Goal: Task Accomplishment & Management: Manage account settings

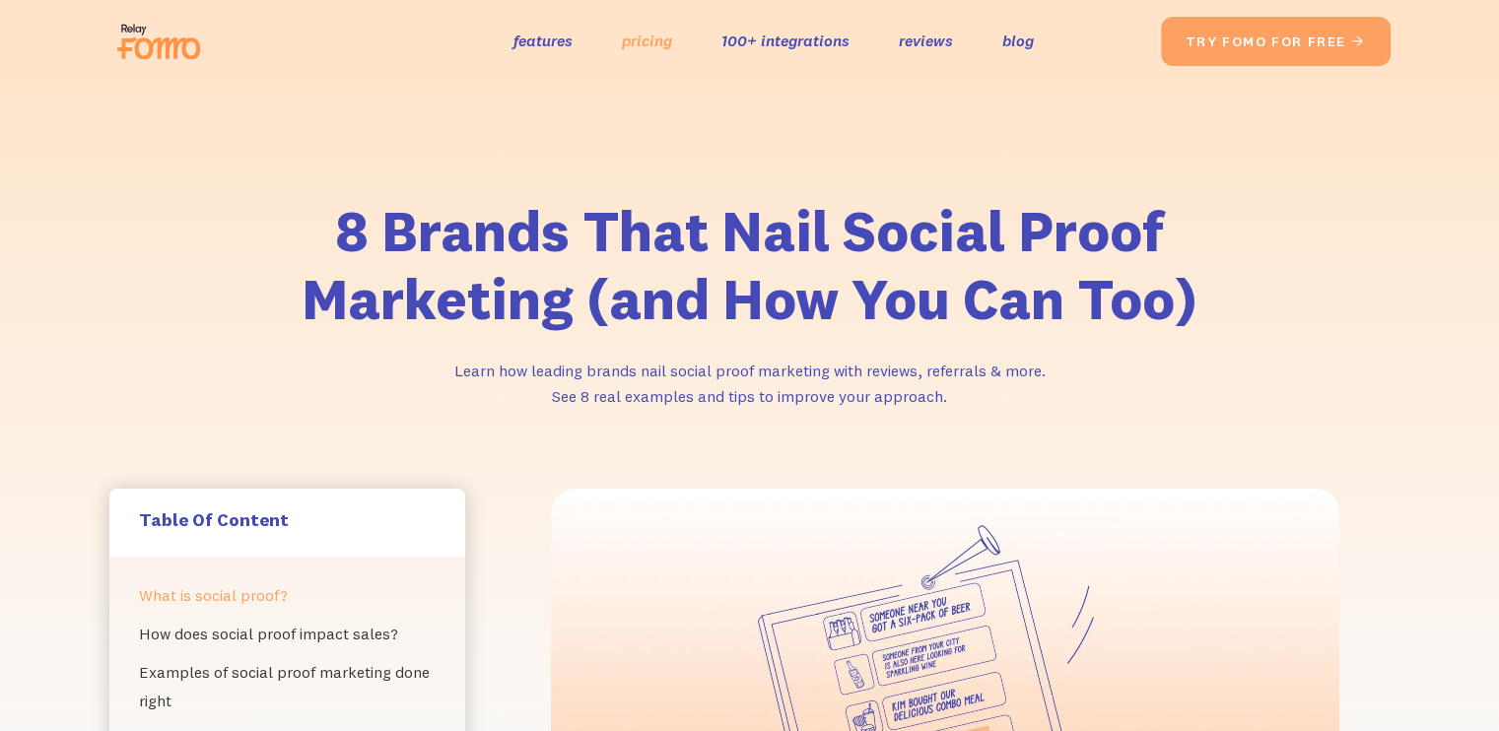
click at [637, 43] on link "pricing" at bounding box center [647, 41] width 50 height 29
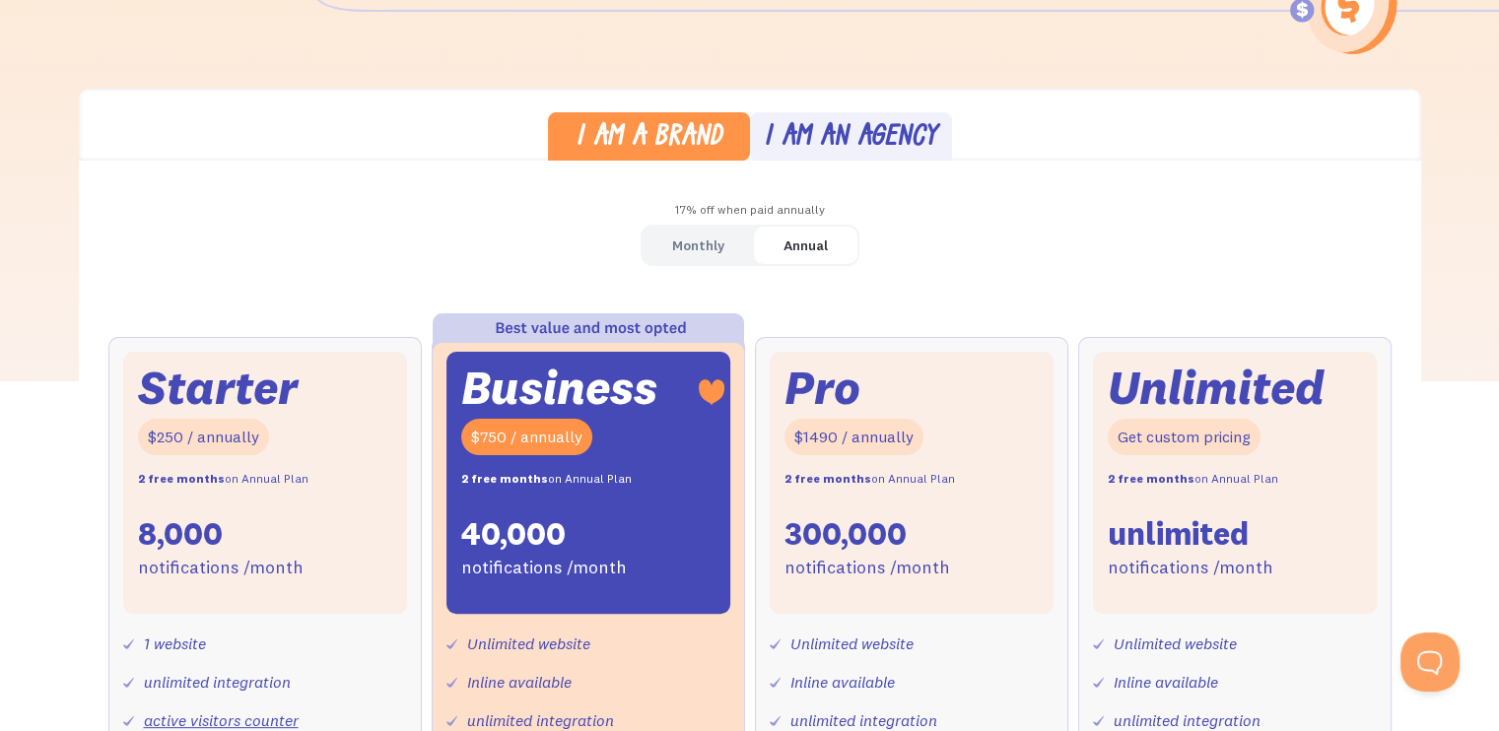
scroll to position [493, 0]
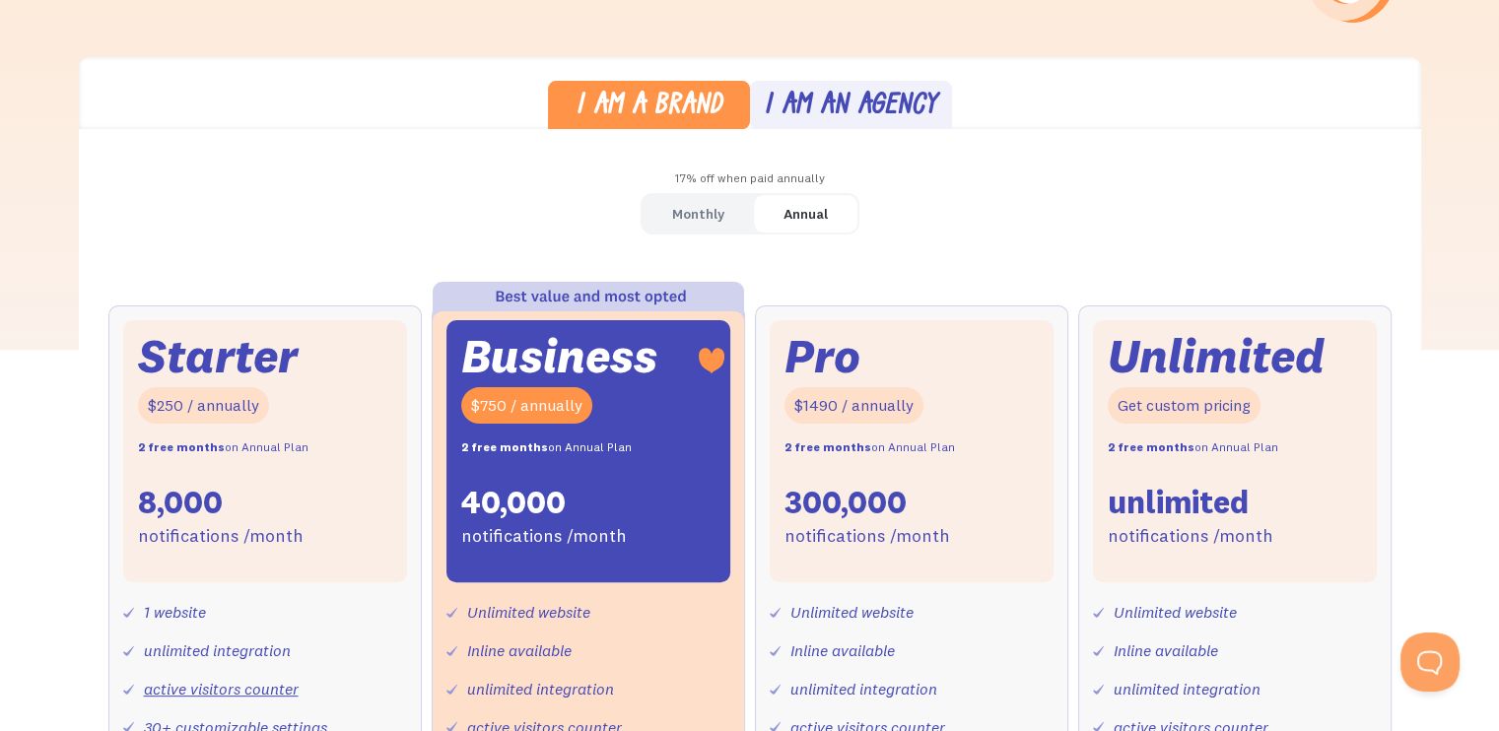
click at [707, 208] on div "Monthly" at bounding box center [698, 214] width 52 height 29
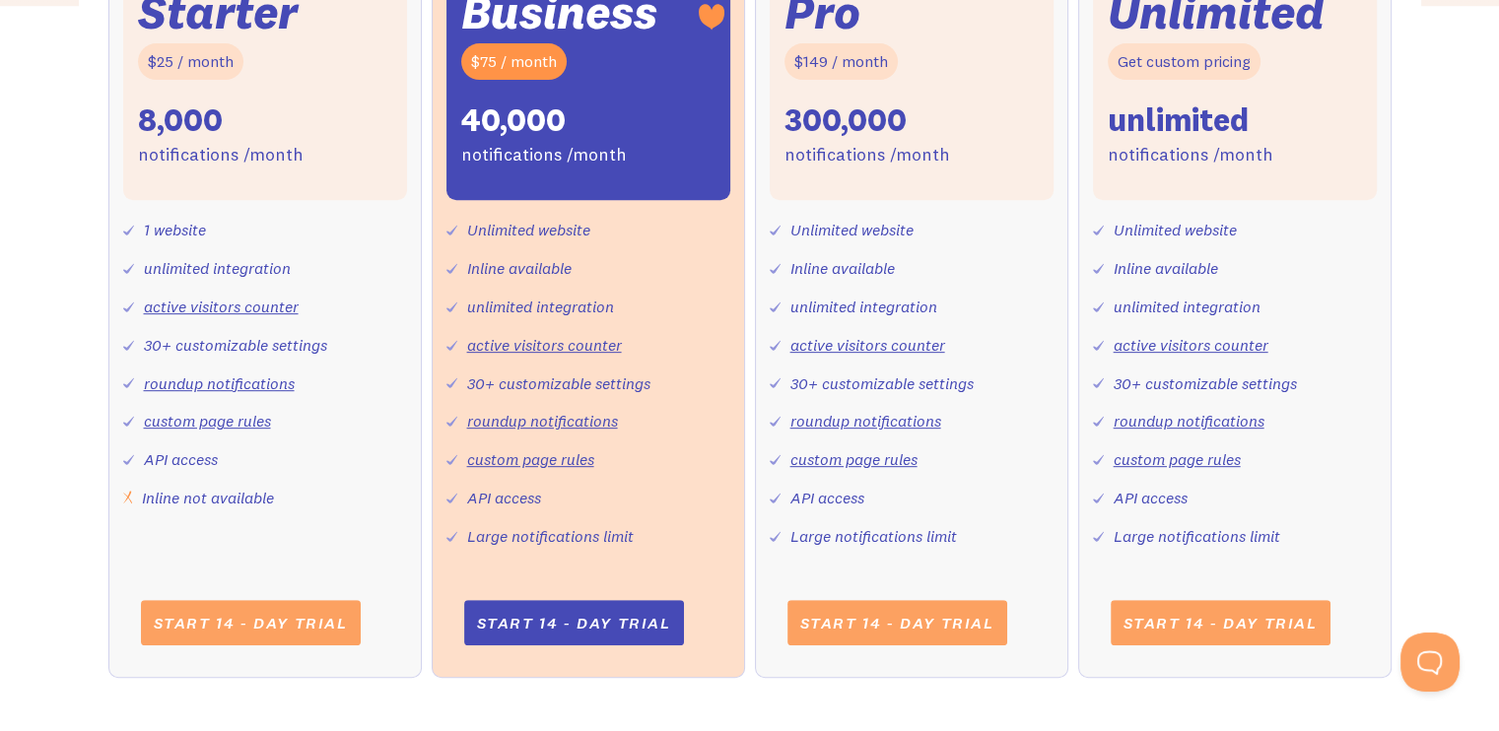
scroll to position [887, 0]
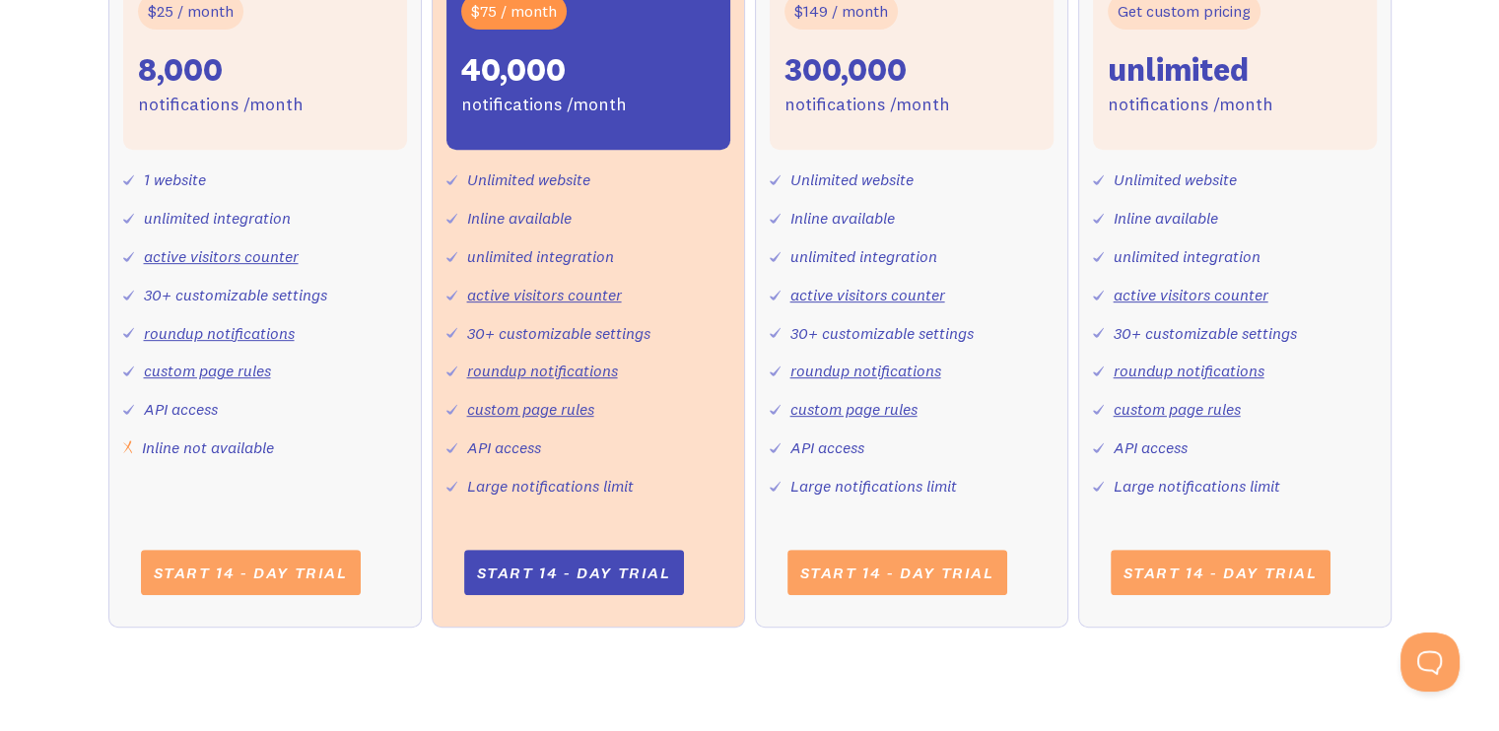
click at [267, 258] on link "active visitors counter" at bounding box center [221, 256] width 155 height 20
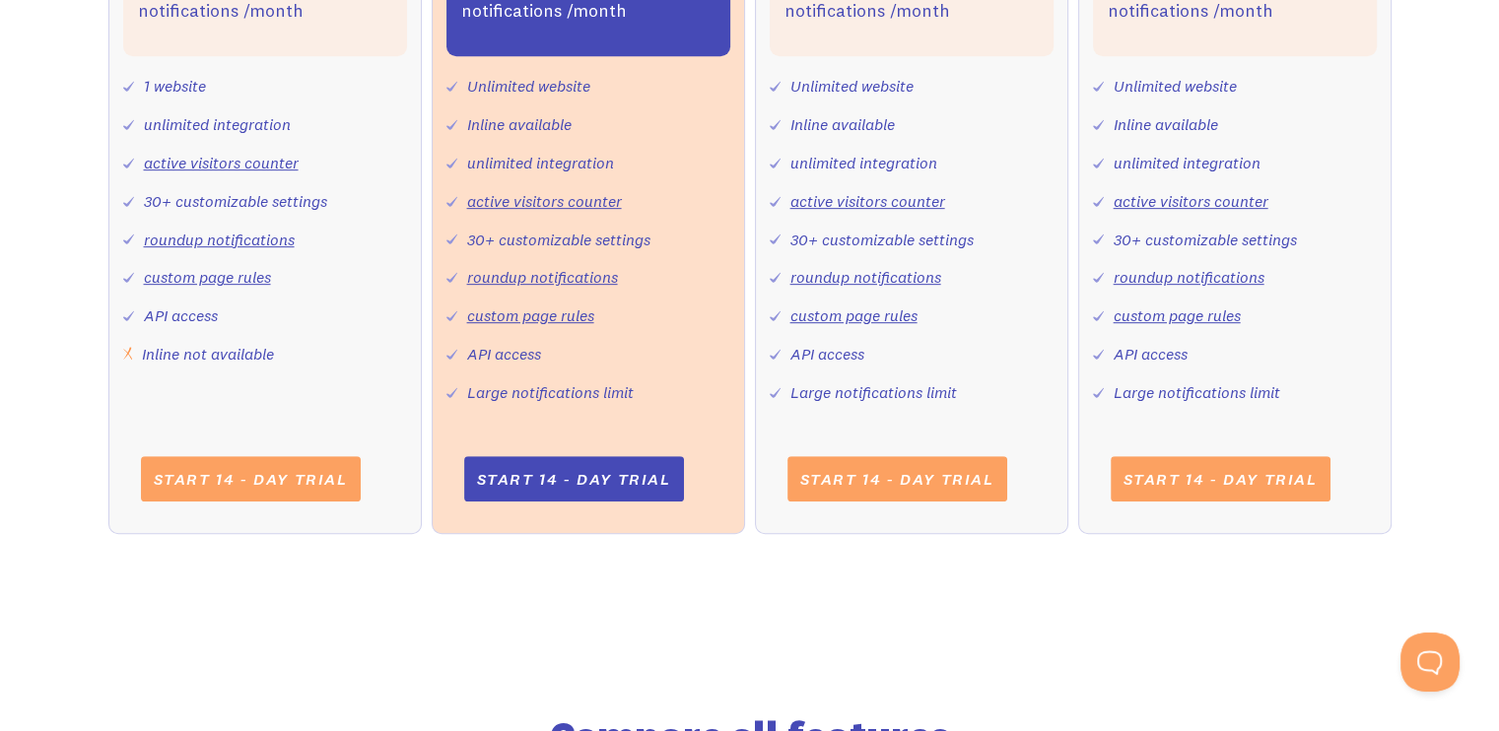
scroll to position [985, 0]
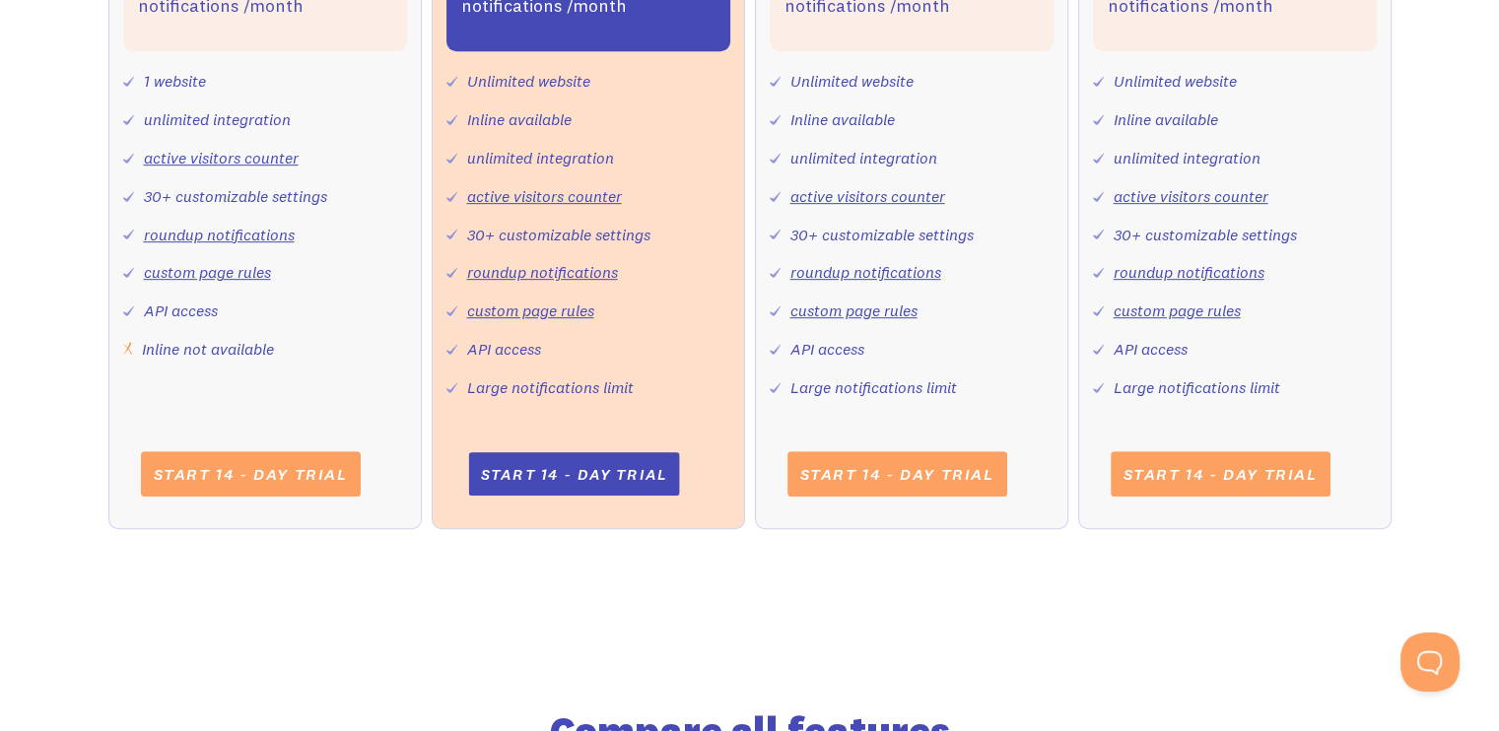
click at [576, 491] on link "Start 14 - day trial" at bounding box center [573, 472] width 211 height 43
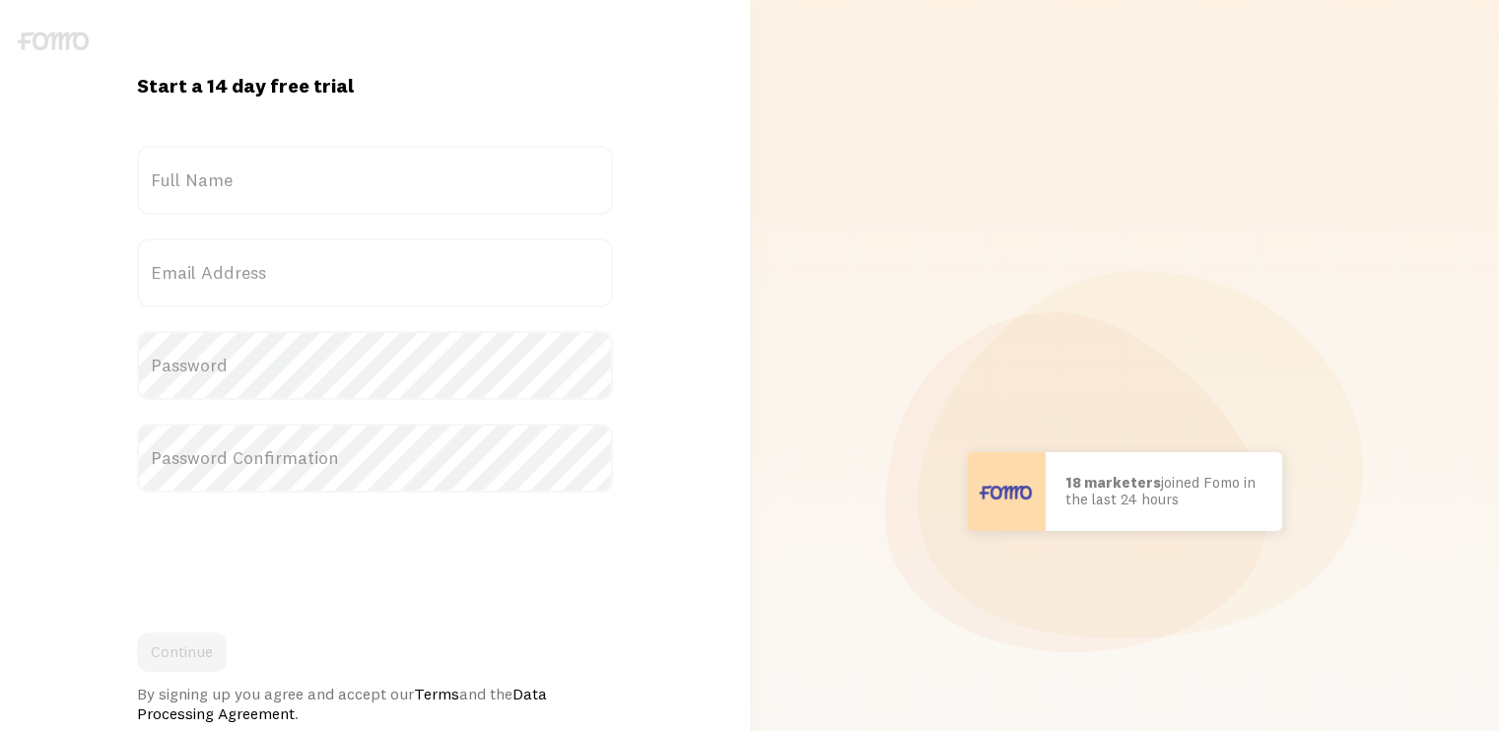
click at [354, 180] on label "Full Name" at bounding box center [375, 180] width 476 height 69
click at [354, 180] on input "Full Name" at bounding box center [375, 180] width 476 height 69
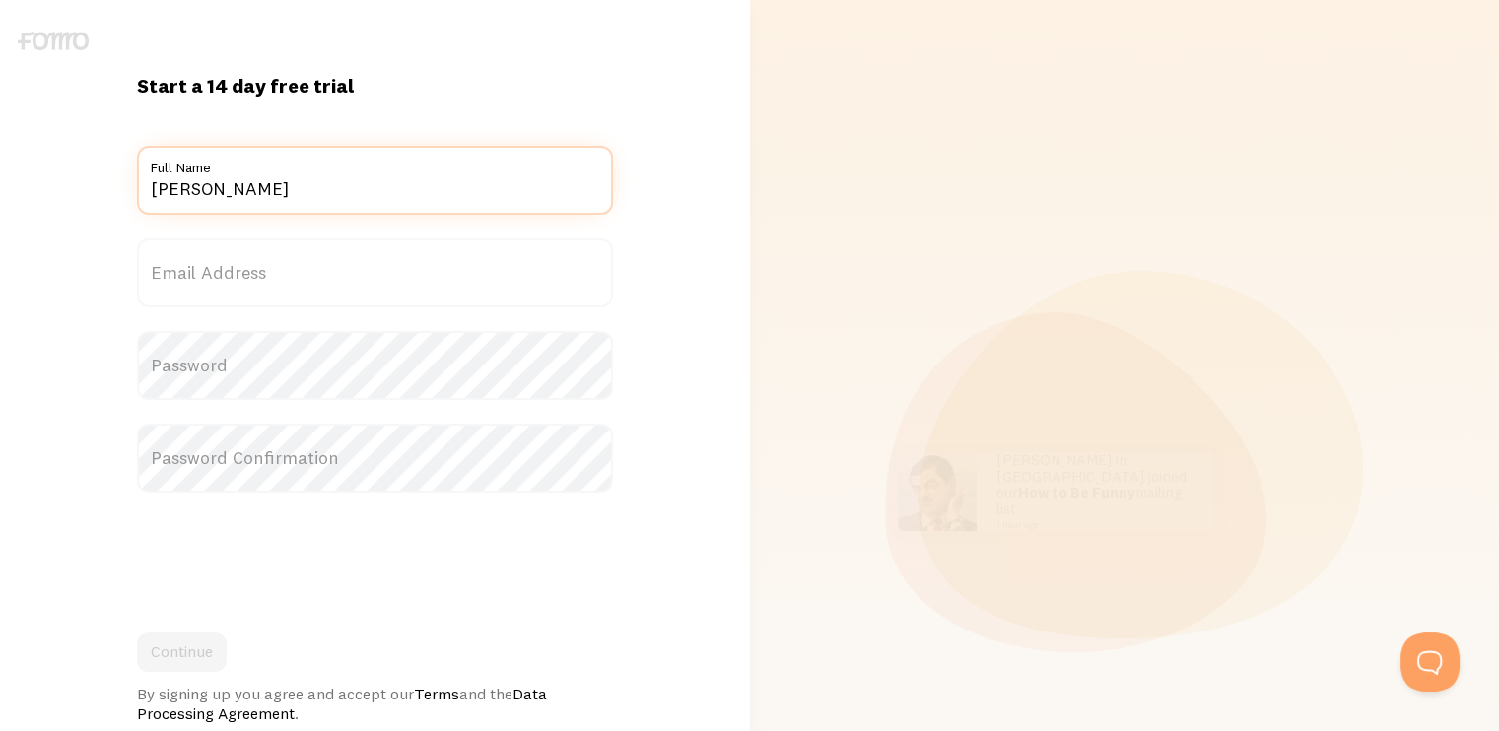
type input "Edward Randall III"
click at [292, 272] on label "Email Address" at bounding box center [375, 272] width 476 height 69
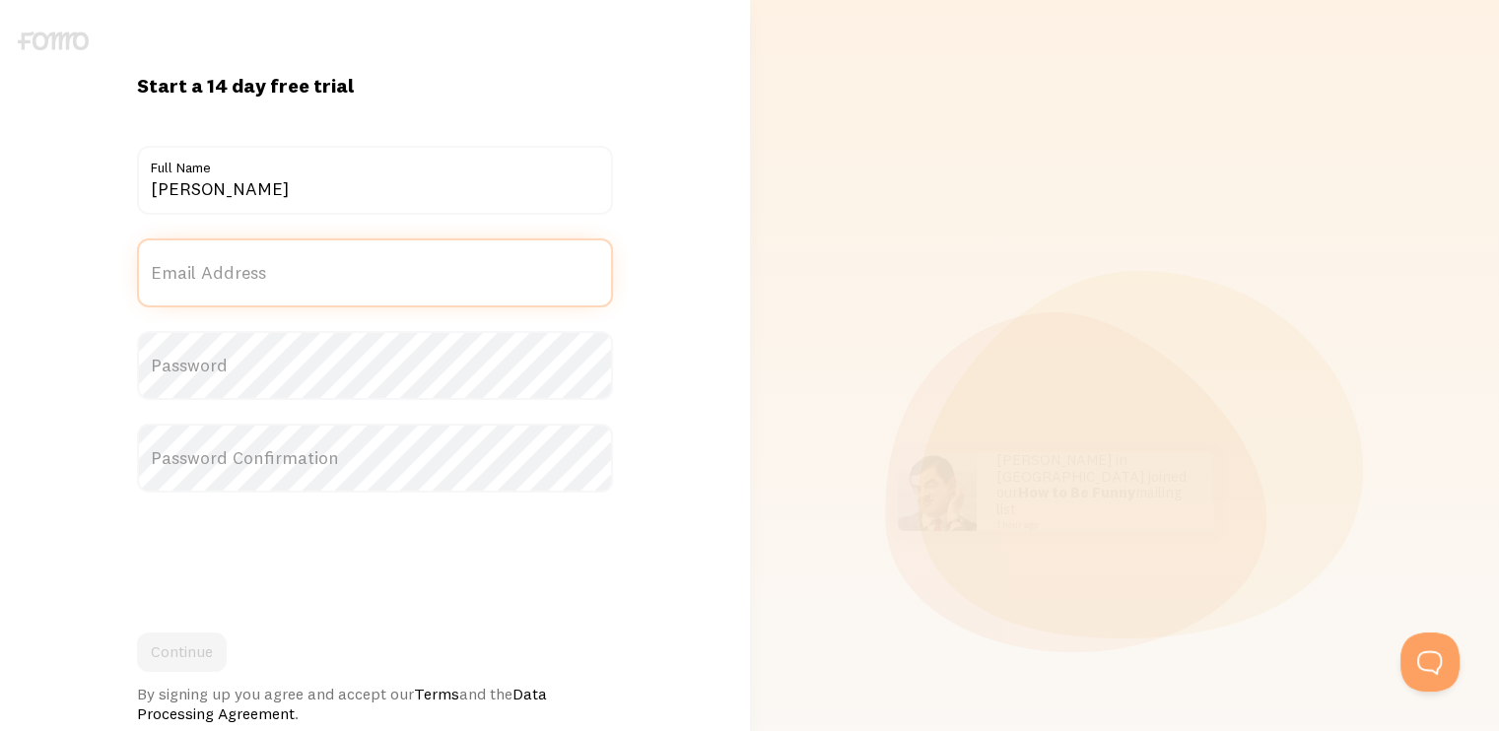
click at [292, 272] on input "Email Address" at bounding box center [375, 272] width 476 height 69
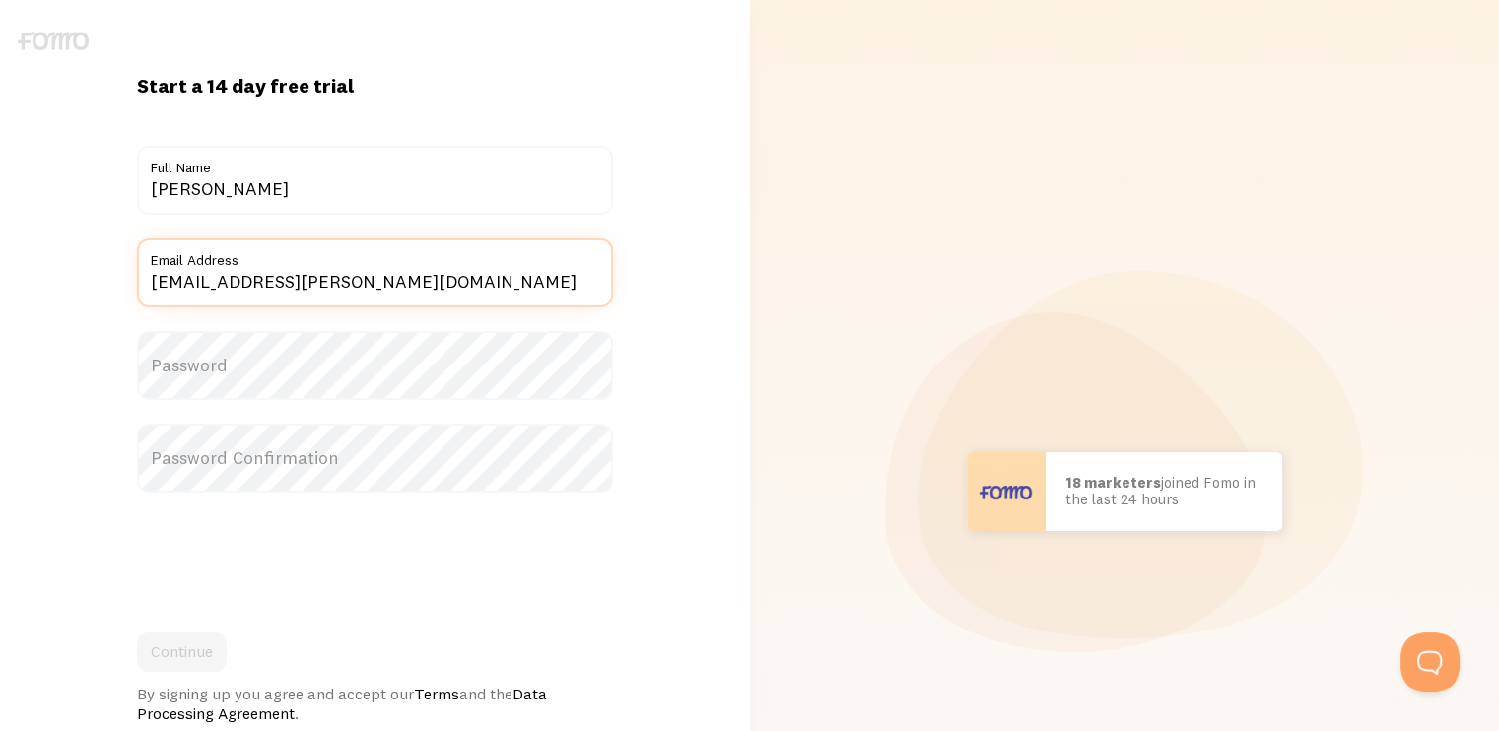
type input "[EMAIL_ADDRESS][PERSON_NAME][DOMAIN_NAME]"
click at [262, 370] on label "Password" at bounding box center [375, 365] width 476 height 69
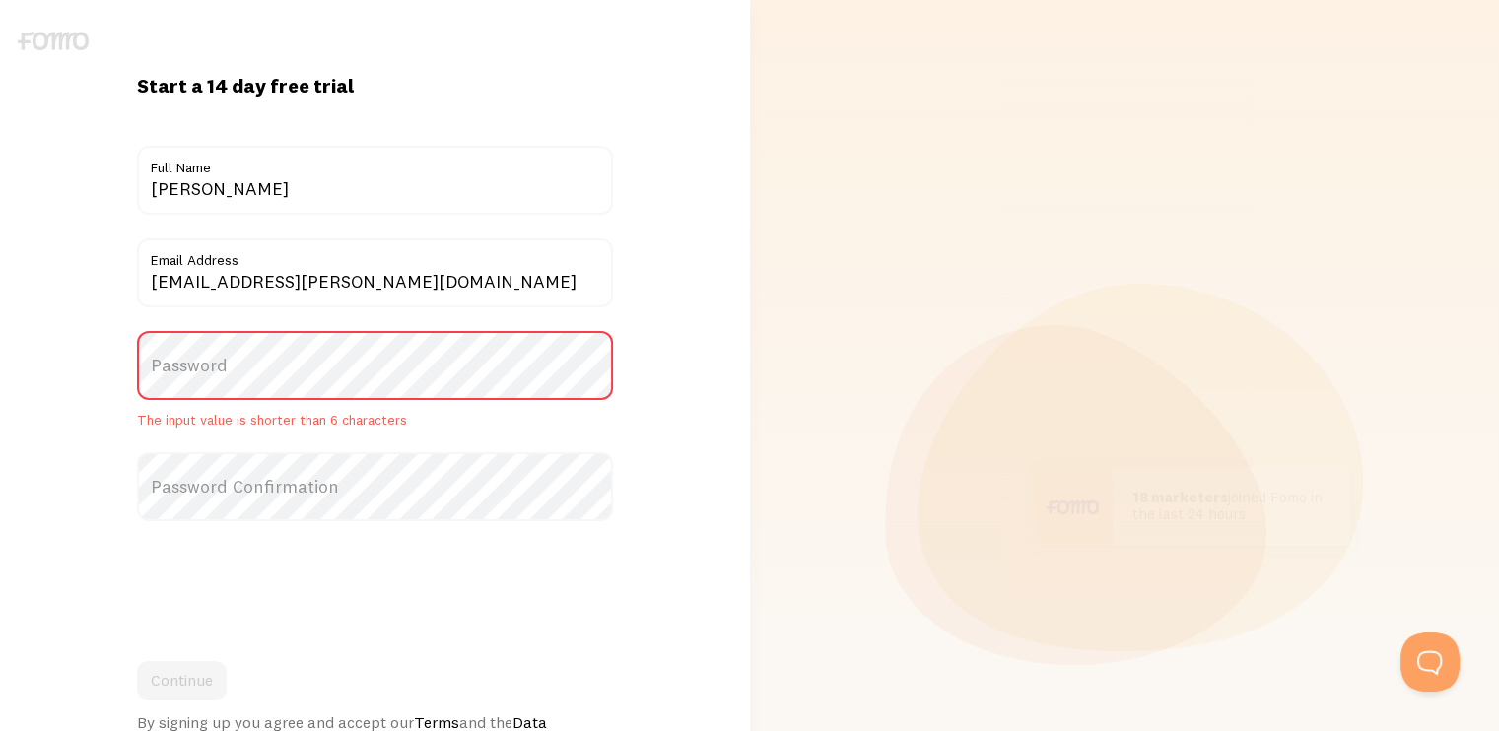
click at [245, 357] on label "Password" at bounding box center [375, 365] width 476 height 69
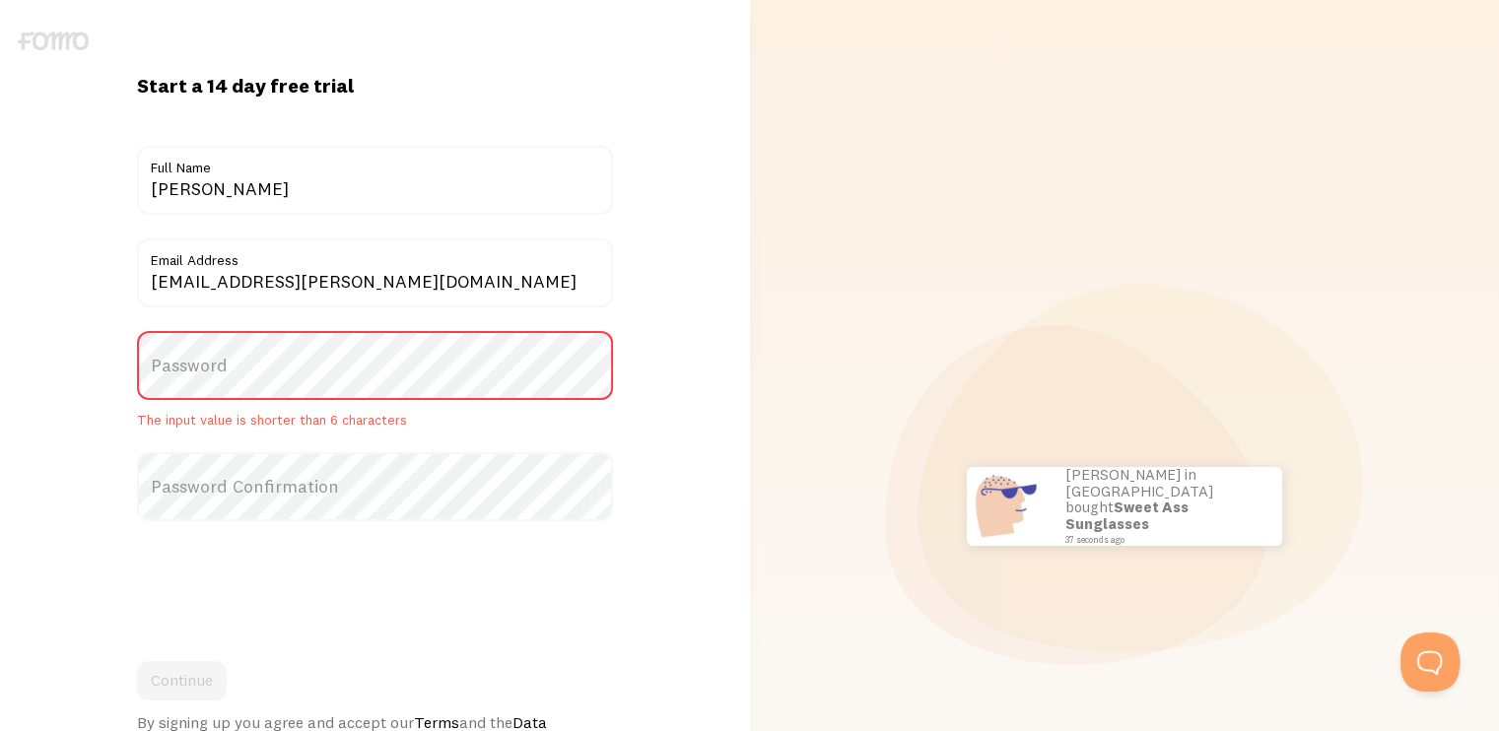
click at [204, 350] on label "Password" at bounding box center [375, 365] width 476 height 69
drag, startPoint x: 203, startPoint y: 362, endPoint x: 170, endPoint y: 370, distance: 33.5
click at [170, 370] on label "Password" at bounding box center [375, 365] width 476 height 69
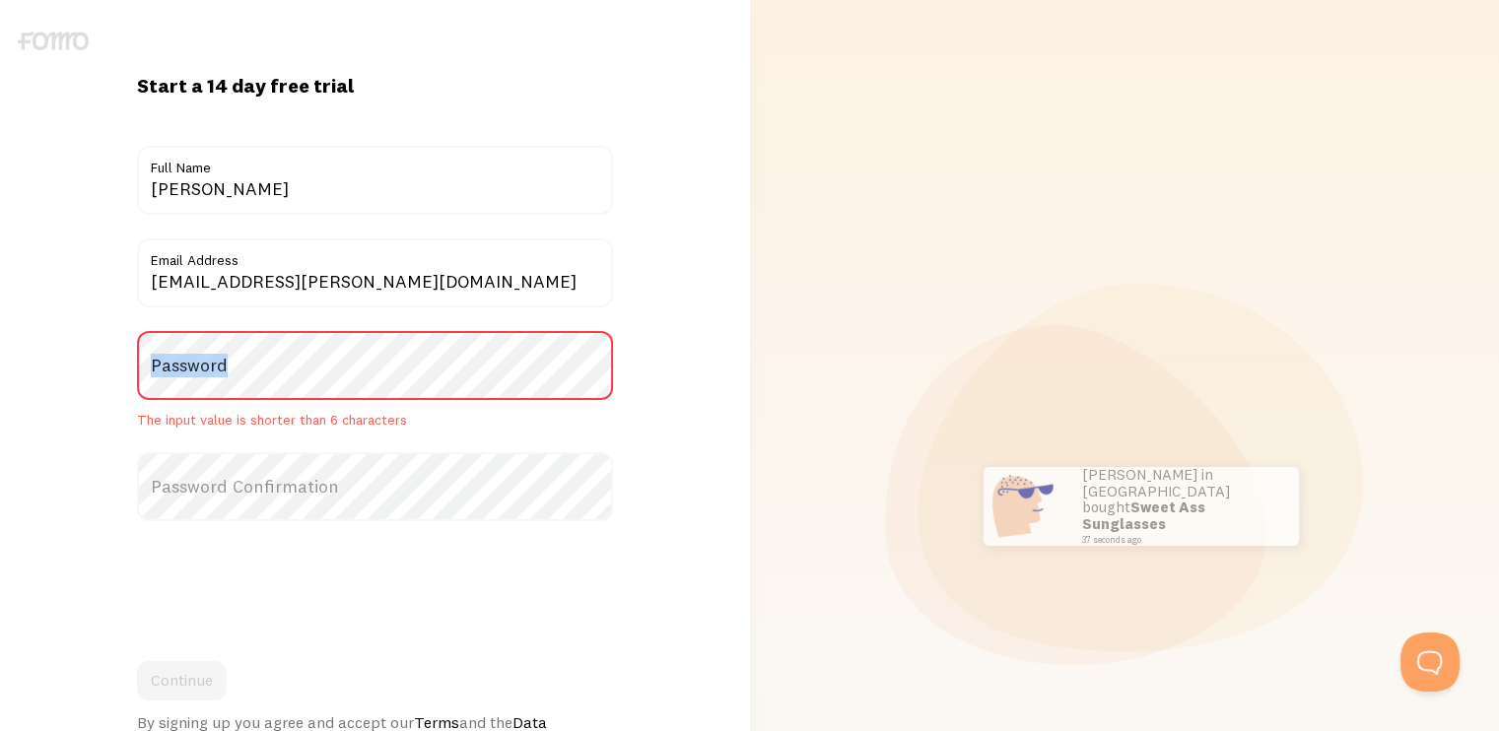
click at [170, 370] on label "Password" at bounding box center [375, 365] width 476 height 69
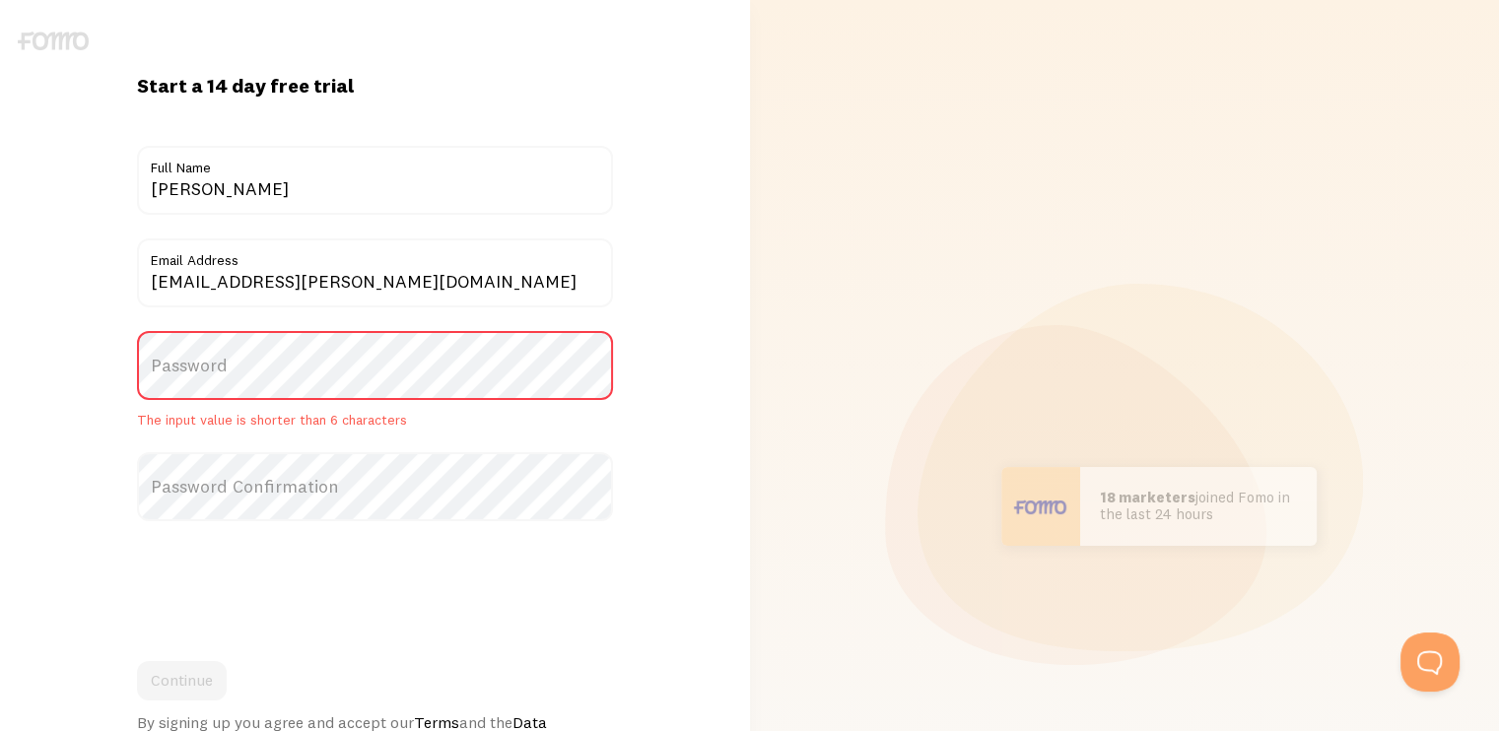
drag, startPoint x: 438, startPoint y: 365, endPoint x: 244, endPoint y: 367, distance: 193.1
click at [252, 365] on label "Password" at bounding box center [375, 365] width 476 height 69
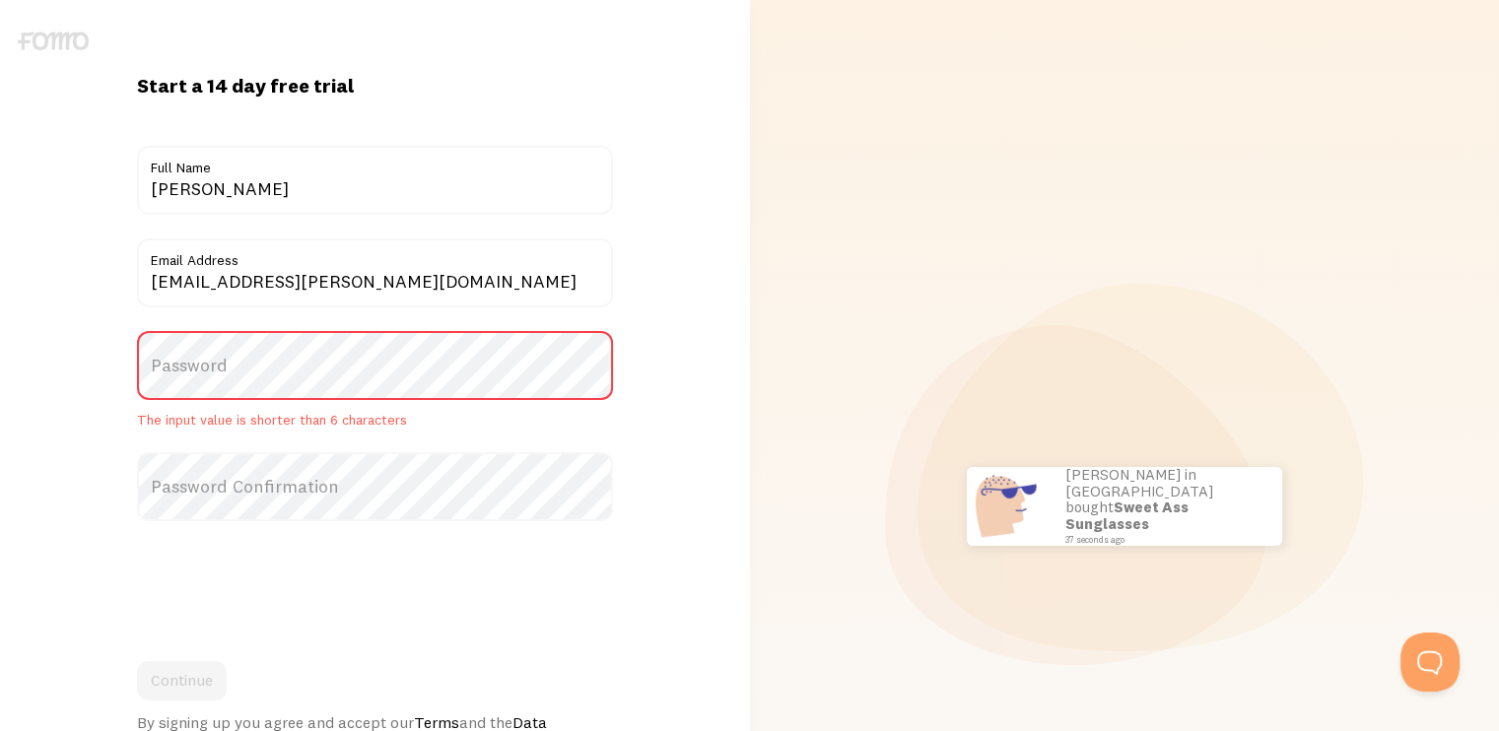
drag, startPoint x: 205, startPoint y: 377, endPoint x: 185, endPoint y: 374, distance: 19.9
drag, startPoint x: 185, startPoint y: 374, endPoint x: 175, endPoint y: 358, distance: 19.4
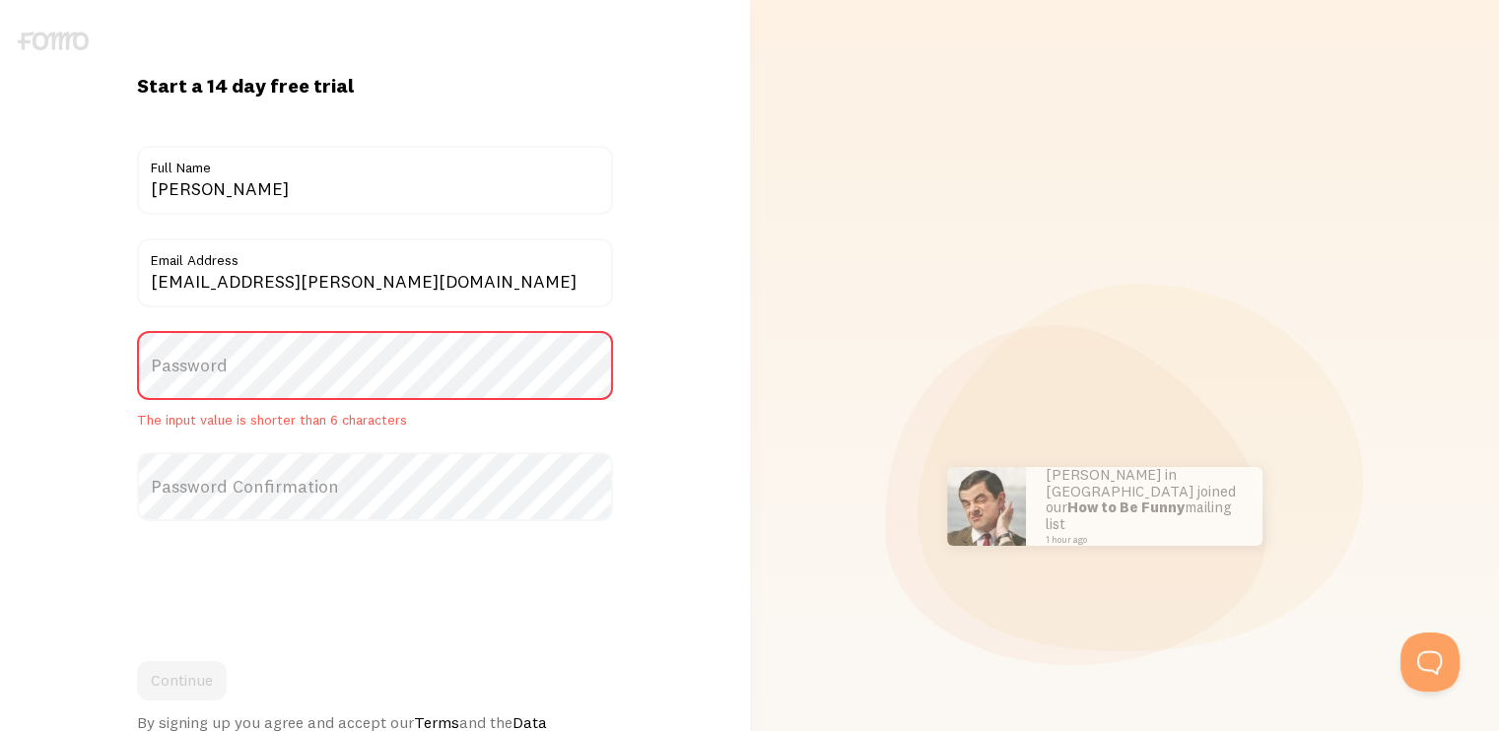
click at [489, 364] on label "Password" at bounding box center [375, 365] width 476 height 69
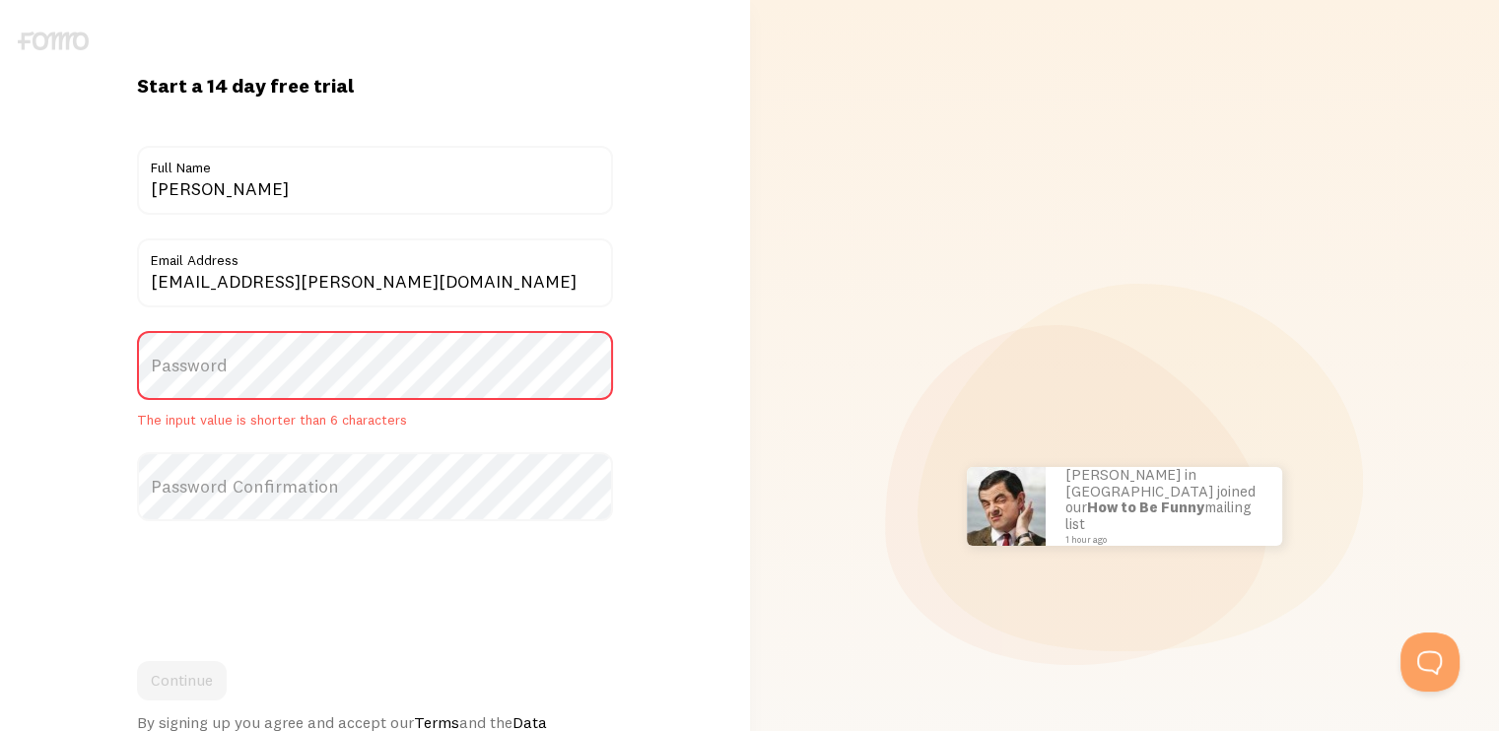
click at [190, 364] on label "Password" at bounding box center [375, 365] width 476 height 69
click at [181, 362] on label "Password" at bounding box center [375, 365] width 476 height 69
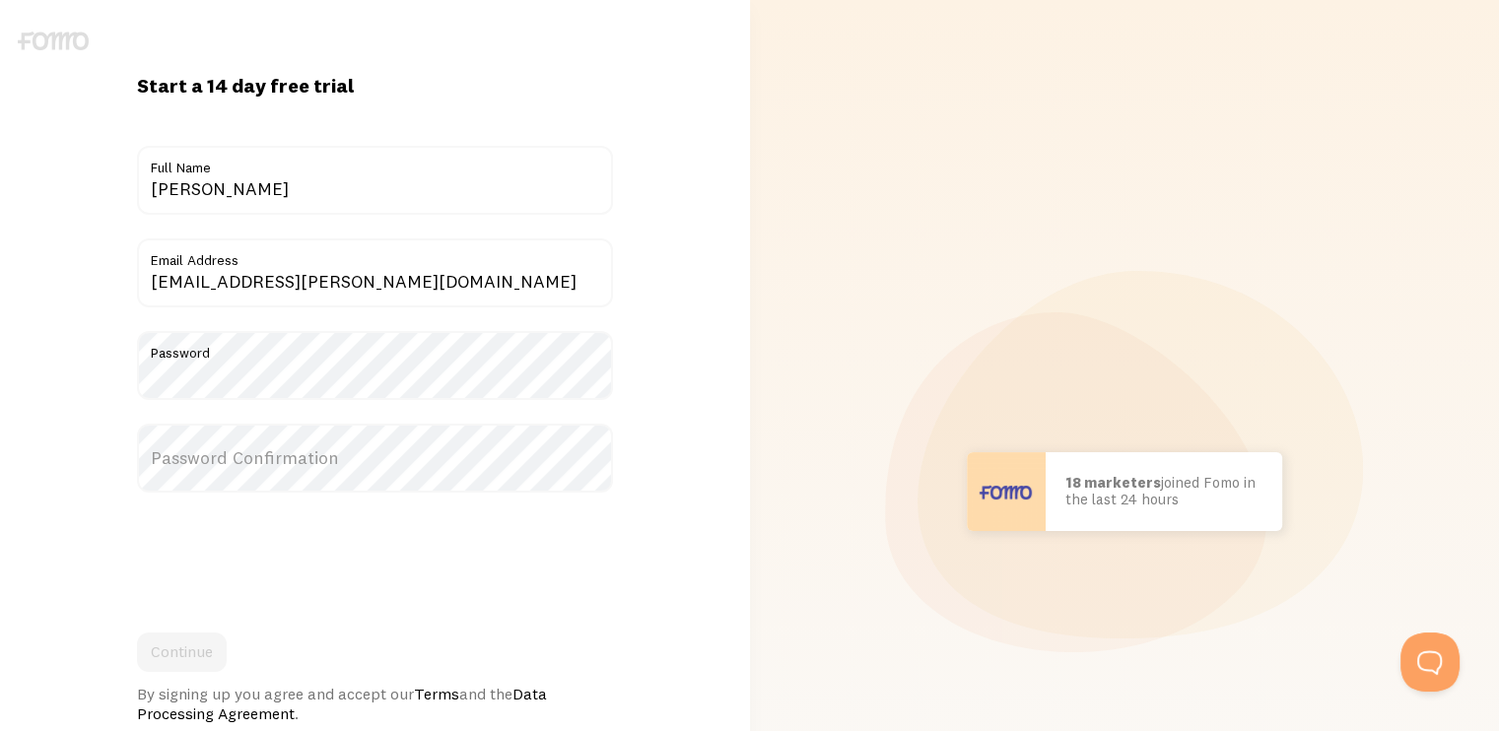
click at [201, 458] on label "Password Confirmation" at bounding box center [375, 458] width 476 height 69
drag, startPoint x: 201, startPoint y: 649, endPoint x: 541, endPoint y: 665, distance: 340.3
click at [201, 649] on button "Continue" at bounding box center [182, 652] width 90 height 39
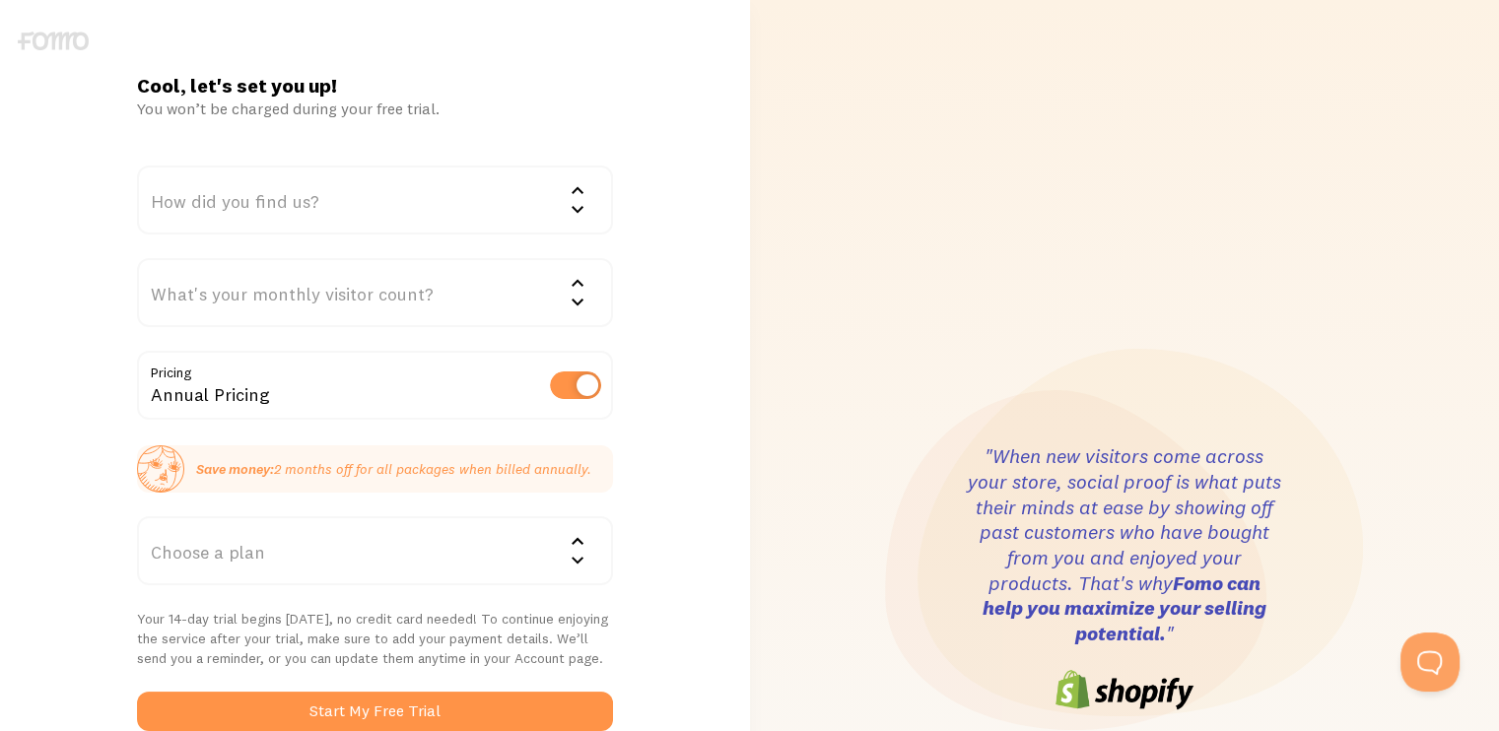
click at [445, 200] on div "How did you find us?" at bounding box center [375, 200] width 476 height 69
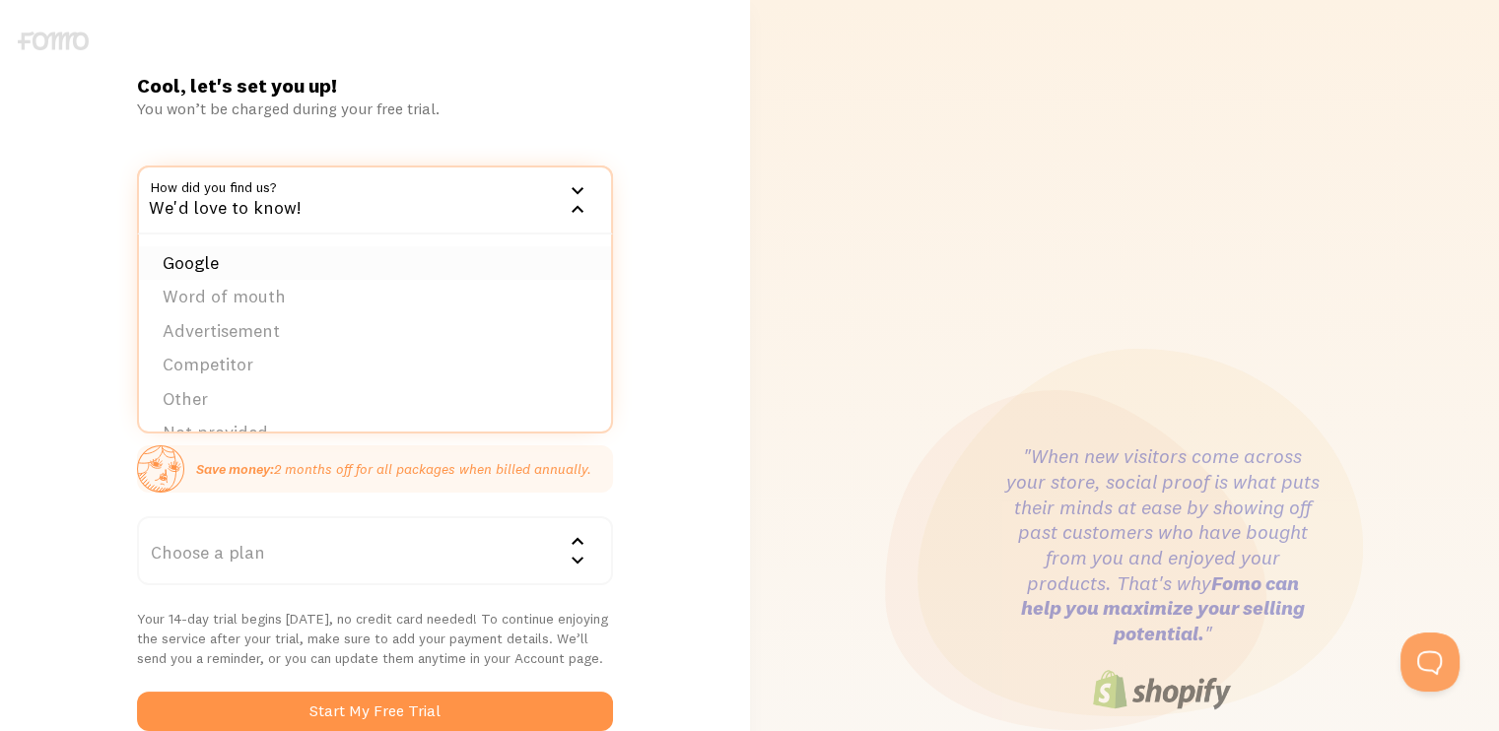
click at [347, 264] on li "Google" at bounding box center [375, 263] width 472 height 34
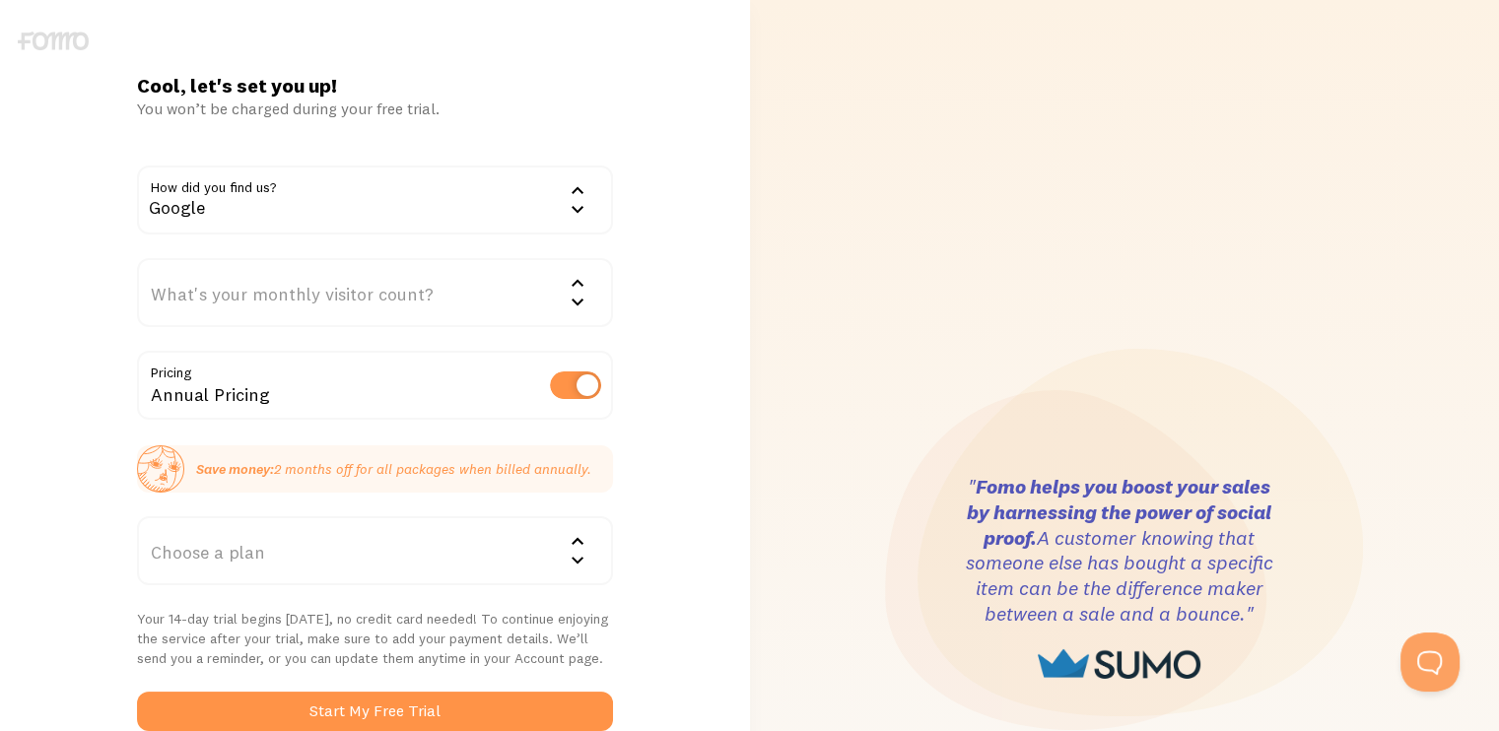
click at [481, 297] on div "What's your monthly visitor count?" at bounding box center [375, 292] width 476 height 69
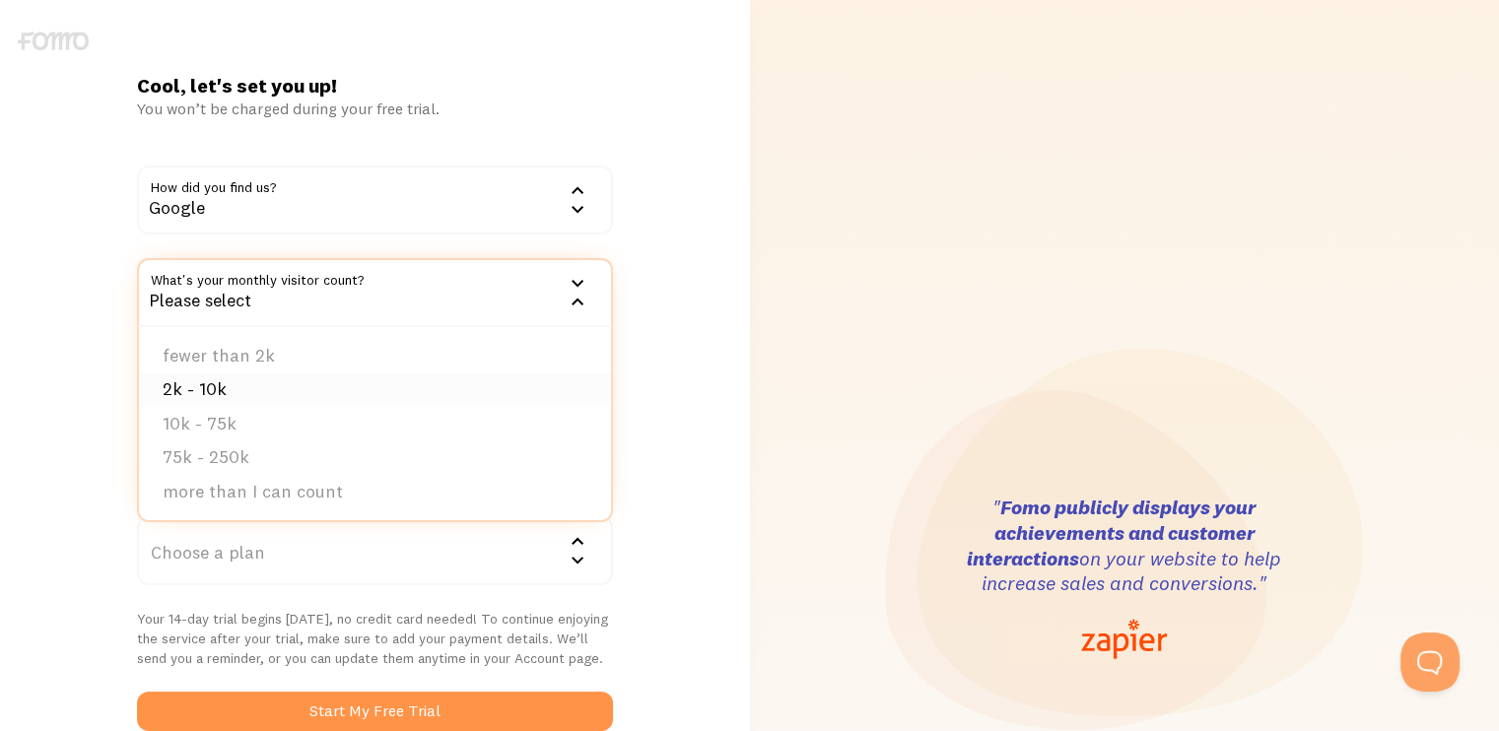
click at [232, 391] on li "2k - 10k" at bounding box center [375, 389] width 472 height 34
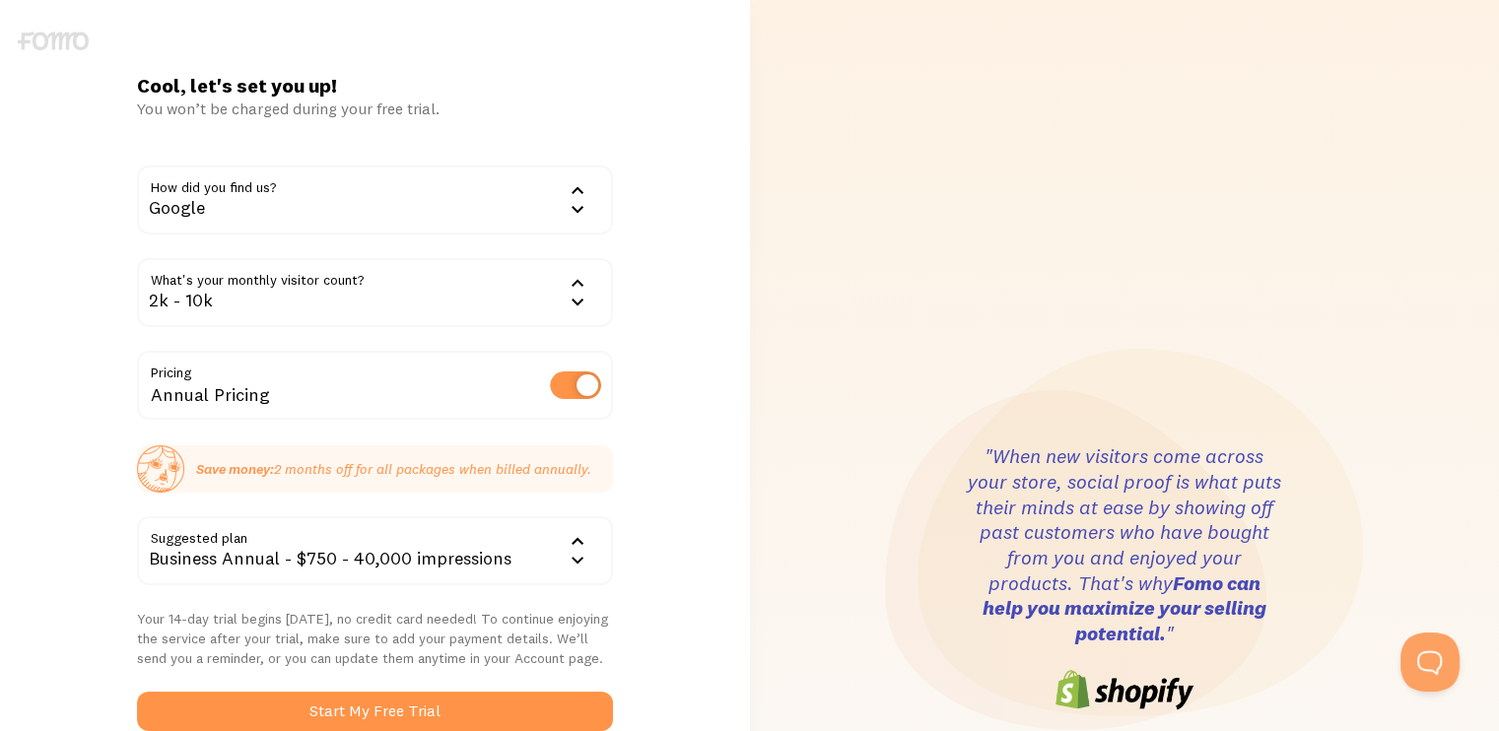
click at [641, 342] on div "Cool, let's set you up! You won’t be charged during your free trial. How did yo…" at bounding box center [375, 578] width 750 height 1011
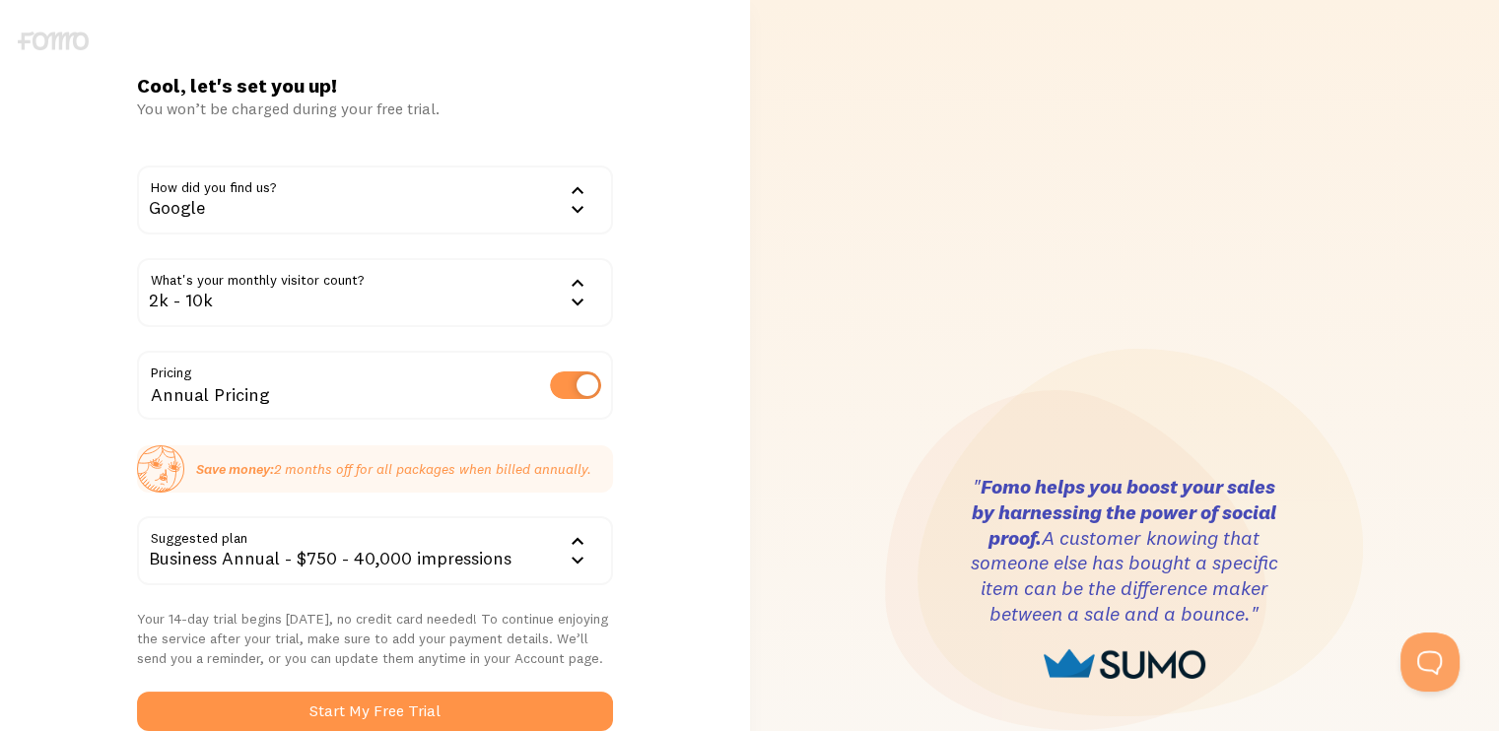
click at [398, 277] on div "2k - 10k" at bounding box center [375, 292] width 476 height 69
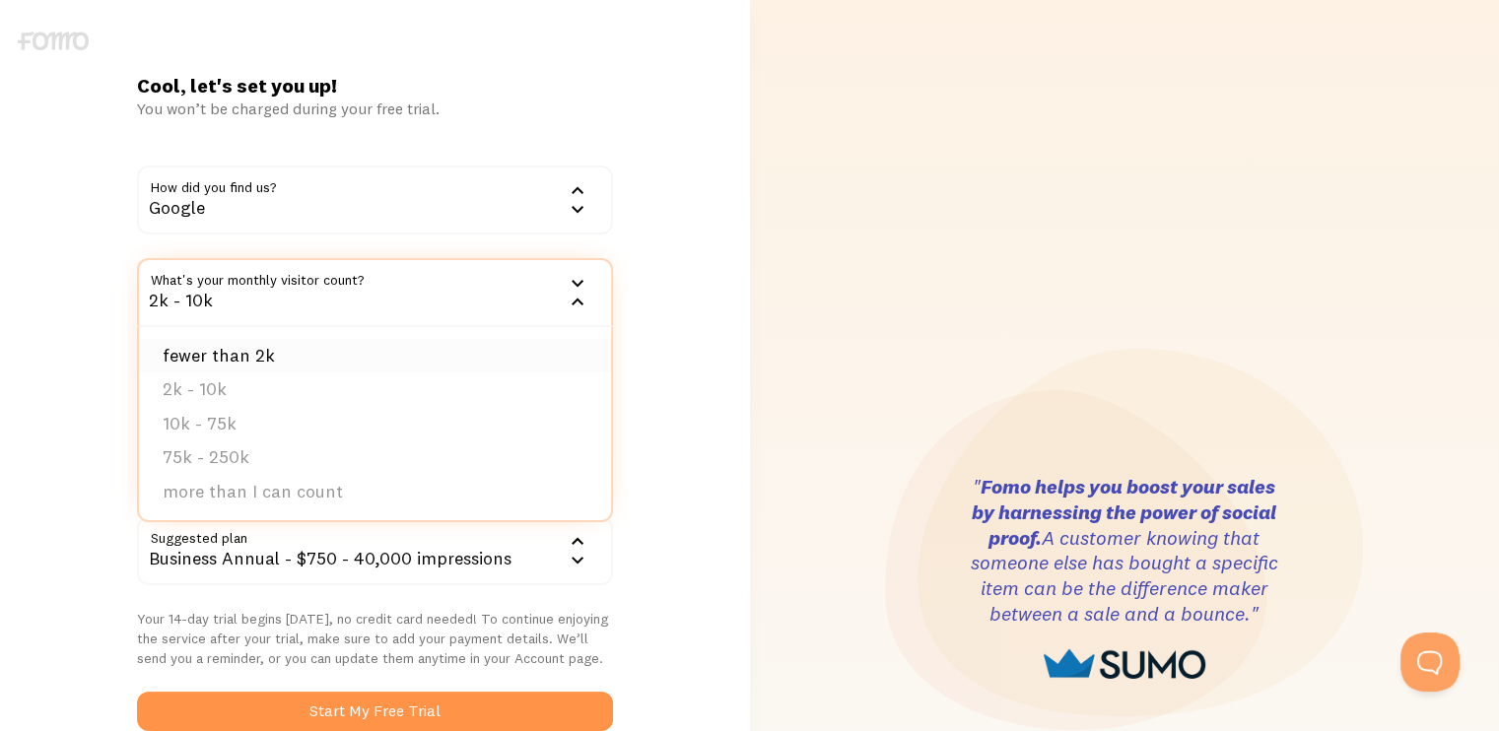
click at [273, 354] on li "fewer than 2k" at bounding box center [375, 356] width 472 height 34
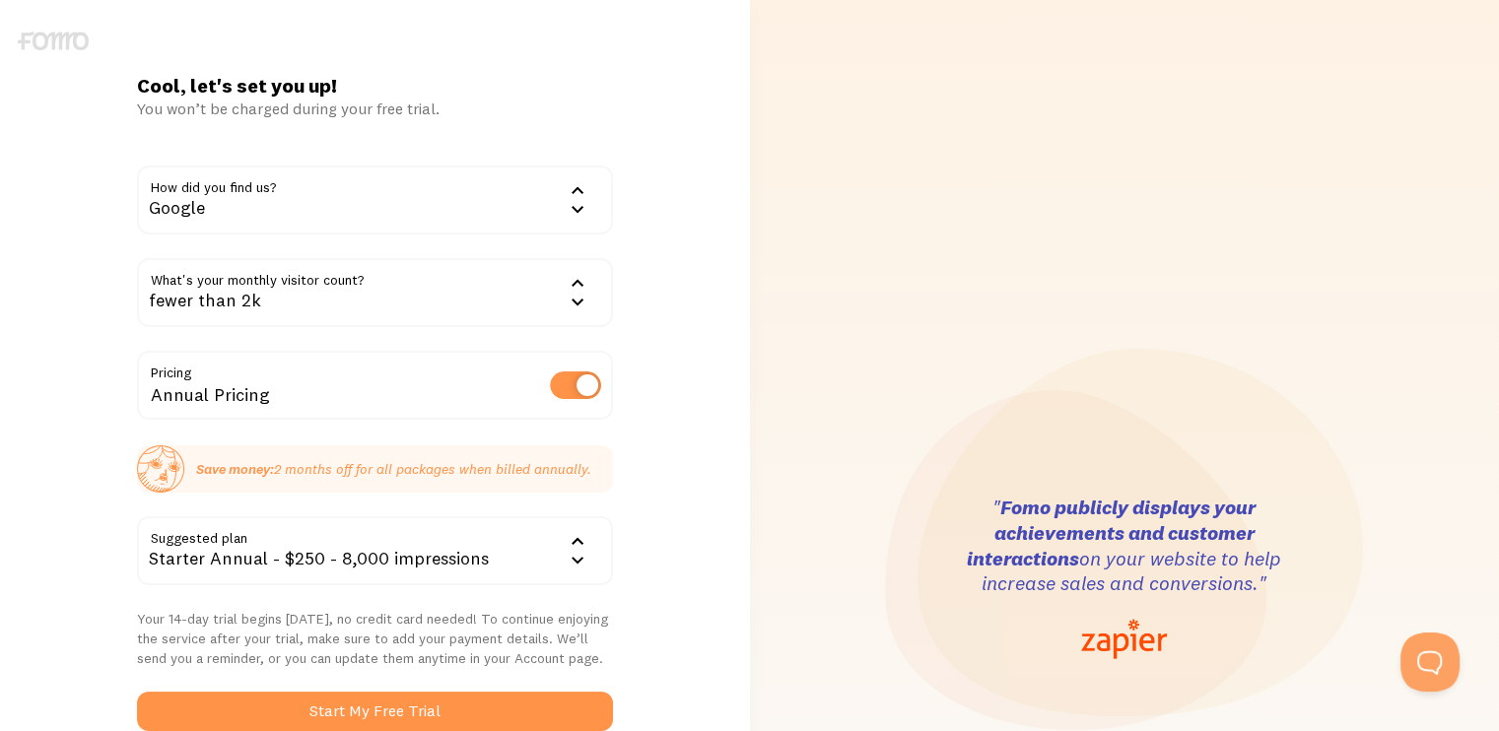
click at [371, 289] on div "fewer than 2k" at bounding box center [375, 292] width 476 height 69
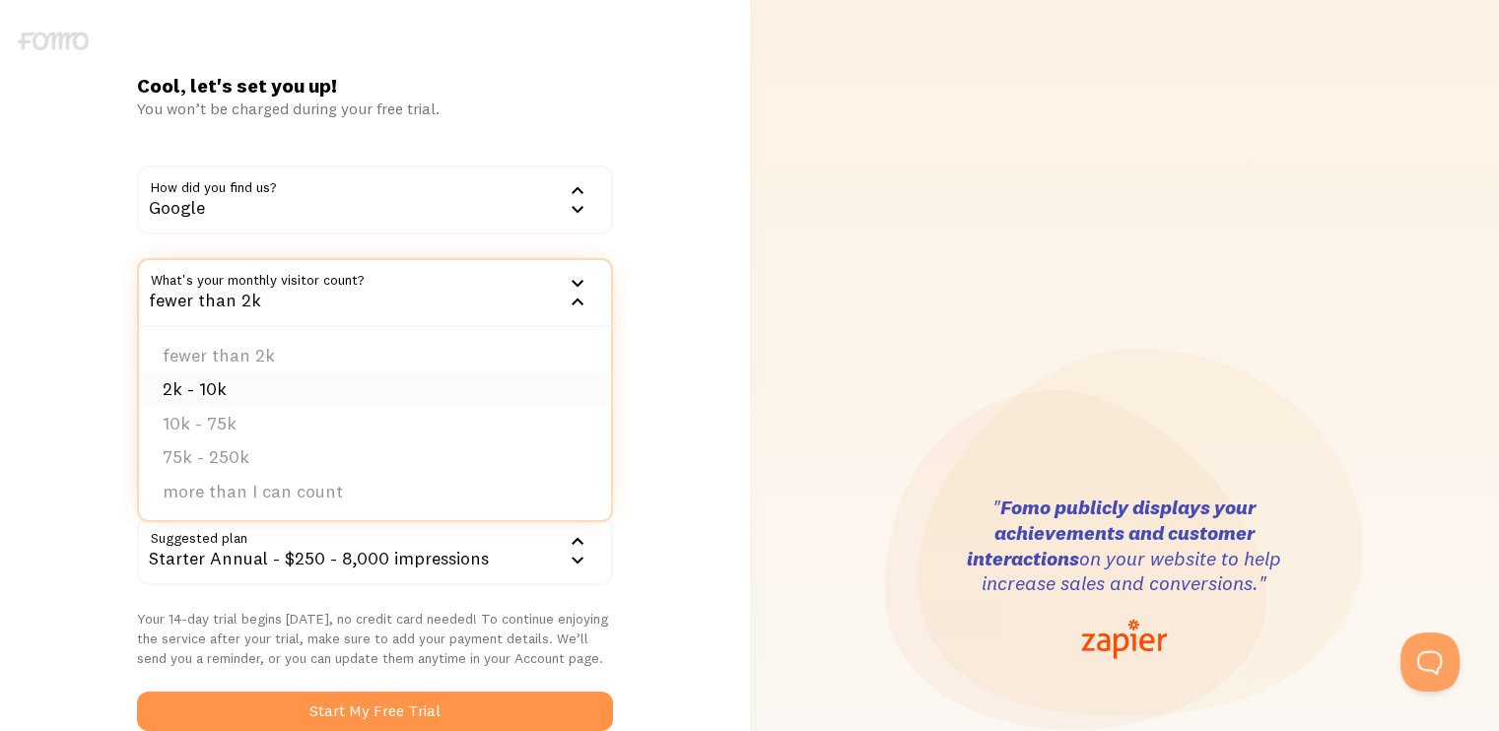
click at [260, 384] on li "2k - 10k" at bounding box center [375, 389] width 472 height 34
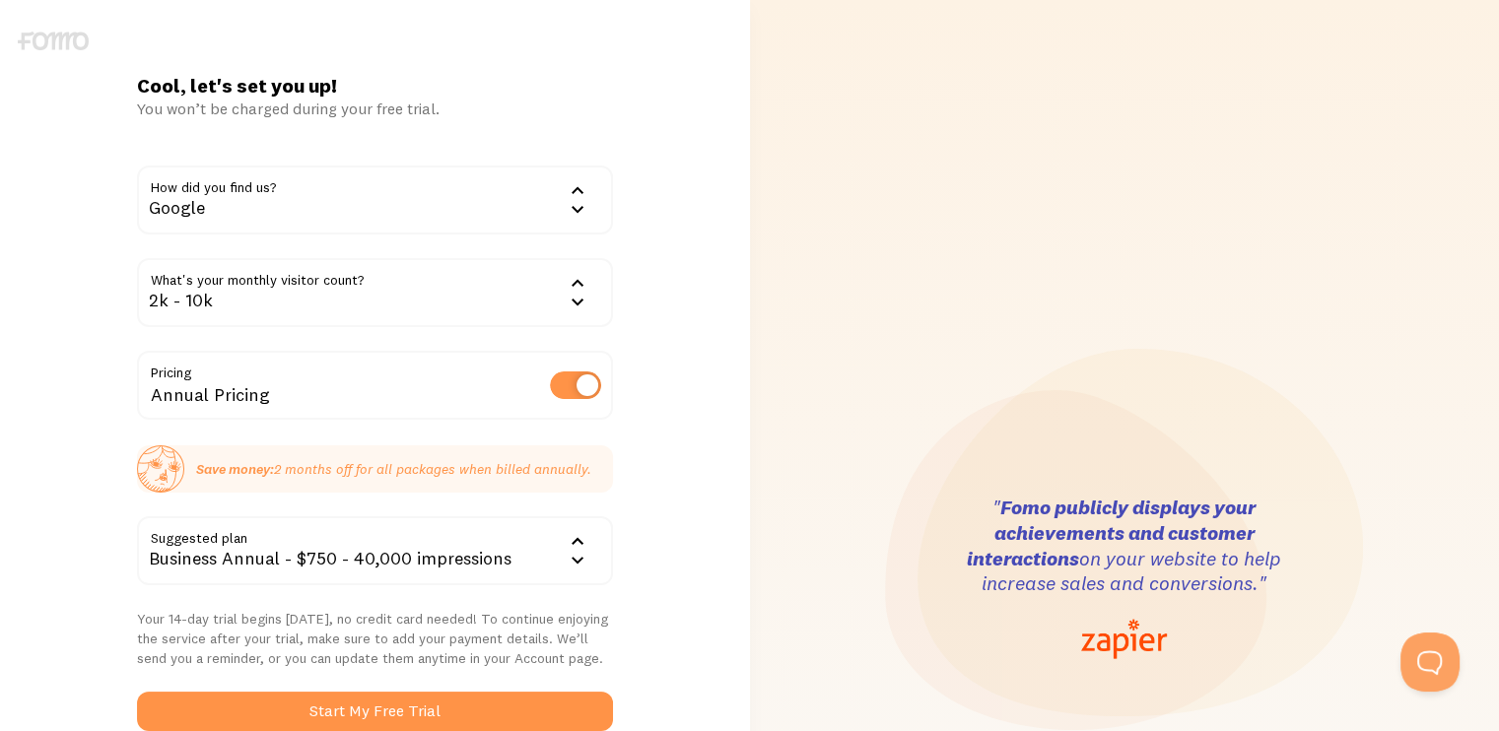
click at [674, 334] on div "Cool, let's set you up! You won’t be charged during your free trial. How did yo…" at bounding box center [375, 578] width 750 height 1011
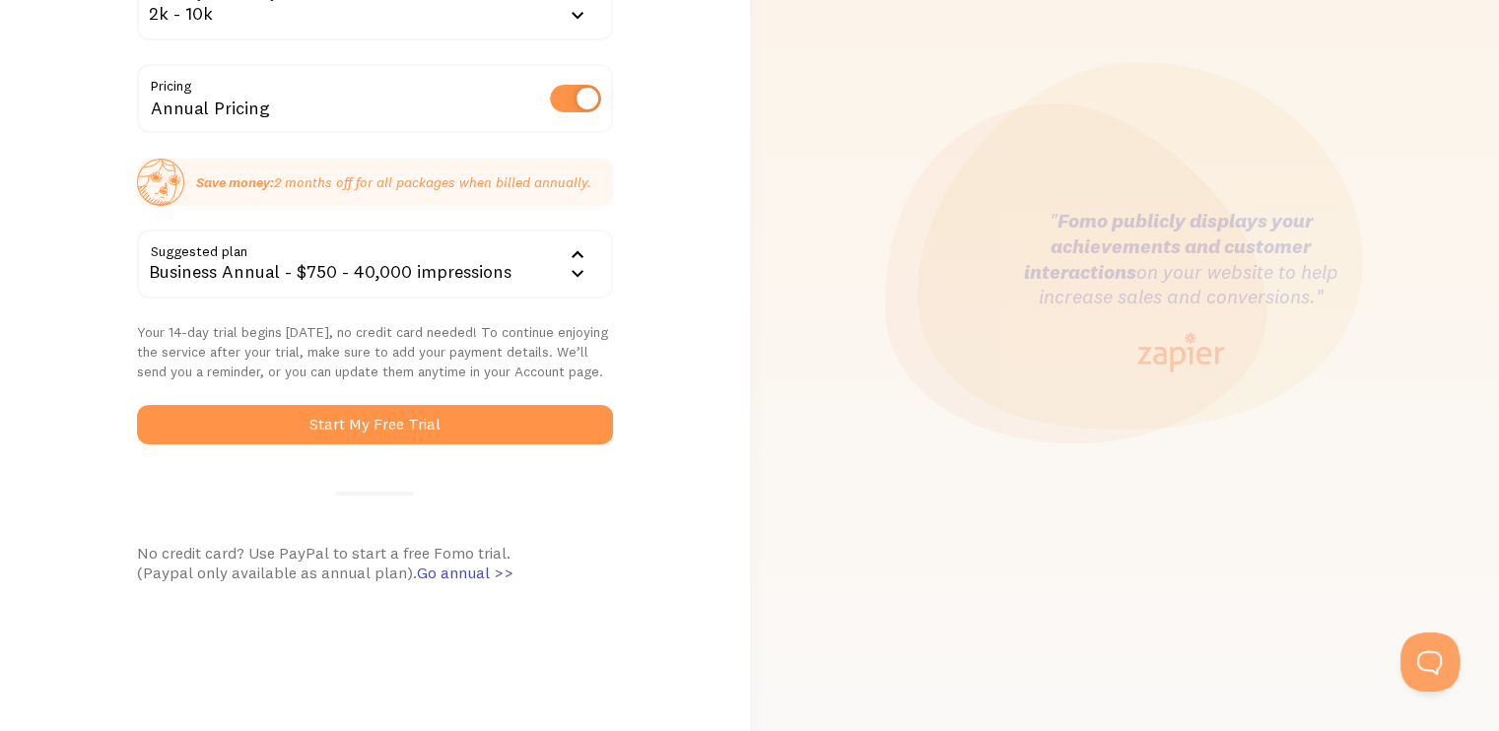
scroll to position [296, 0]
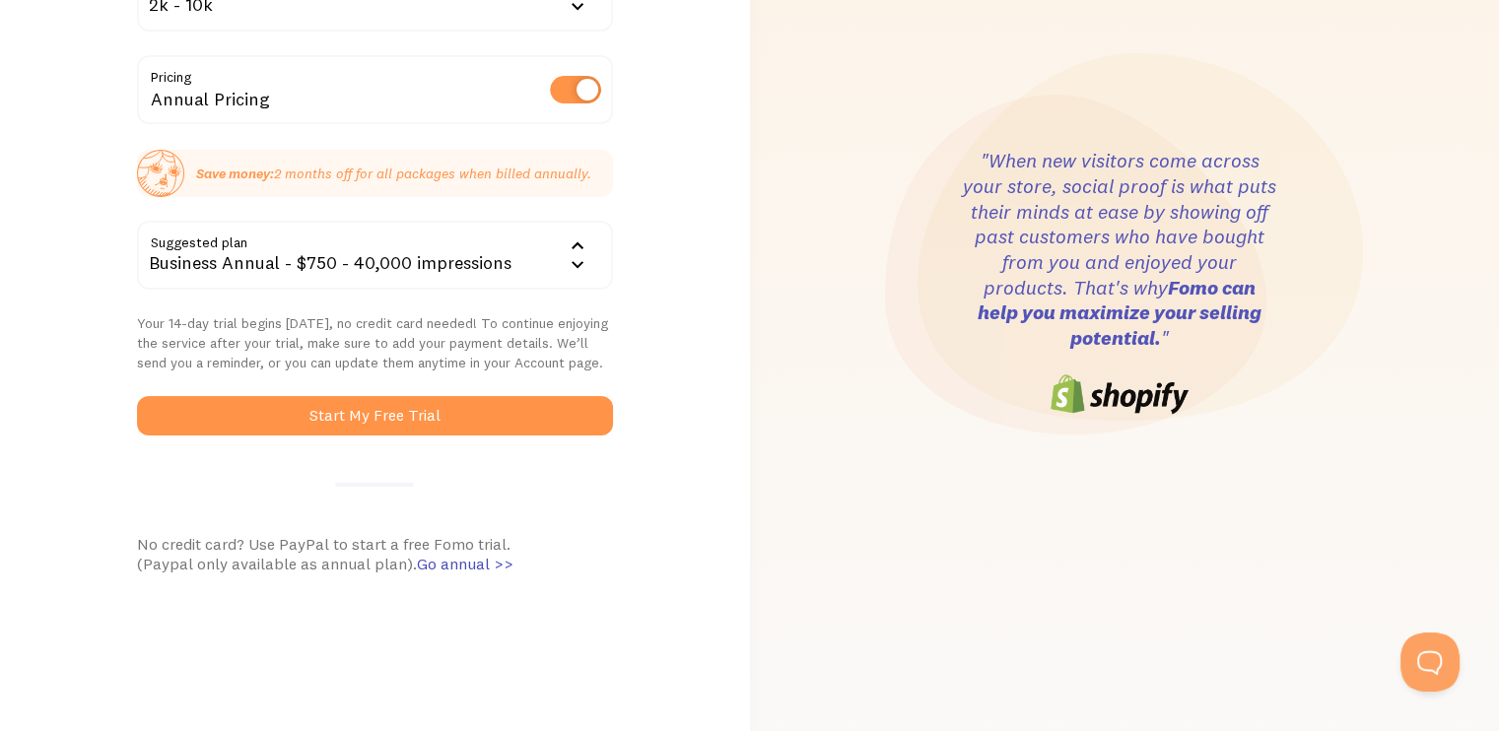
click at [567, 97] on label at bounding box center [575, 90] width 51 height 28
click at [567, 97] on input "checkbox" at bounding box center [575, 90] width 51 height 28
click at [654, 153] on div "Cool, let's set you up! You won’t be charged during your free trial. How did yo…" at bounding box center [375, 282] width 750 height 1011
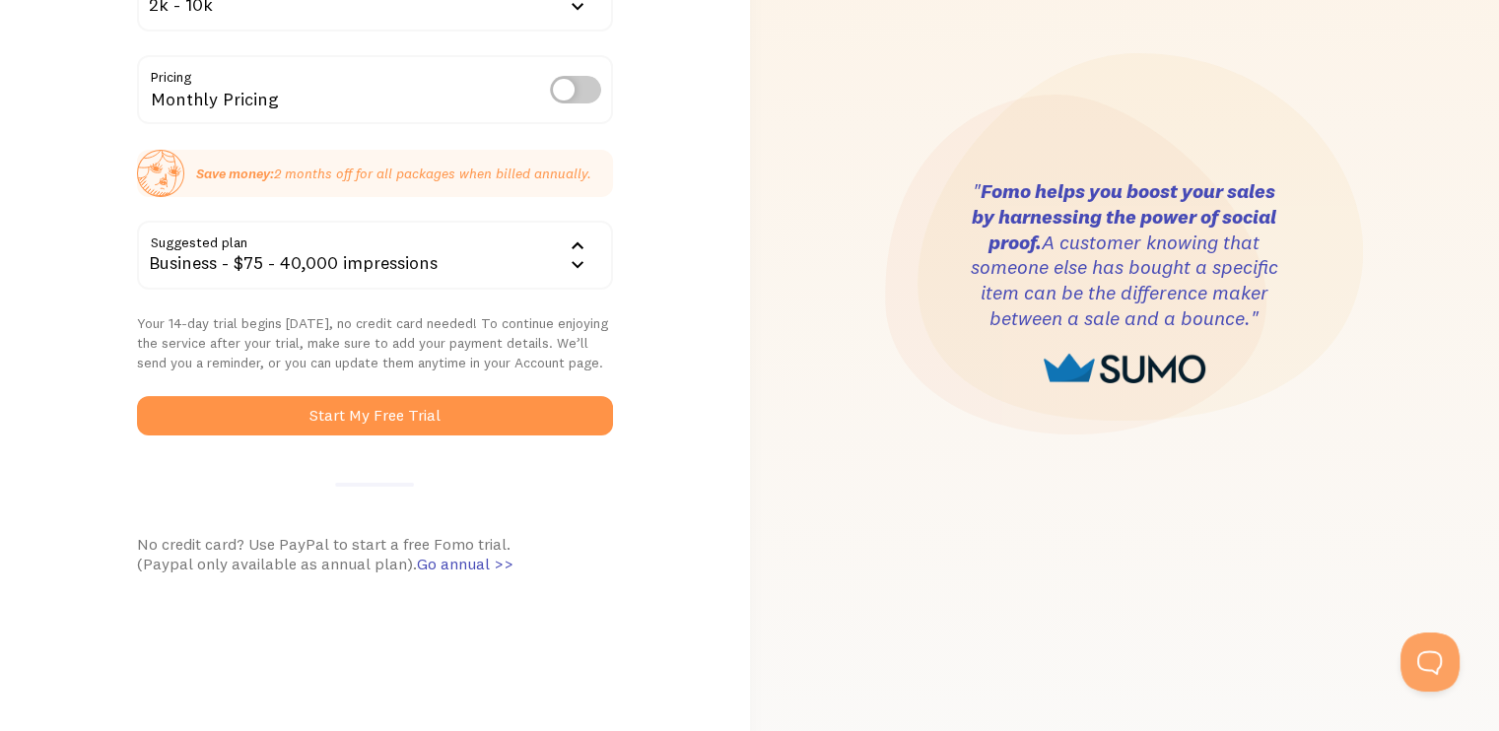
click at [568, 90] on label at bounding box center [575, 90] width 51 height 28
click at [568, 90] on input "checkbox" at bounding box center [575, 90] width 51 height 28
checkbox input "true"
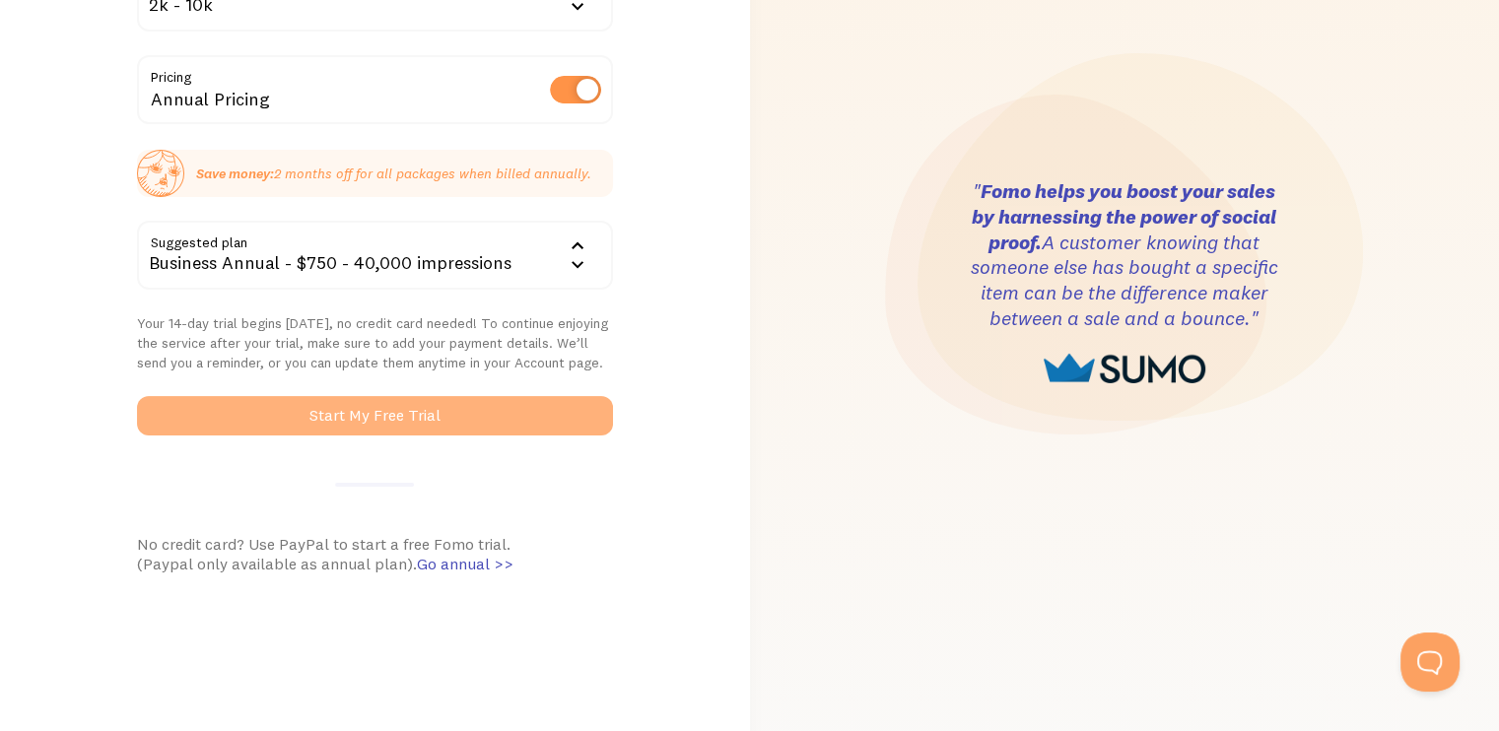
click at [454, 403] on button "Start My Free Trial" at bounding box center [375, 415] width 476 height 39
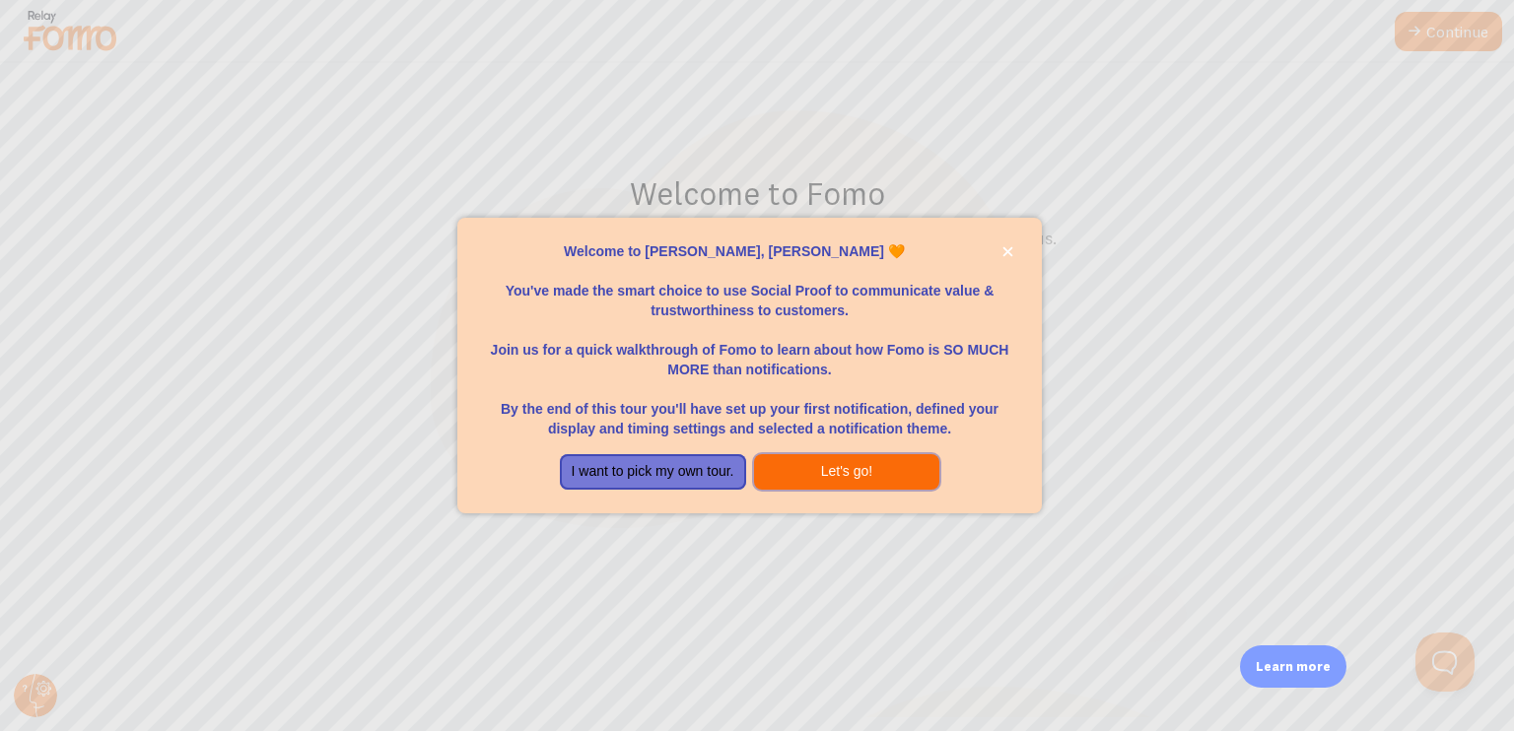
click at [878, 465] on button "Let's go!" at bounding box center [847, 471] width 186 height 35
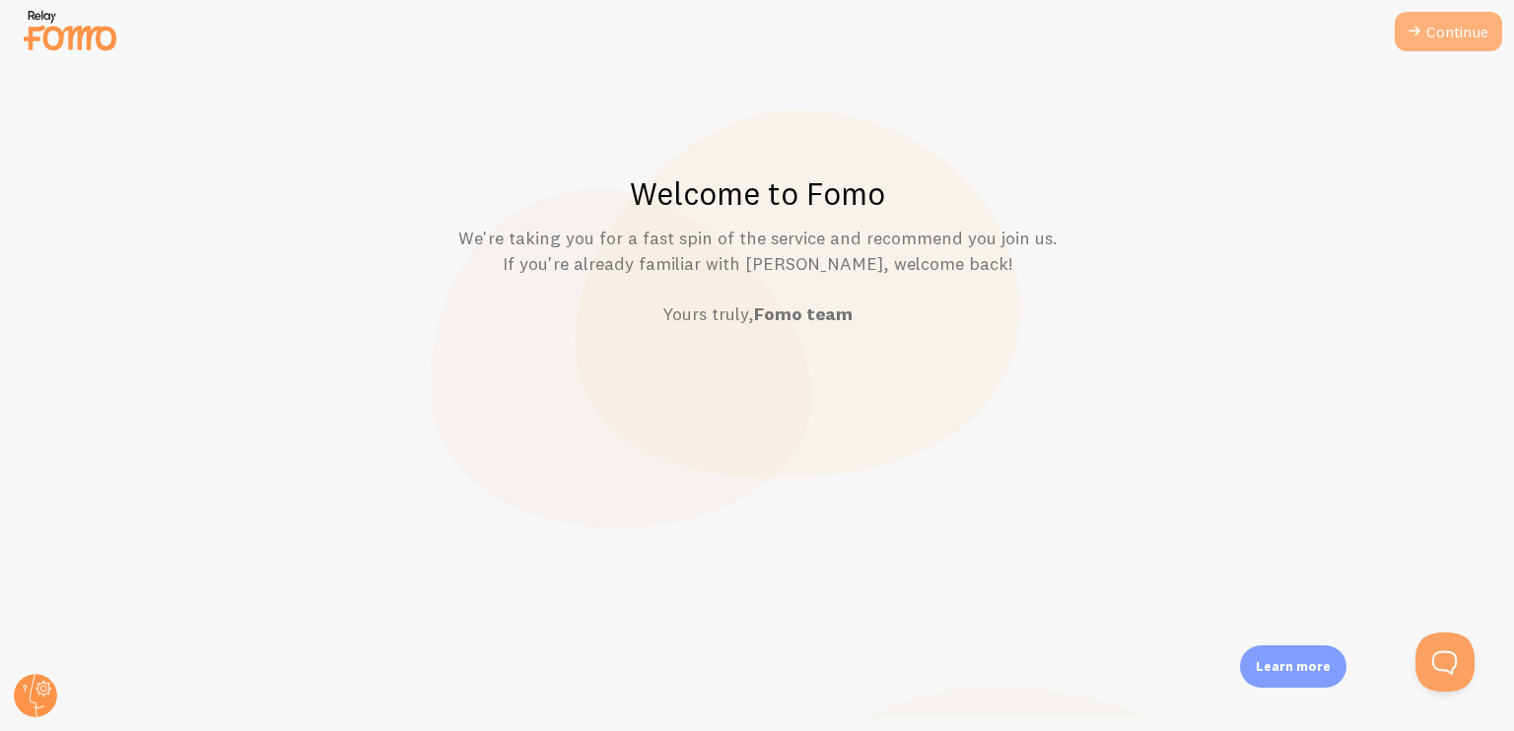
click at [1454, 34] on link "Continue" at bounding box center [1447, 31] width 107 height 39
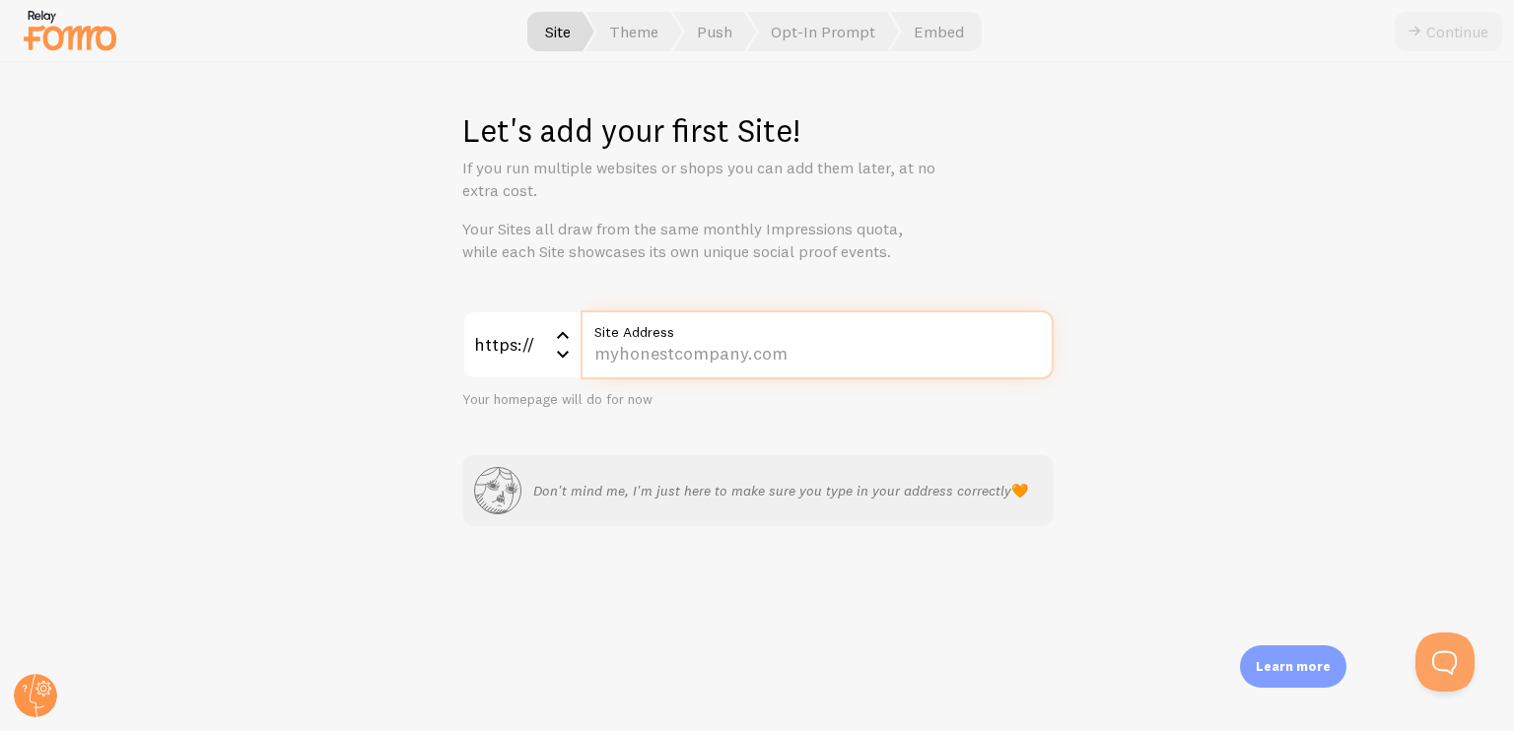
click at [600, 347] on input "Site Address" at bounding box center [816, 344] width 473 height 69
paste input "[DOMAIN_NAME]/static/dem-jeans/index.html"
click at [840, 359] on input "[DOMAIN_NAME]" at bounding box center [816, 344] width 473 height 69
type input "[DOMAIN_NAME]"
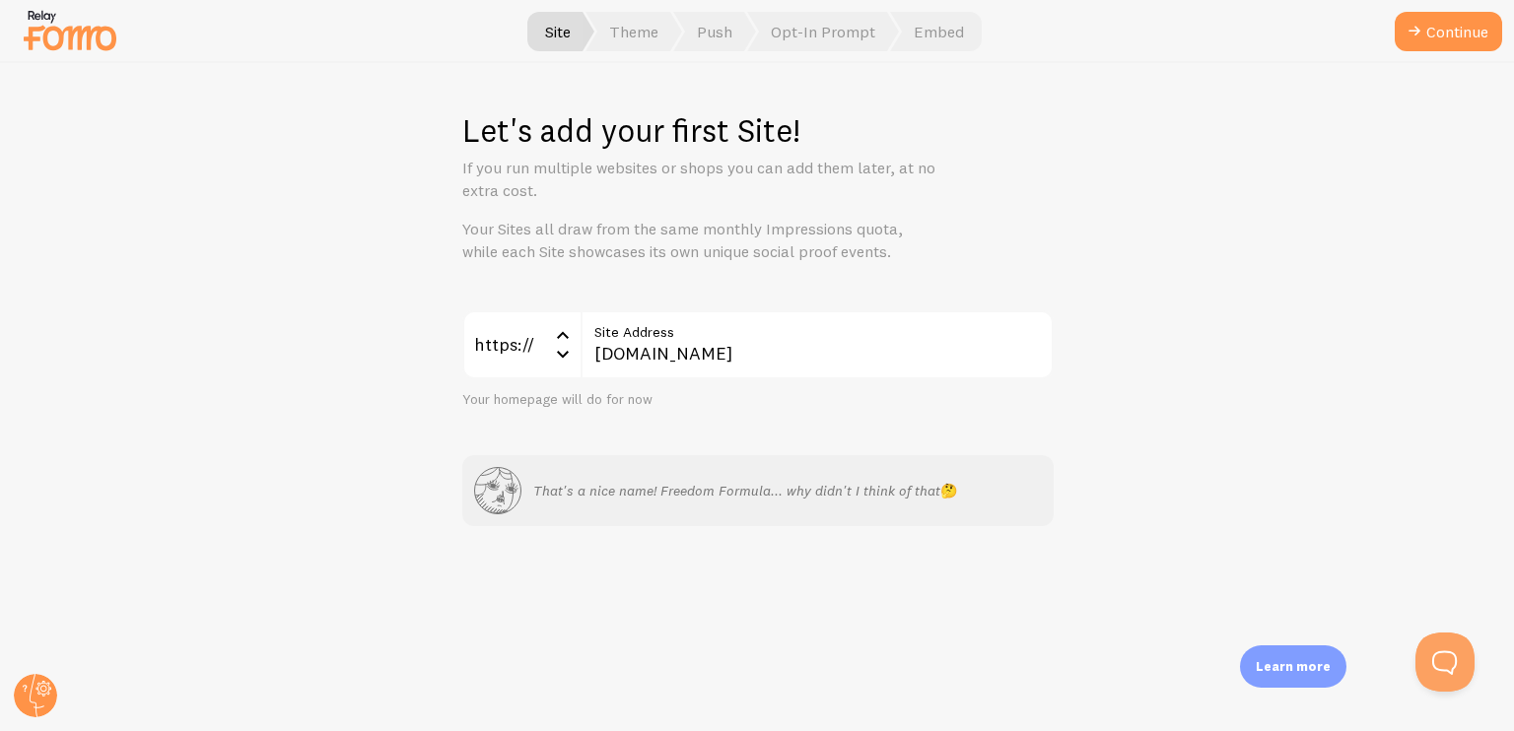
click at [690, 429] on div "https:// https:// https:// http:// [DOMAIN_NAME] Site Address Your homepage wil…" at bounding box center [757, 418] width 591 height 217
click at [1419, 32] on icon "submit" at bounding box center [1414, 32] width 24 height 24
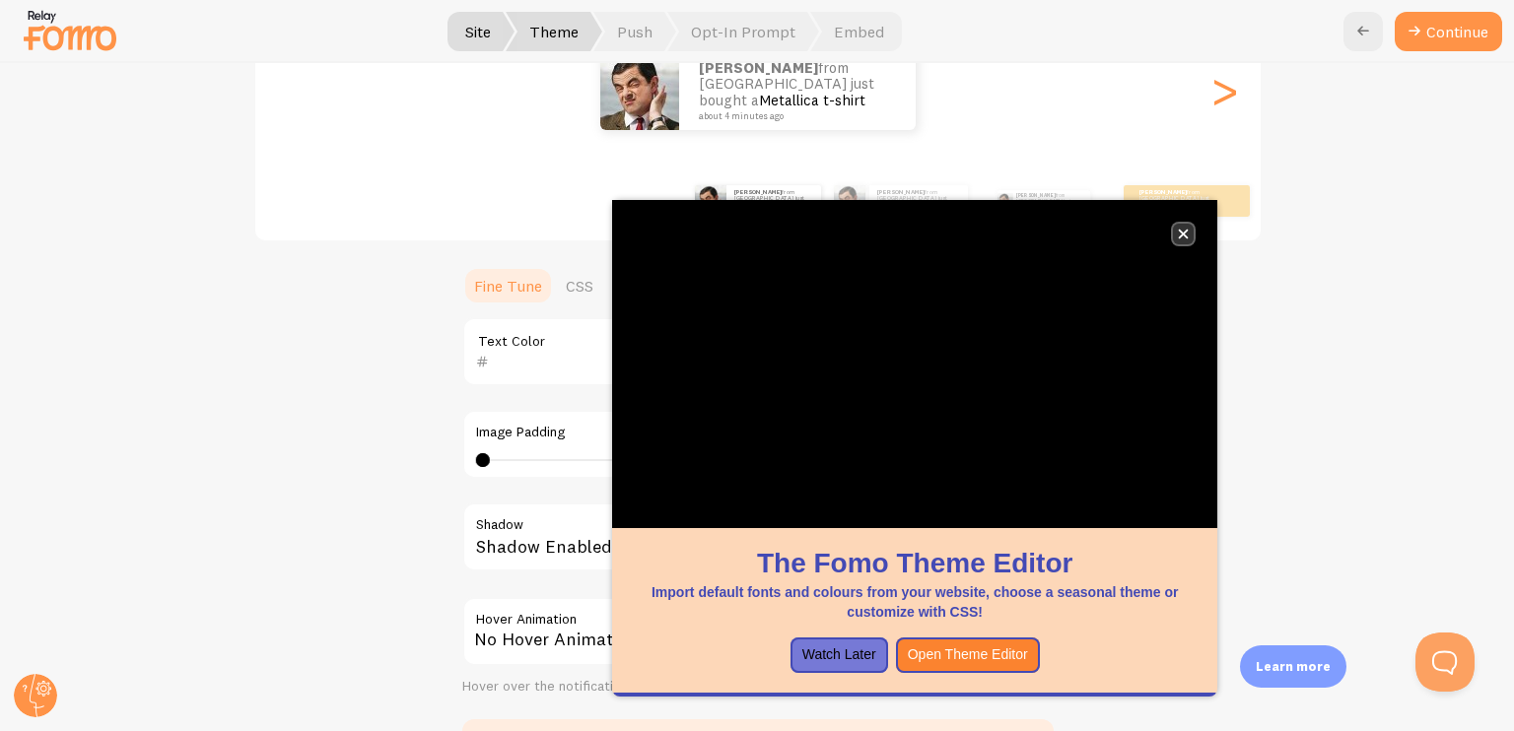
click at [1187, 224] on button "close," at bounding box center [1183, 234] width 21 height 21
click at [863, 655] on div "No Hover Animation" at bounding box center [757, 631] width 591 height 69
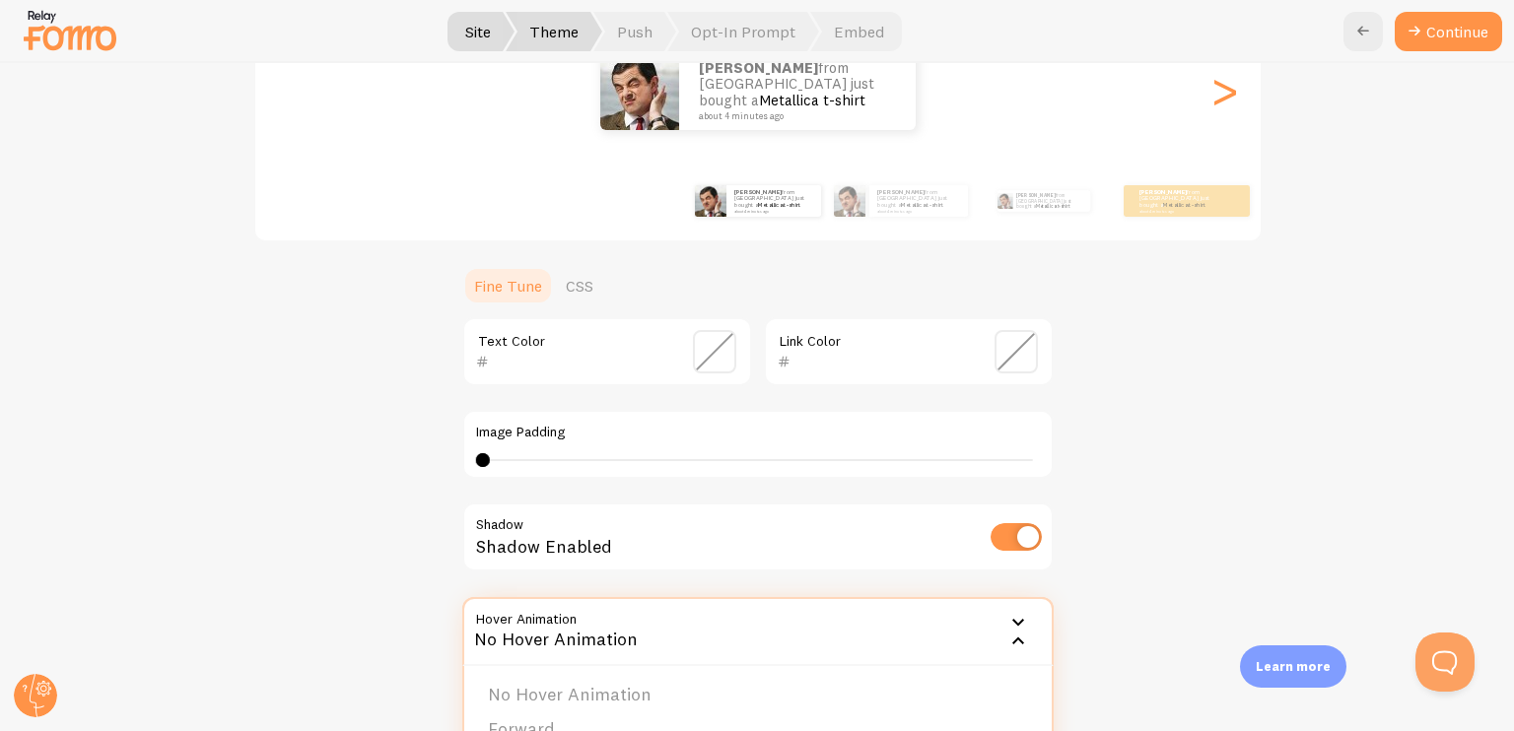
click at [304, 518] on div "Classic Edward from United States just bought a Metallica t-shirt about 4 minut…" at bounding box center [757, 361] width 1418 height 819
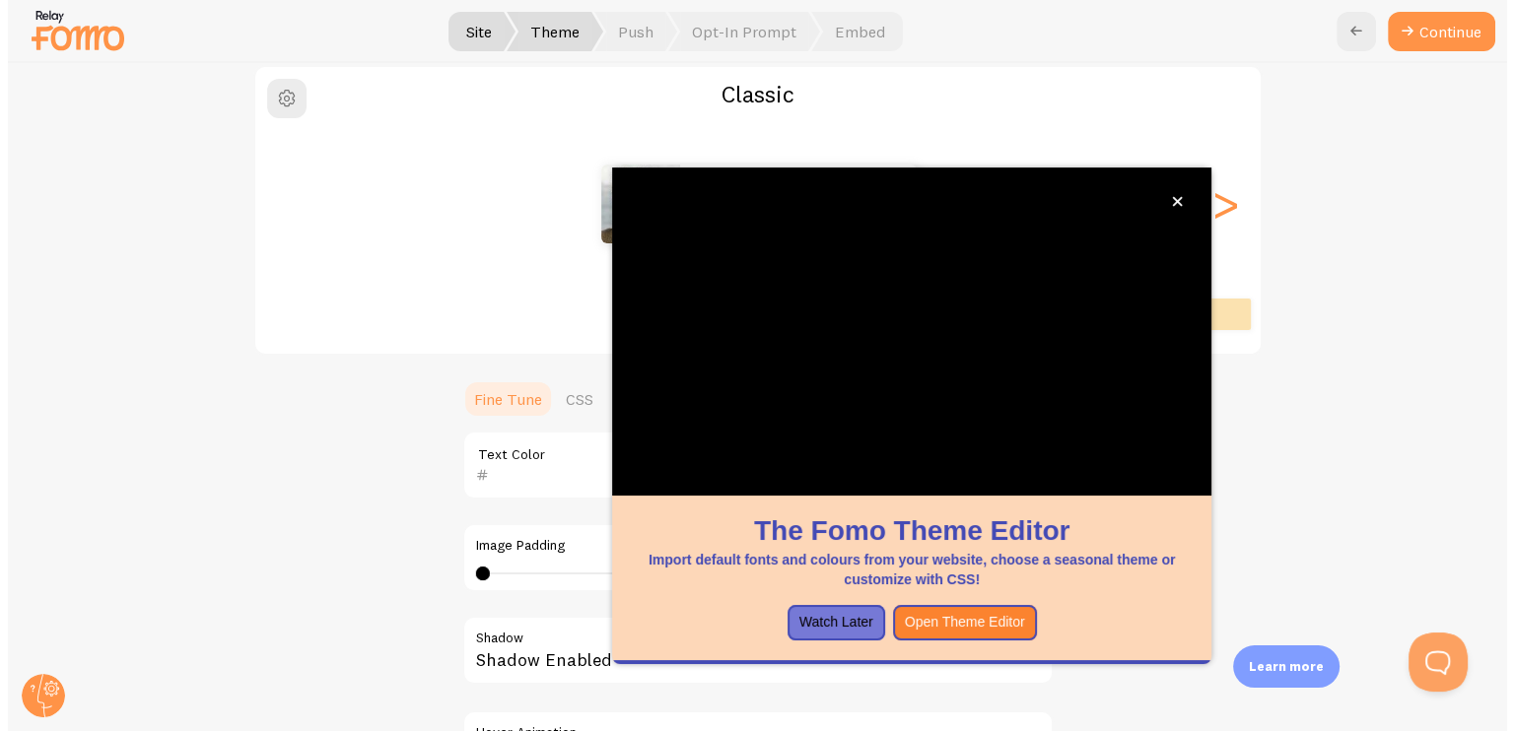
scroll to position [359, 0]
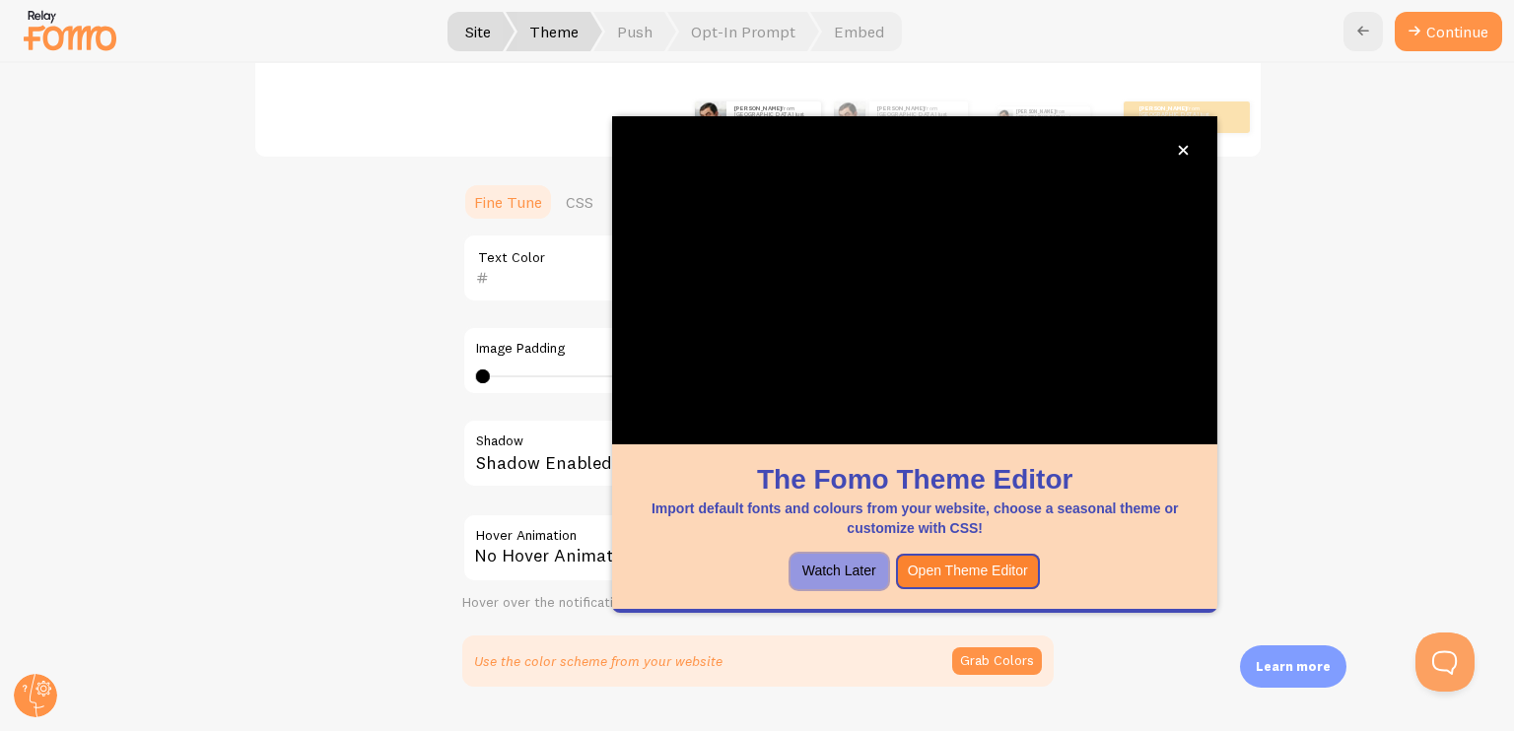
click at [863, 564] on button "Watch Later" at bounding box center [839, 571] width 98 height 35
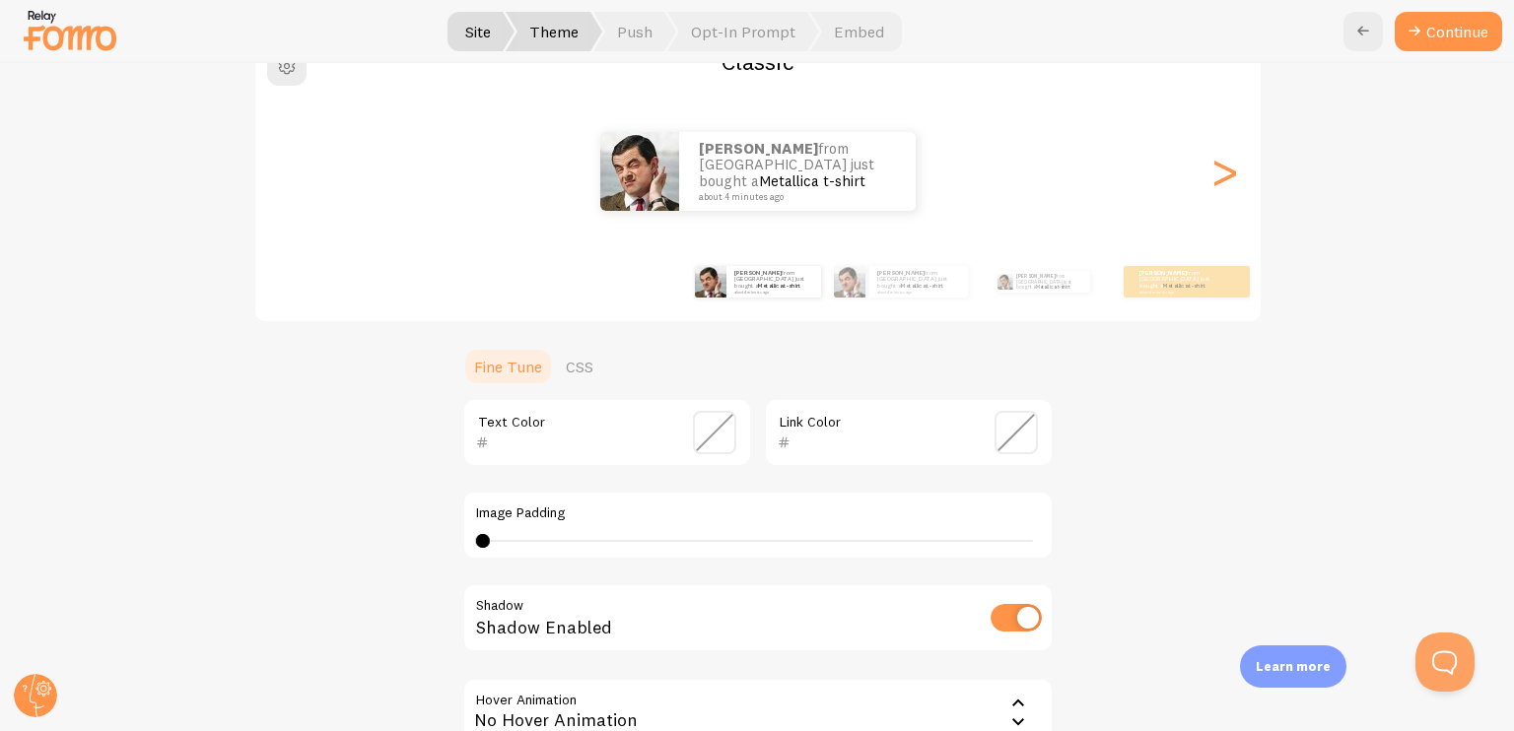
scroll to position [162, 0]
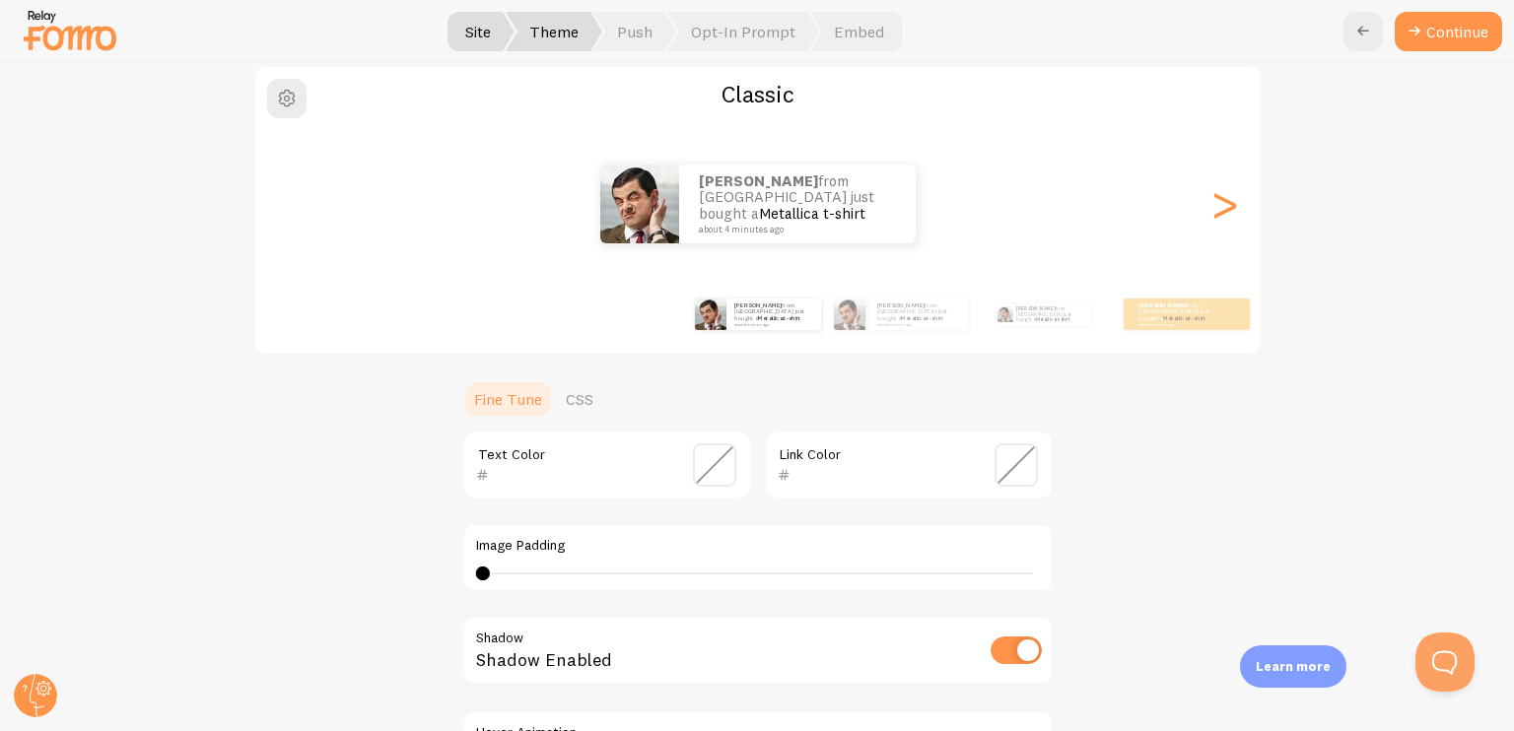
click at [1000, 468] on span at bounding box center [1015, 464] width 43 height 43
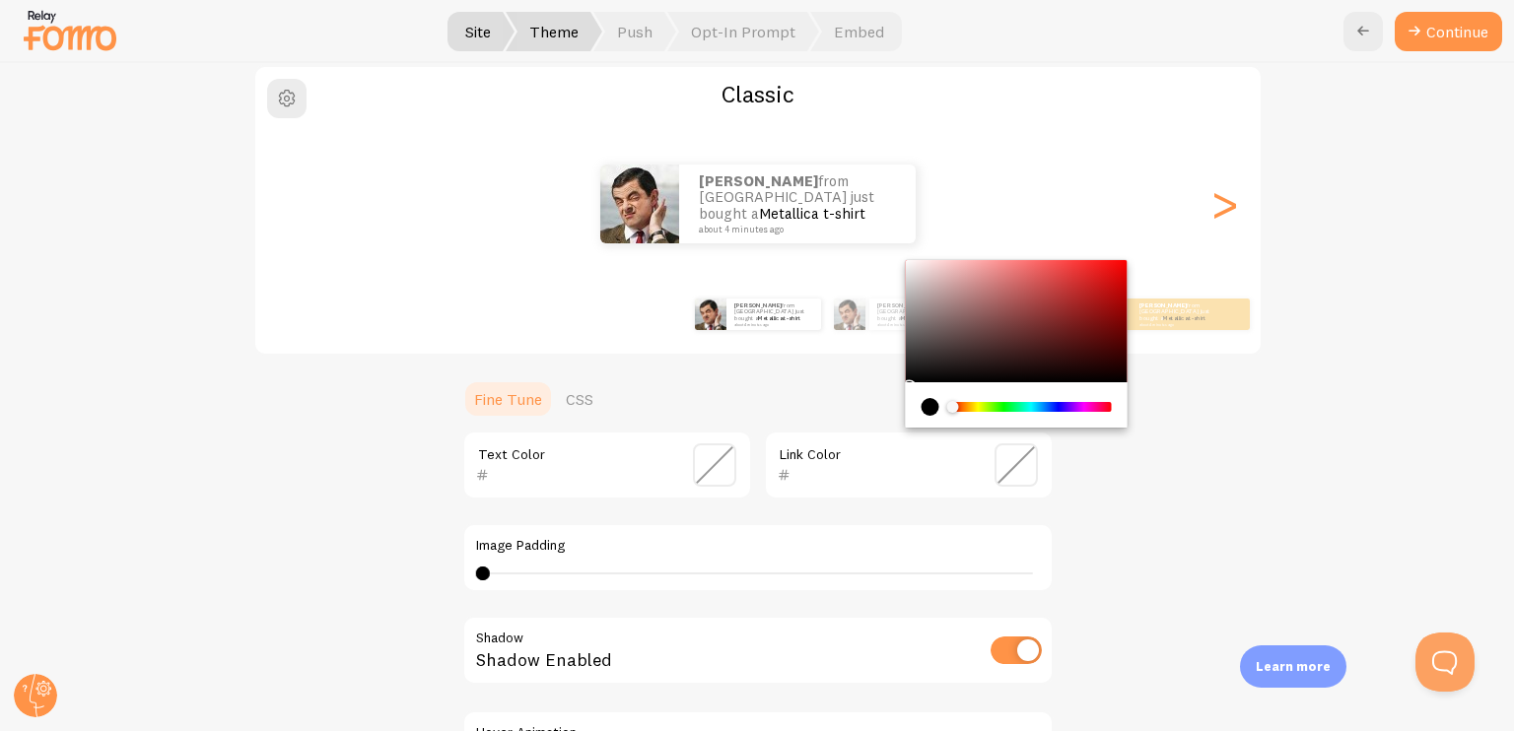
click at [1045, 408] on div "Chrome color picker" at bounding box center [1030, 407] width 157 height 10
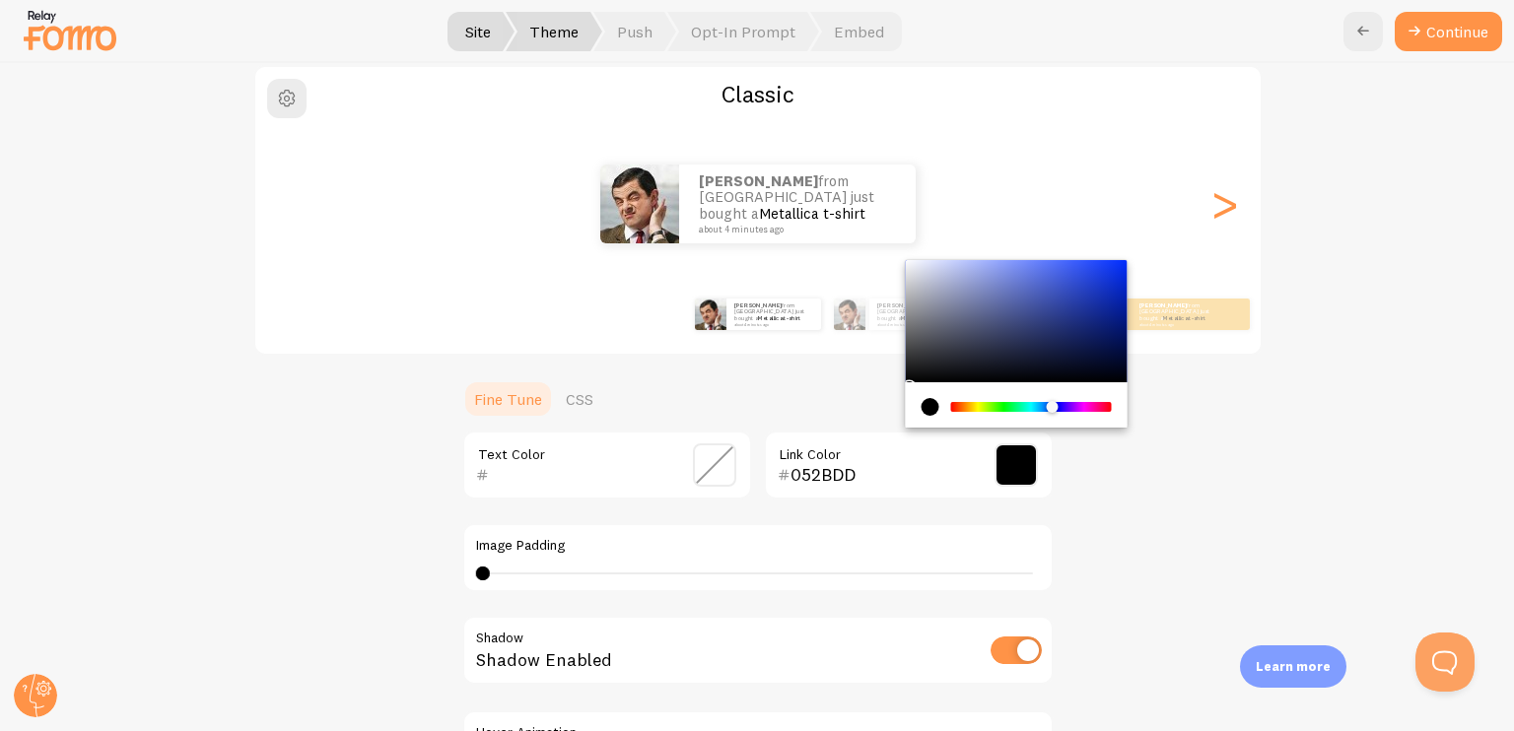
click at [1115, 275] on div "Chrome color picker" at bounding box center [1016, 321] width 222 height 122
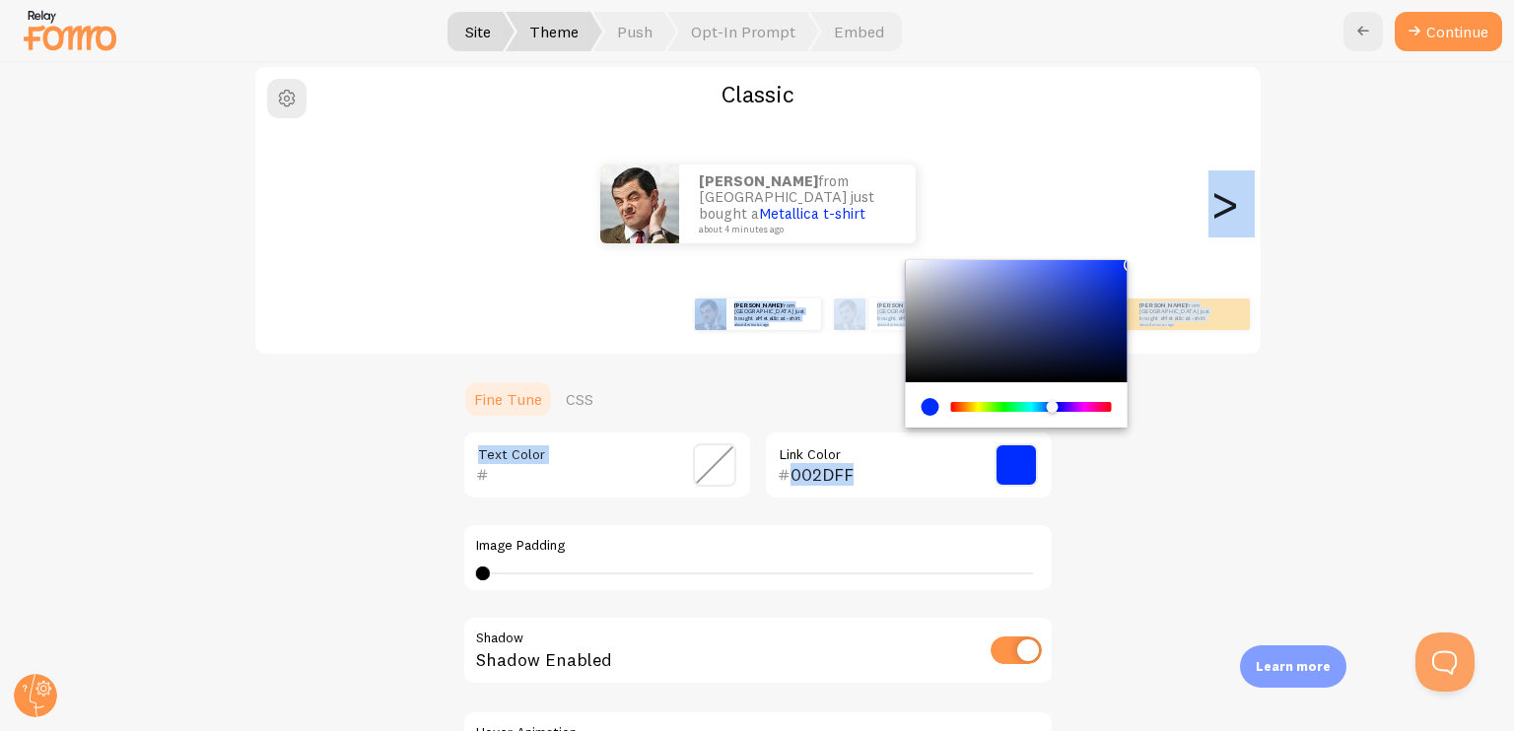
drag, startPoint x: 1115, startPoint y: 274, endPoint x: 1126, endPoint y: 247, distance: 28.7
click at [1126, 247] on div "Classic Edward from United States just bought a Metallica t-shirt about 4 minut…" at bounding box center [757, 474] width 1418 height 819
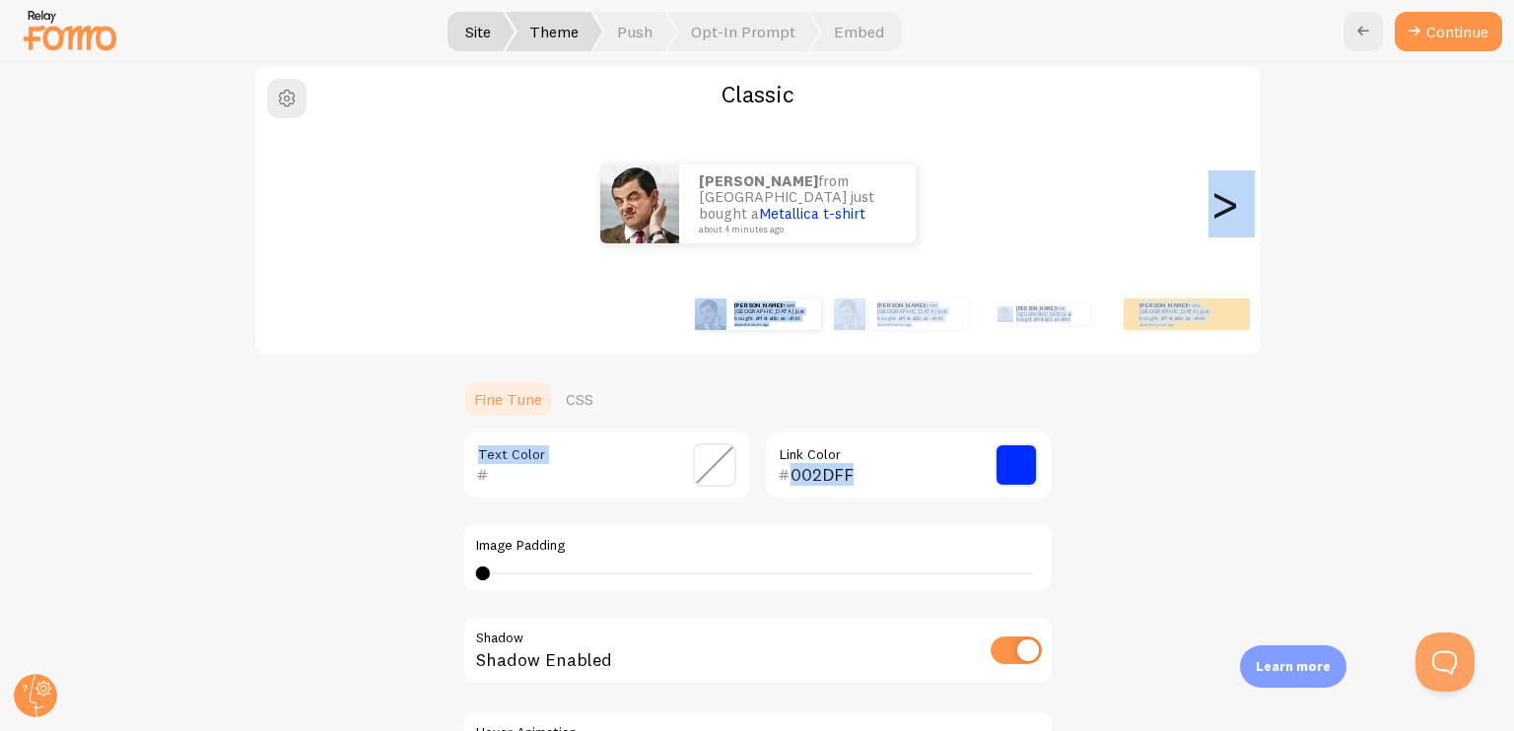
click at [952, 463] on input "002DFF" at bounding box center [880, 475] width 180 height 24
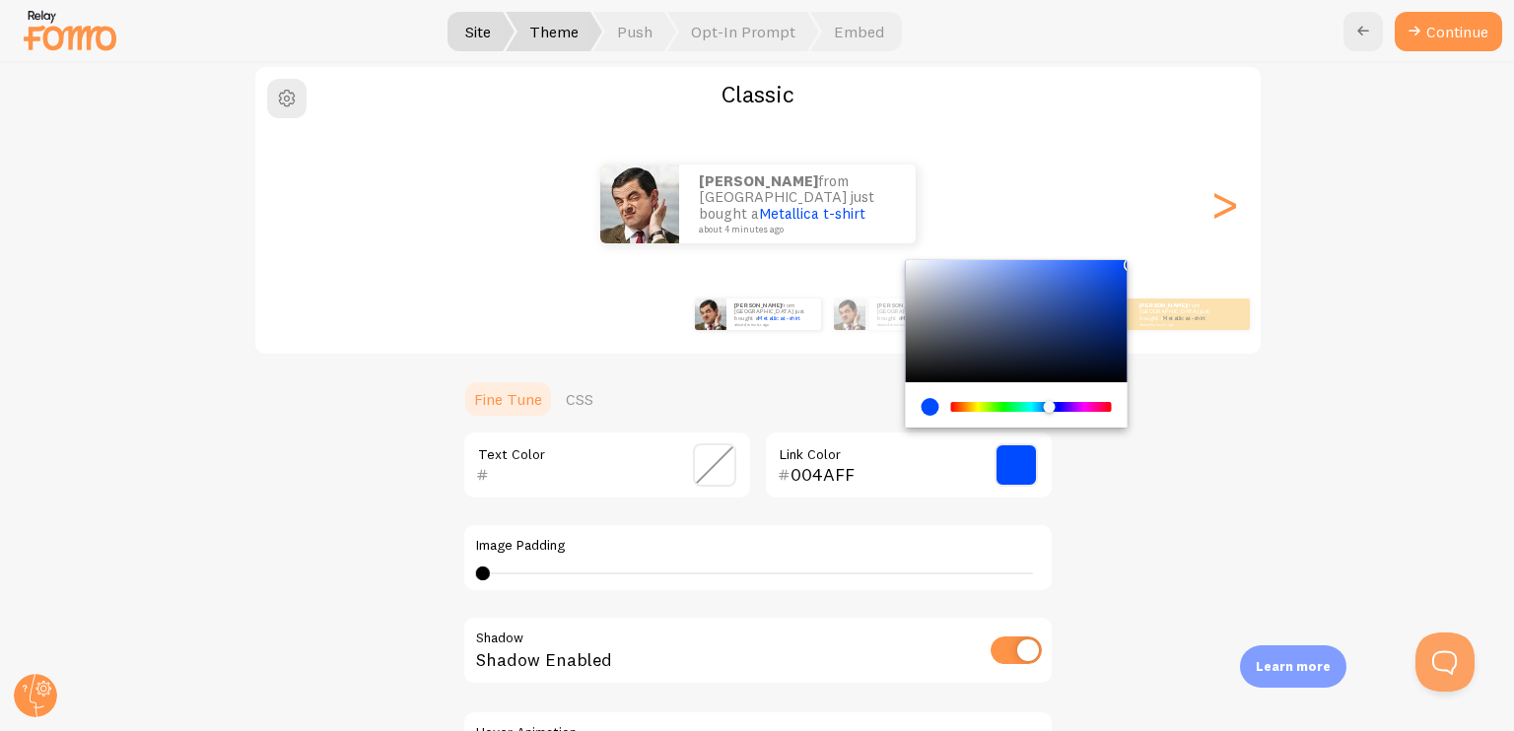
type input "0054FF"
click at [1042, 406] on div "Chrome color picker" at bounding box center [1048, 407] width 12 height 12
click at [1163, 401] on div "Classic Edward from United States just bought a Metallica t-shirt about 4 minut…" at bounding box center [757, 474] width 1418 height 819
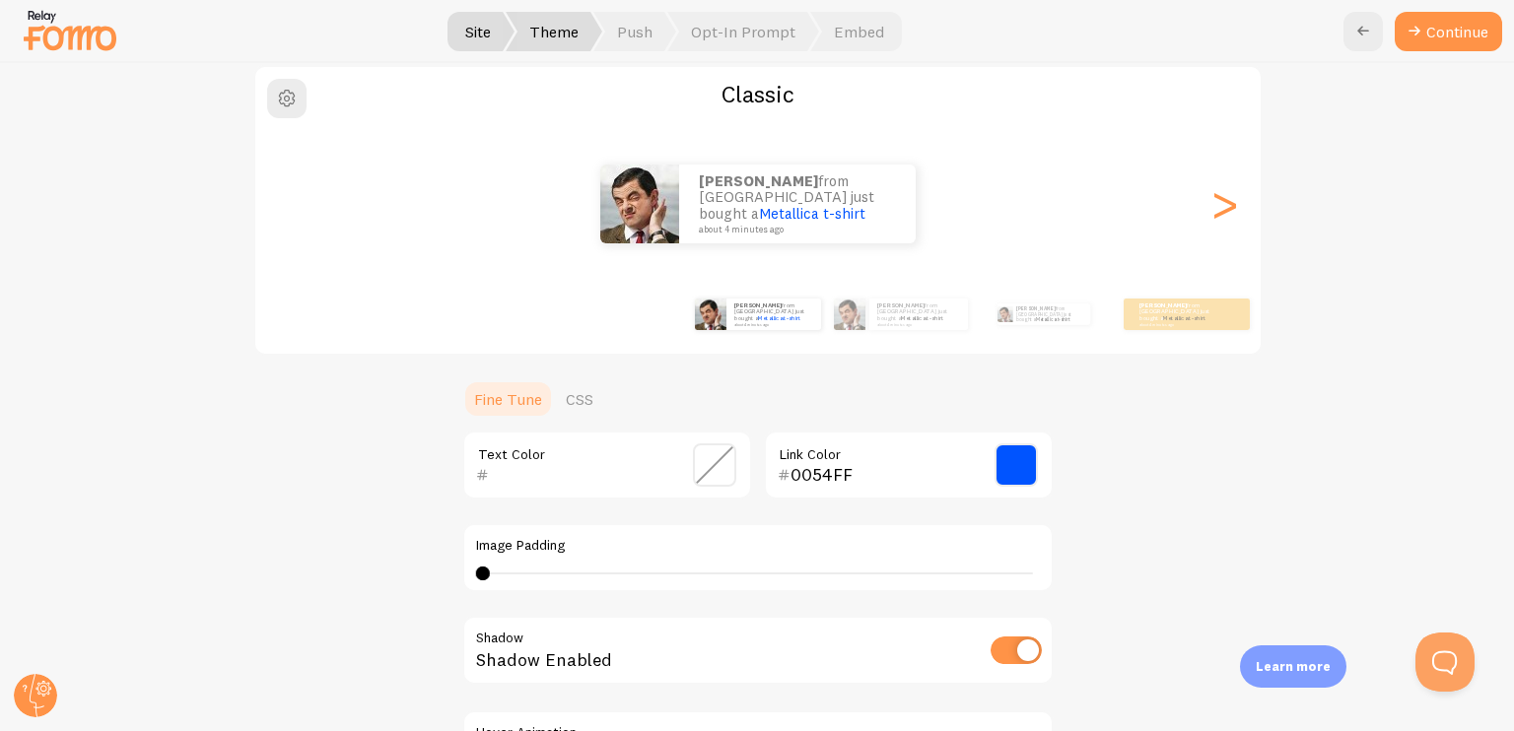
click at [698, 466] on span at bounding box center [714, 464] width 43 height 43
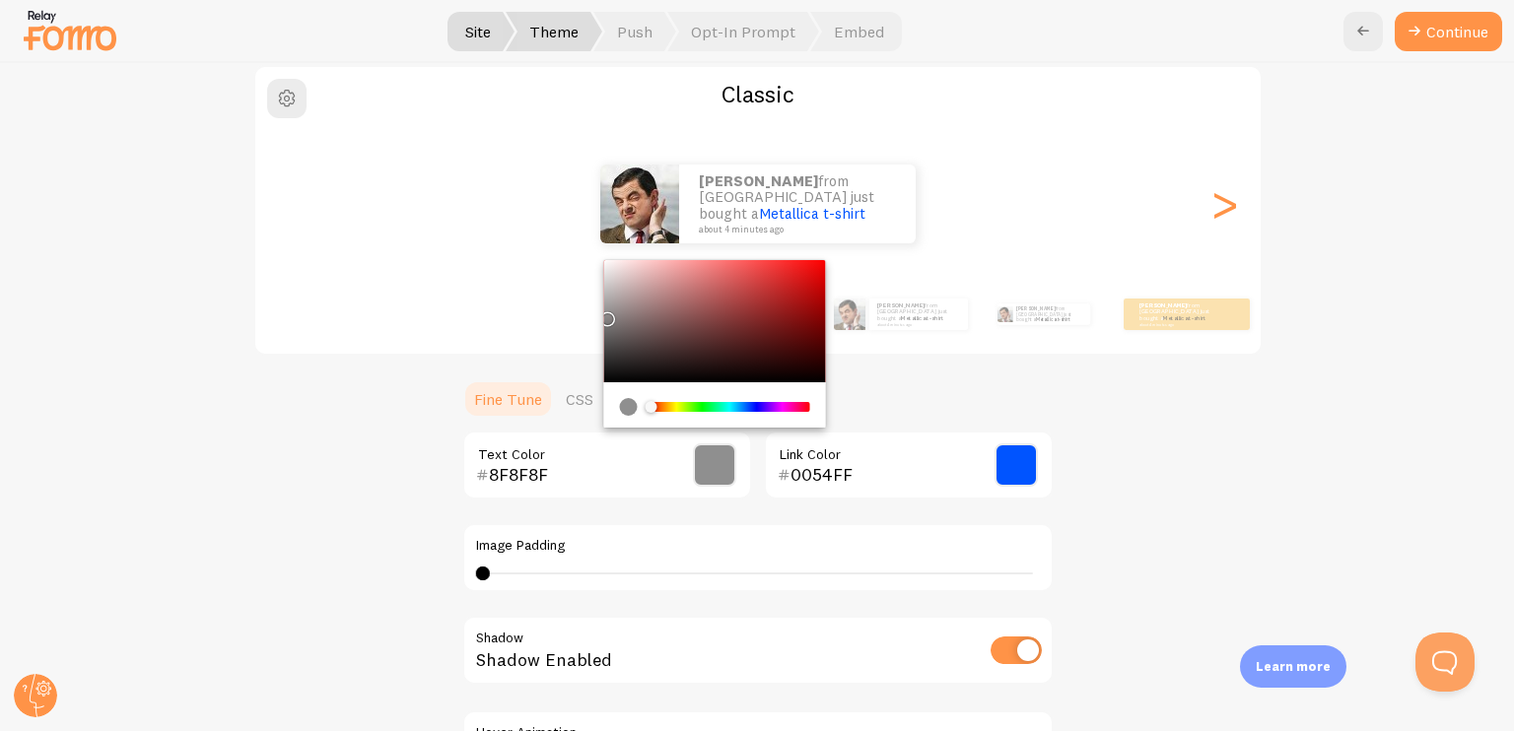
drag, startPoint x: 605, startPoint y: 335, endPoint x: 652, endPoint y: 428, distance: 104.0
click at [591, 320] on div "Classic Edward from United States just bought a Metallica t-shirt about 4 minut…" at bounding box center [757, 474] width 1418 height 819
type input "7E7E7E"
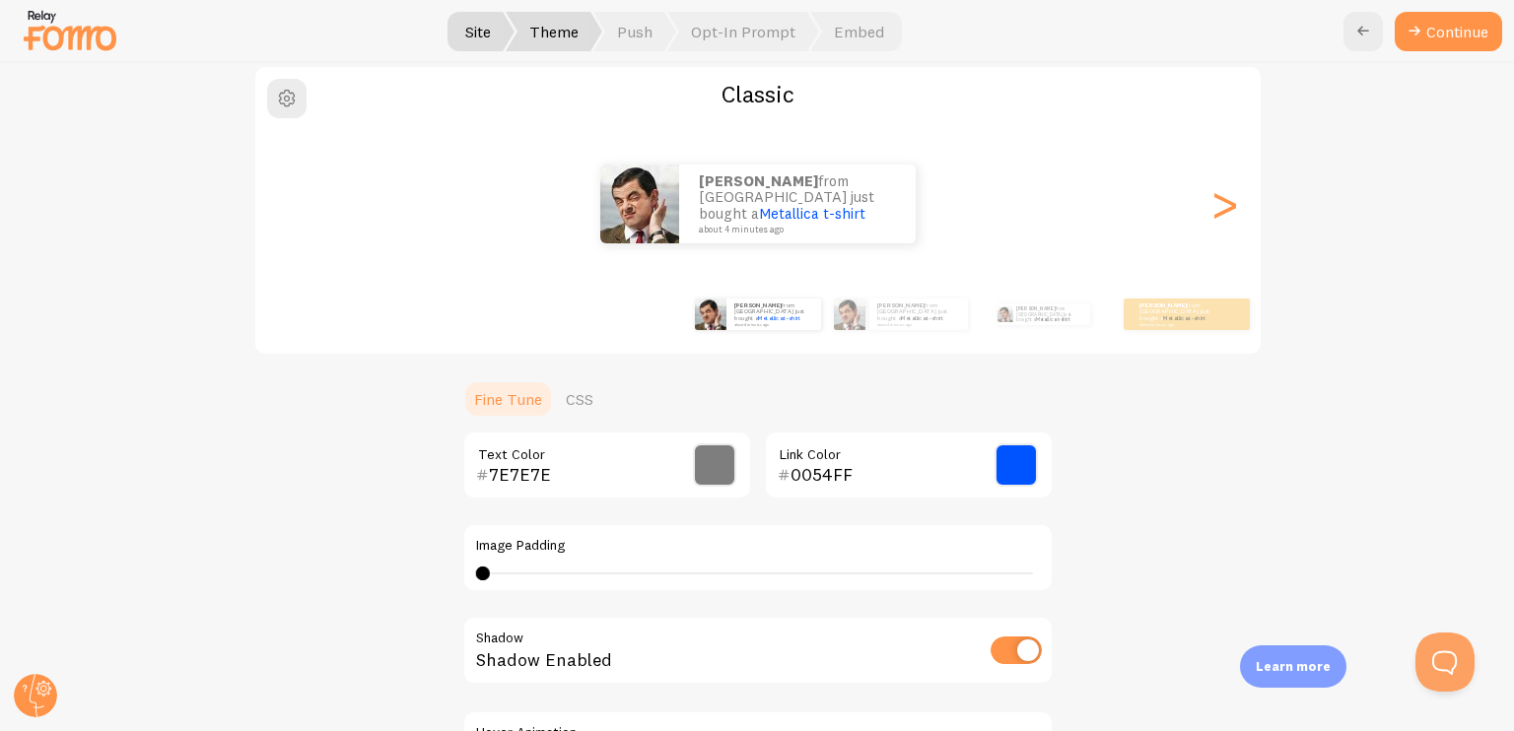
click at [682, 519] on div "7E7E7E Text Color 0054FF Link Color Image Padding 0 0 - undefined Shadow Shadow…" at bounding box center [757, 620] width 591 height 378
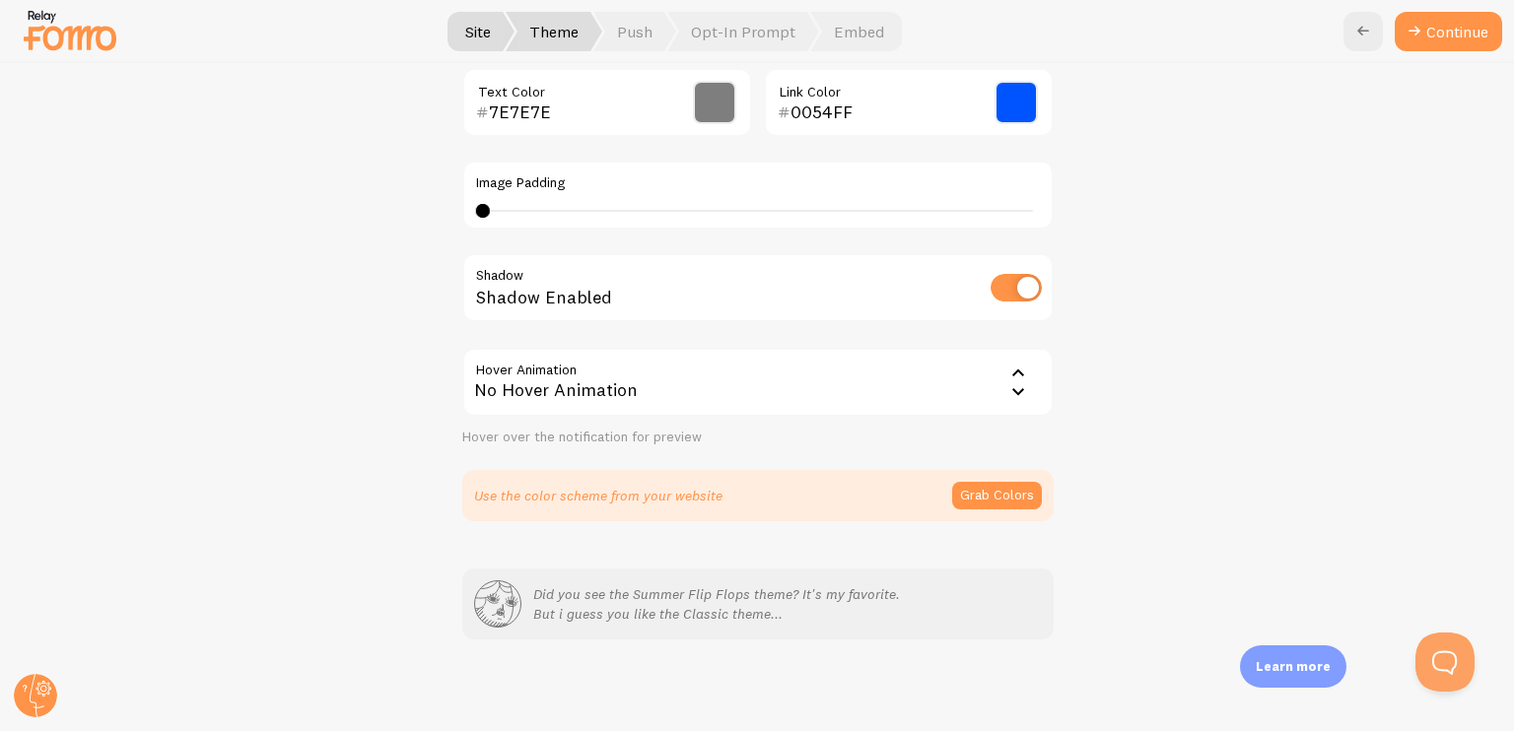
scroll to position [0, 0]
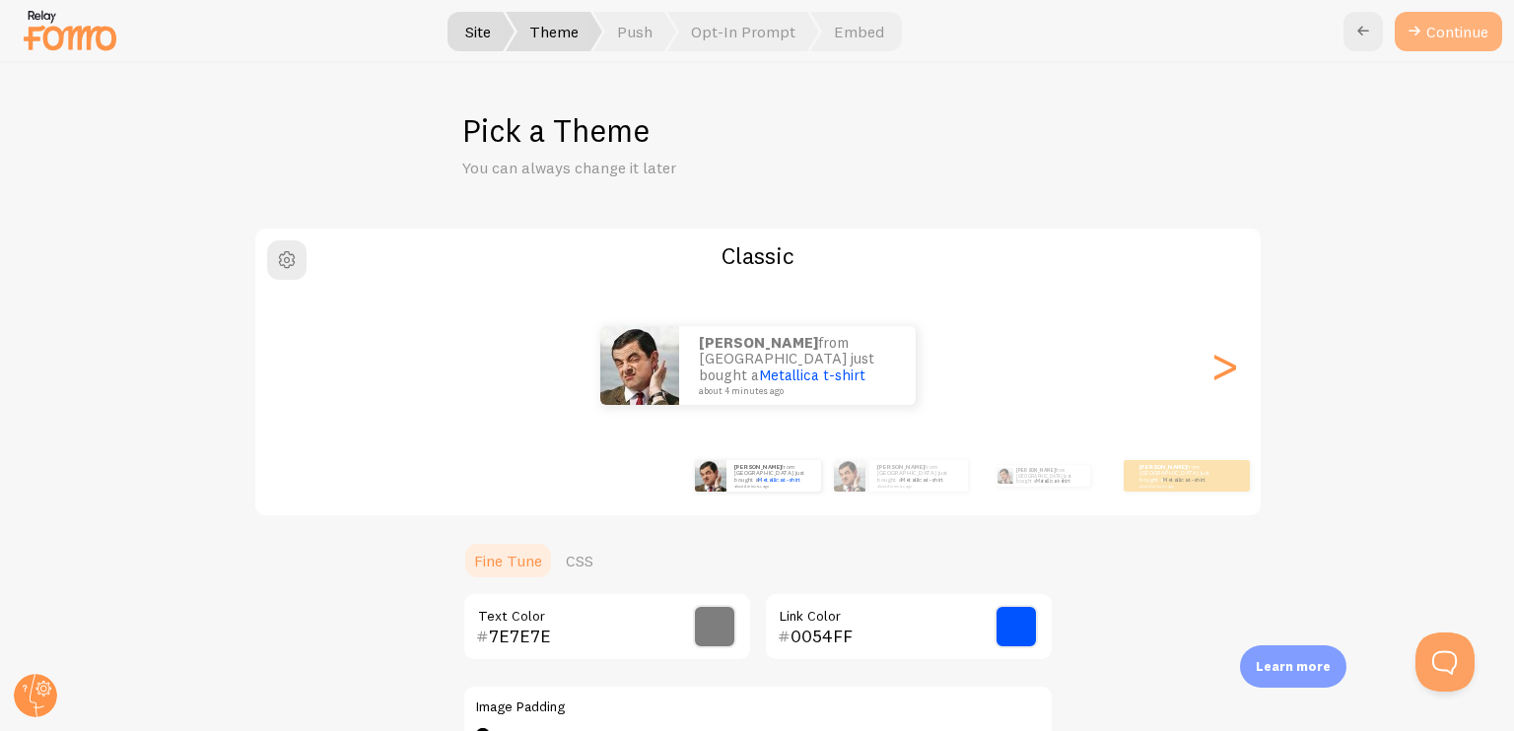
click at [1440, 31] on button "Continue" at bounding box center [1447, 31] width 107 height 39
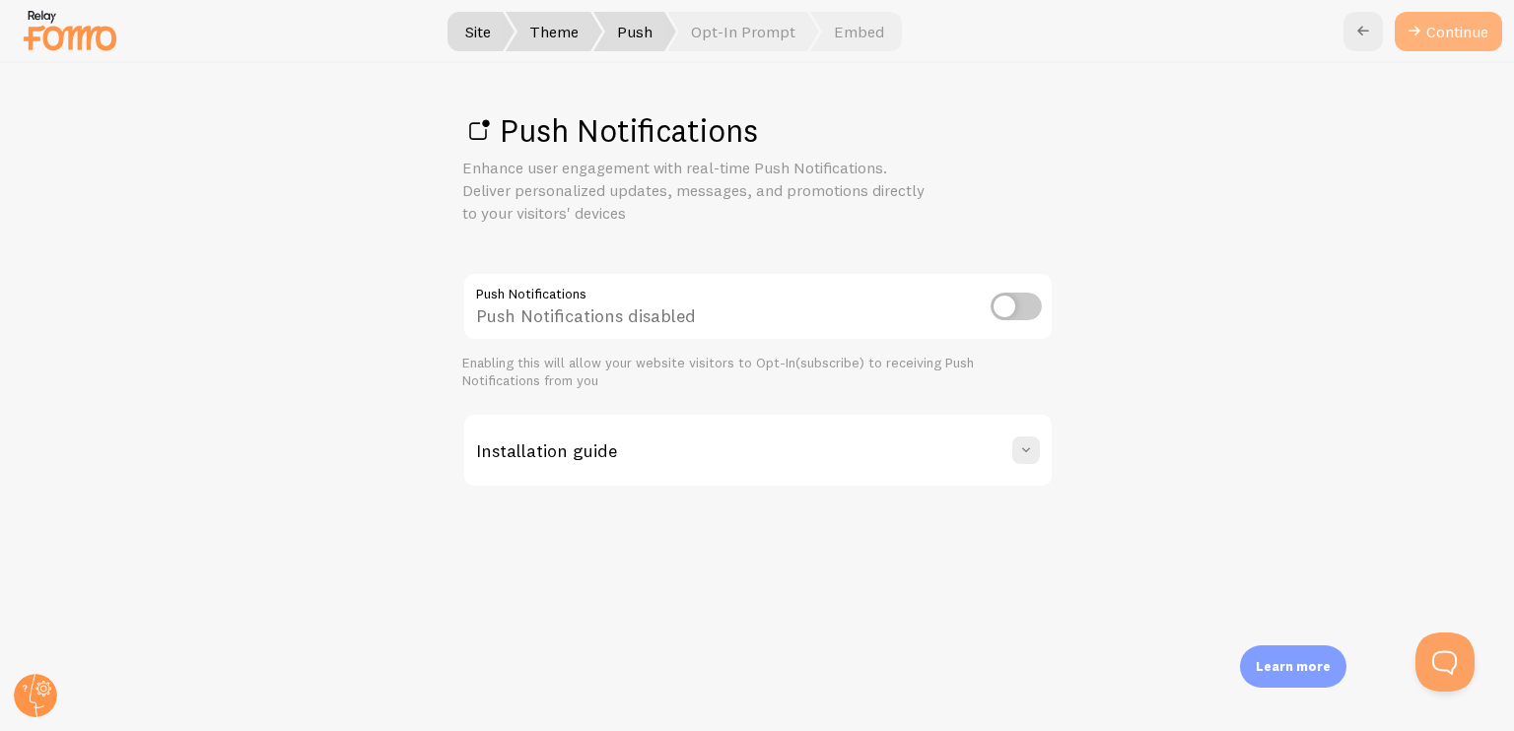
click at [1451, 34] on link "Continue" at bounding box center [1447, 31] width 107 height 39
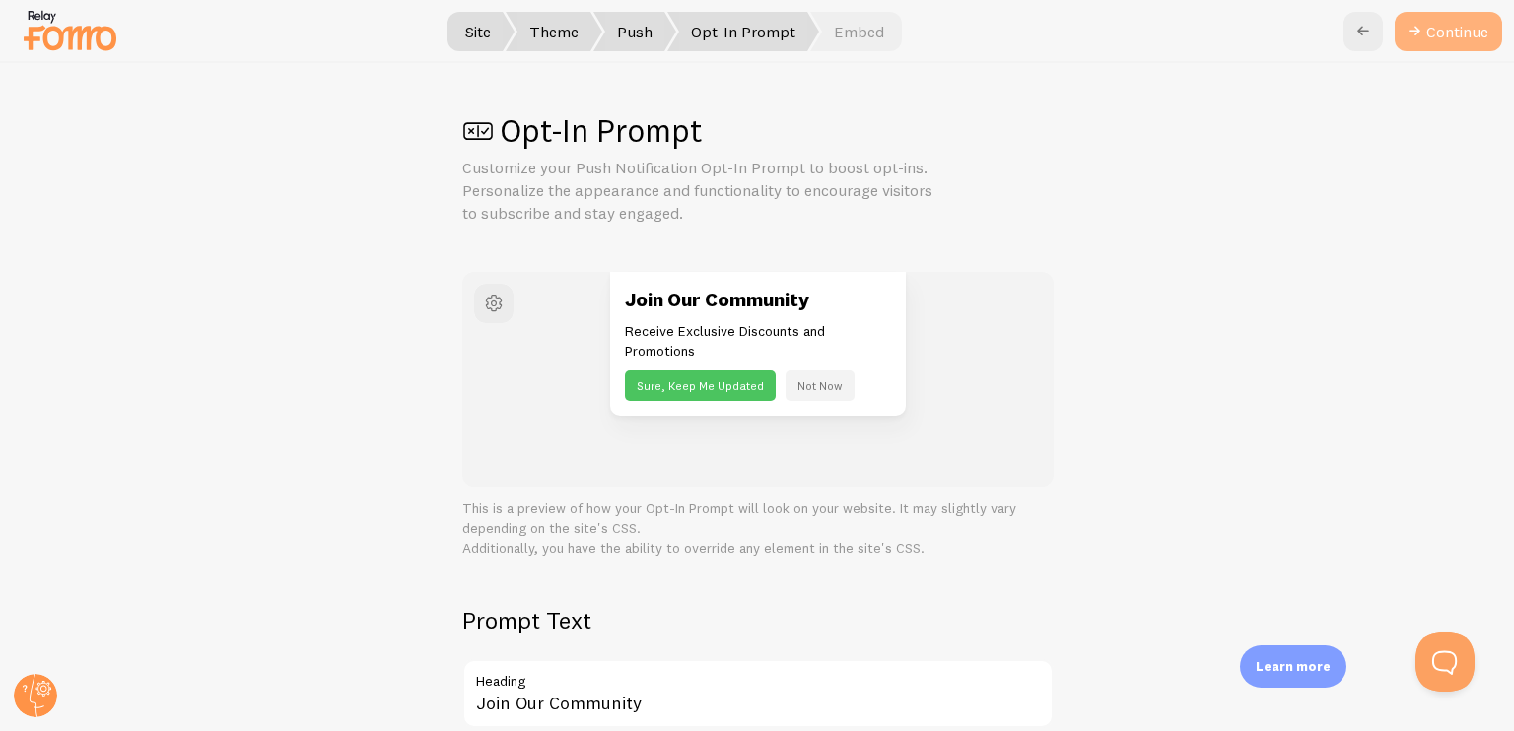
click at [1447, 22] on button "Continue" at bounding box center [1447, 31] width 107 height 39
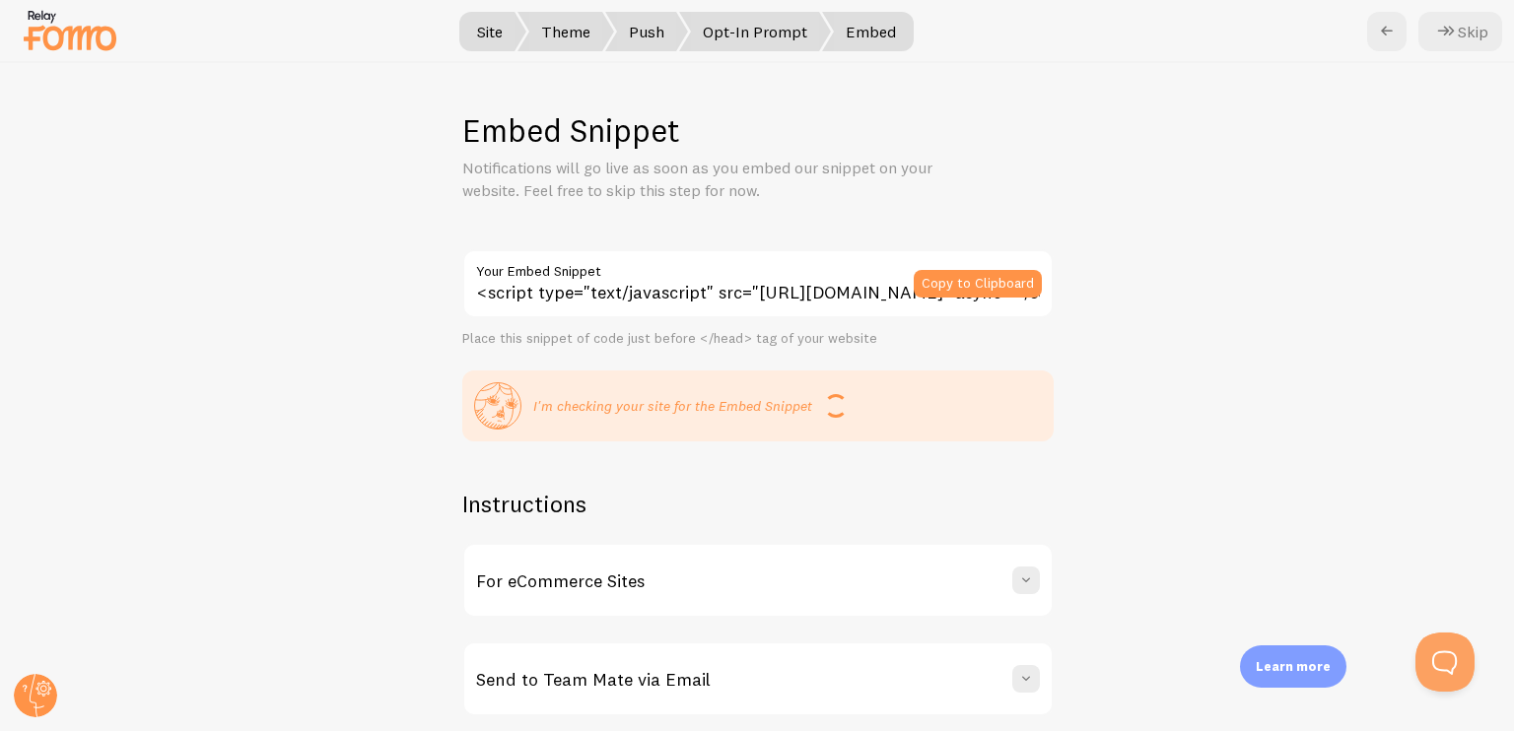
click at [776, 34] on span "Opt-In Prompt" at bounding box center [755, 31] width 152 height 39
click at [963, 275] on button "Copy to Clipboard" at bounding box center [977, 284] width 128 height 28
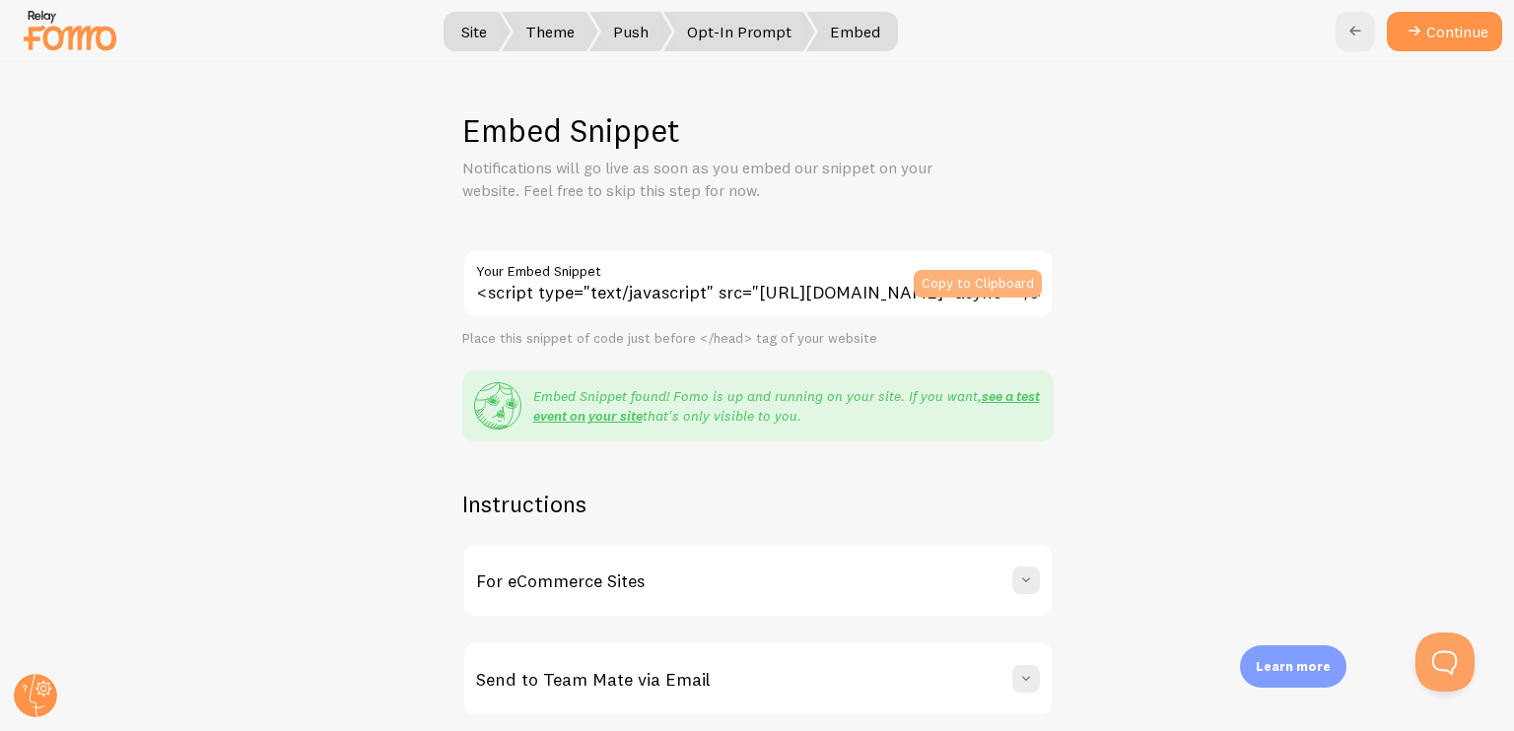
click at [972, 281] on button "Copy to Clipboard" at bounding box center [977, 284] width 128 height 28
click at [1419, 38] on icon at bounding box center [1414, 32] width 24 height 24
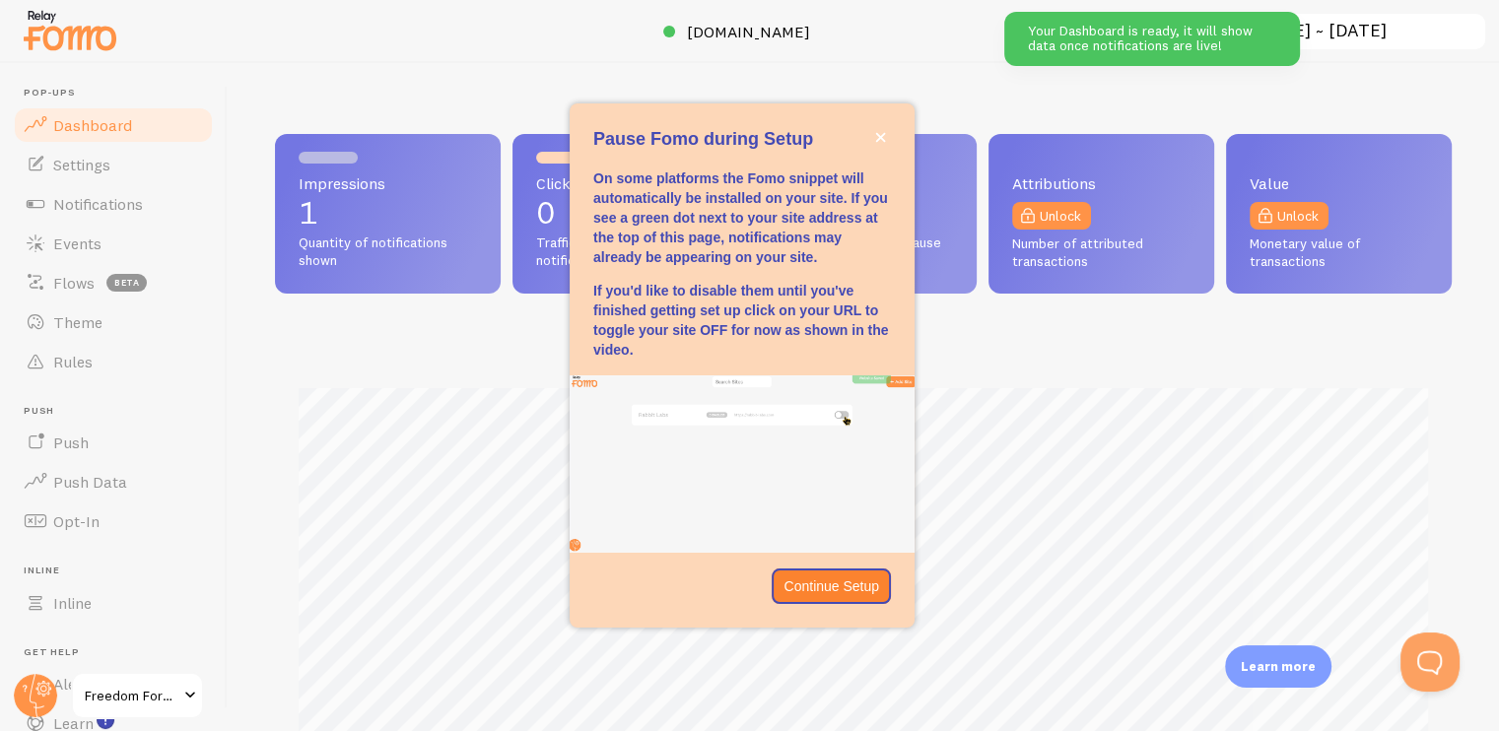
scroll to position [517, 1161]
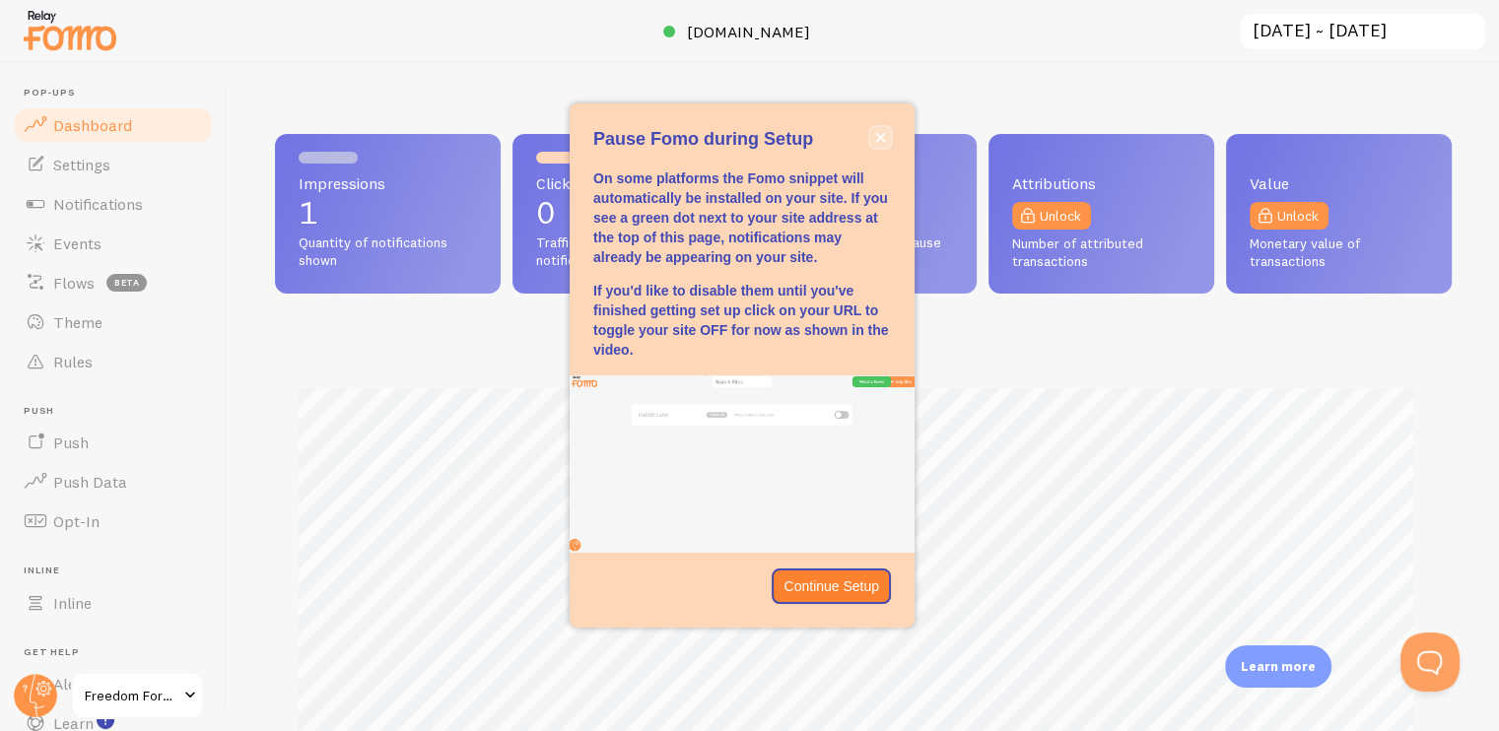
click at [875, 128] on button "close," at bounding box center [880, 137] width 21 height 21
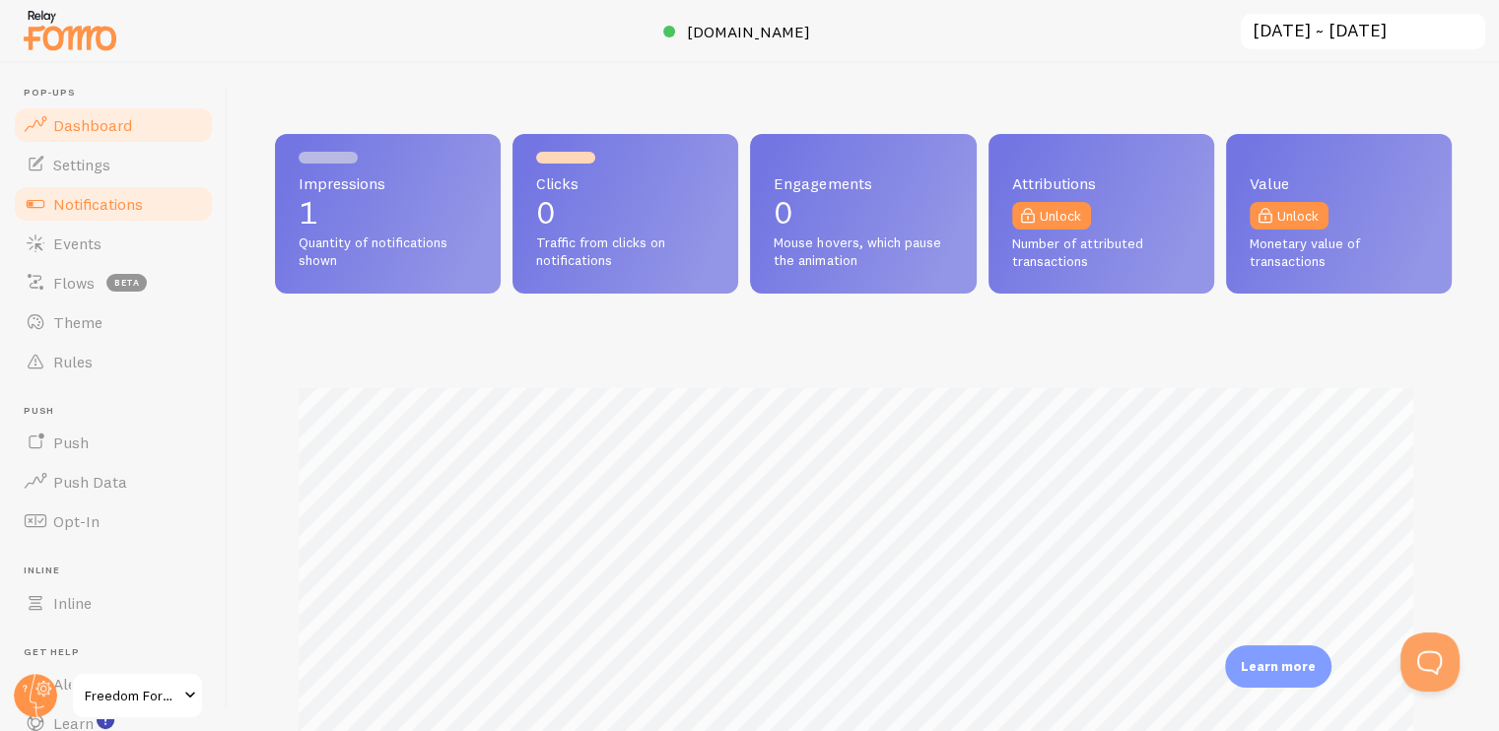
click at [83, 208] on span "Notifications" at bounding box center [98, 204] width 90 height 20
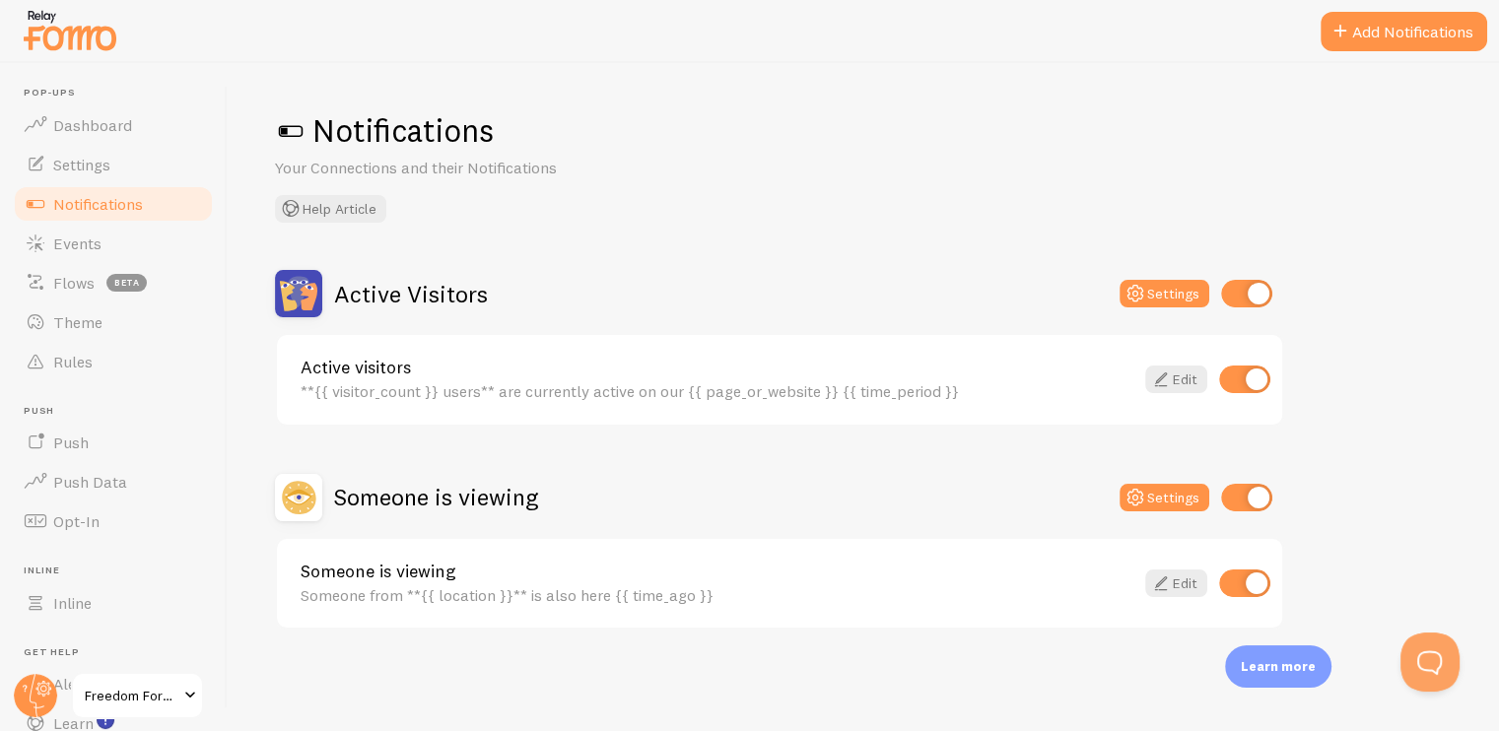
click at [781, 98] on div "Notifications Your Connections and their Notifications Help Article Active Visi…" at bounding box center [863, 397] width 1271 height 668
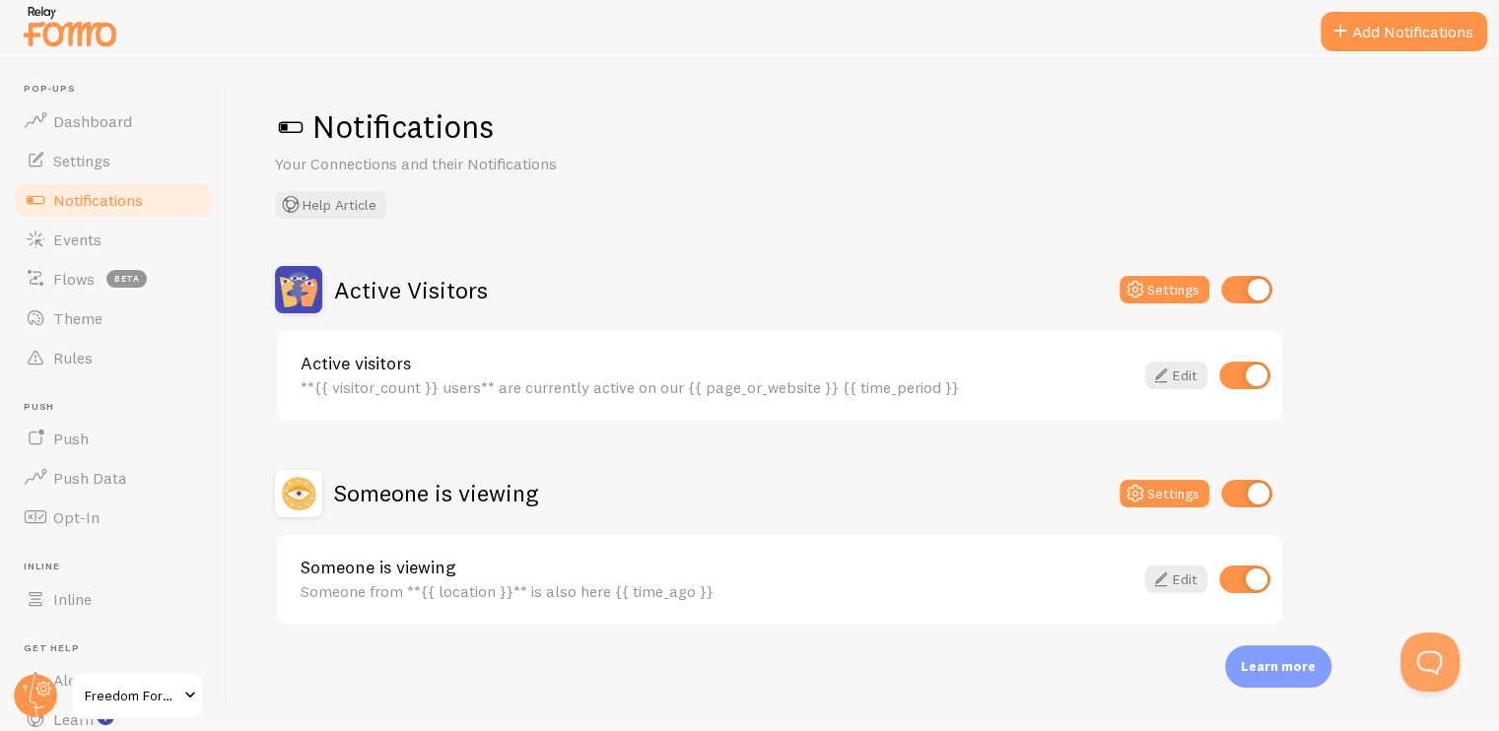
scroll to position [9, 0]
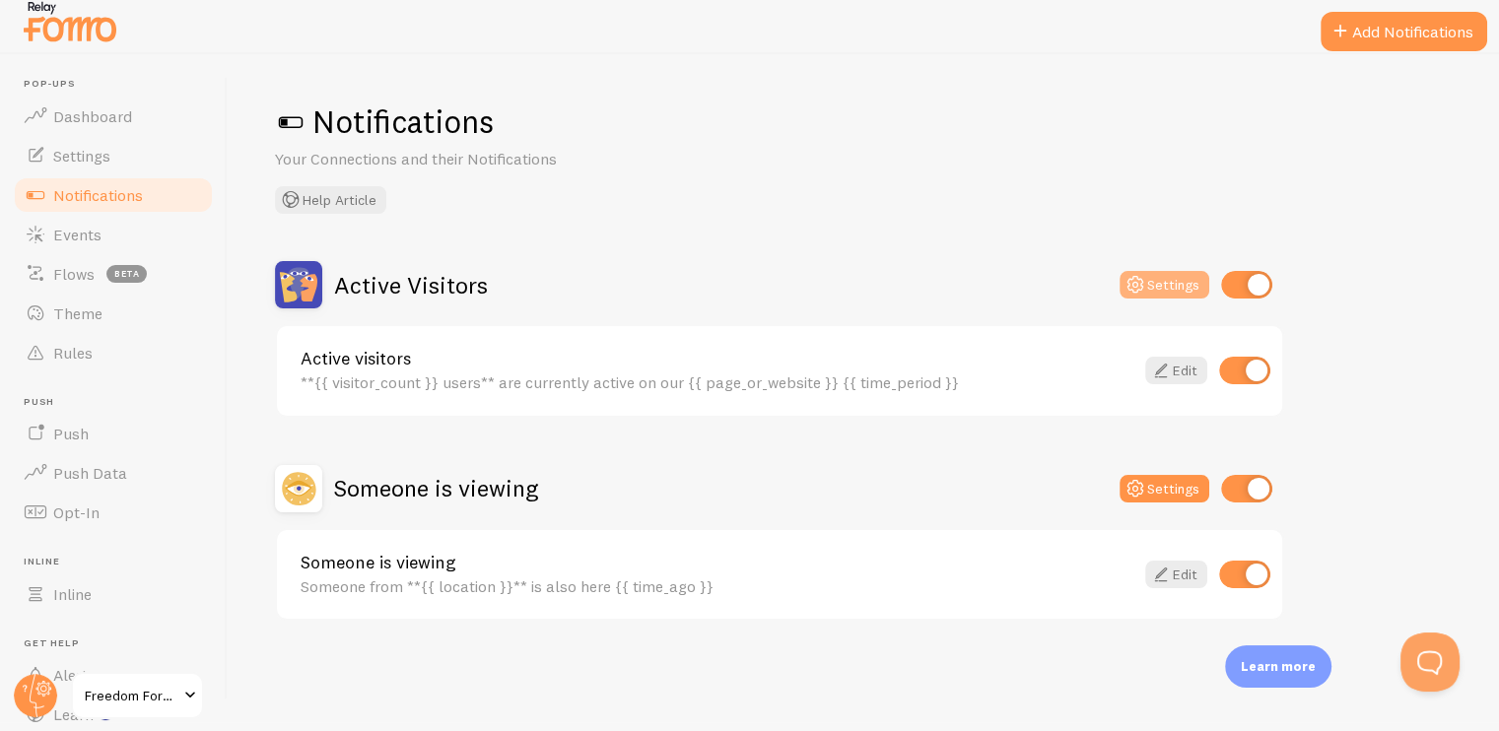
click at [1152, 275] on button "Settings" at bounding box center [1164, 285] width 90 height 28
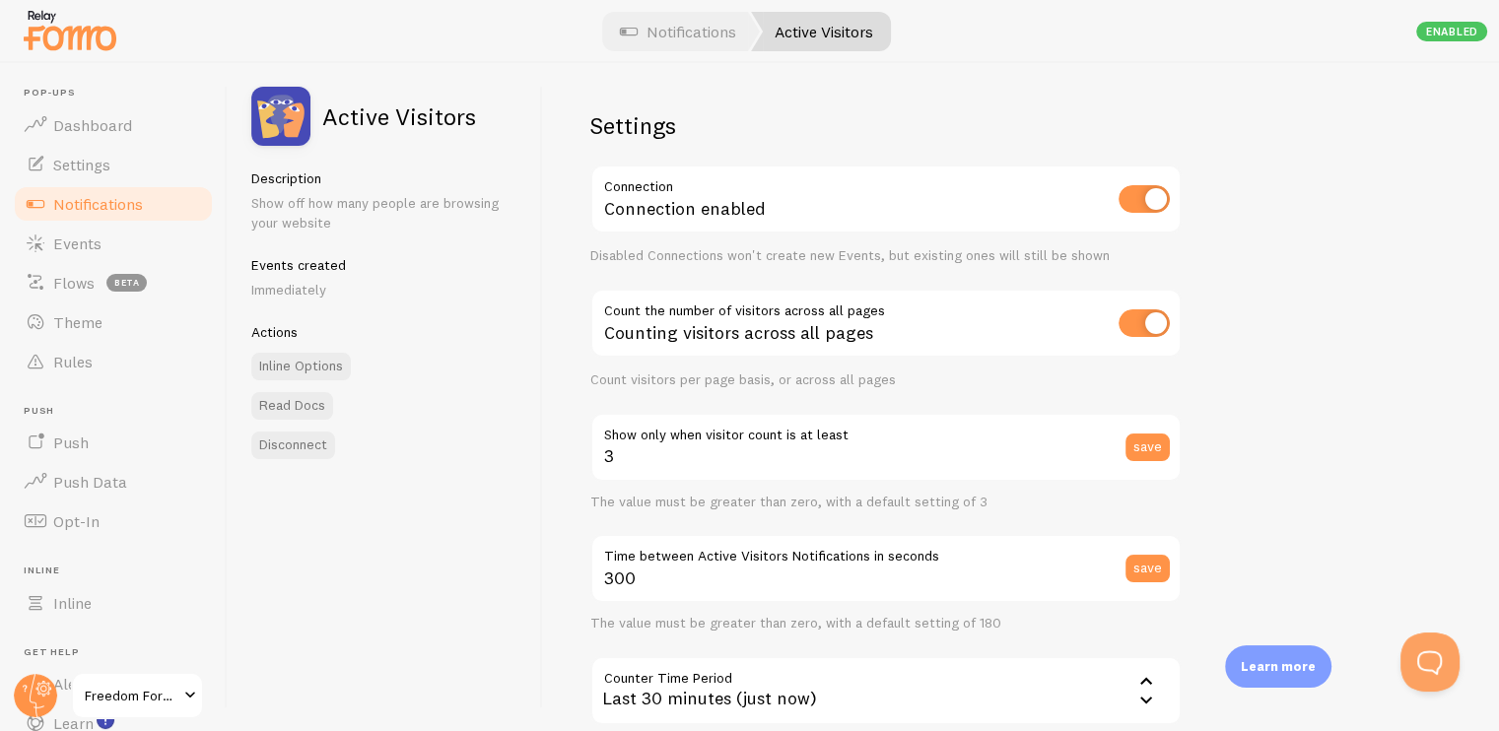
click at [1131, 324] on input "checkbox" at bounding box center [1143, 323] width 51 height 28
checkbox input "false"
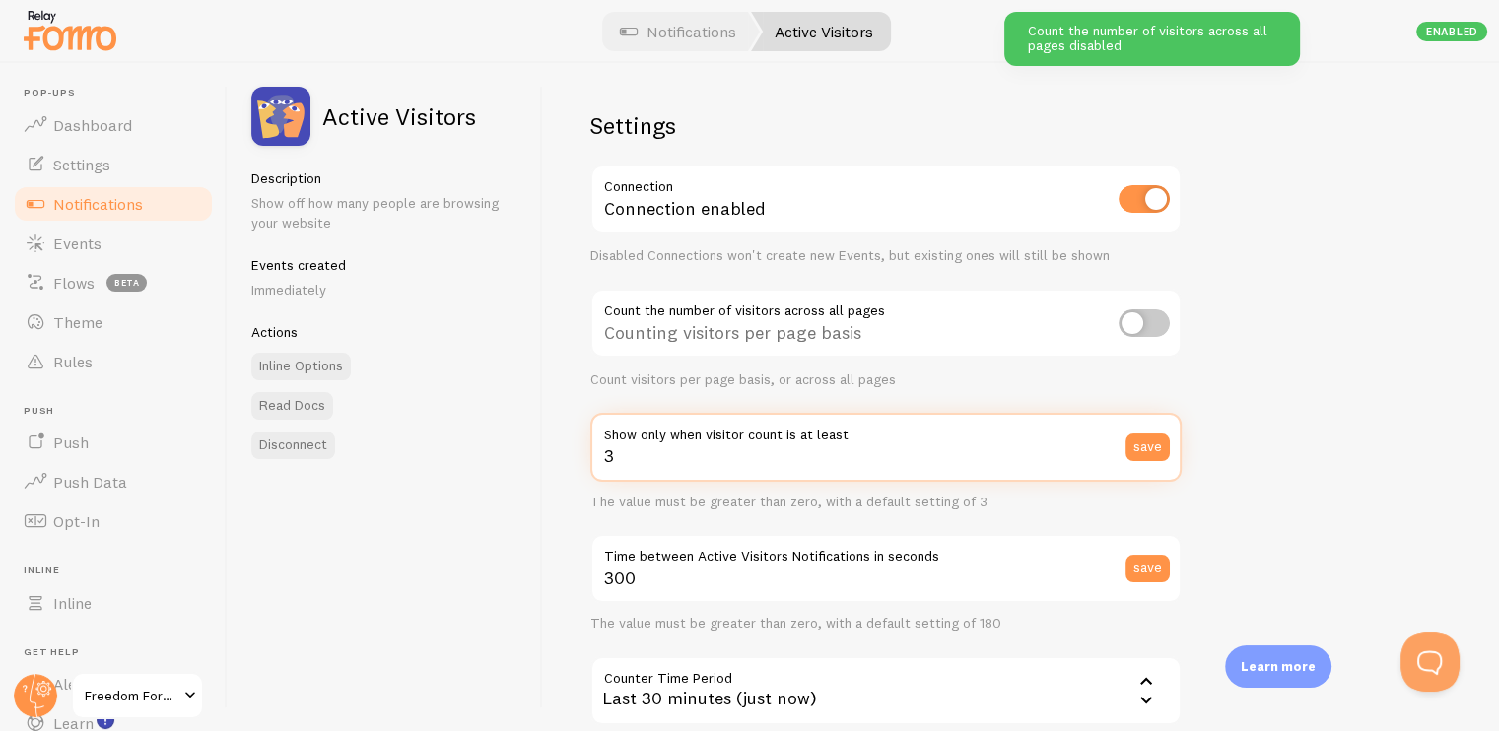
click at [830, 459] on input "3" at bounding box center [885, 447] width 591 height 69
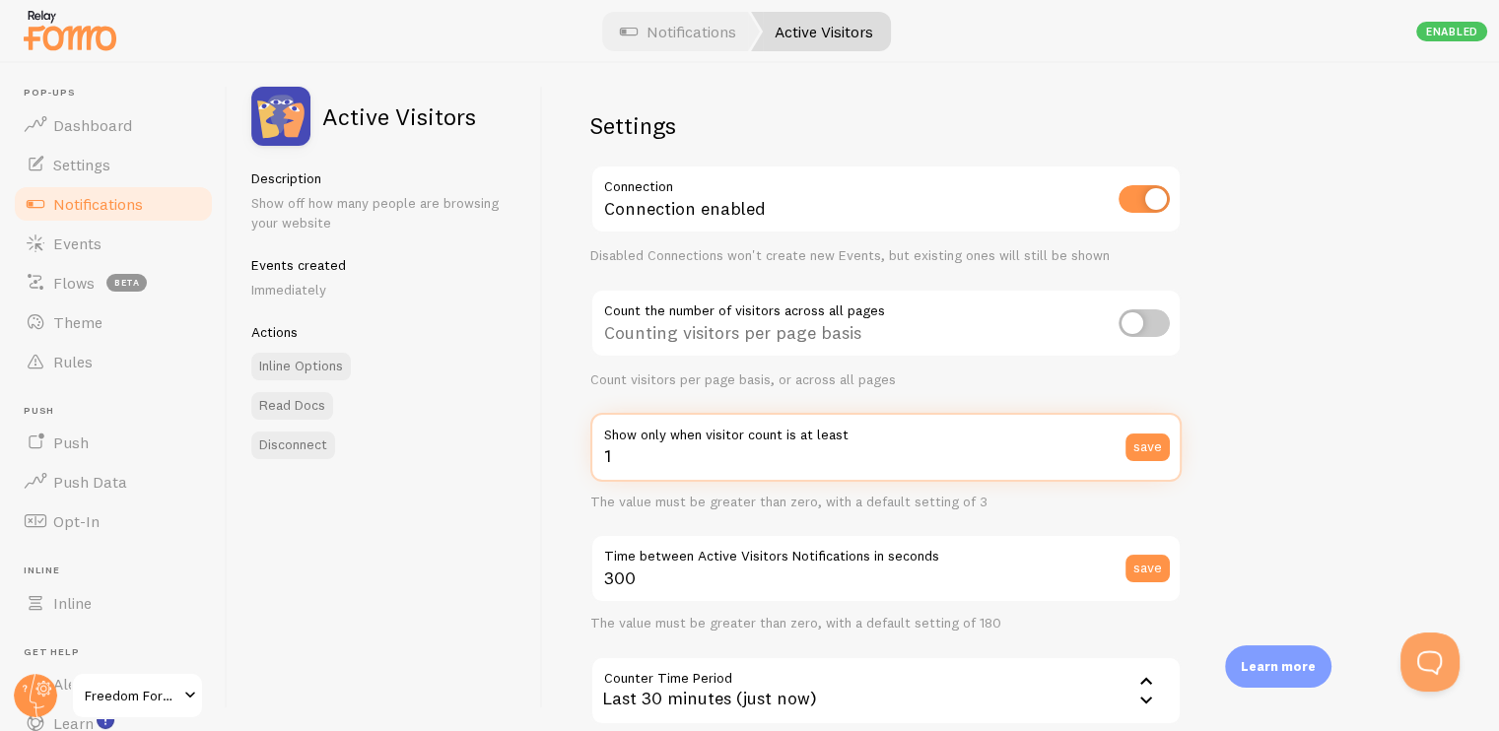
type input "1"
click at [1326, 483] on div "Settings Connection Connection enabled Disabled Connections won't create new Ev…" at bounding box center [1021, 397] width 956 height 668
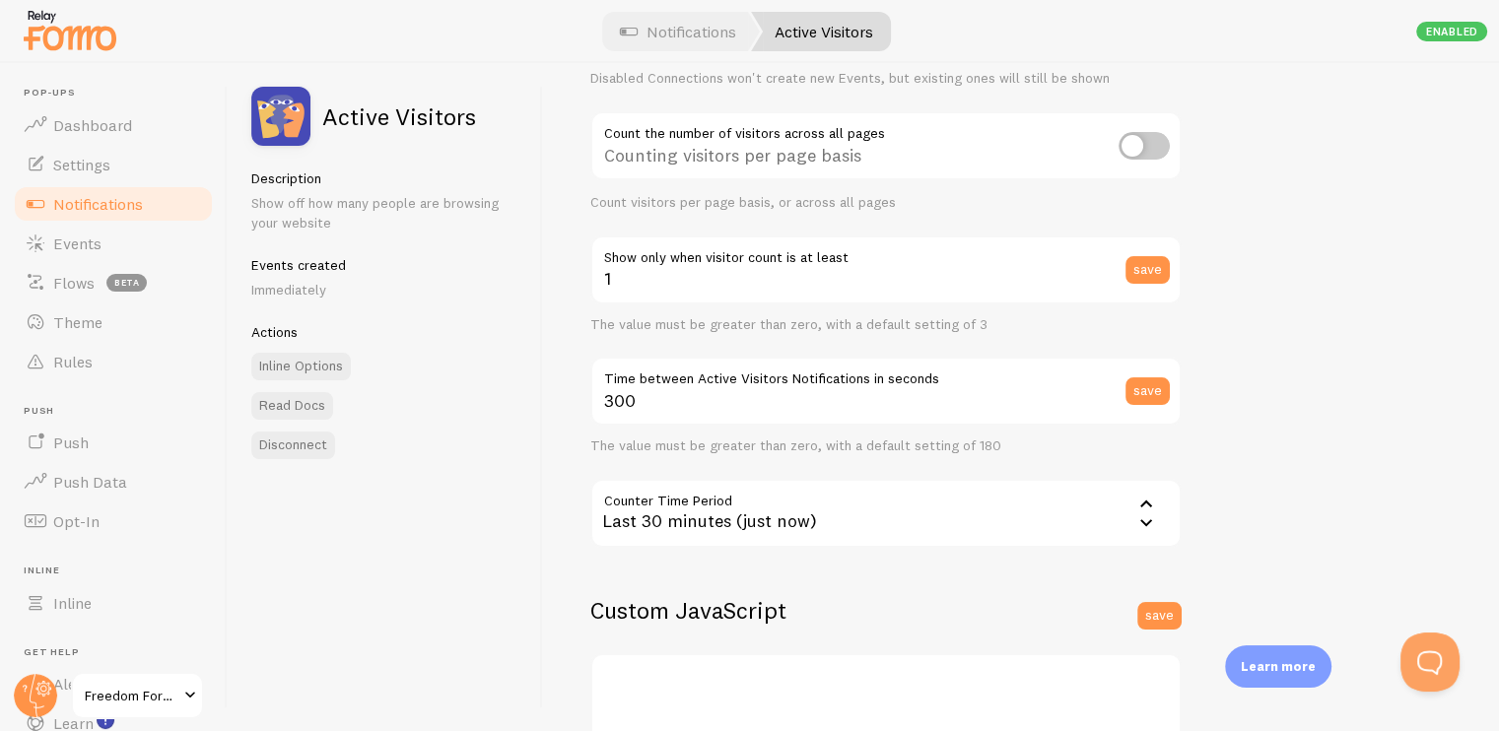
scroll to position [197, 0]
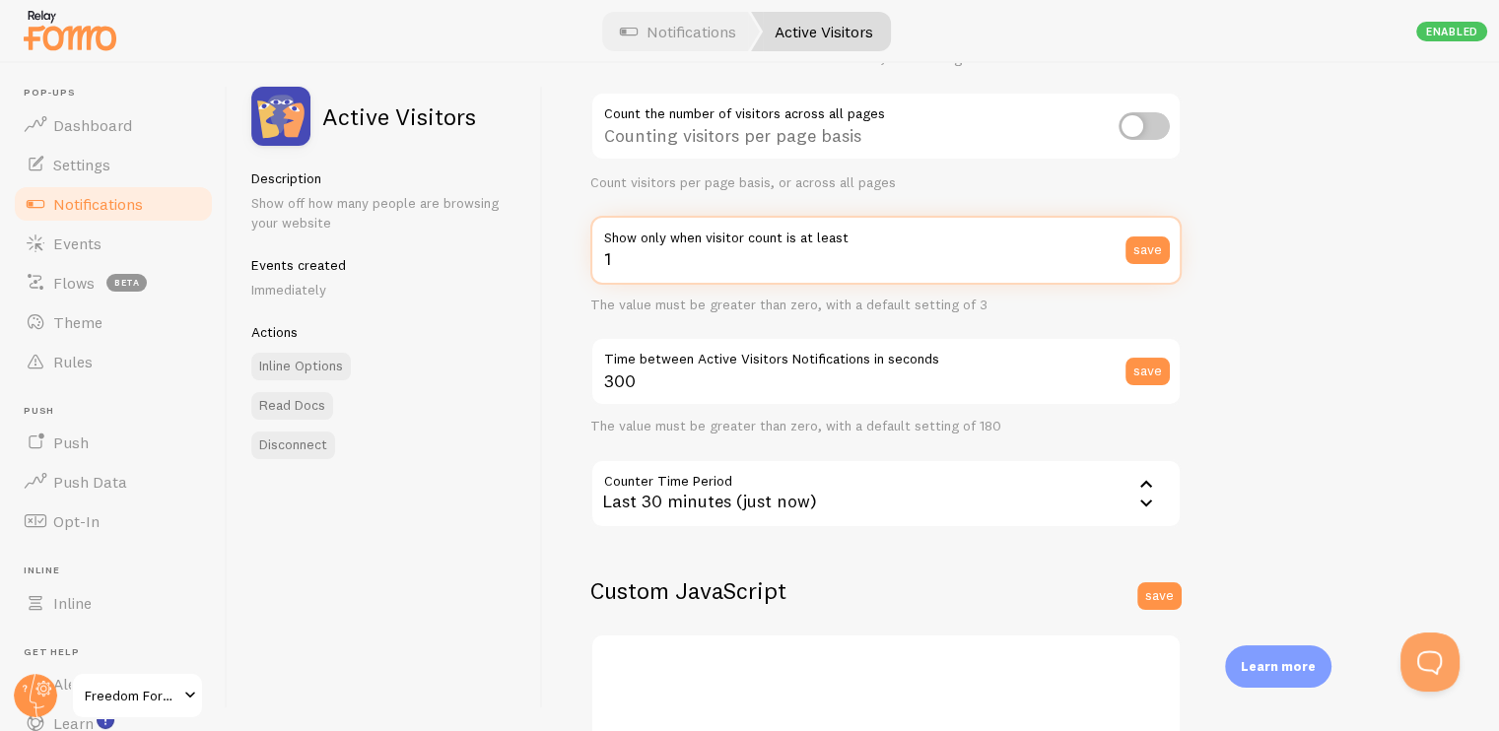
click at [672, 267] on input "1" at bounding box center [885, 250] width 591 height 69
type input "3"
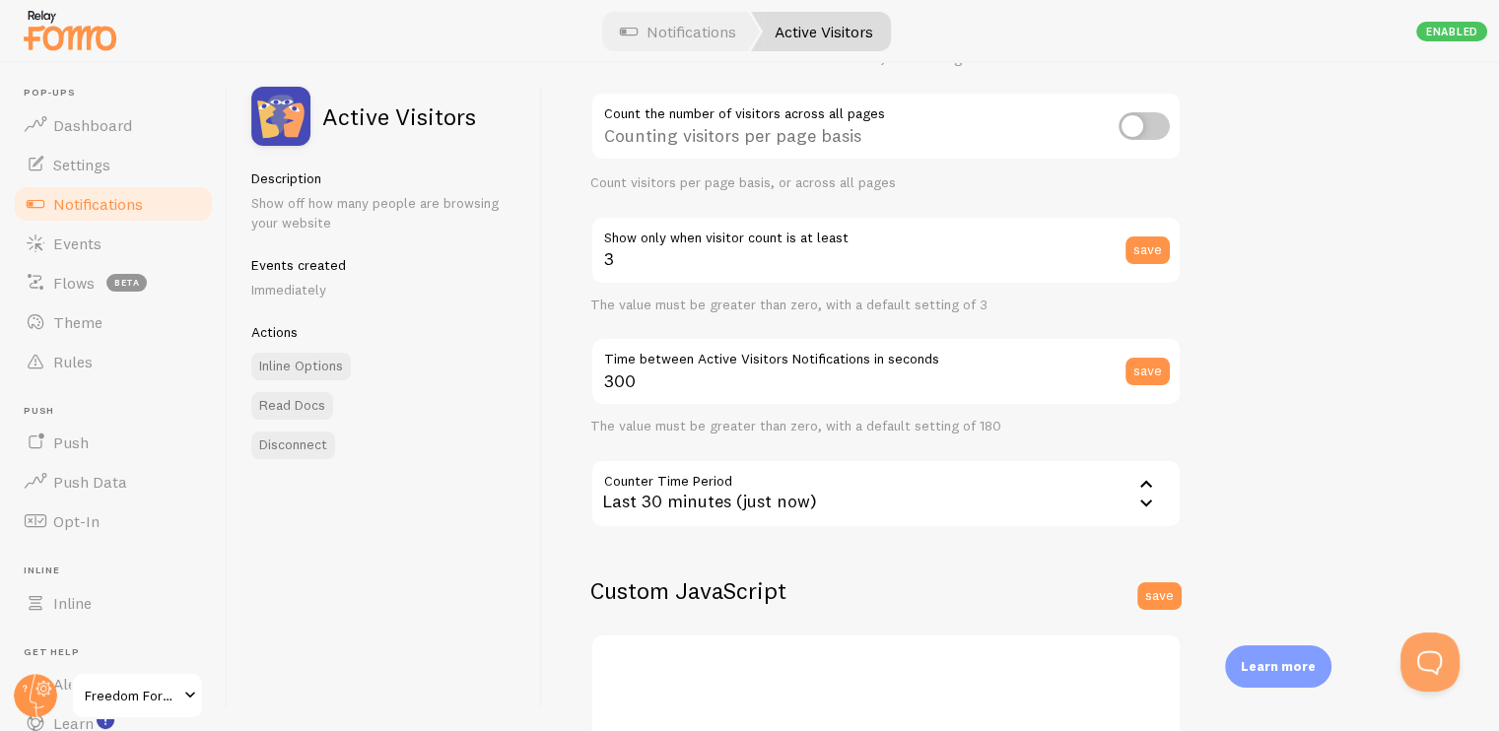
click at [1301, 300] on div "Settings Connection Connection enabled Disabled Connections won't create new Ev…" at bounding box center [1021, 397] width 956 height 668
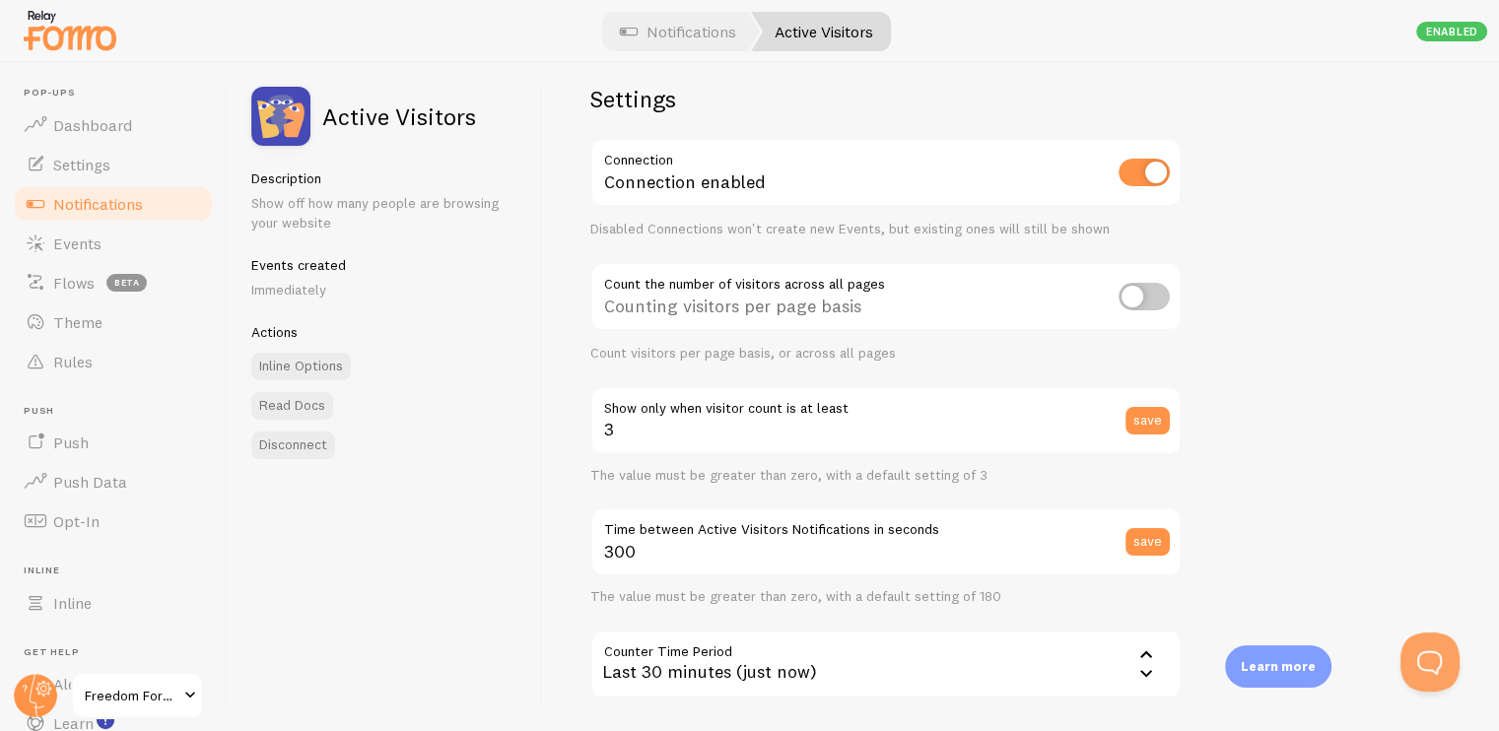
scroll to position [0, 0]
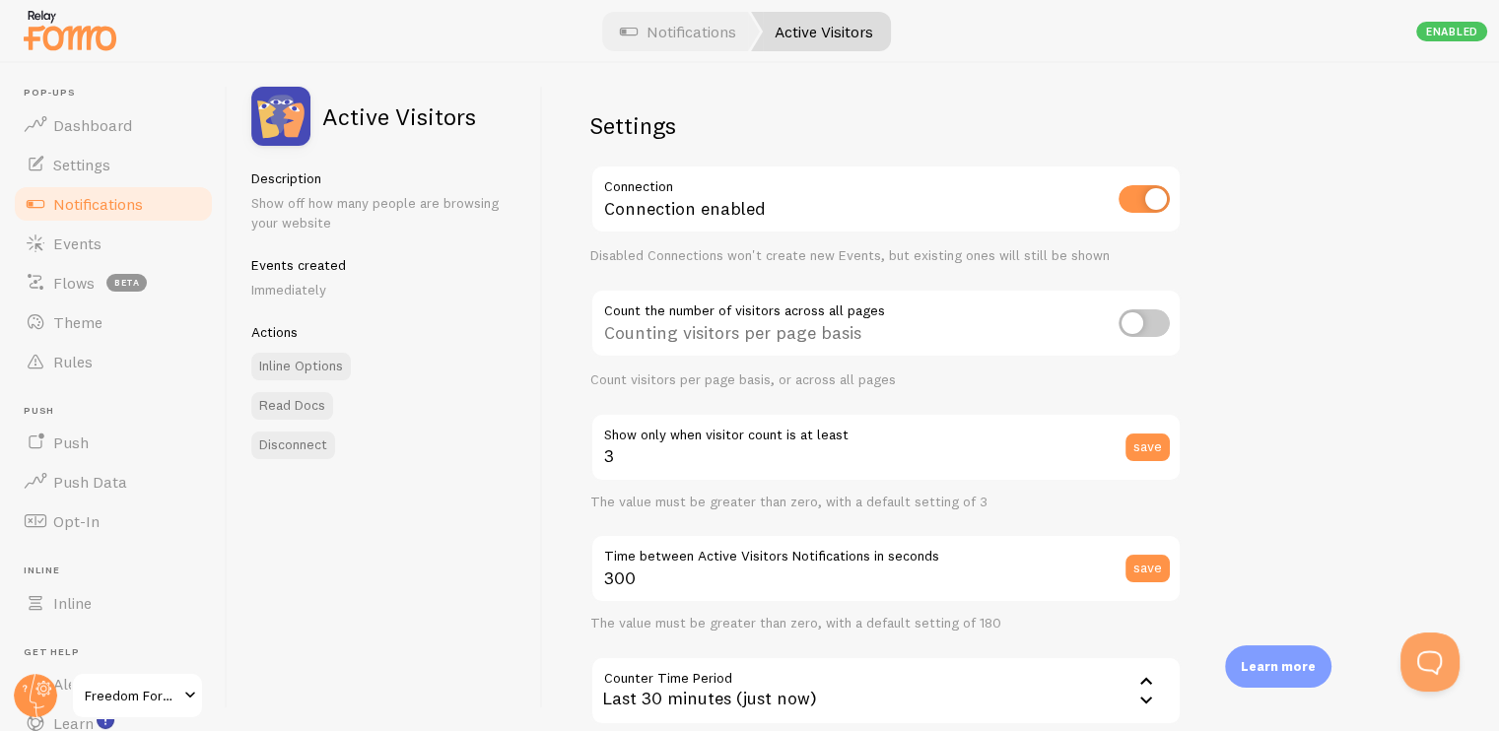
click at [1237, 189] on div "Settings Connection Connection enabled Disabled Connections won't create new Ev…" at bounding box center [1021, 397] width 956 height 668
click at [111, 241] on link "Events" at bounding box center [113, 243] width 203 height 39
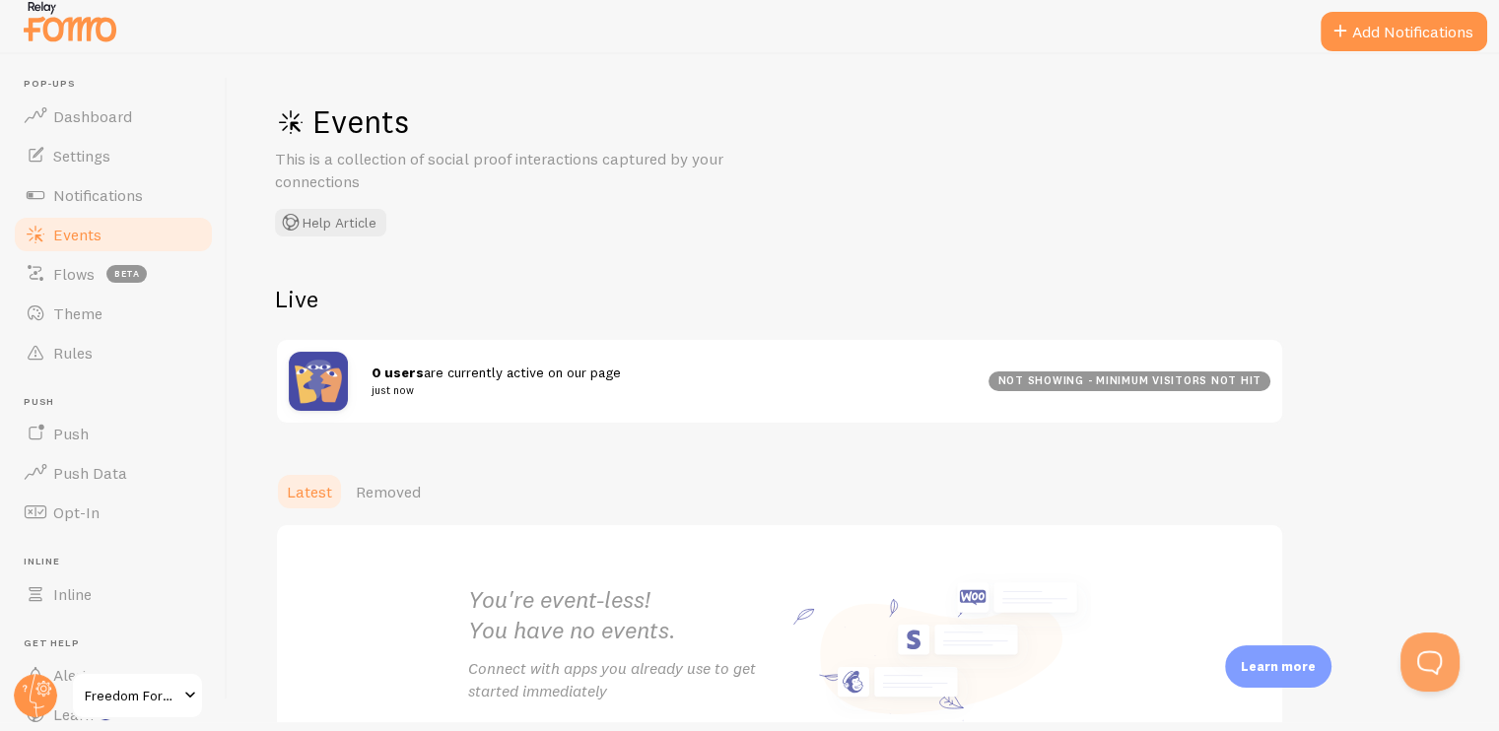
scroll to position [99, 0]
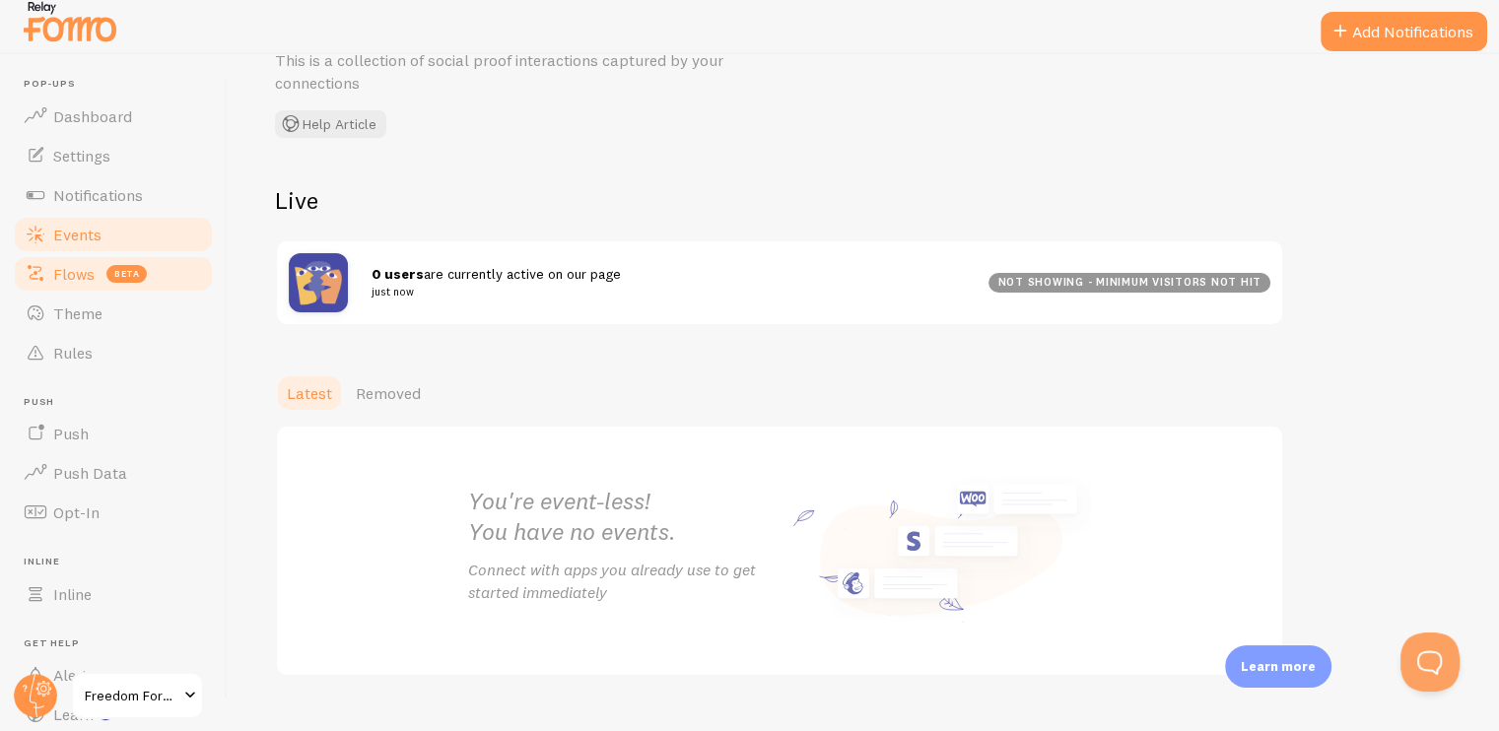
click at [66, 269] on span "Flows" at bounding box center [73, 274] width 41 height 20
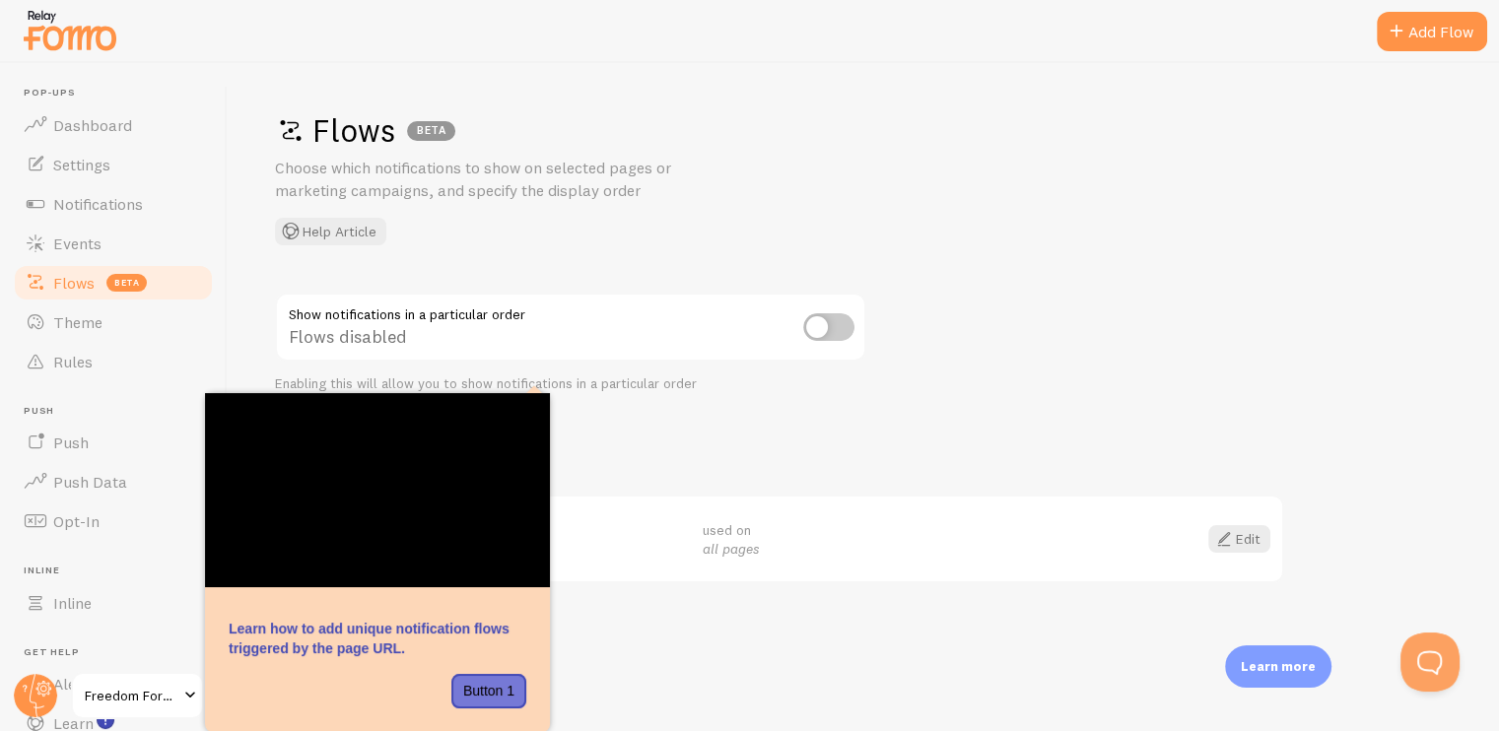
click at [658, 421] on div "Flows BETA Choose which notifications to show on selected pages or marketing ca…" at bounding box center [863, 397] width 1271 height 668
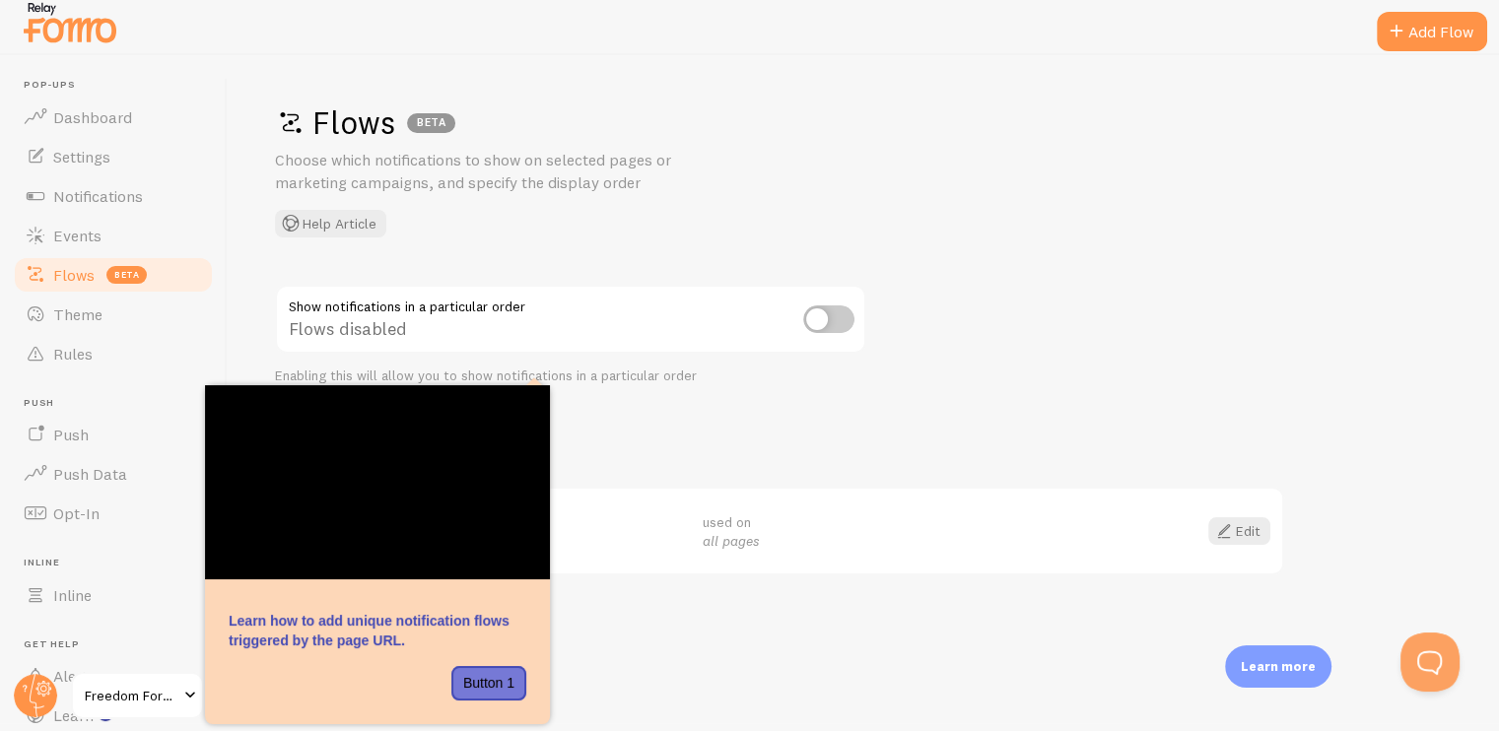
scroll to position [9, 0]
click at [477, 675] on button "Button 1" at bounding box center [488, 682] width 75 height 35
click at [485, 677] on button "Button 1" at bounding box center [488, 682] width 75 height 35
click at [634, 417] on div "Flows BETA Choose which notifications to show on selected pages or marketing ca…" at bounding box center [863, 388] width 1271 height 668
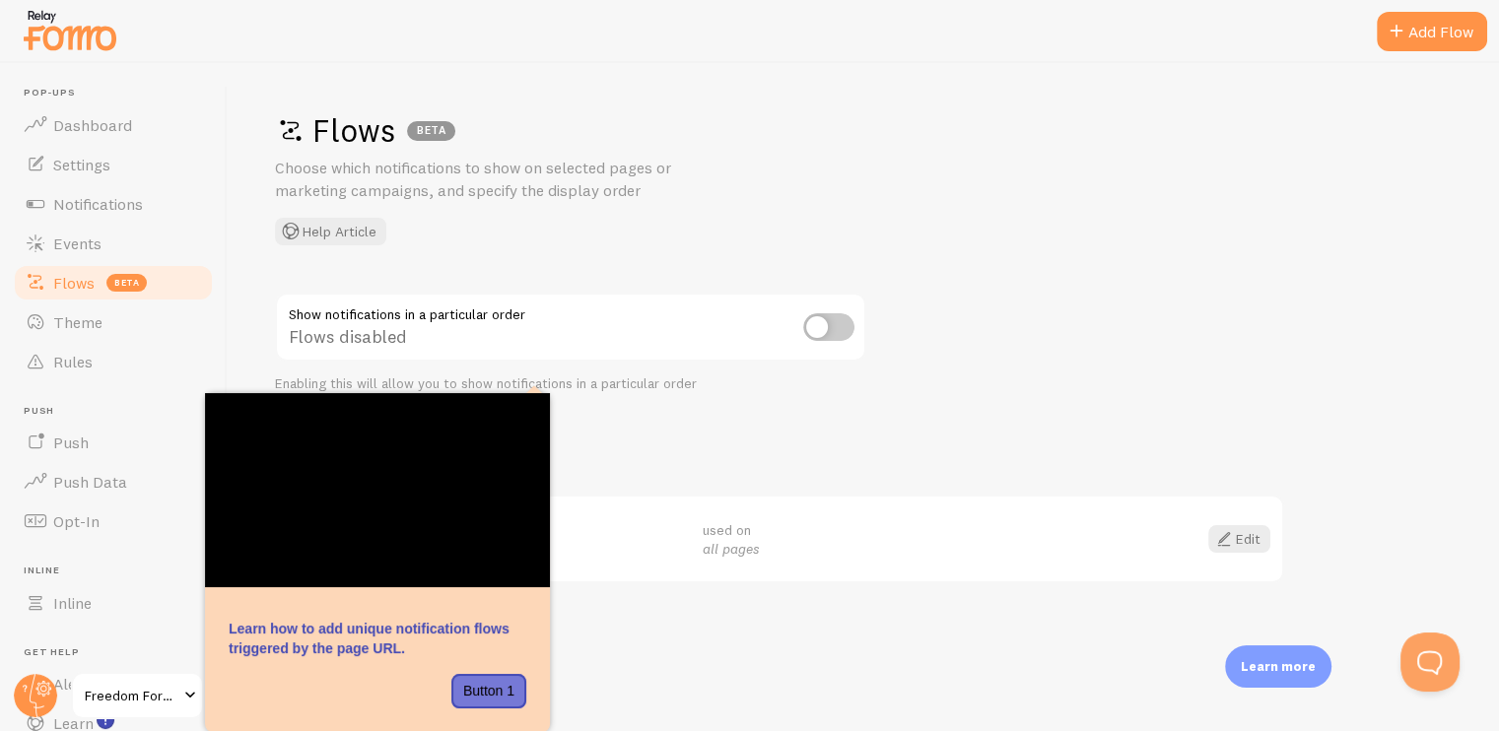
click at [269, 685] on div at bounding box center [266, 691] width 74 height 35
click at [319, 705] on div at bounding box center [340, 691] width 74 height 35
click at [320, 701] on div at bounding box center [340, 691] width 74 height 35
click at [335, 693] on div at bounding box center [340, 691] width 74 height 35
click at [189, 693] on span at bounding box center [190, 696] width 24 height 24
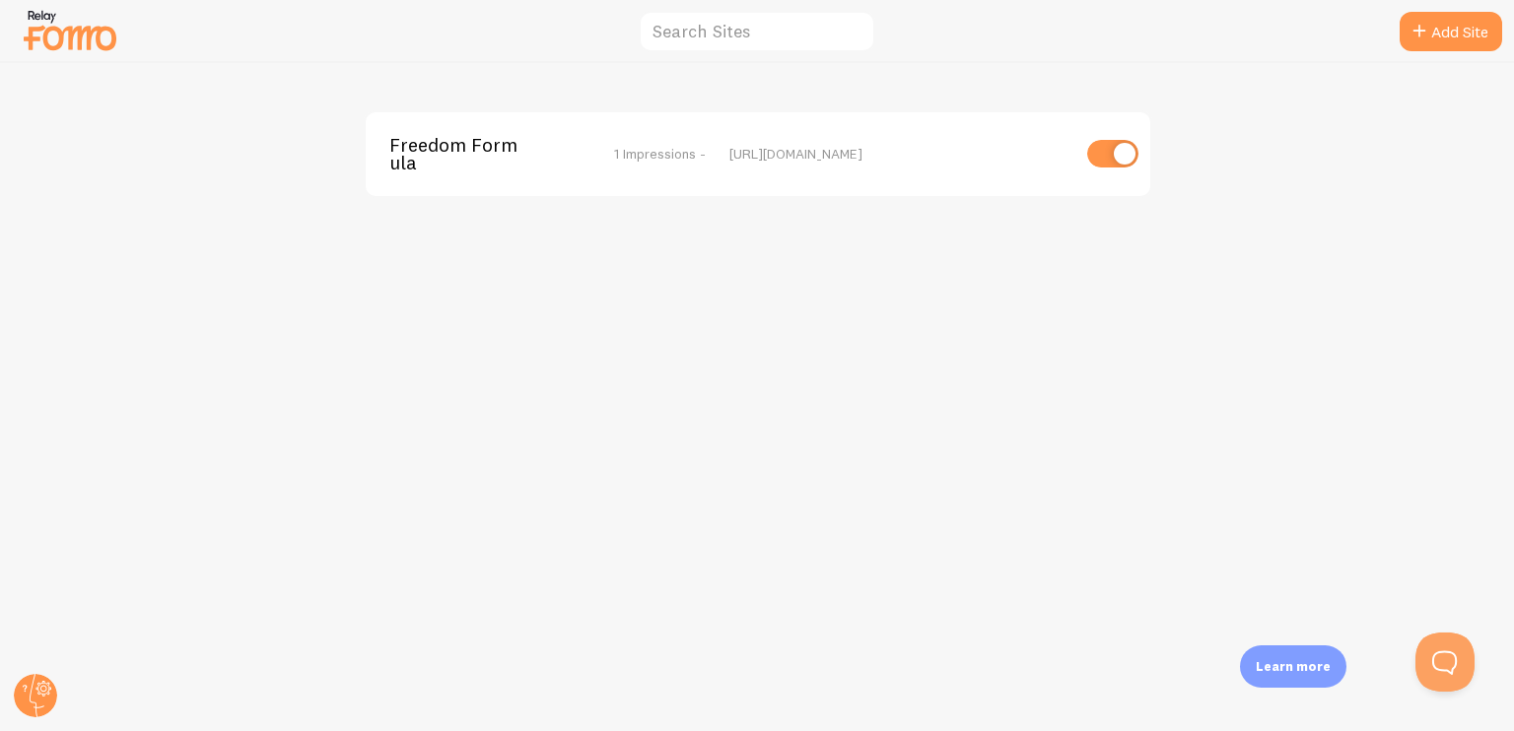
click at [673, 358] on div "Freedom Formula 1 Impressions - https://www.freedom-formula.online" at bounding box center [757, 397] width 1513 height 668
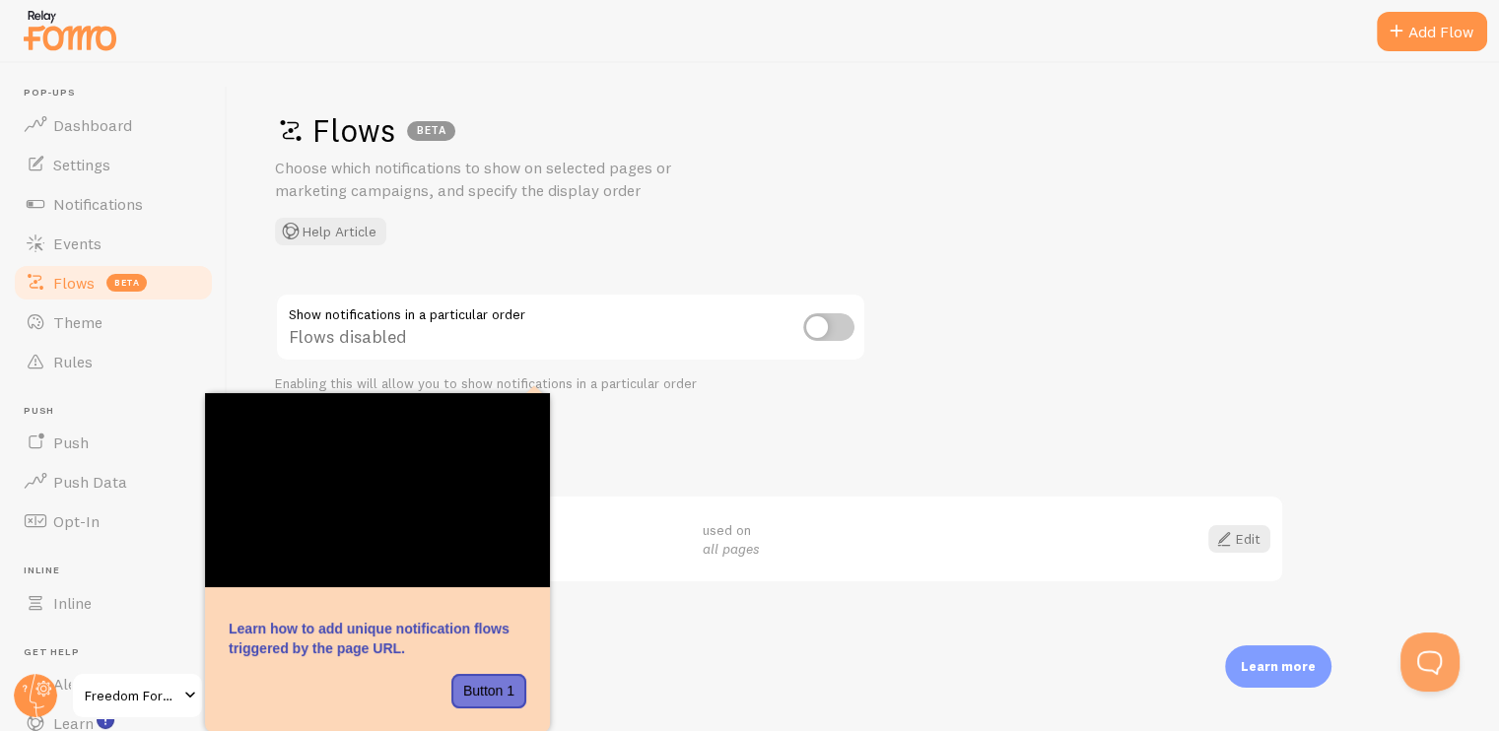
scroll to position [9, 0]
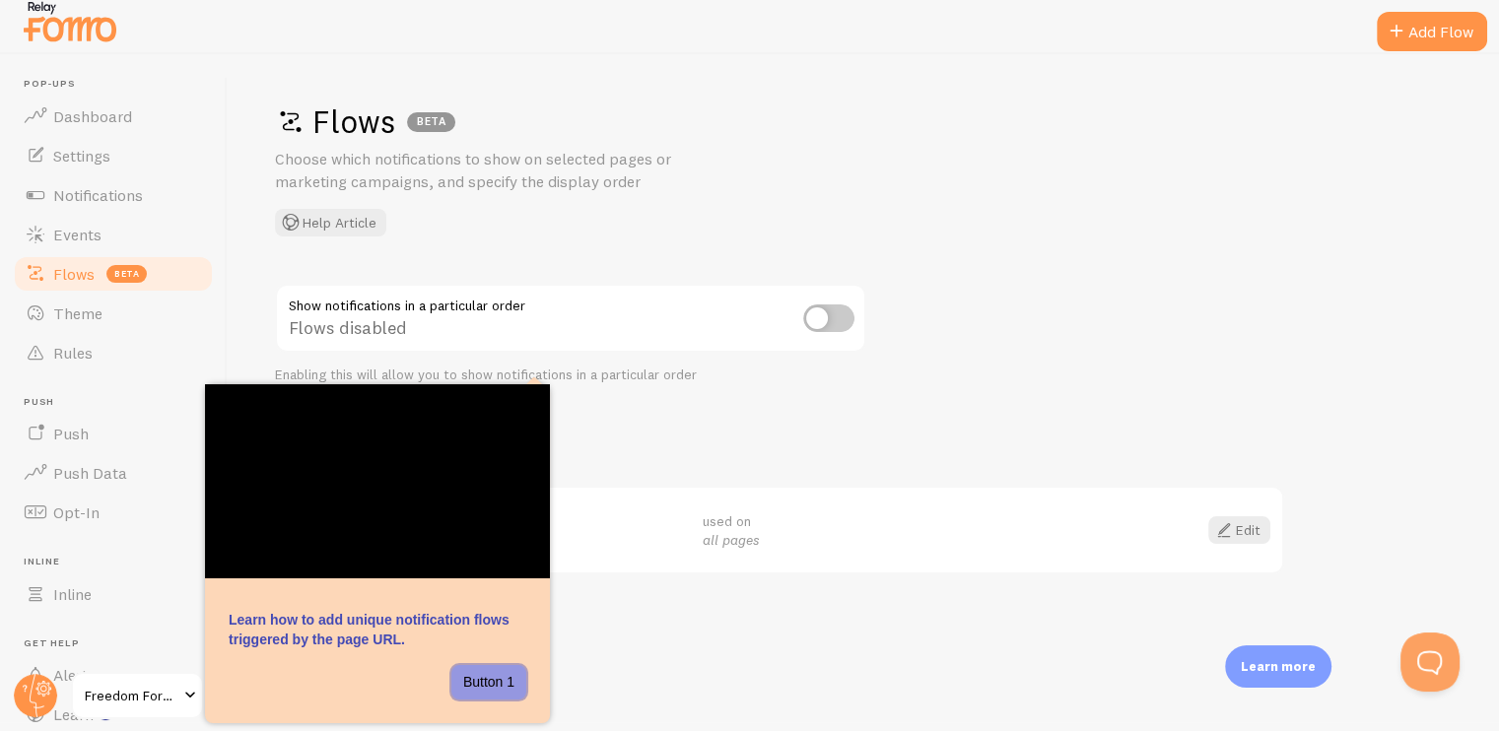
click at [491, 670] on button "Button 1" at bounding box center [488, 682] width 75 height 35
click at [670, 606] on div "Flows BETA Choose which notifications to show on selected pages or marketing ca…" at bounding box center [863, 388] width 1271 height 668
click at [32, 698] on circle at bounding box center [35, 695] width 43 height 43
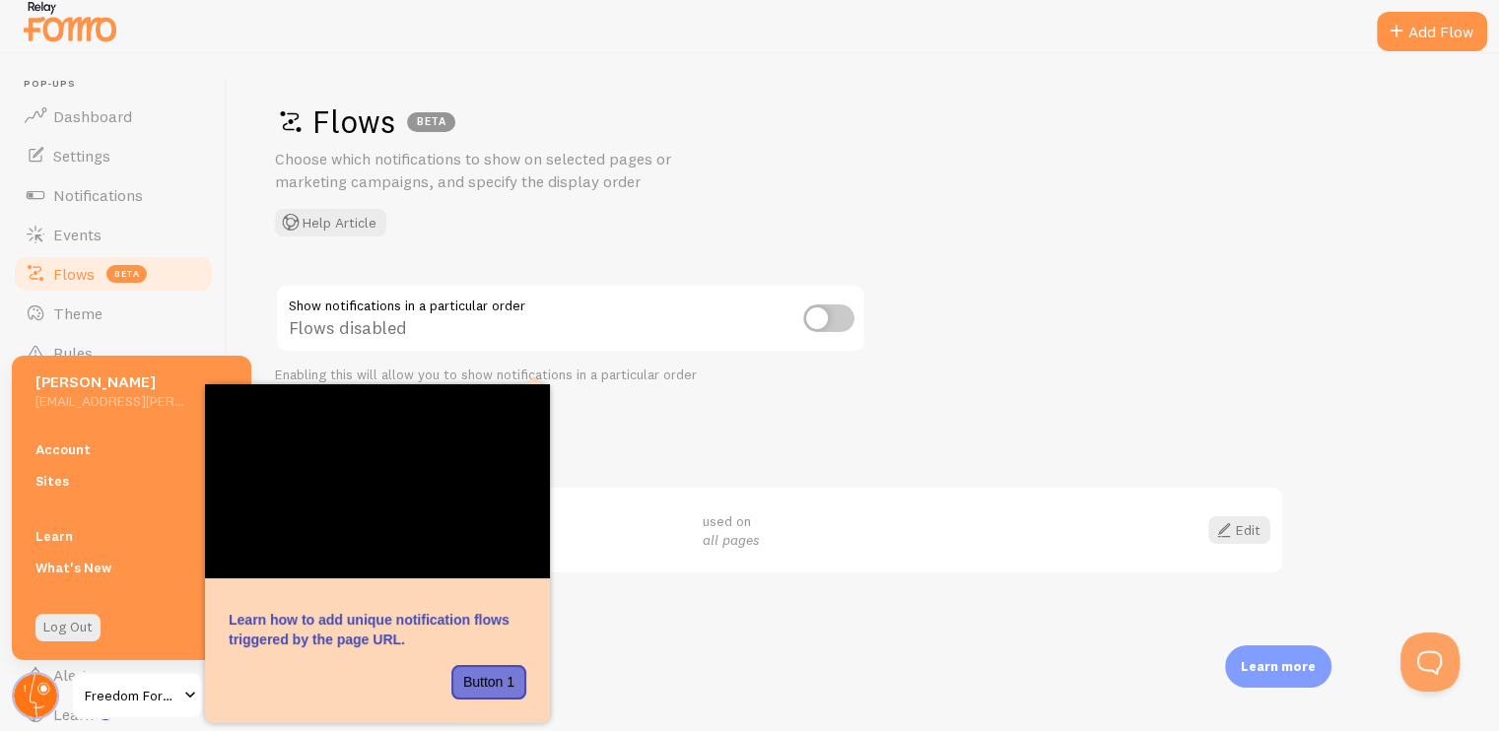
click at [30, 698] on icon at bounding box center [37, 695] width 15 height 43
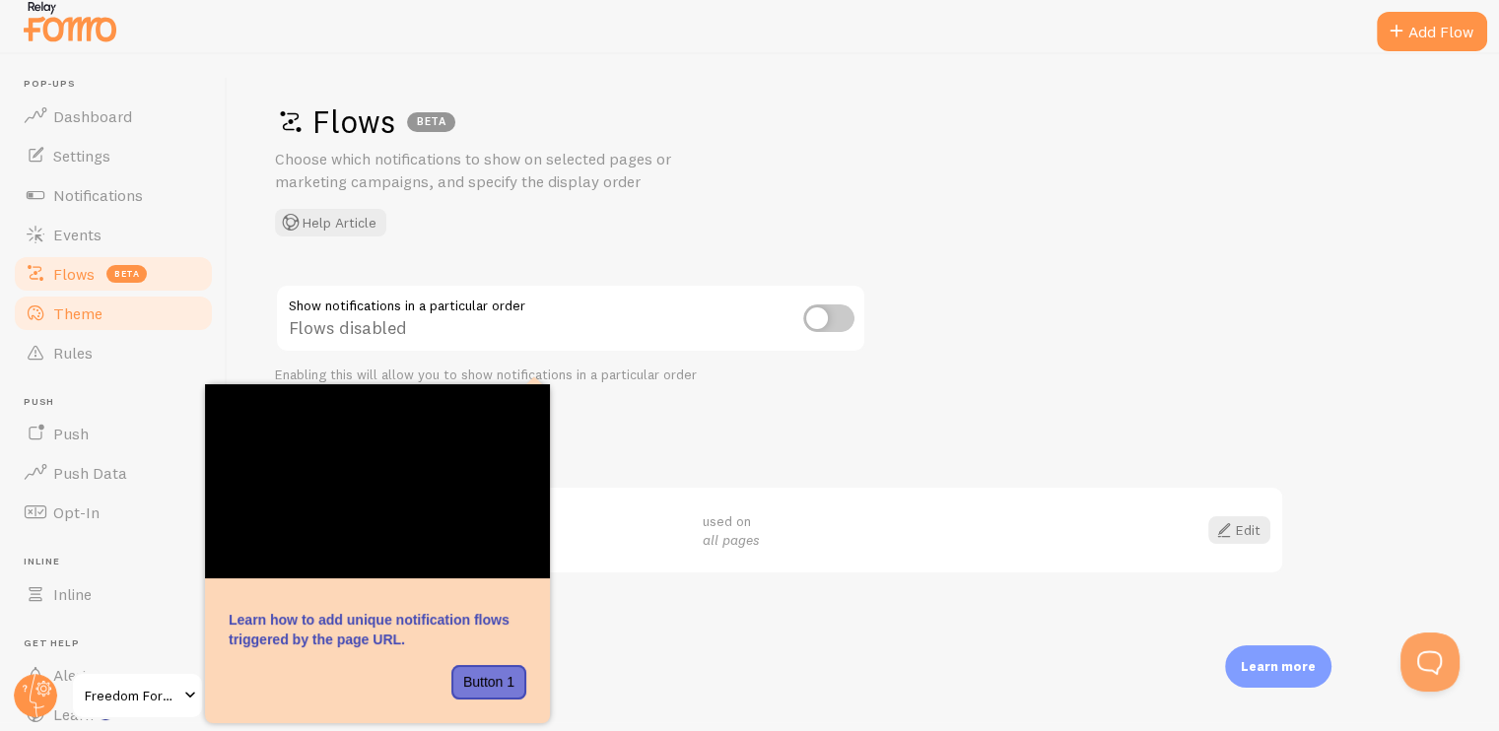
click at [77, 319] on span "Theme" at bounding box center [77, 314] width 49 height 20
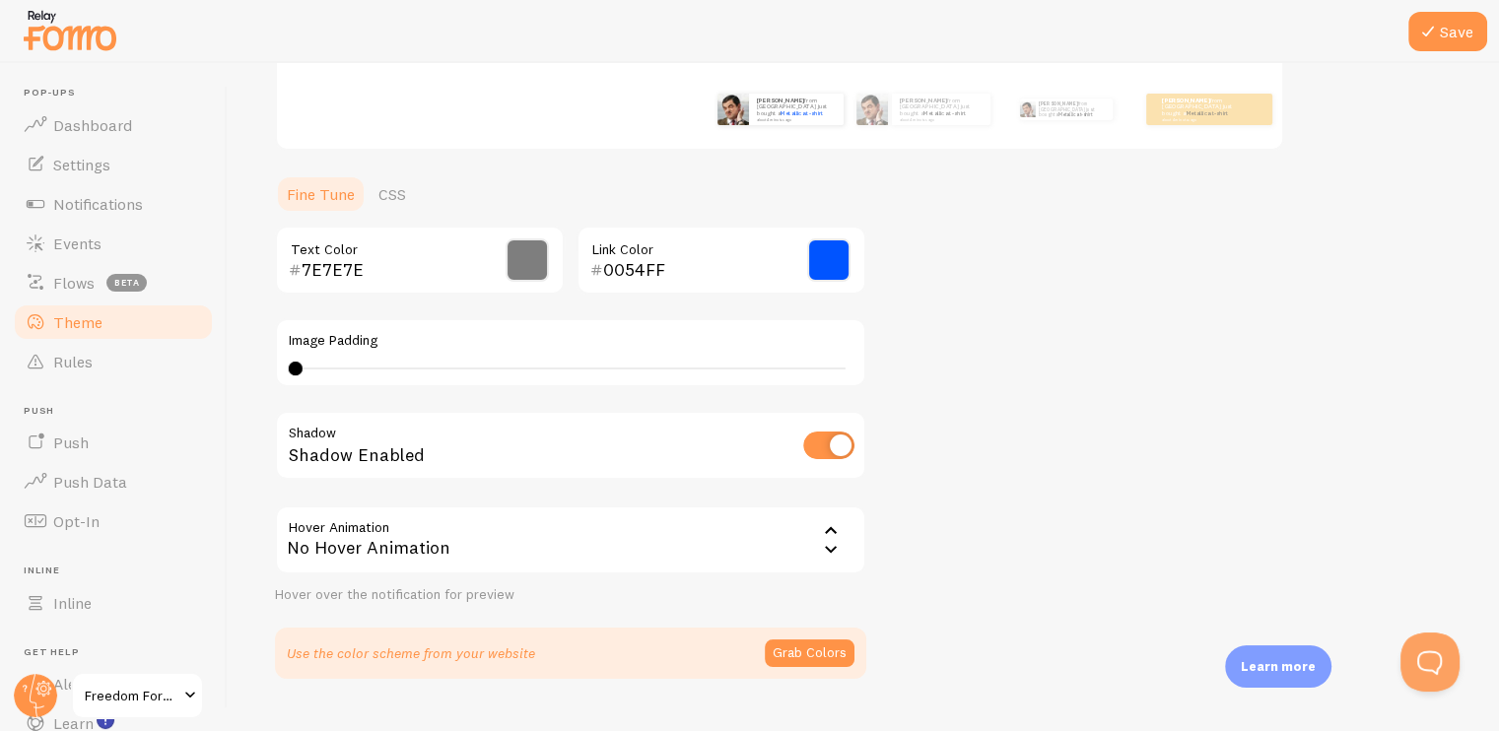
scroll to position [406, 0]
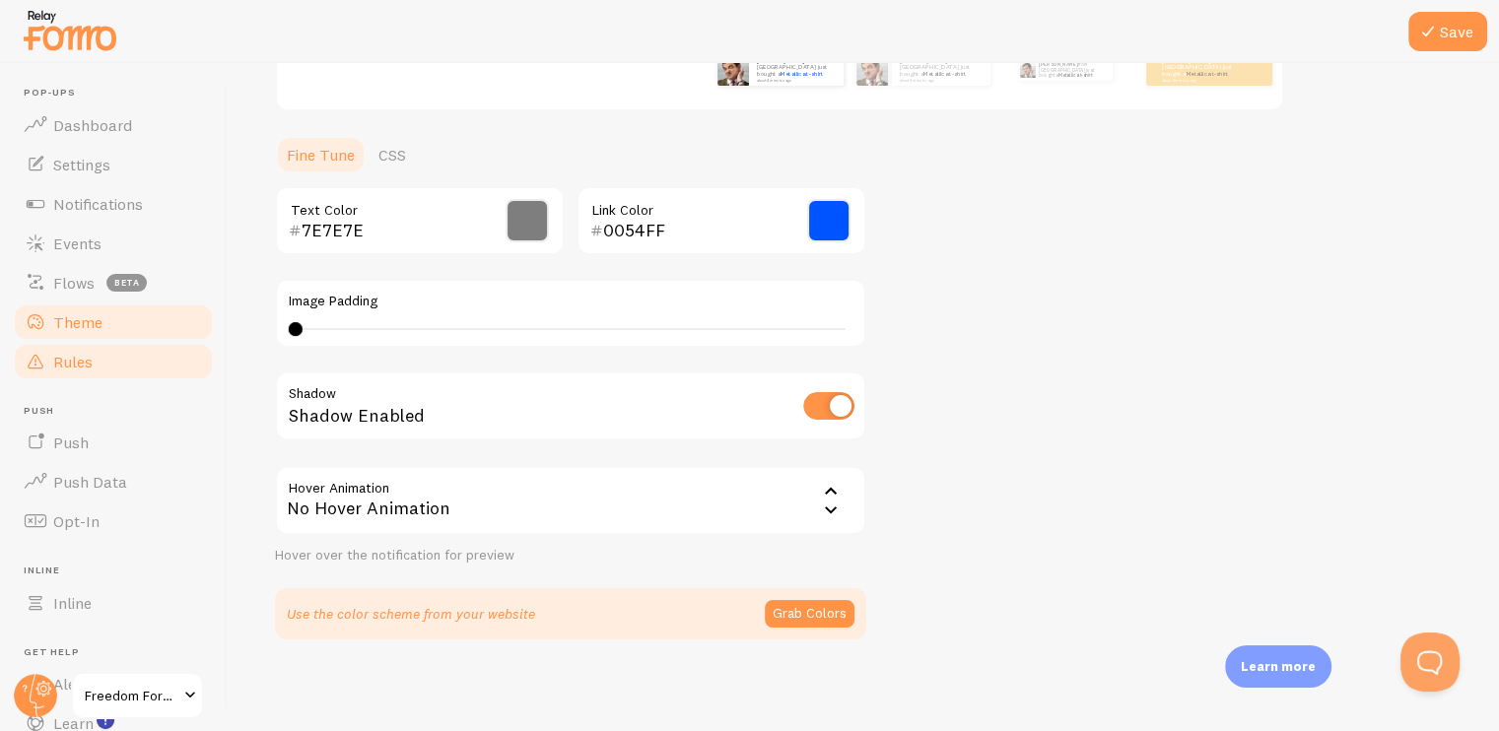
click at [82, 375] on link "Rules" at bounding box center [113, 361] width 203 height 39
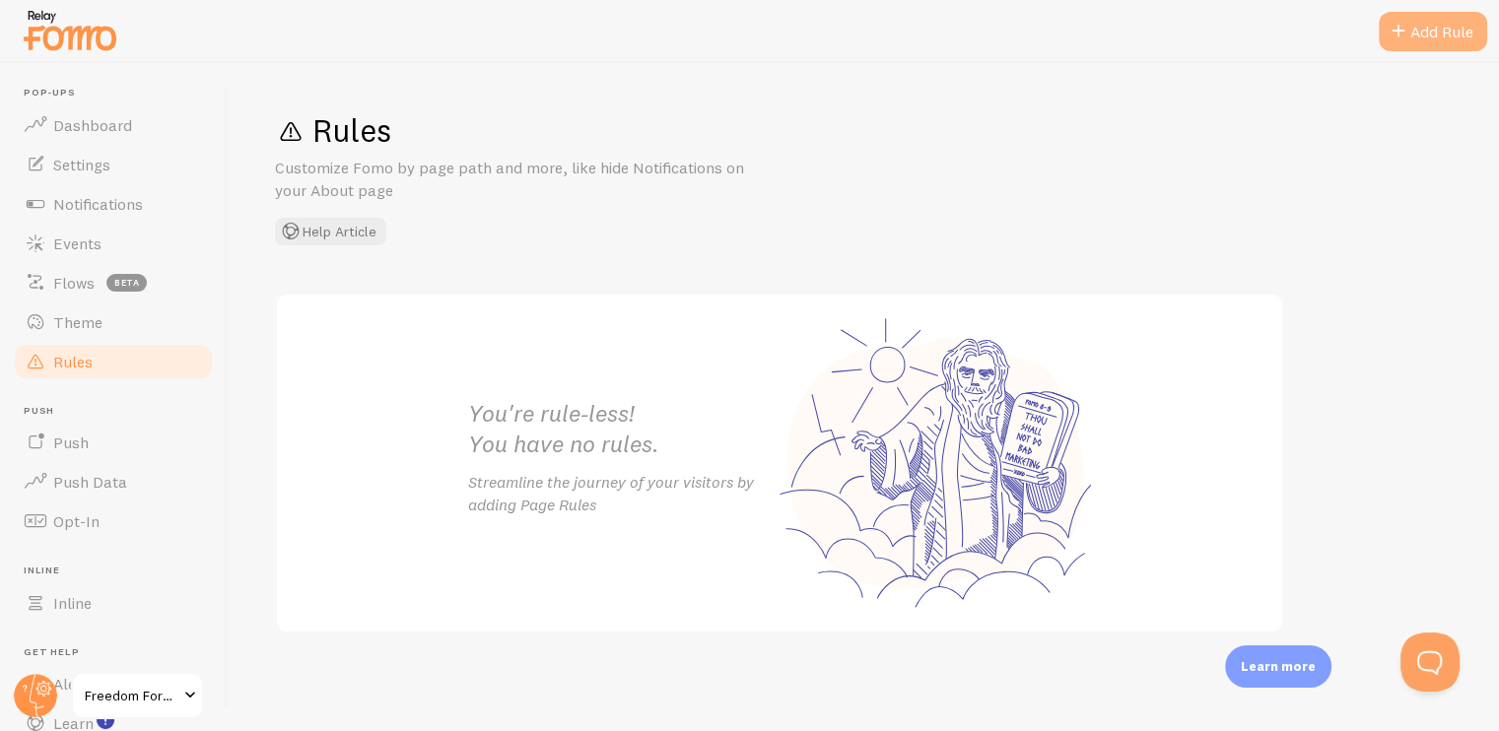
click at [1420, 21] on div "Add Rule" at bounding box center [1433, 31] width 108 height 39
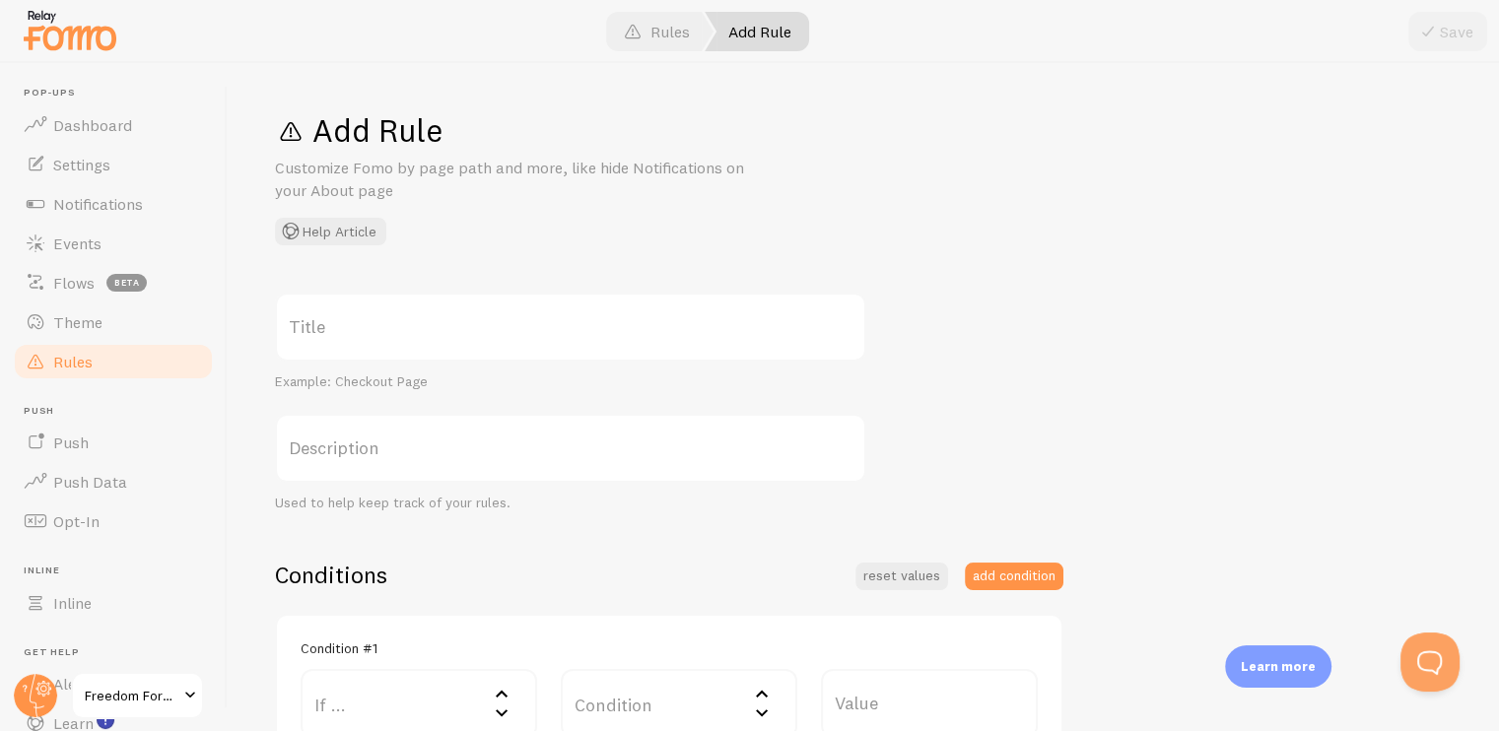
click at [383, 318] on label "Title" at bounding box center [570, 327] width 591 height 69
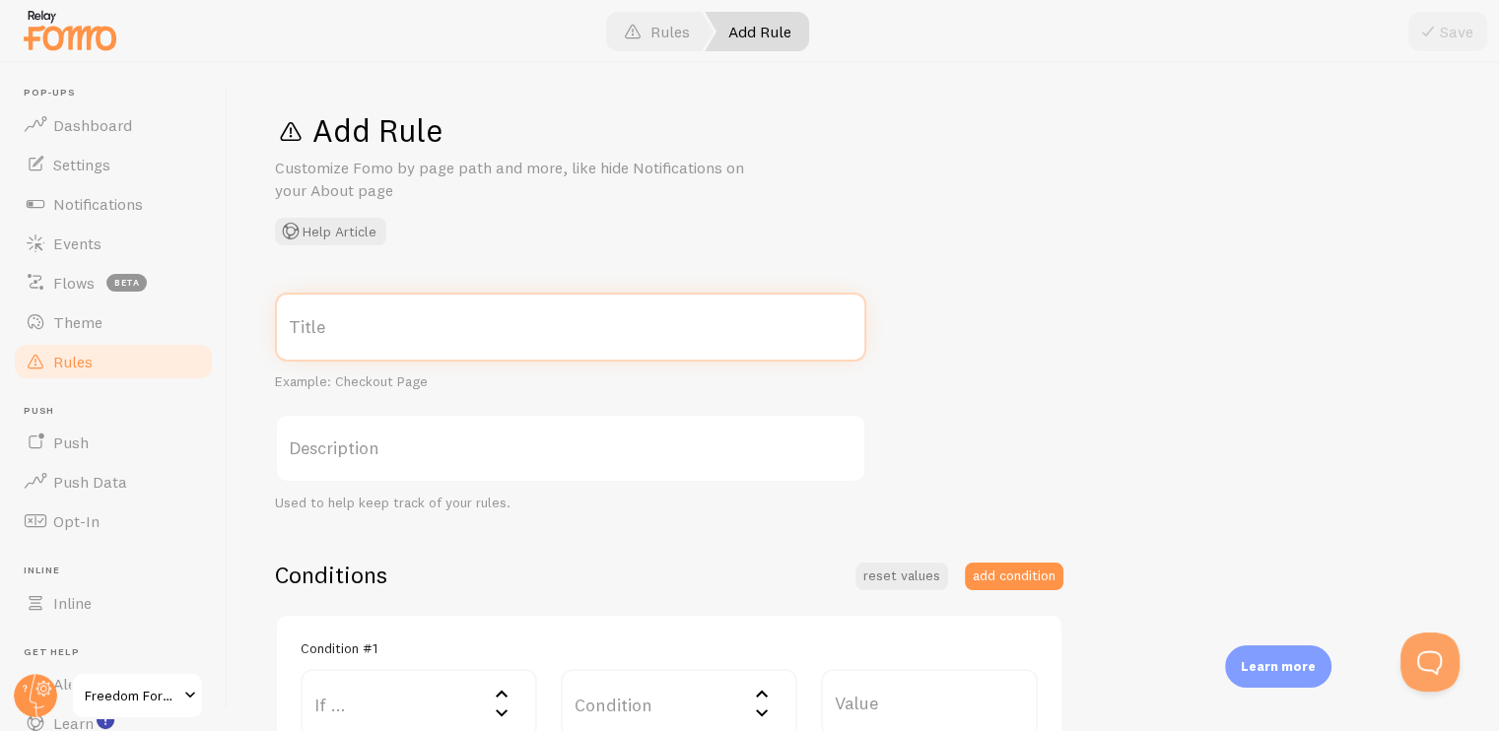
click at [383, 318] on input "Title" at bounding box center [570, 327] width 591 height 69
type input "About Us Page"
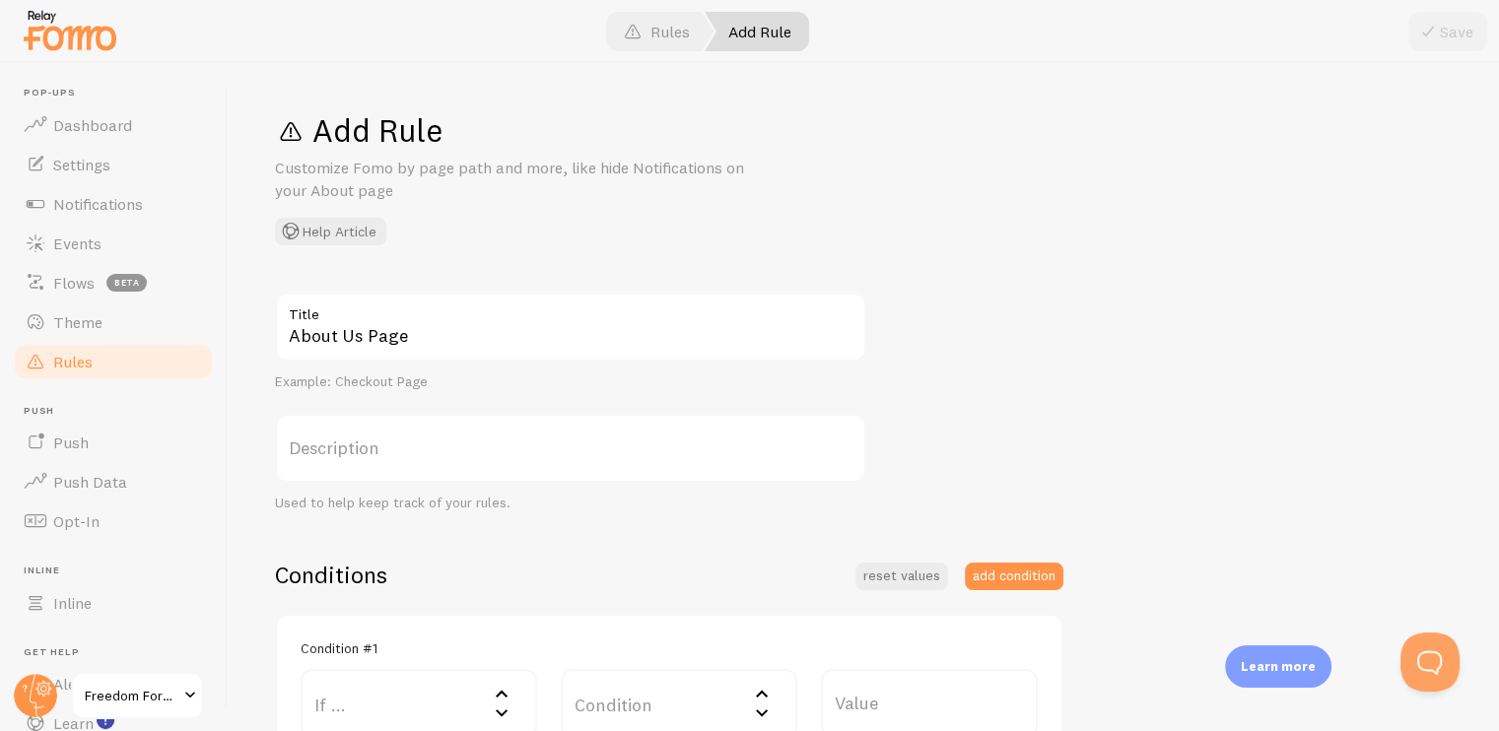
click at [386, 297] on label "Title" at bounding box center [570, 310] width 591 height 34
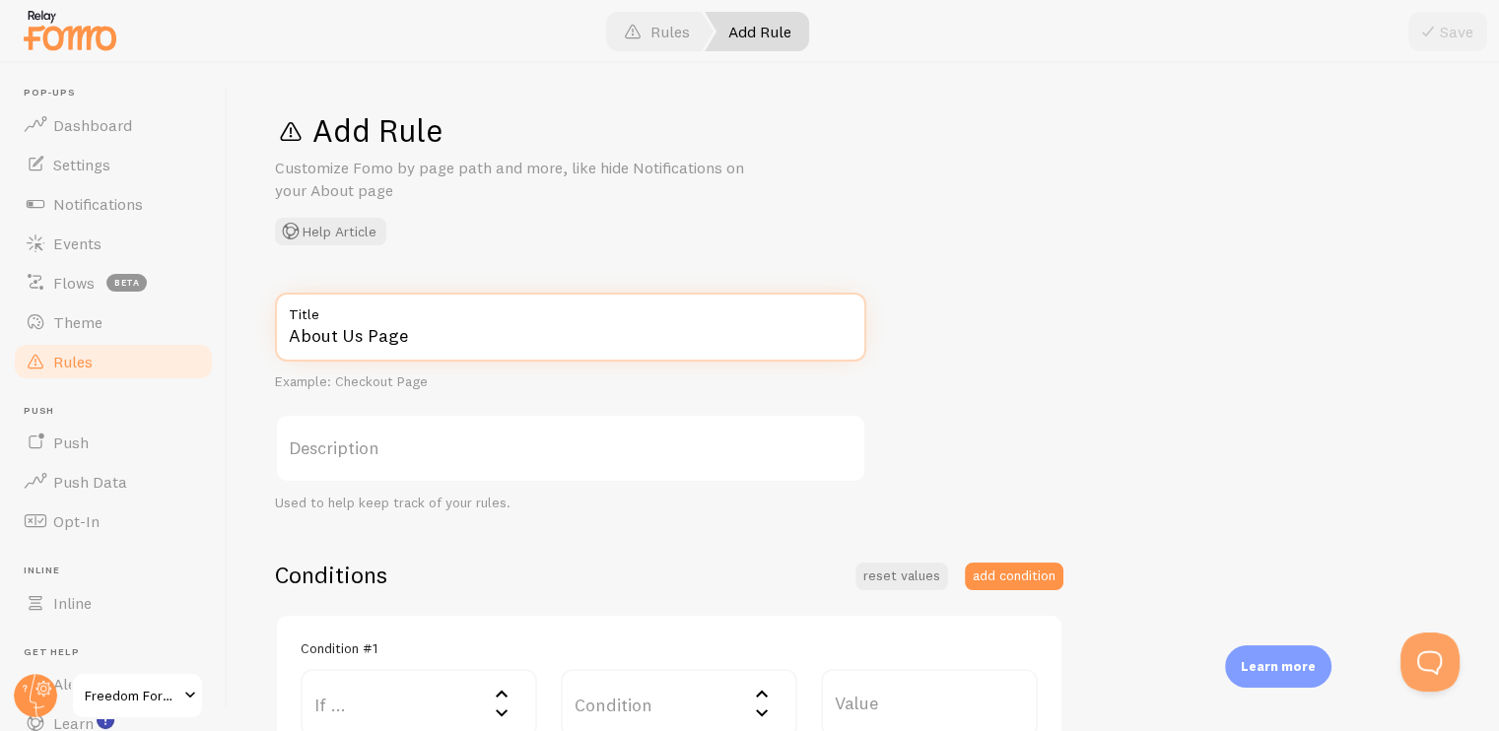
click at [386, 297] on input "About Us Page" at bounding box center [570, 327] width 591 height 69
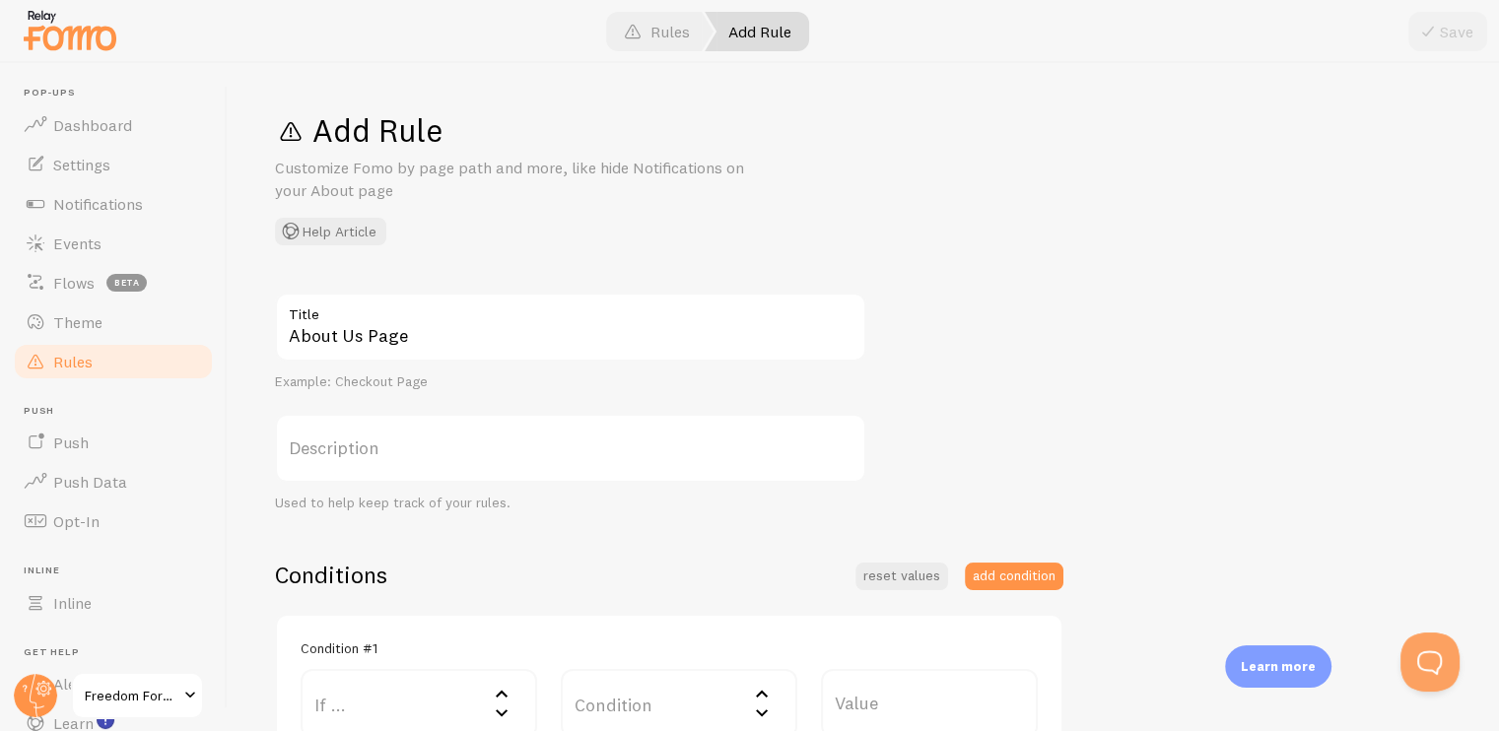
click at [417, 445] on label "Description" at bounding box center [570, 448] width 591 height 69
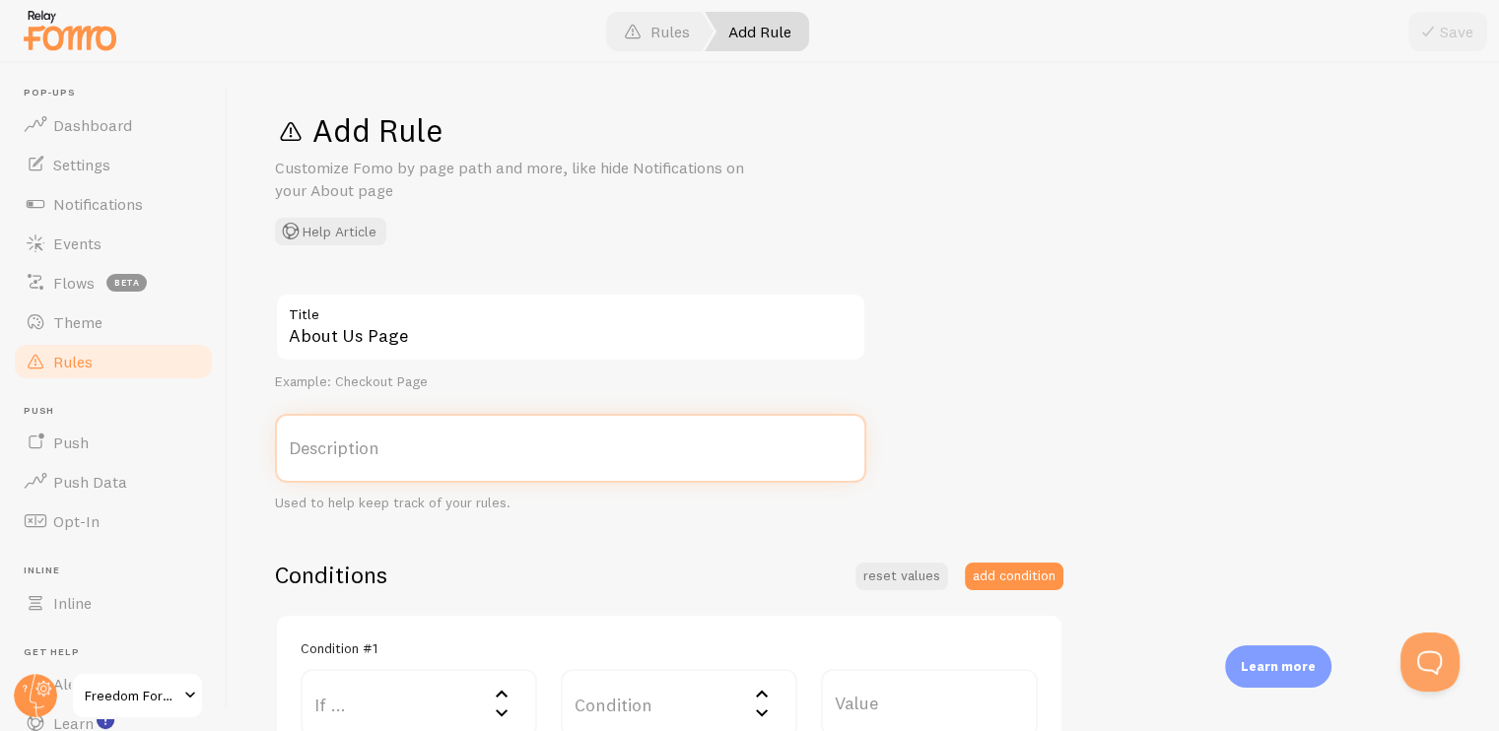
click at [417, 445] on input "Description" at bounding box center [570, 448] width 591 height 69
type input "Hide notifications"
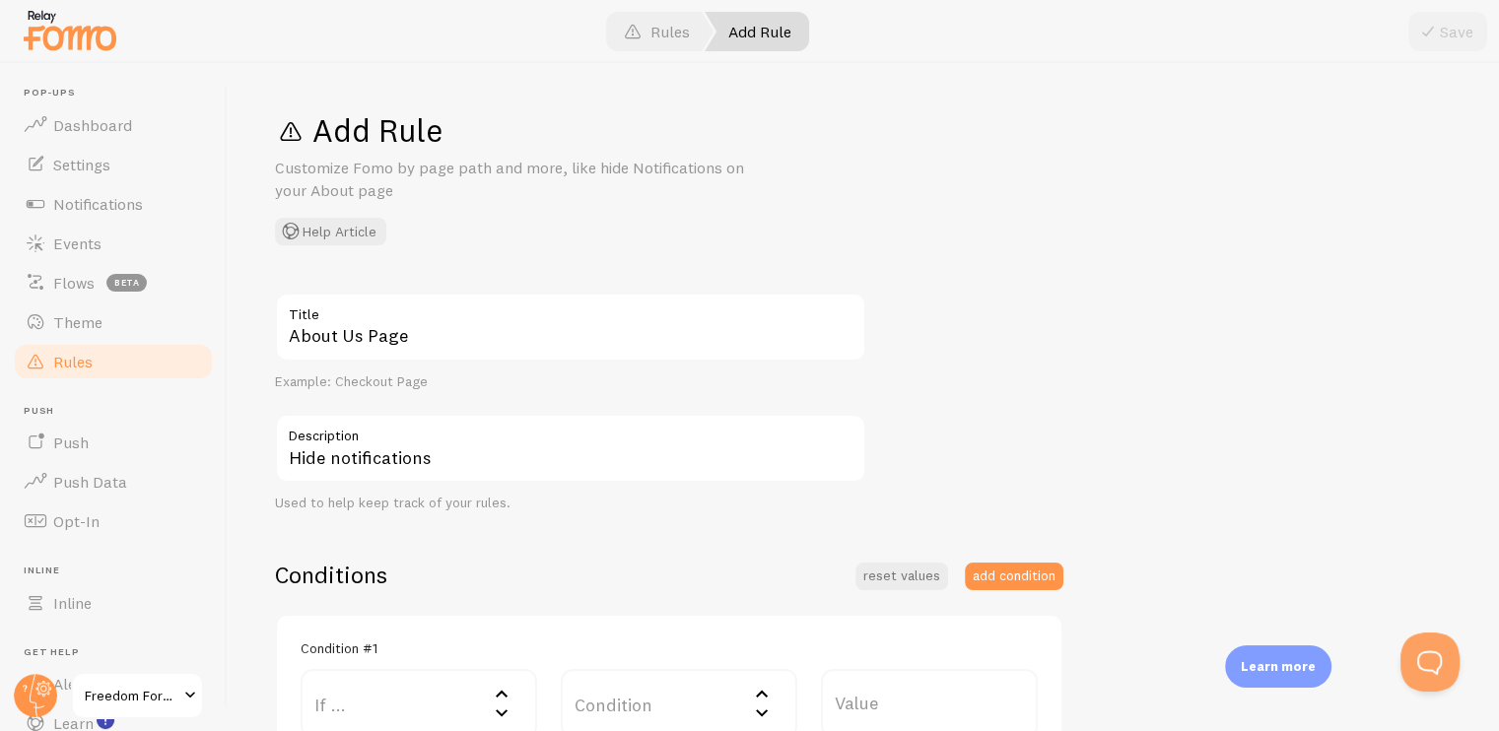
click at [1062, 371] on div "About Us Page Title Example: Checkout Page Hide notifications Description Used …" at bounding box center [863, 680] width 1177 height 774
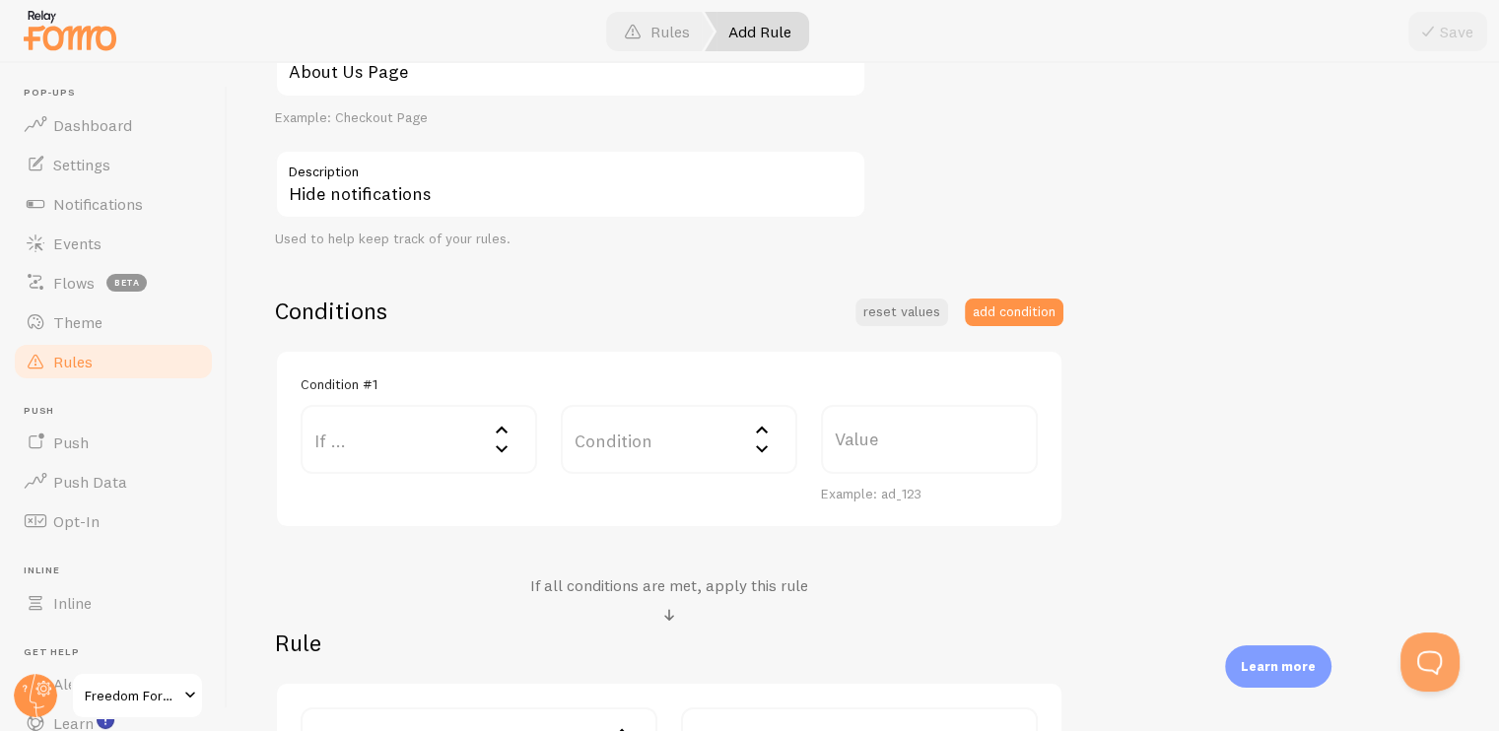
scroll to position [394, 0]
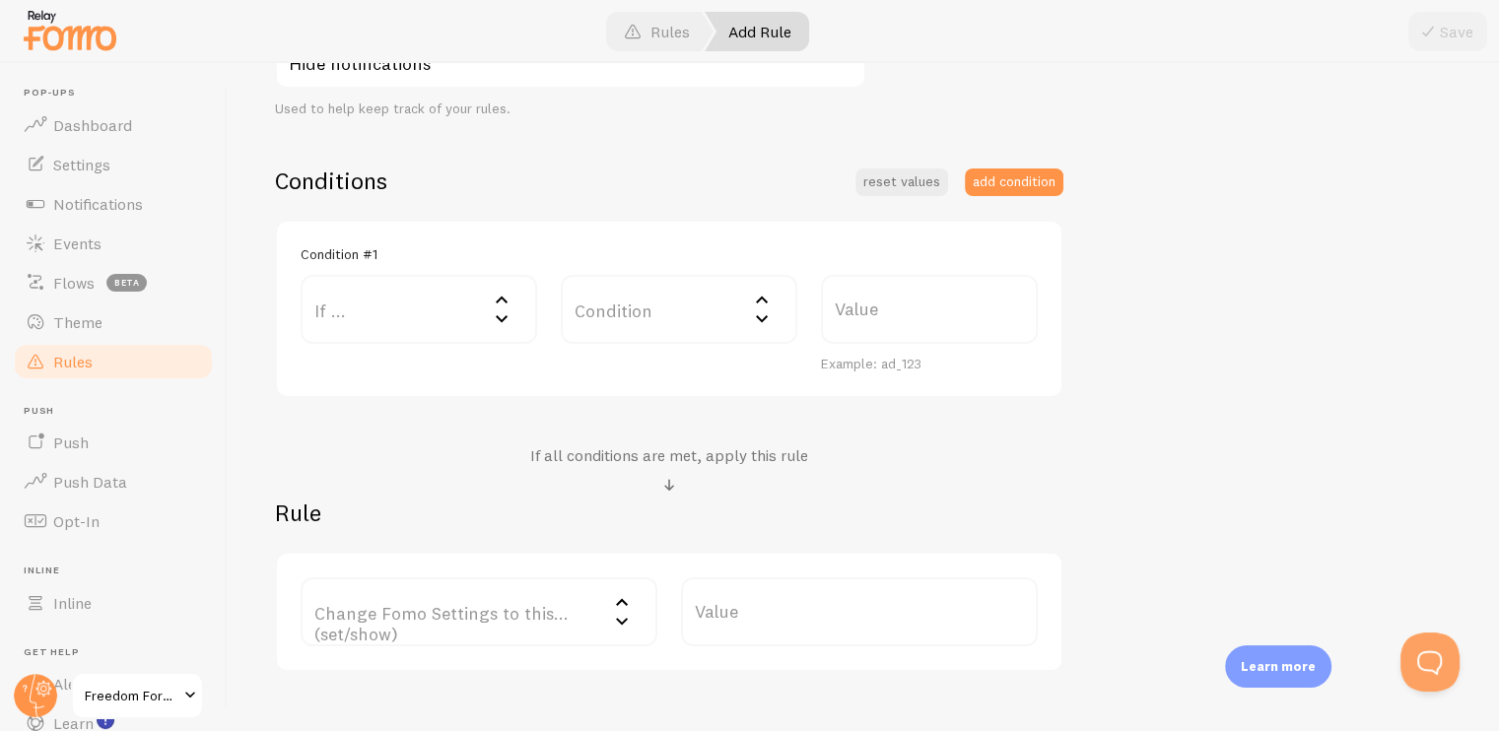
click at [499, 313] on icon at bounding box center [502, 318] width 24 height 24
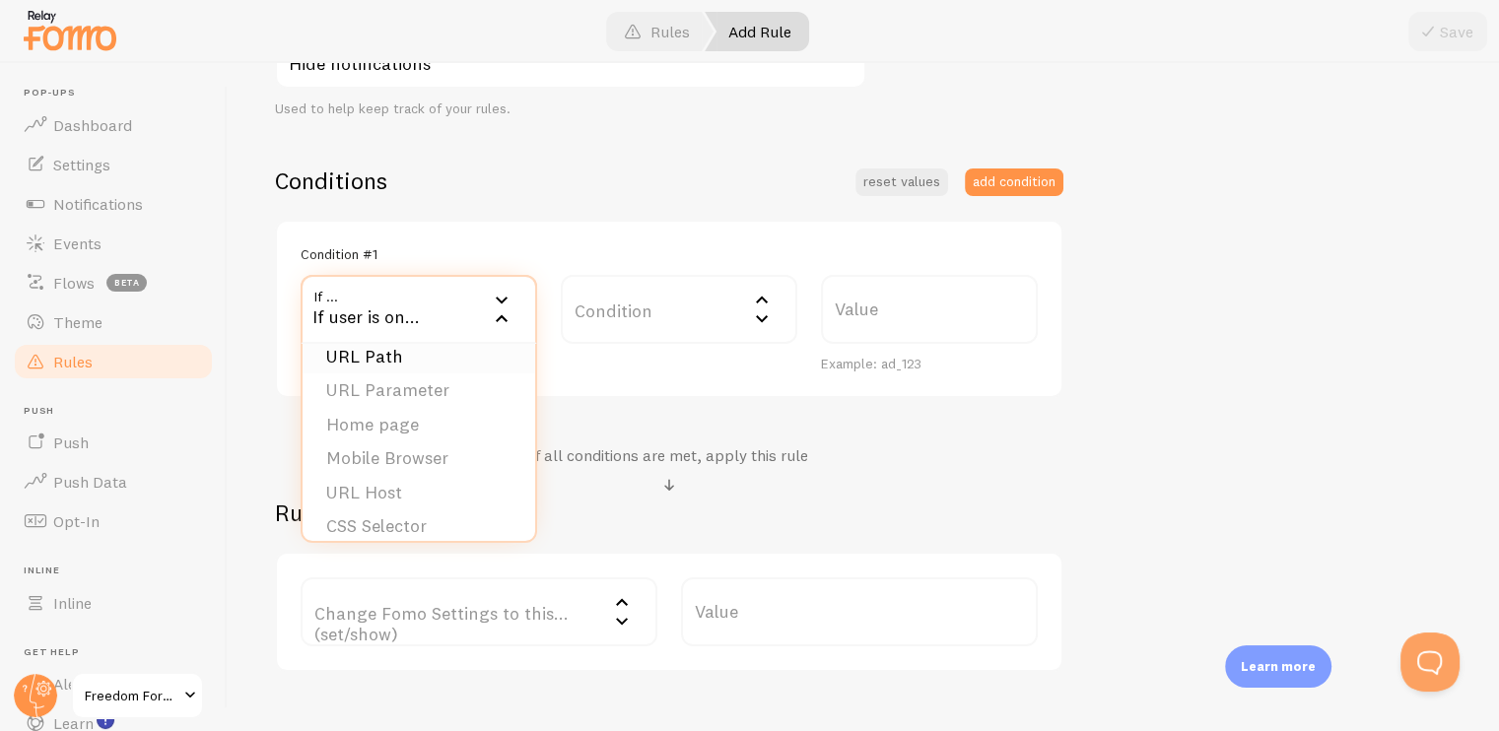
scroll to position [31, 0]
click at [361, 405] on li "Home page" at bounding box center [419, 410] width 233 height 34
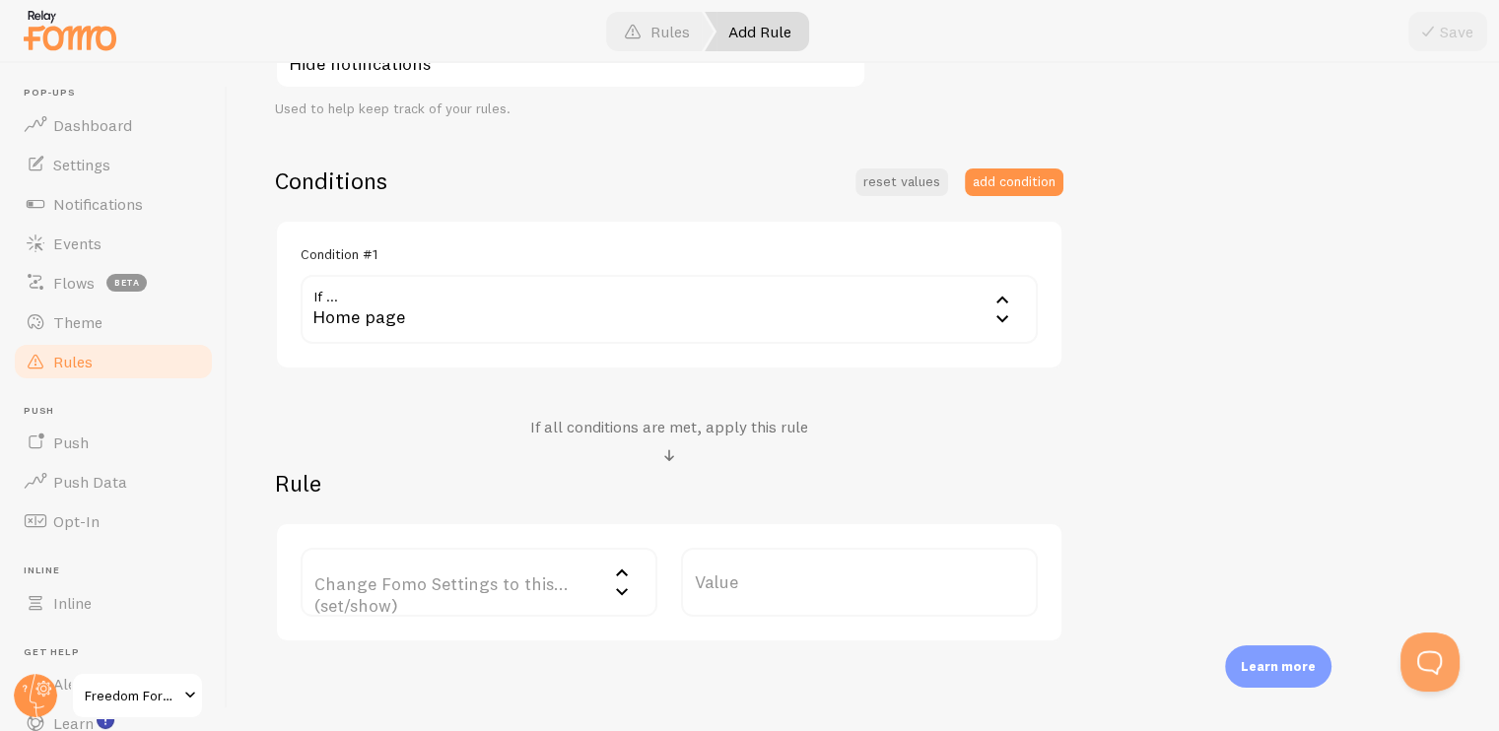
click at [926, 319] on div "Home page" at bounding box center [669, 309] width 737 height 69
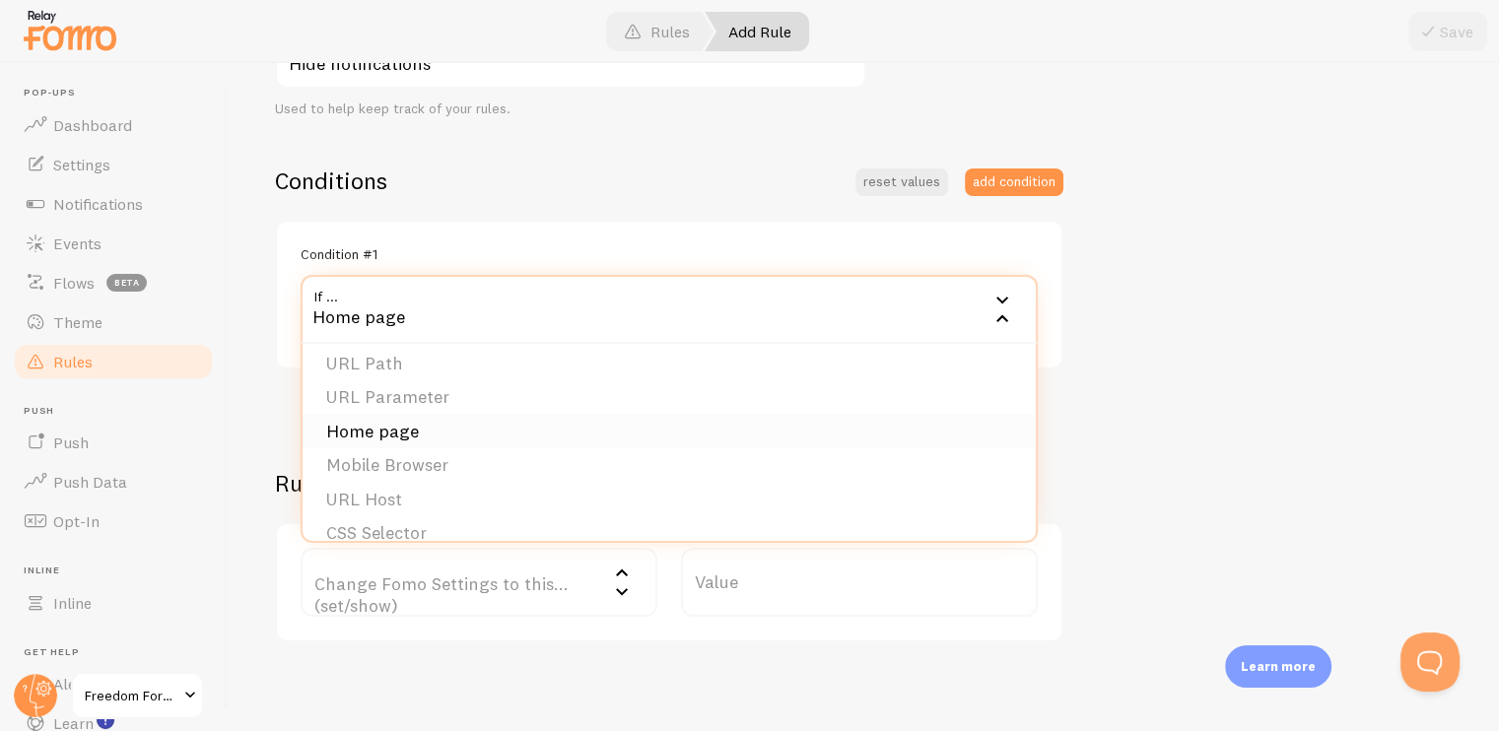
scroll to position [0, 0]
click at [481, 381] on li "URL Path" at bounding box center [669, 373] width 733 height 34
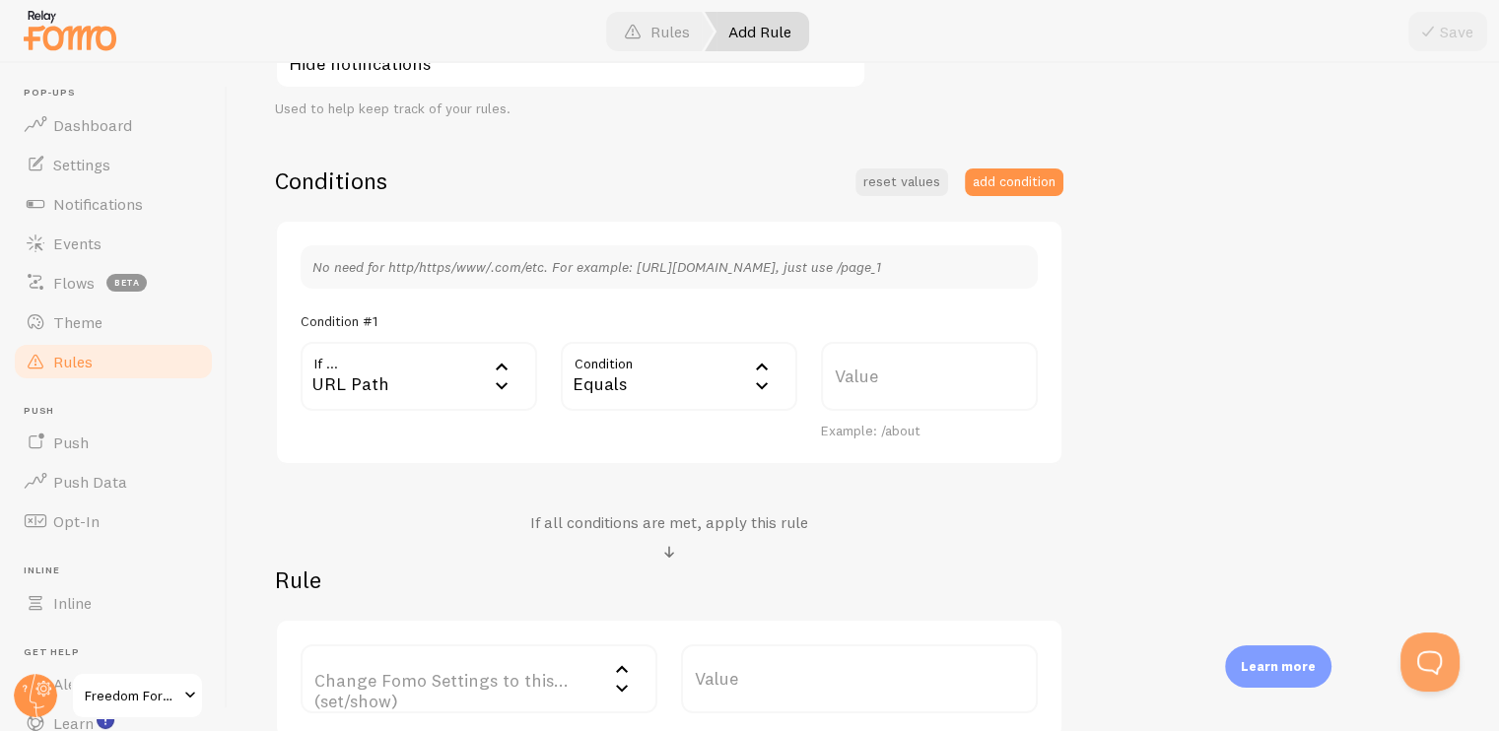
click at [759, 378] on icon at bounding box center [762, 385] width 24 height 24
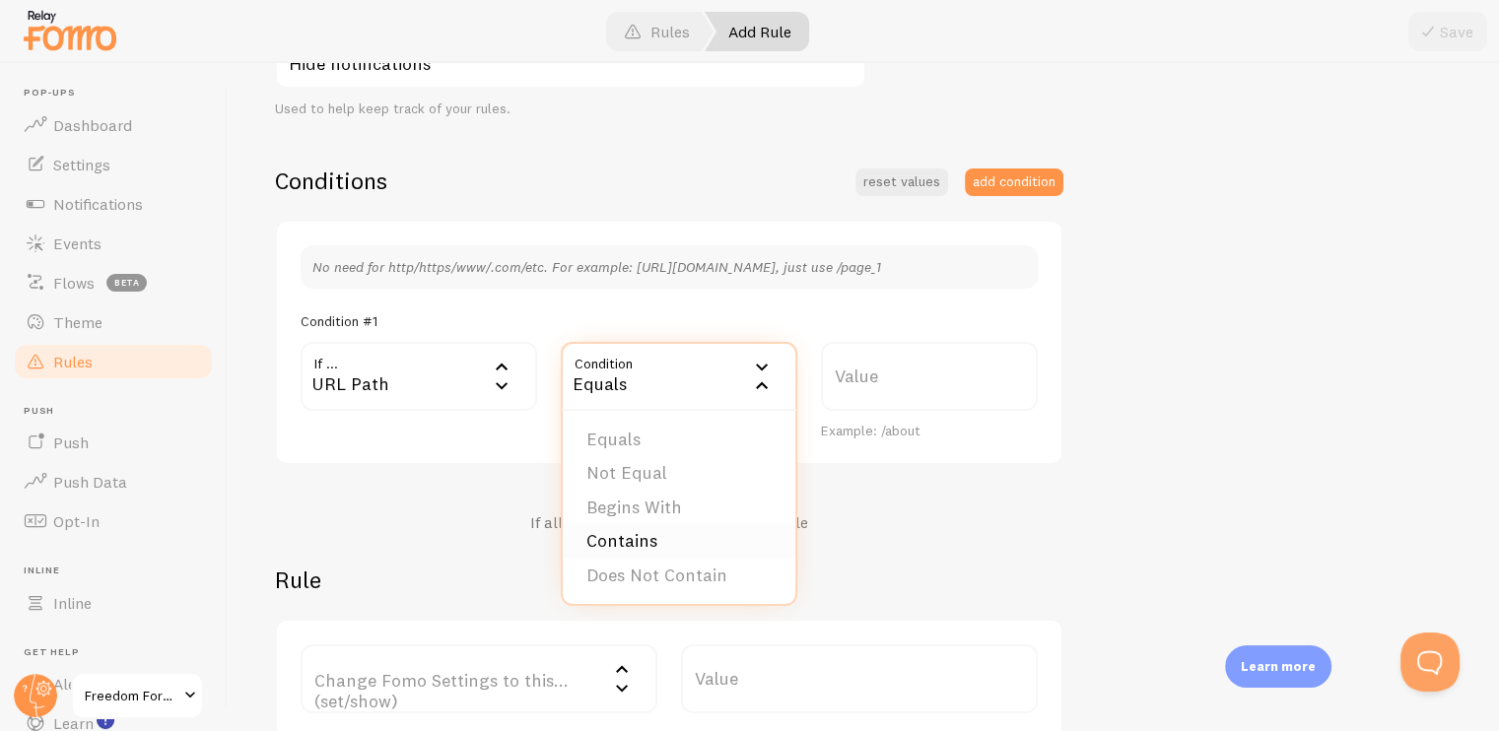
click at [666, 540] on li "Contains" at bounding box center [679, 541] width 233 height 34
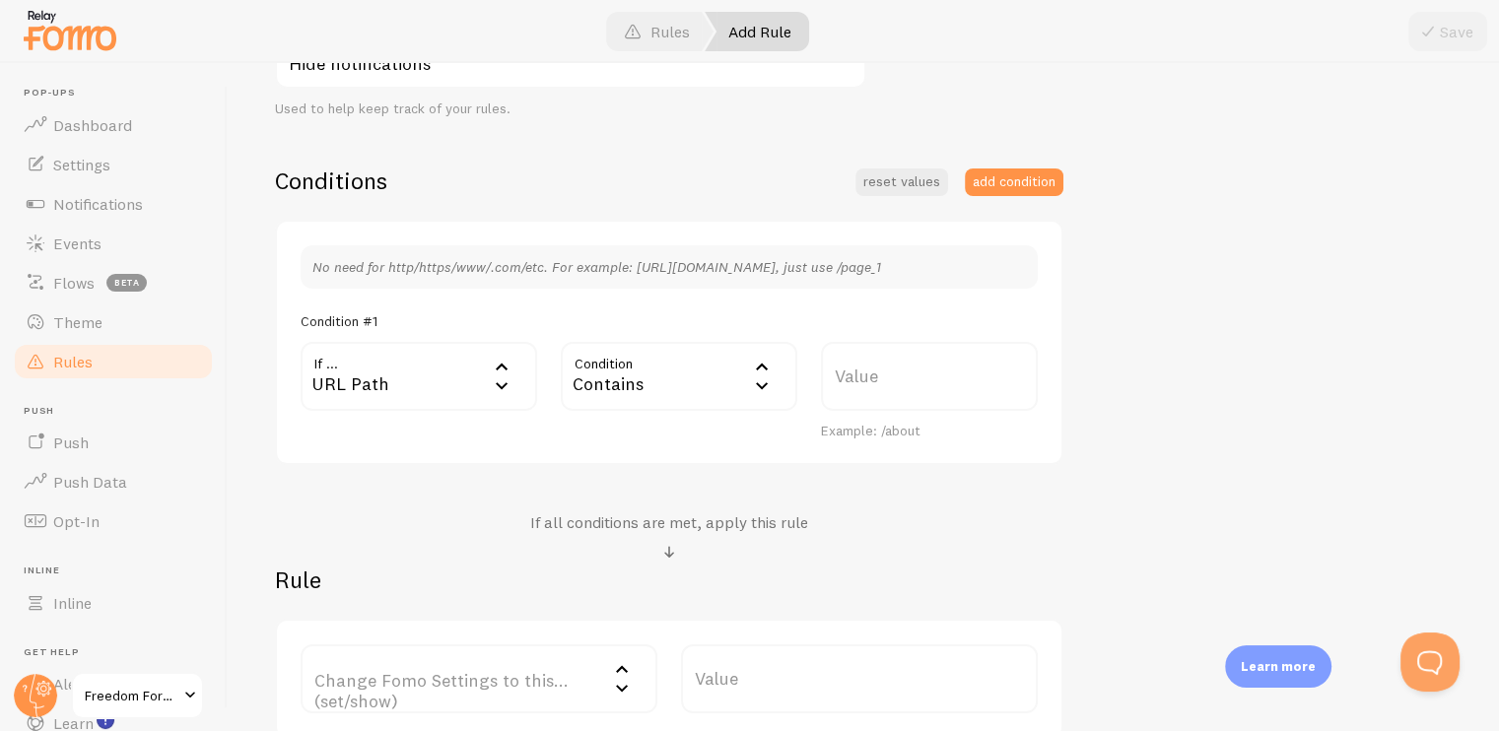
click at [884, 366] on label "Value" at bounding box center [929, 376] width 217 height 69
click at [884, 366] on input "Value" at bounding box center [929, 376] width 217 height 69
click at [956, 471] on div "Conditions reset values add condition No need for http/https/www/.com/etc. For …" at bounding box center [669, 453] width 788 height 574
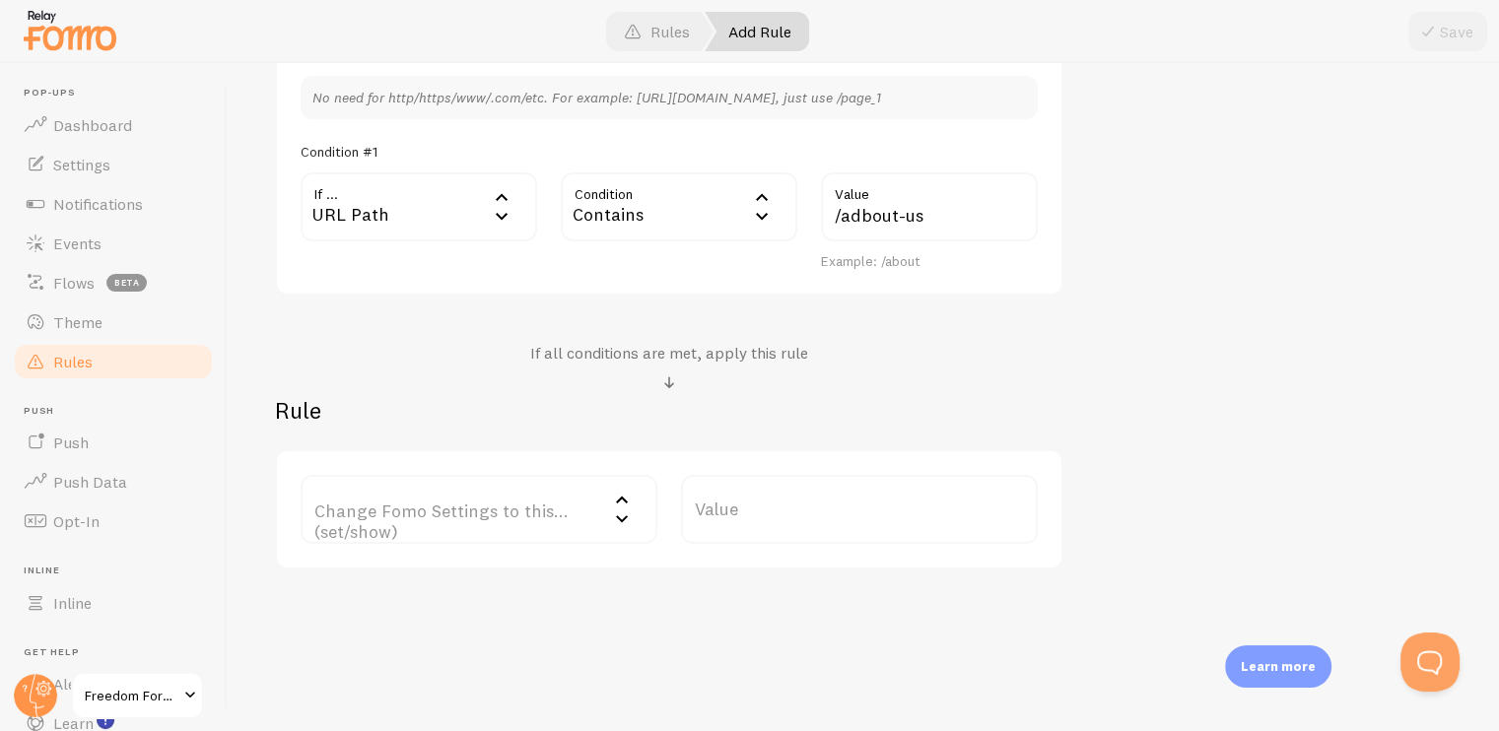
scroll to position [573, 0]
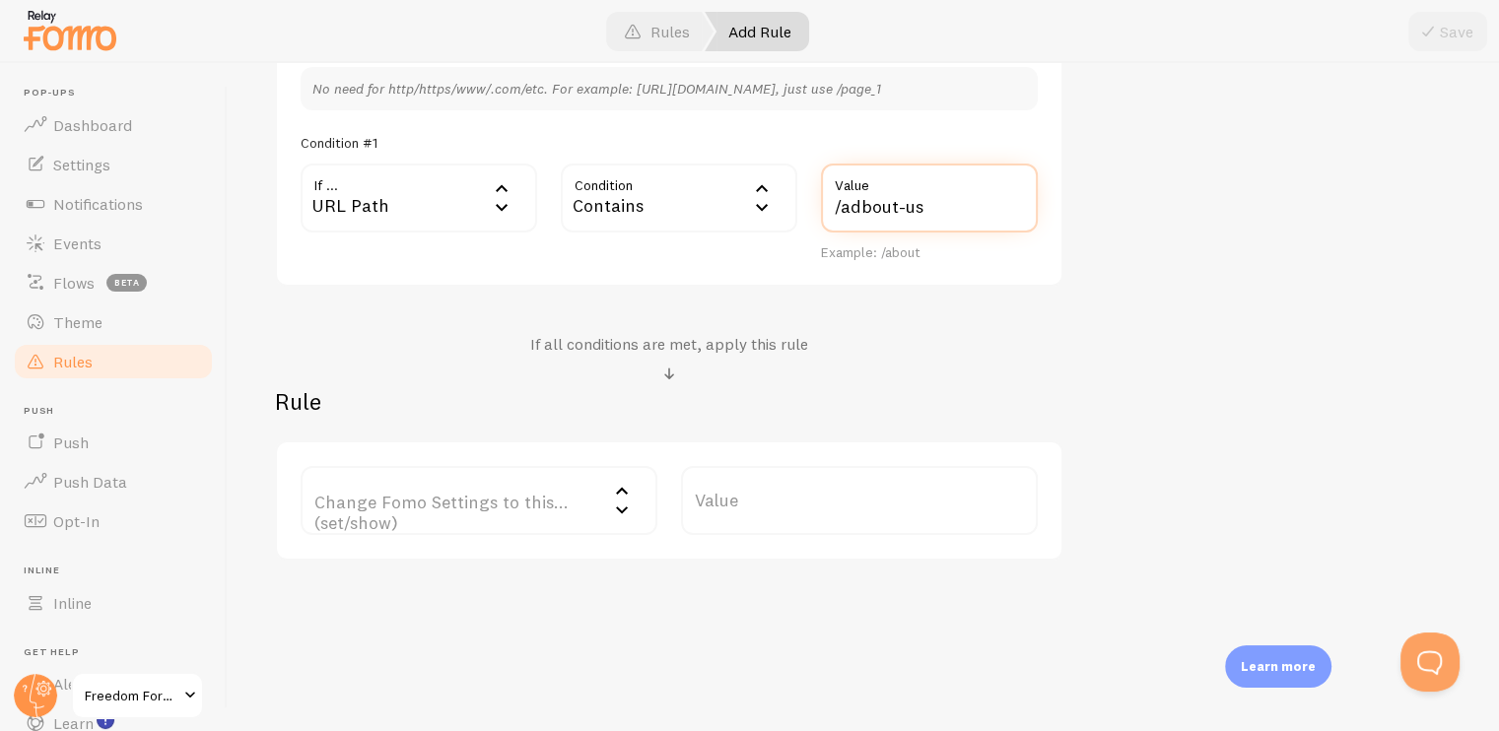
click at [861, 215] on input "/adbout-us" at bounding box center [929, 198] width 217 height 69
type input "/about-us"
click at [887, 354] on div "If all conditions are met, apply this rule" at bounding box center [669, 360] width 788 height 52
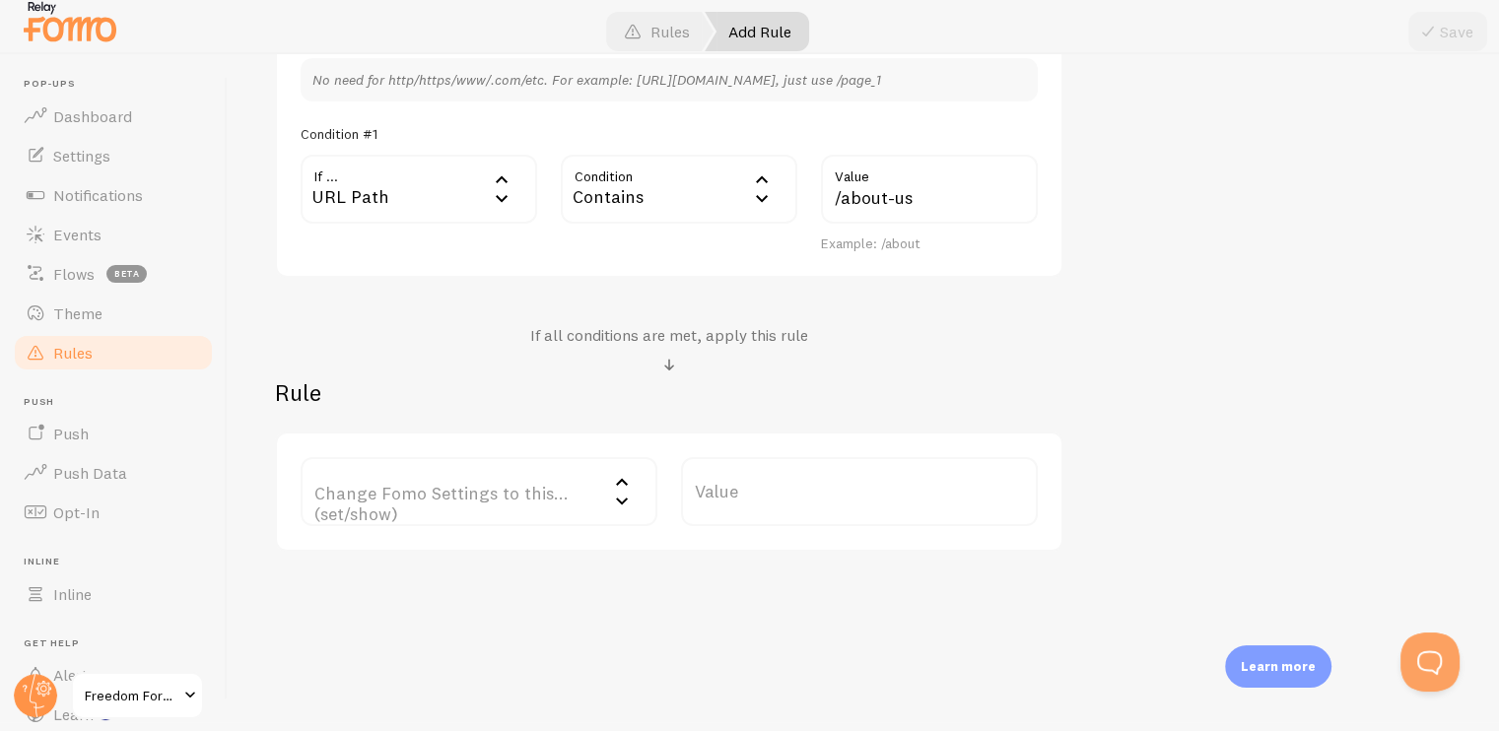
click at [626, 490] on icon at bounding box center [622, 482] width 24 height 24
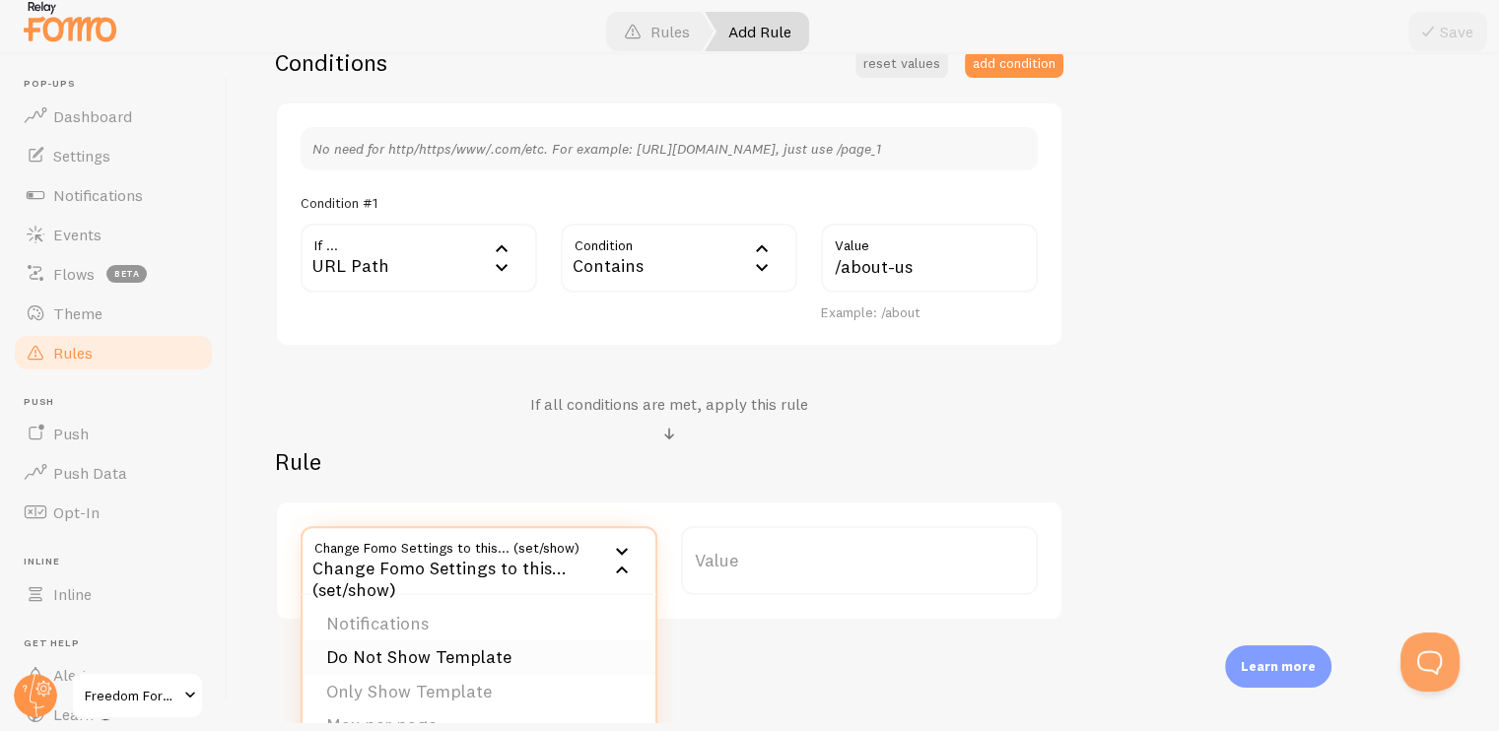
scroll to position [474, 0]
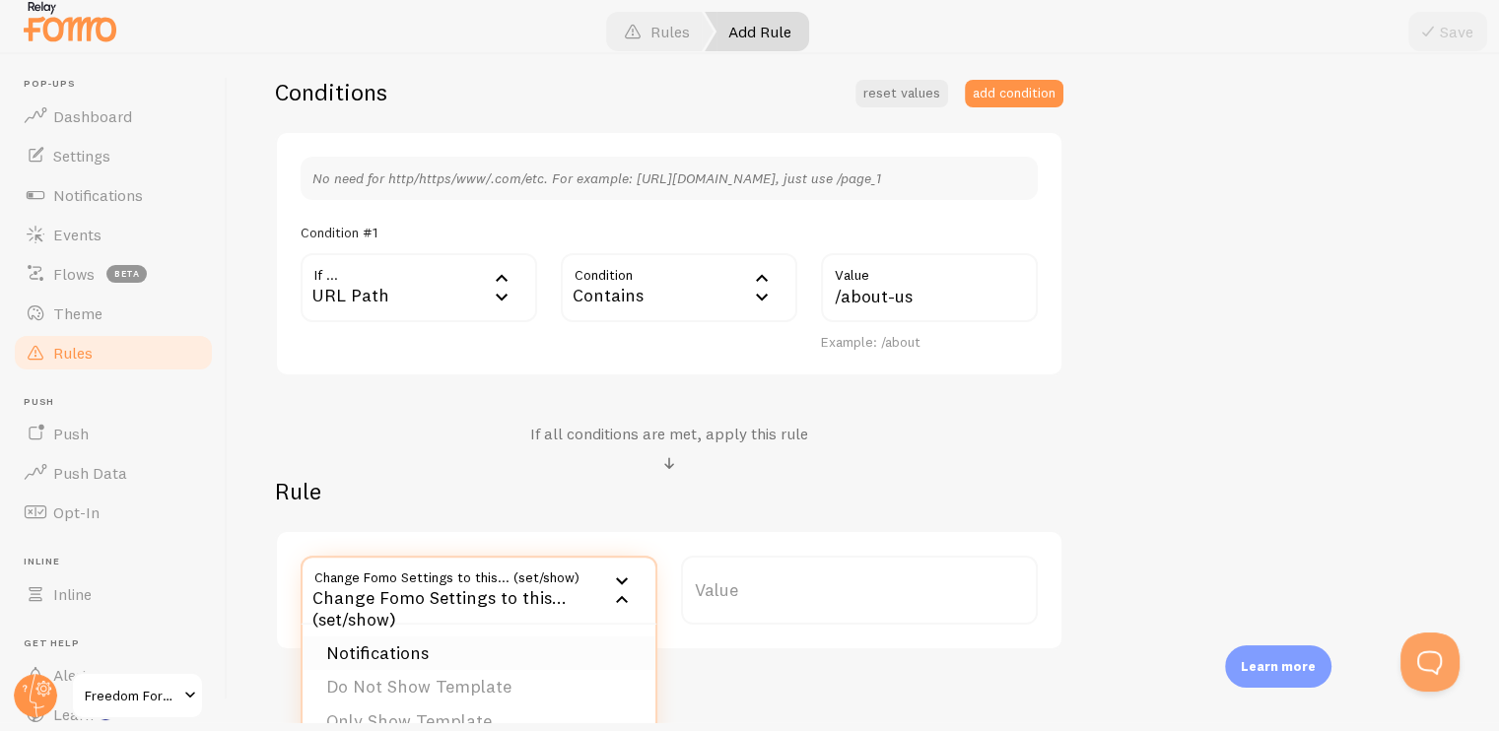
click at [421, 642] on li "Notifications" at bounding box center [479, 654] width 353 height 34
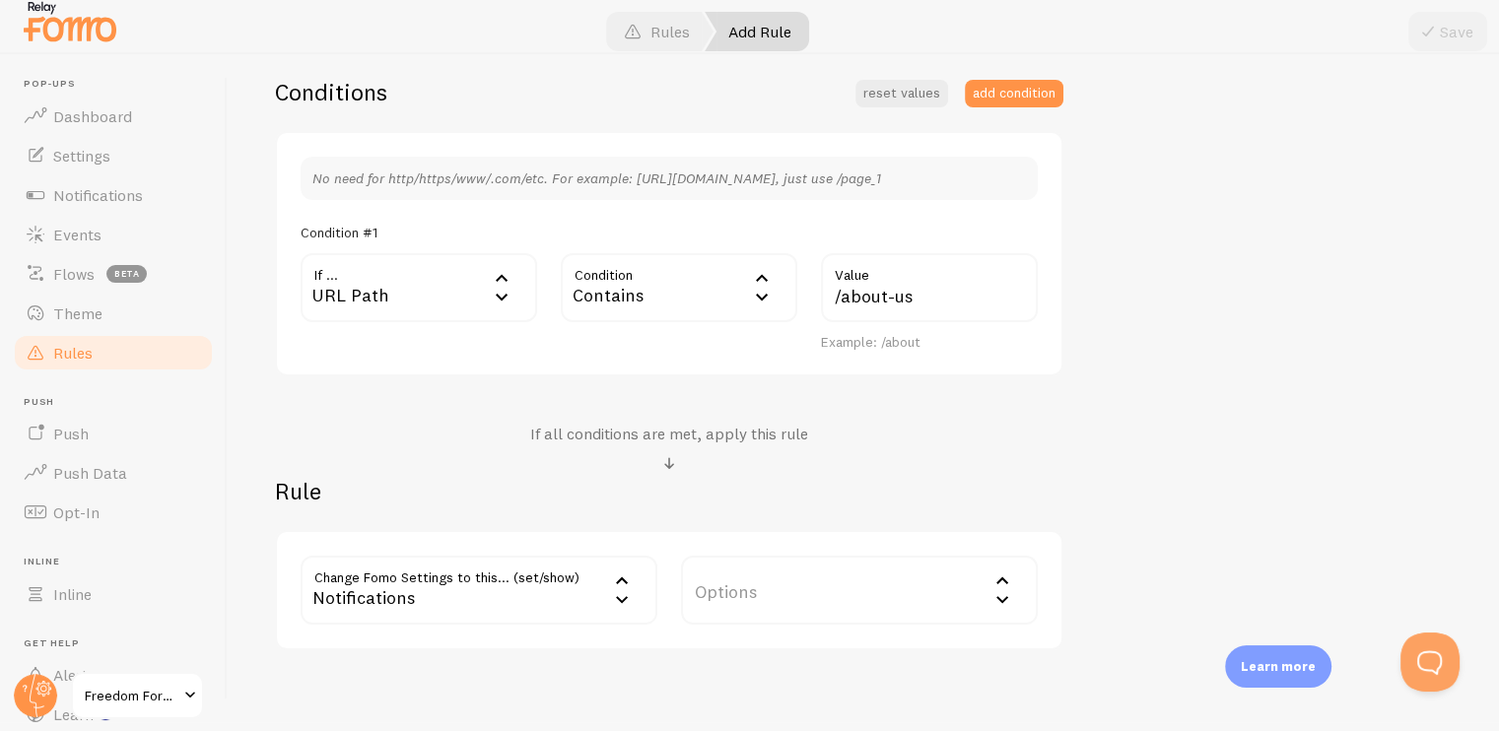
click at [981, 586] on label "Options" at bounding box center [859, 590] width 357 height 69
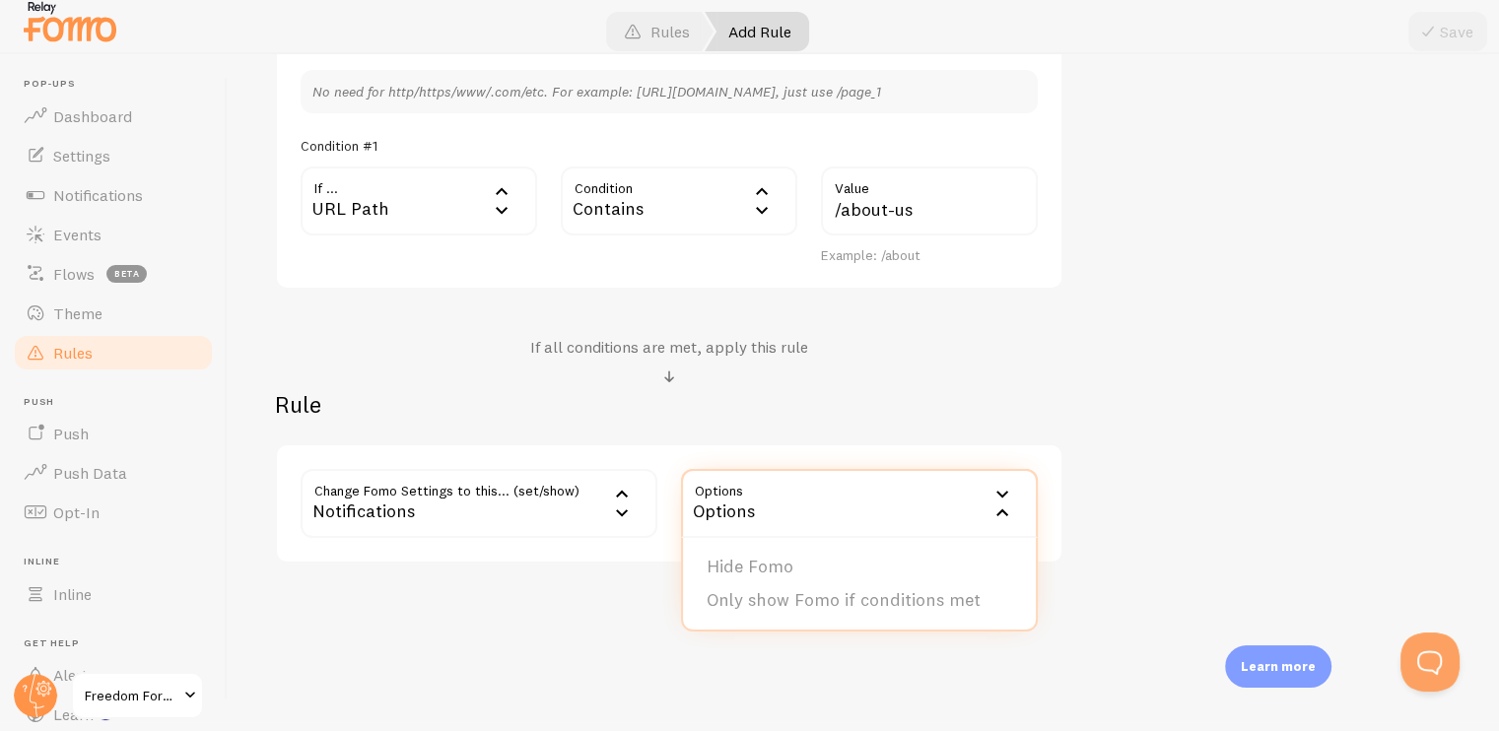
scroll to position [573, 0]
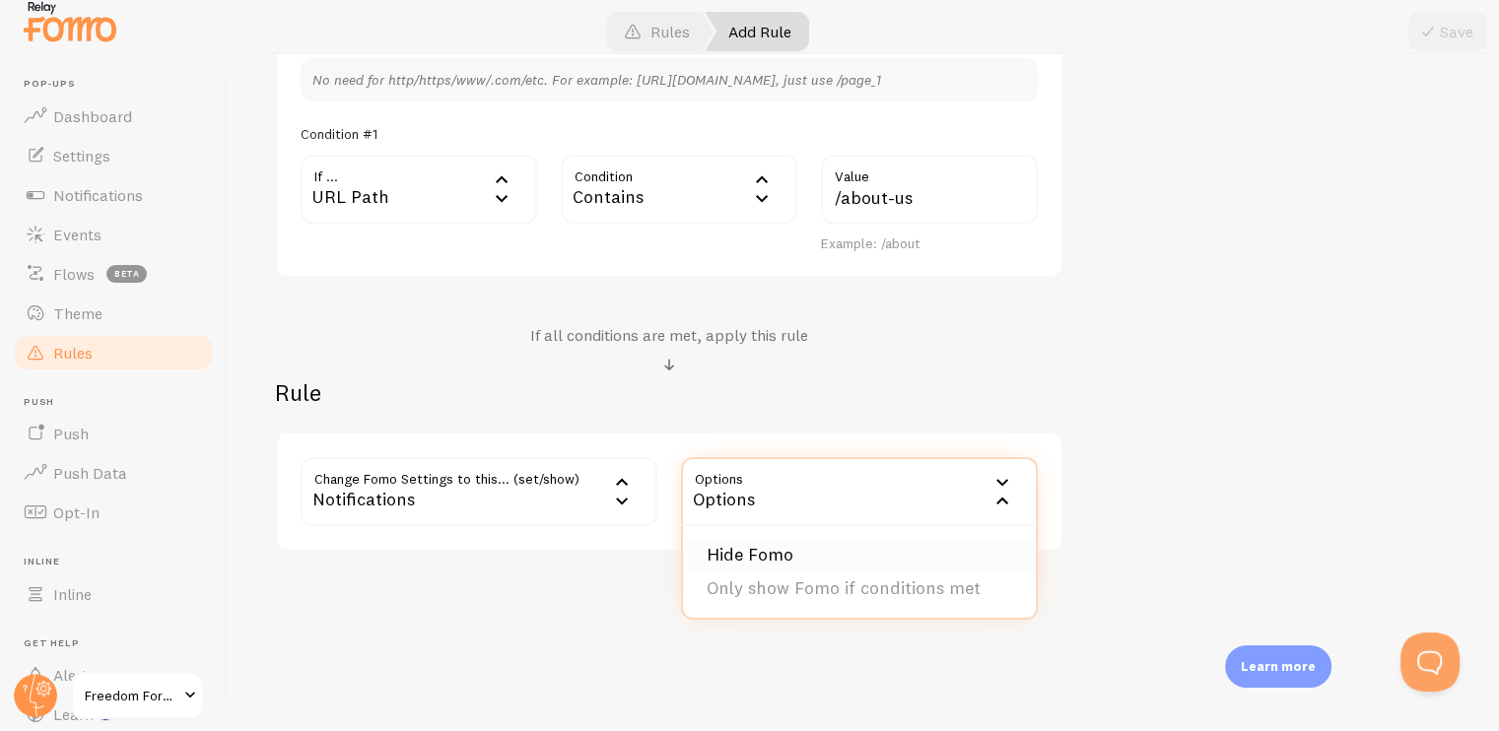
click at [803, 557] on li "Hide Fomo" at bounding box center [859, 555] width 353 height 34
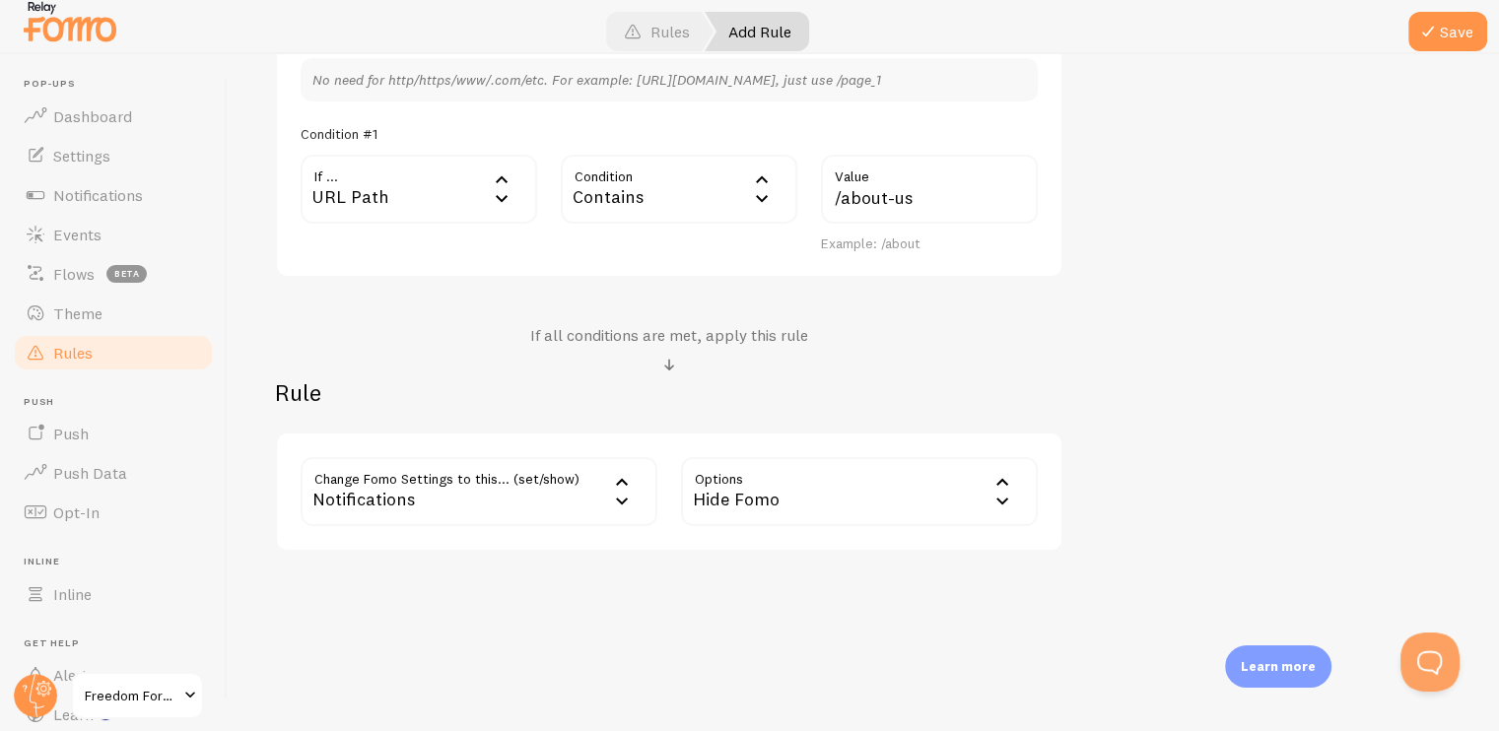
click at [1440, 34] on button "Save" at bounding box center [1447, 31] width 79 height 39
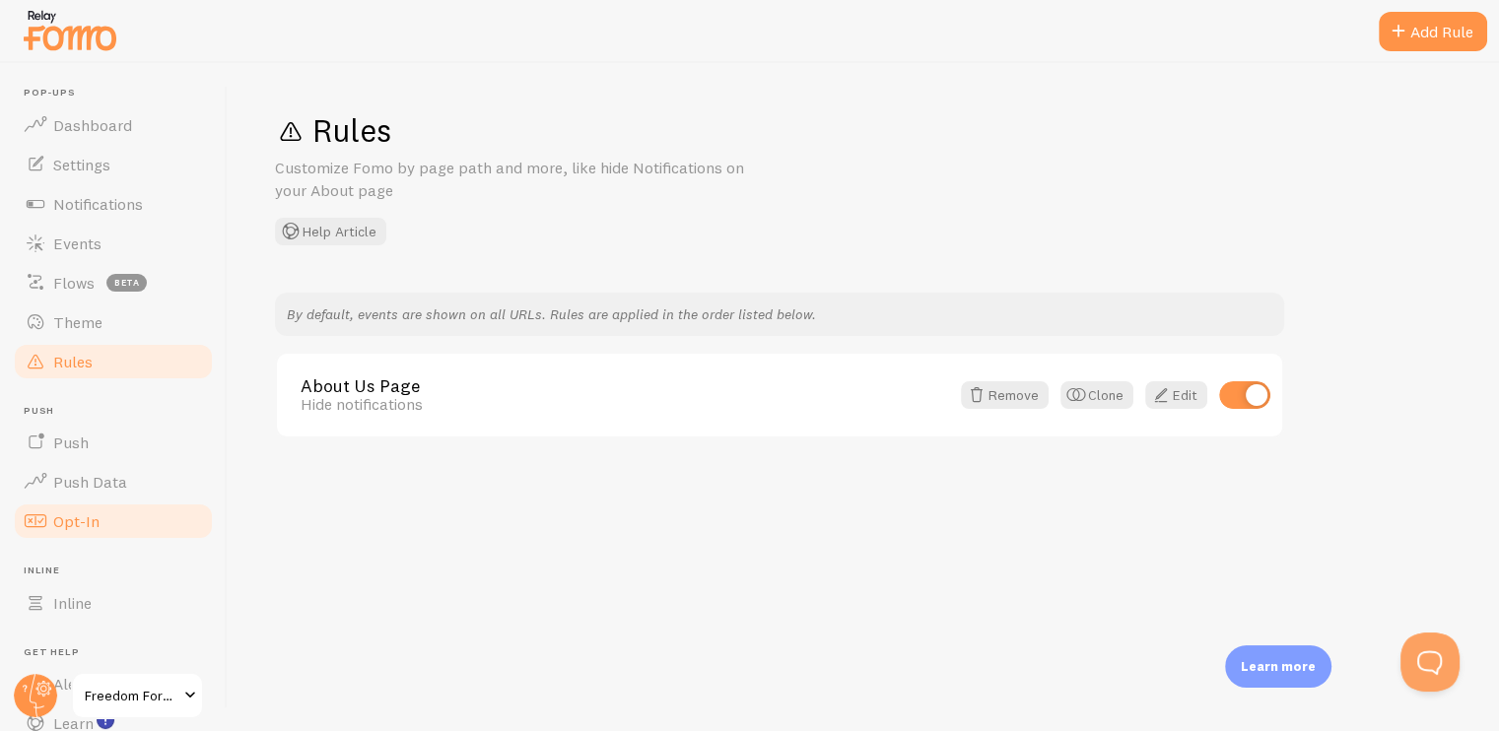
click at [75, 524] on span "Opt-In" at bounding box center [76, 521] width 46 height 20
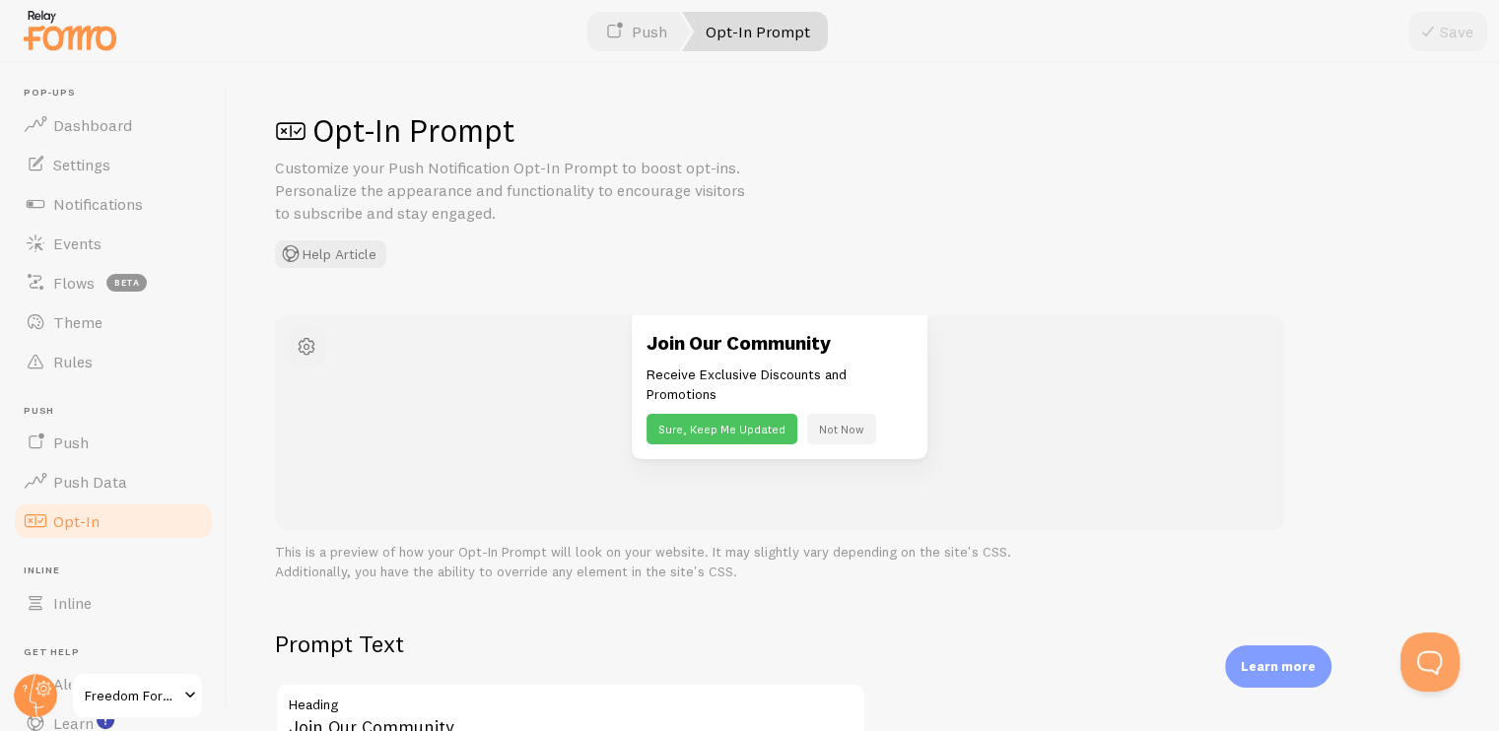
click at [312, 348] on span "button" at bounding box center [307, 347] width 24 height 24
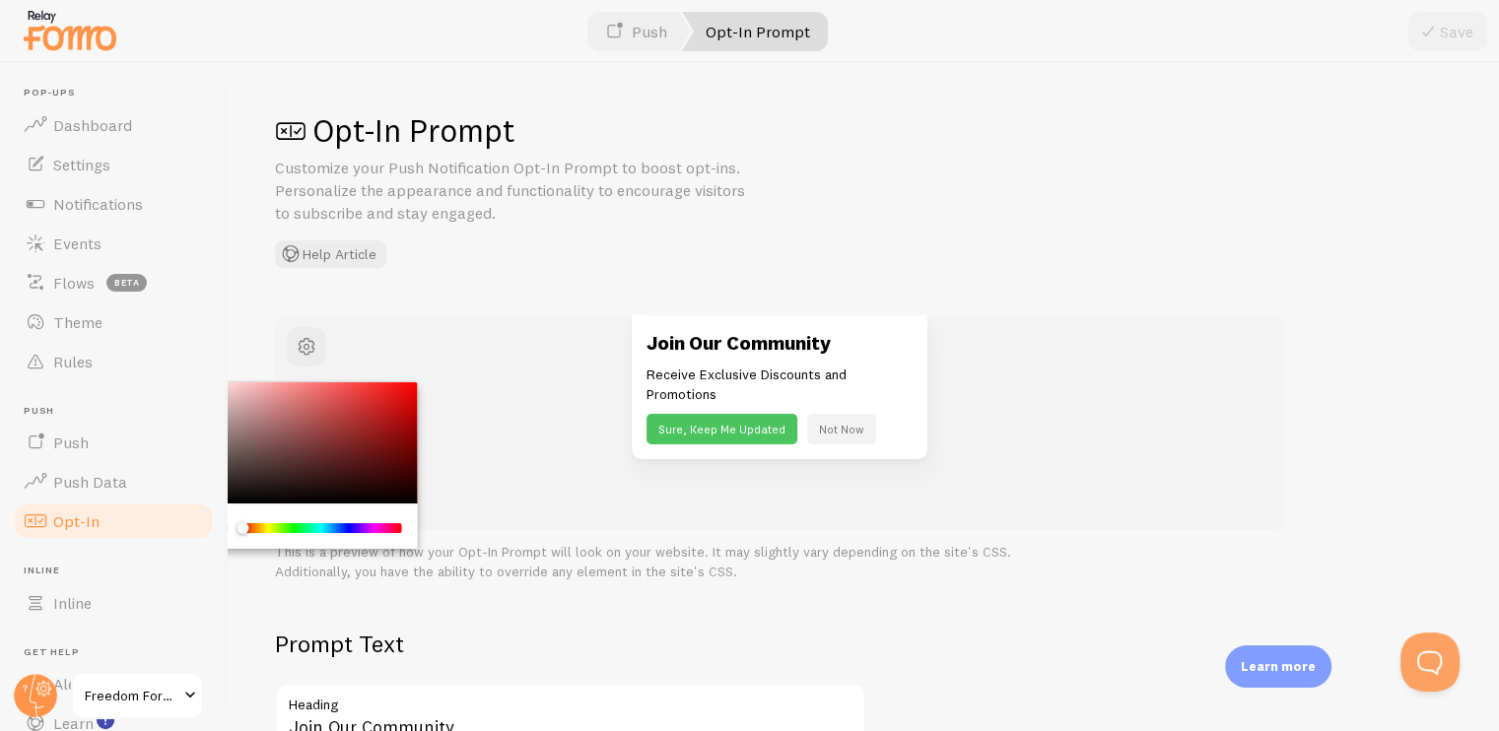
click at [414, 285] on div "Opt-In Prompt Customize your Push Notification Opt-In Prompt to boost opt-ins. …" at bounding box center [863, 397] width 1271 height 668
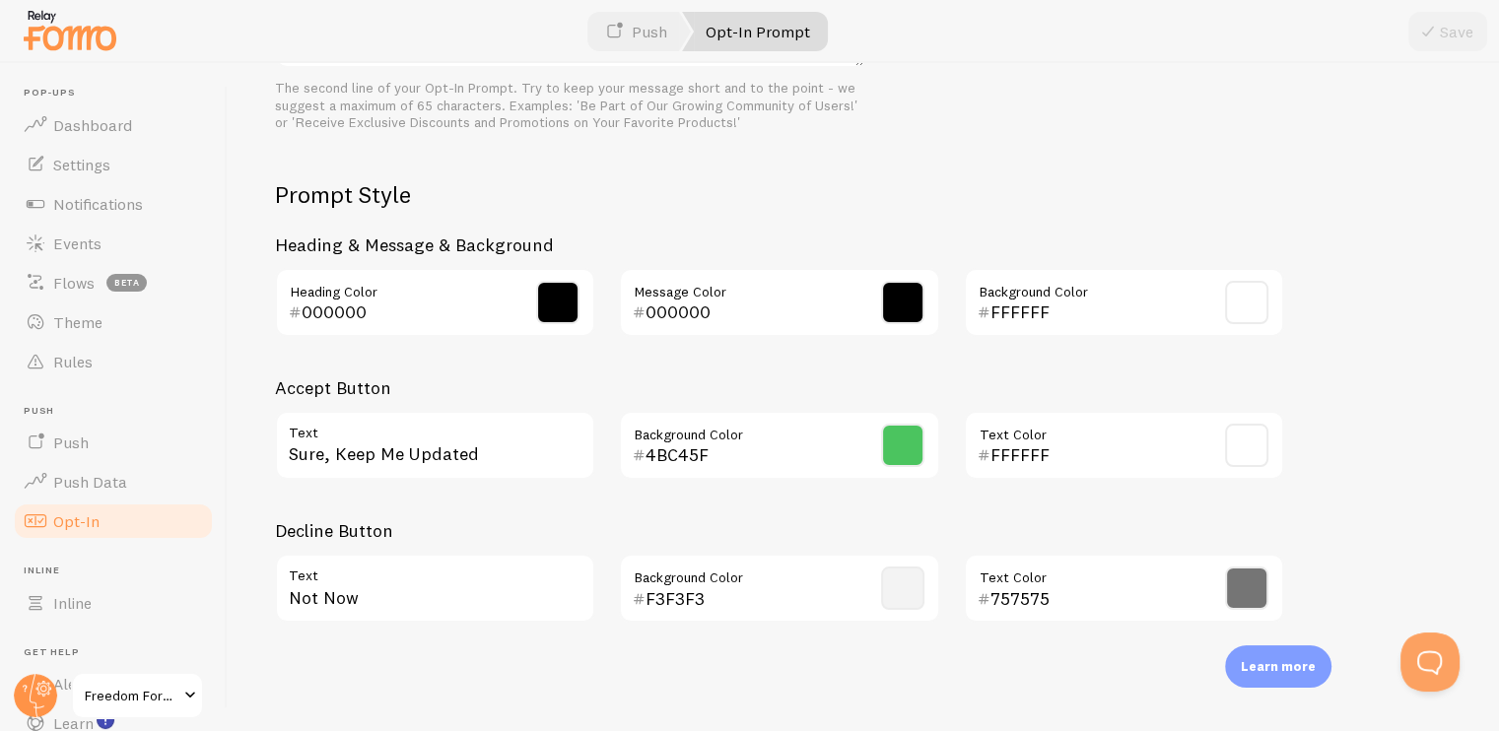
scroll to position [881, 0]
click at [73, 210] on span "Notifications" at bounding box center [98, 204] width 90 height 20
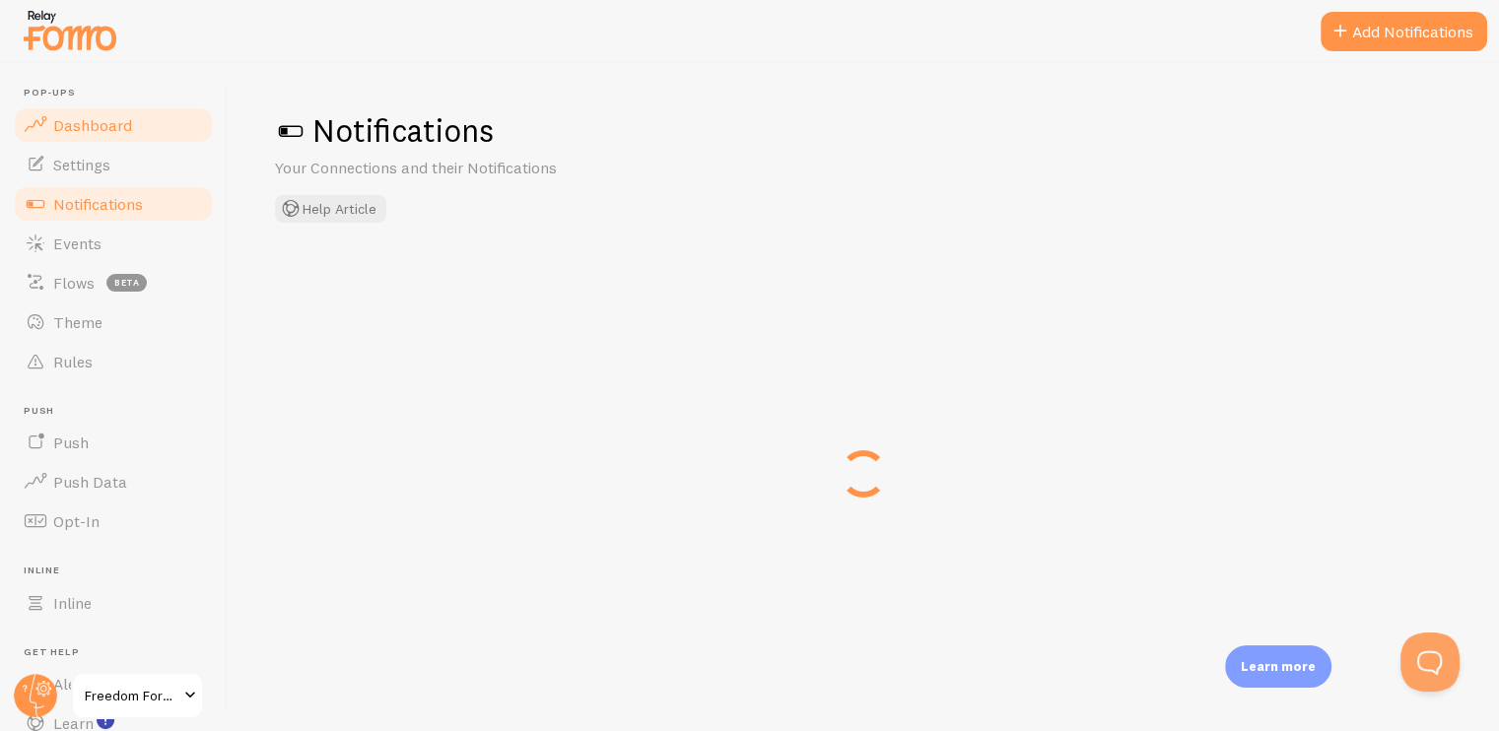
click at [131, 141] on link "Dashboard" at bounding box center [113, 124] width 203 height 39
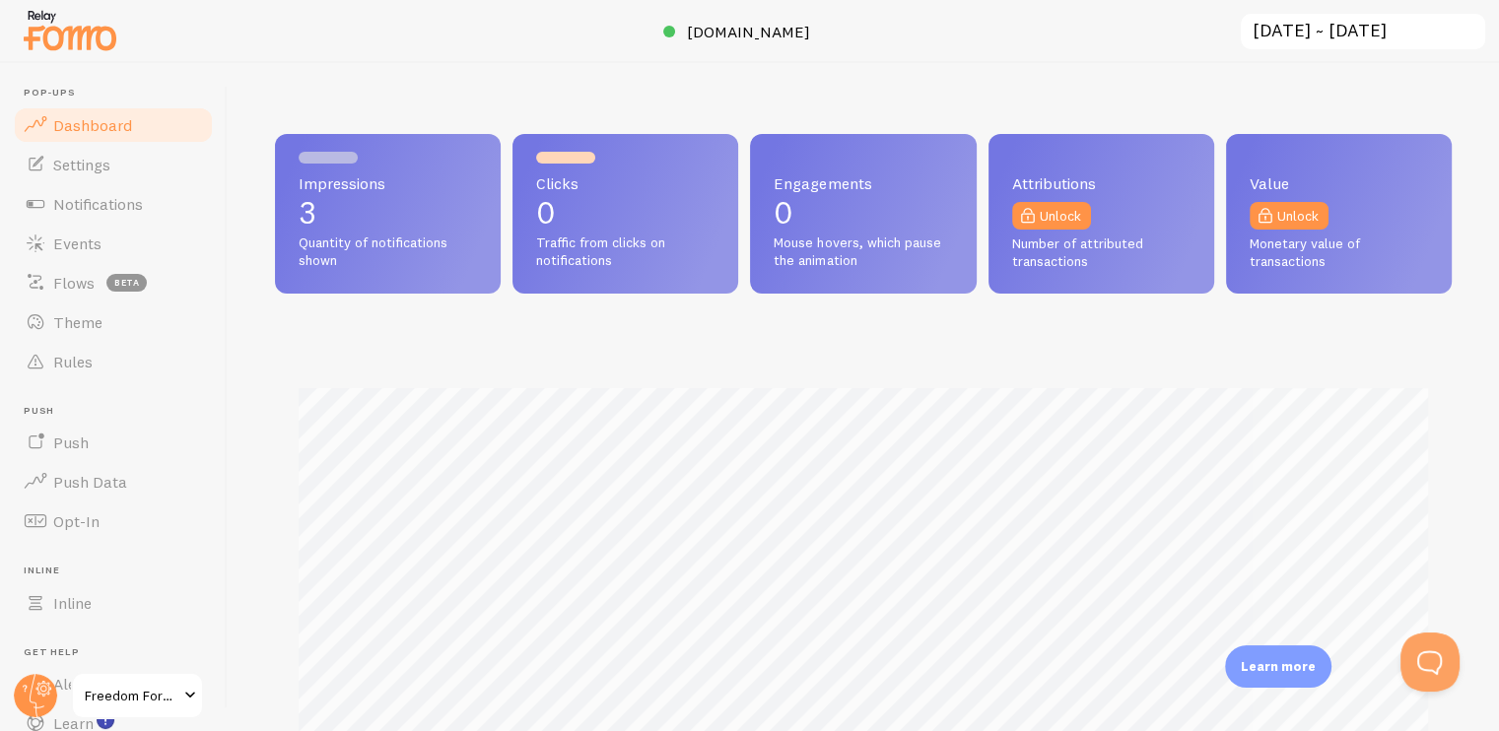
scroll to position [517, 1161]
click at [108, 203] on span "Notifications" at bounding box center [98, 204] width 90 height 20
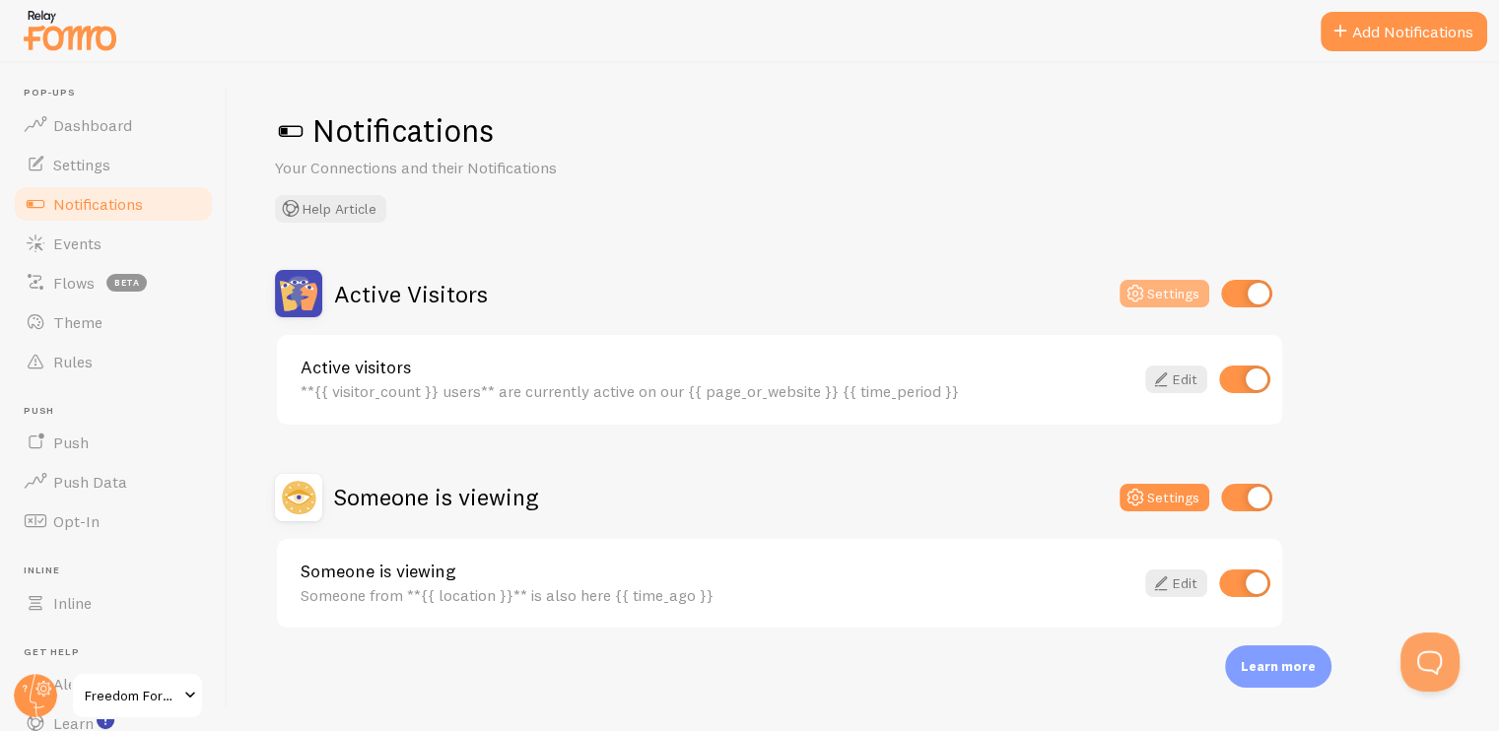
click at [1138, 292] on icon at bounding box center [1135, 294] width 24 height 24
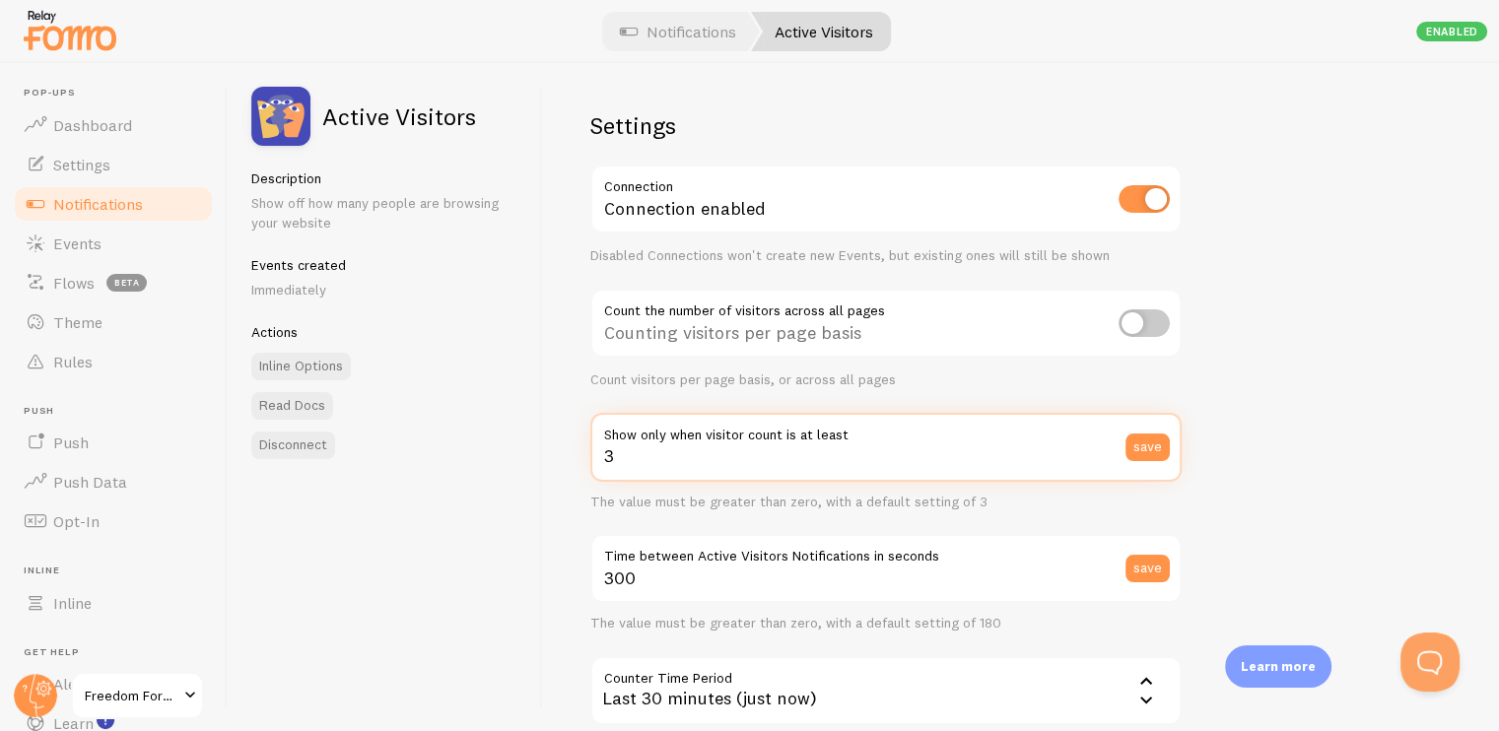
click at [656, 458] on input "3" at bounding box center [885, 447] width 591 height 69
type input "1"
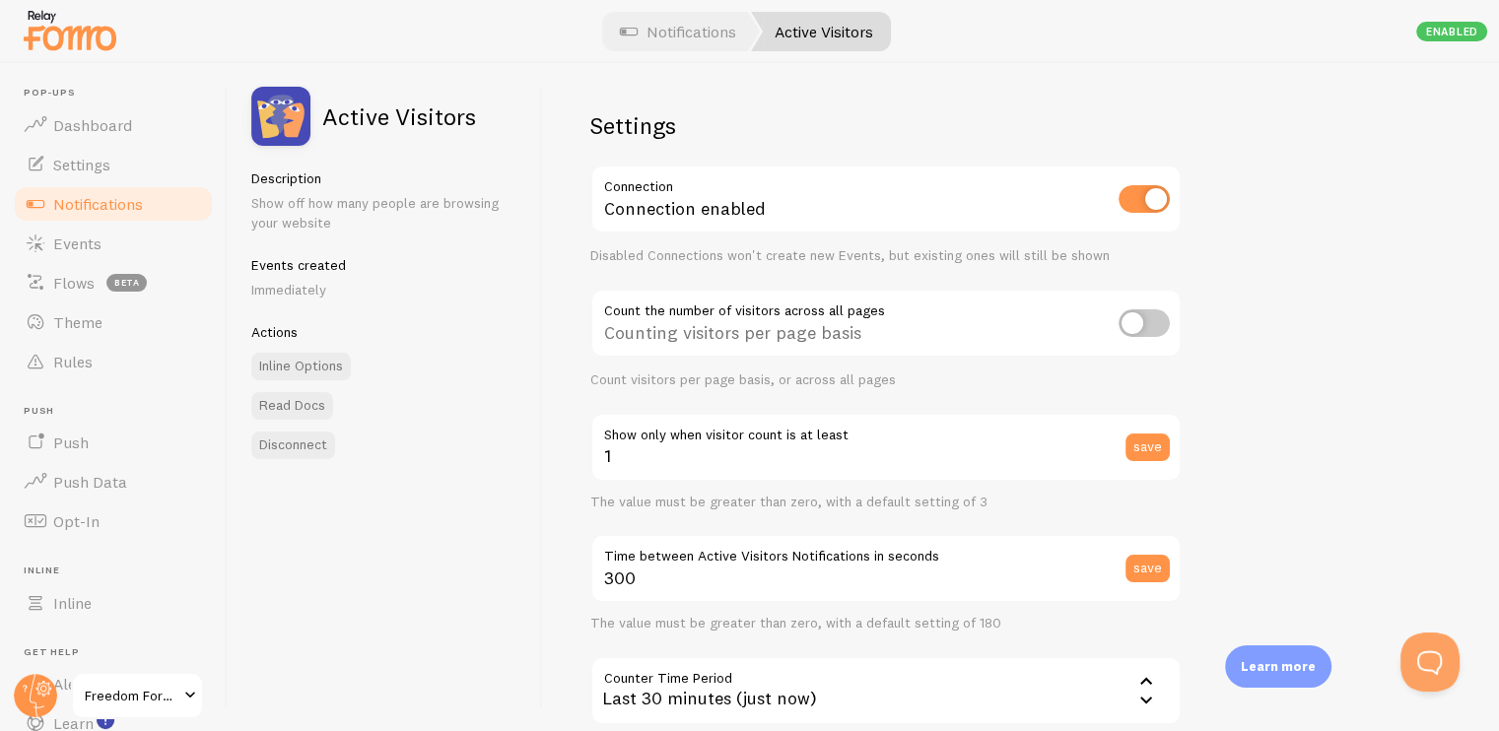
click at [1147, 431] on div "save" at bounding box center [1153, 447] width 56 height 69
click at [1136, 323] on input "checkbox" at bounding box center [1143, 323] width 51 height 28
checkbox input "true"
type input "3"
click at [1132, 325] on input "checkbox" at bounding box center [1143, 323] width 51 height 28
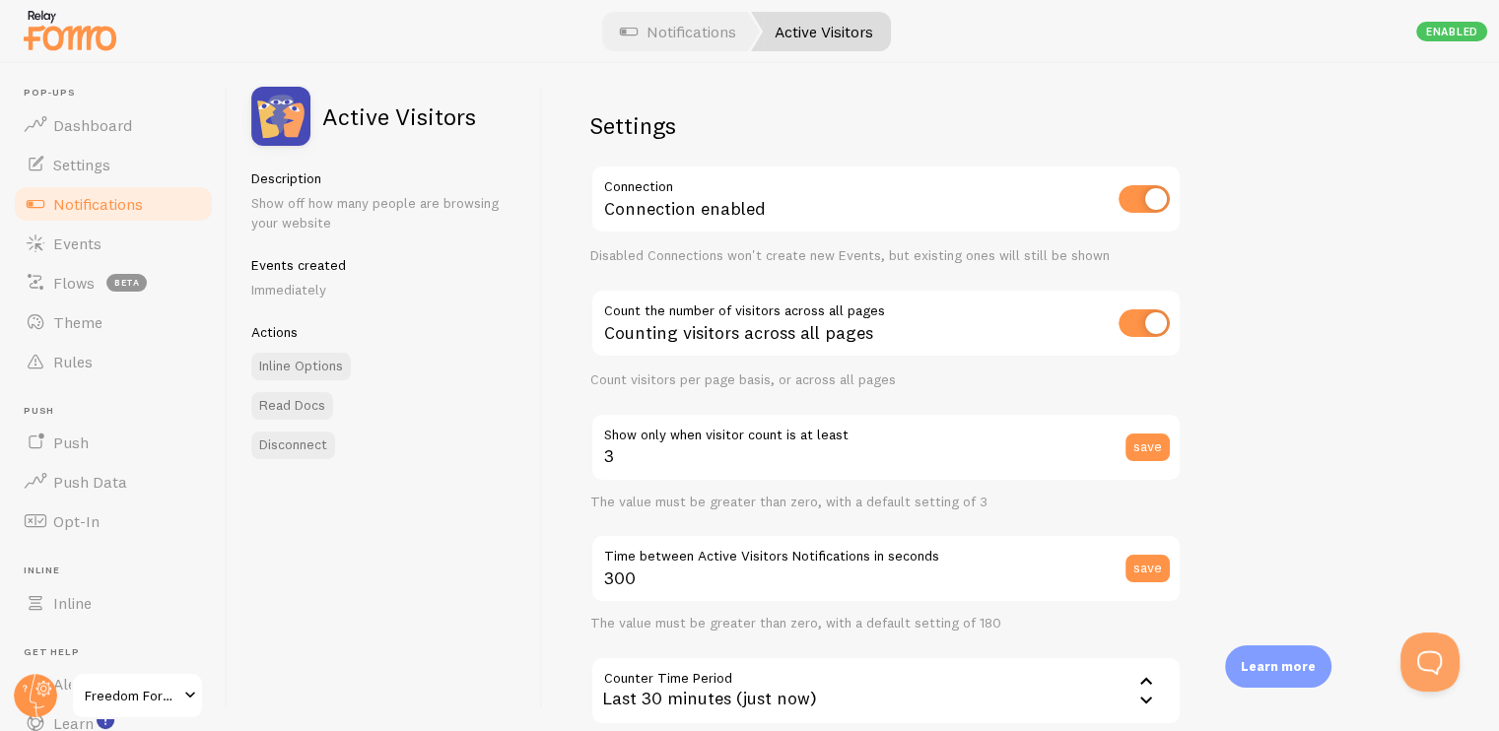
checkbox input "false"
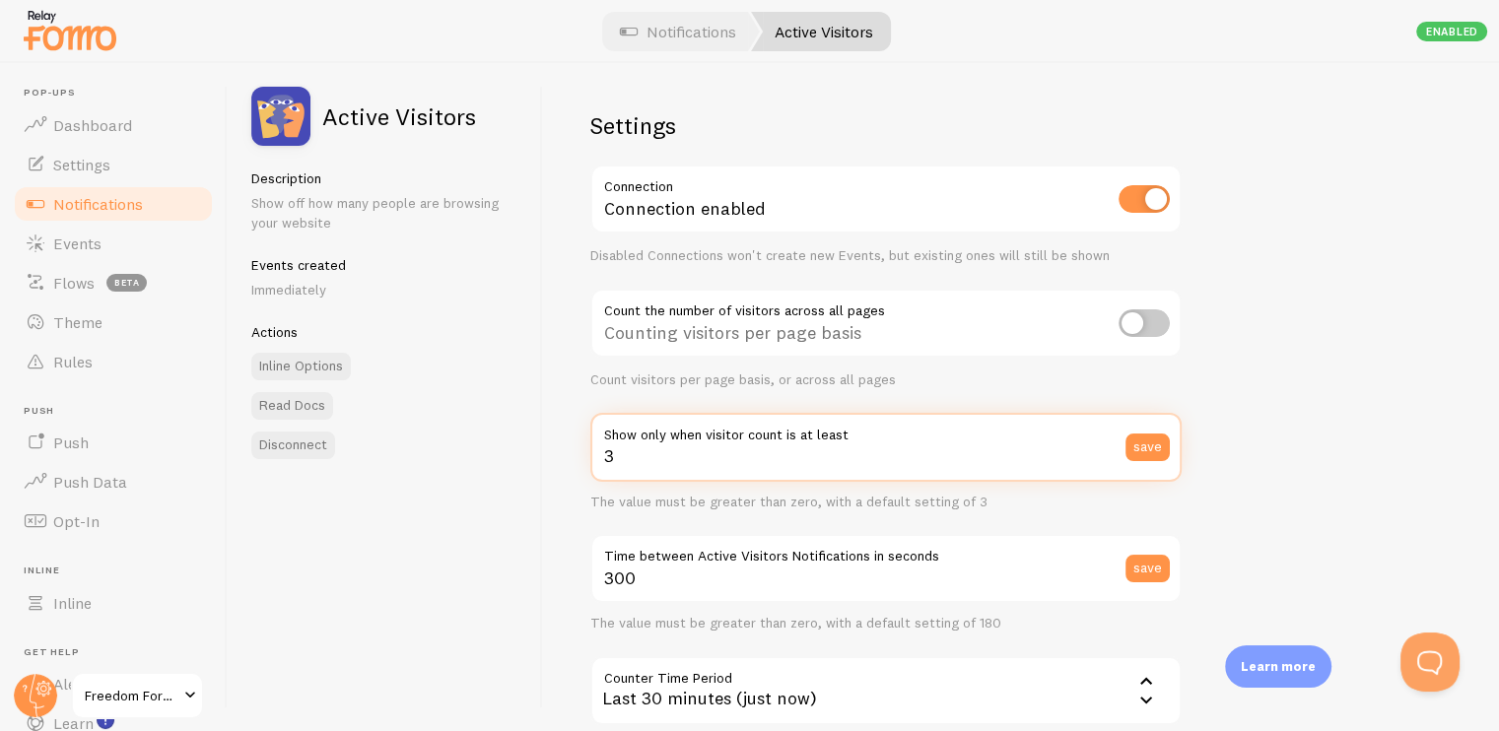
click at [651, 452] on input "3" at bounding box center [885, 447] width 591 height 69
type input "1"
type input "0"
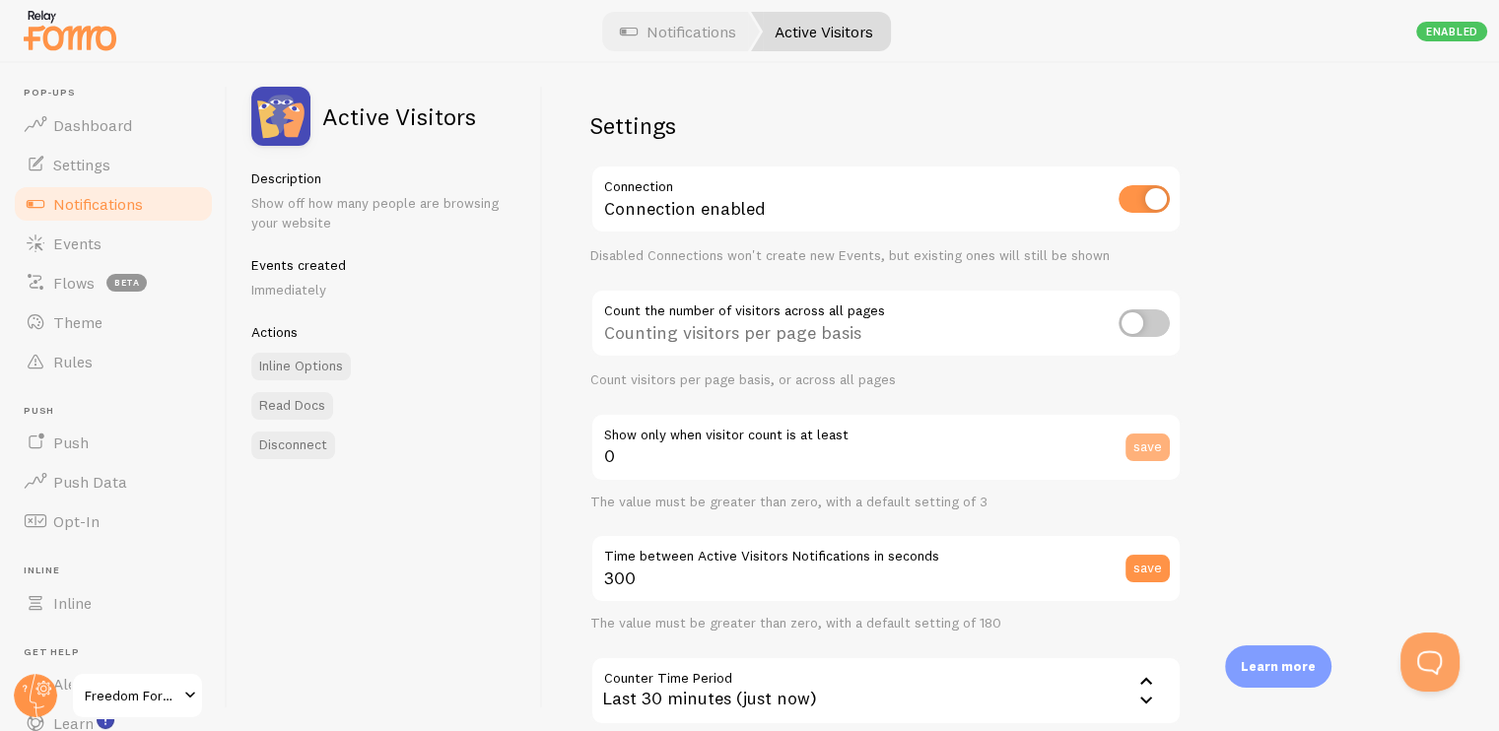
click at [1139, 440] on button "save" at bounding box center [1147, 448] width 44 height 28
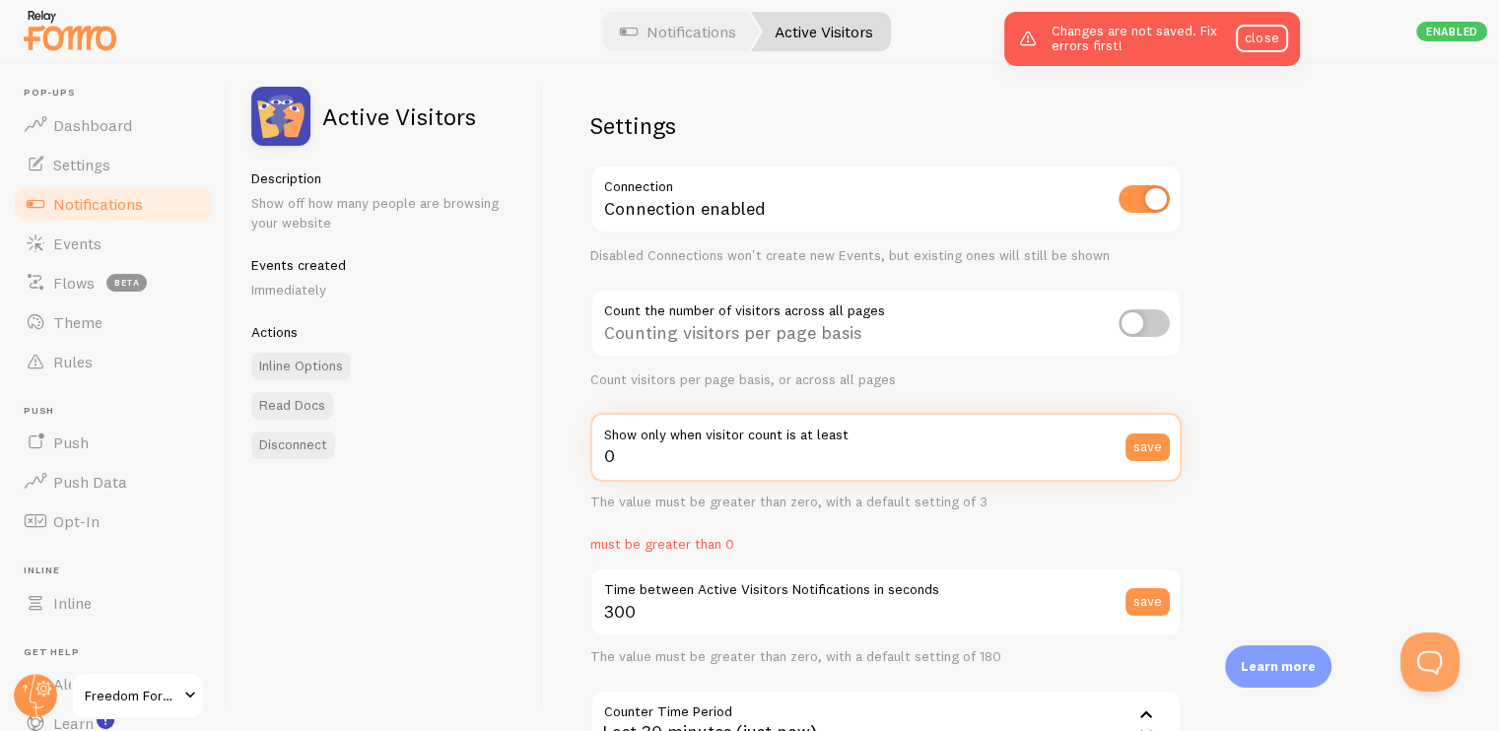
click at [654, 447] on input "0" at bounding box center [885, 447] width 591 height 69
type input "1"
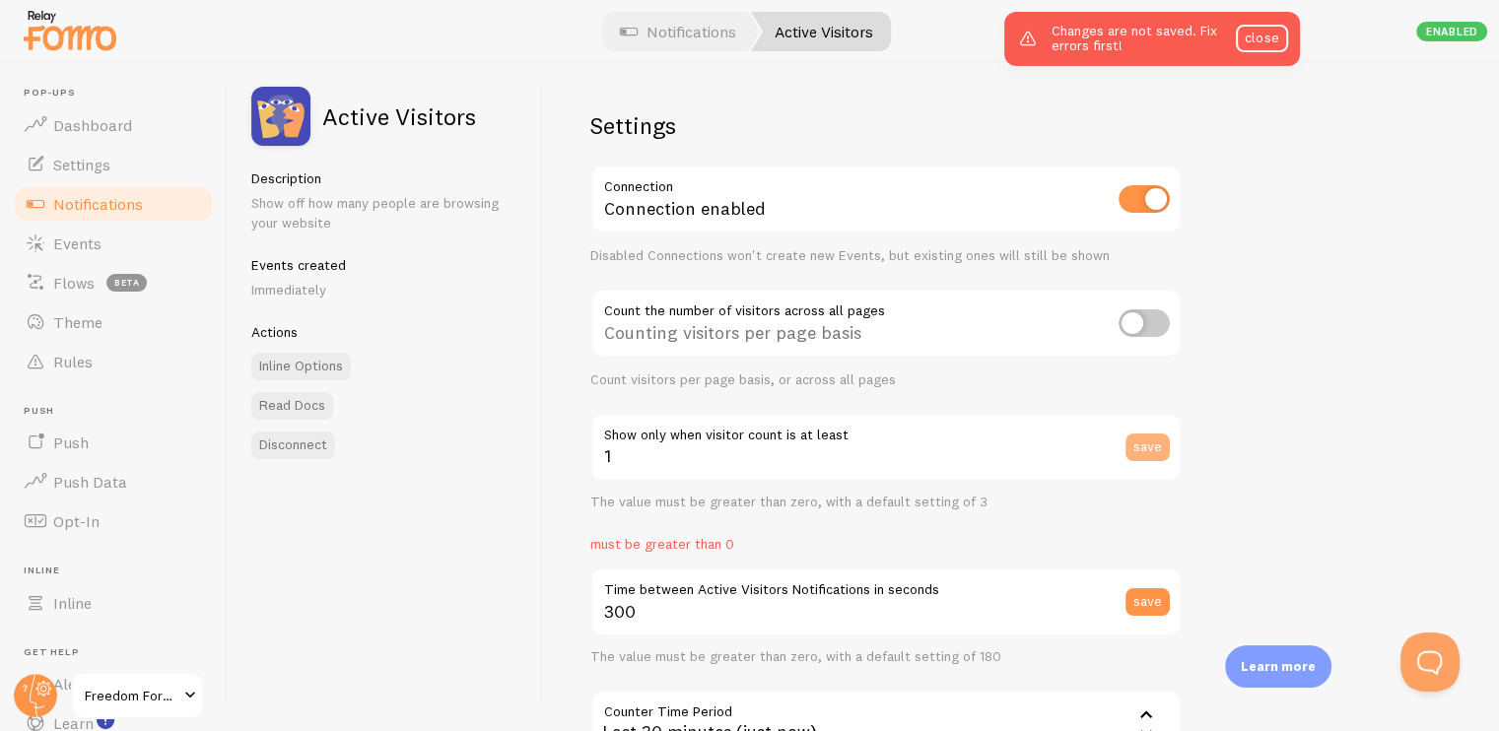
click at [1151, 439] on button "save" at bounding box center [1147, 448] width 44 height 28
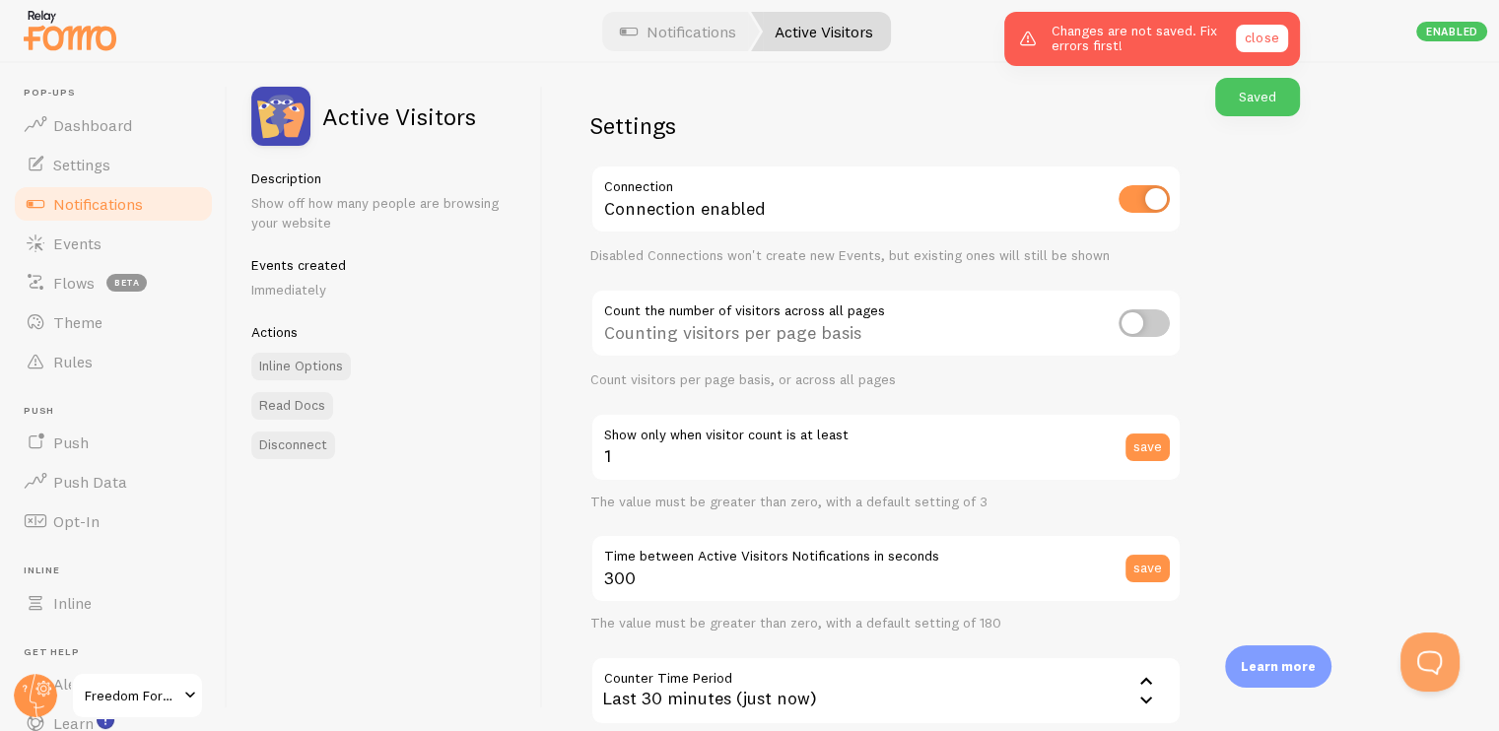
click at [1257, 26] on link "close" at bounding box center [1261, 39] width 51 height 28
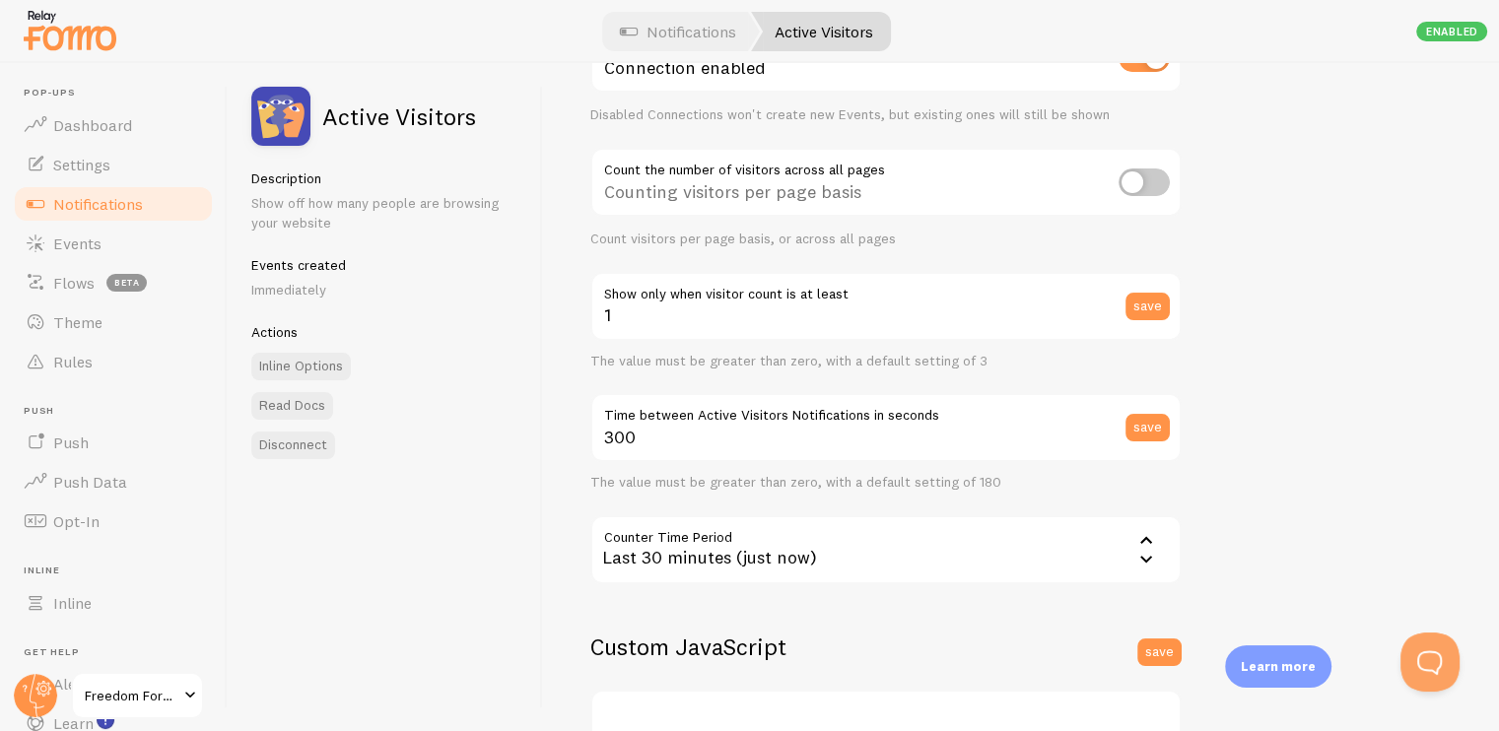
scroll to position [197, 0]
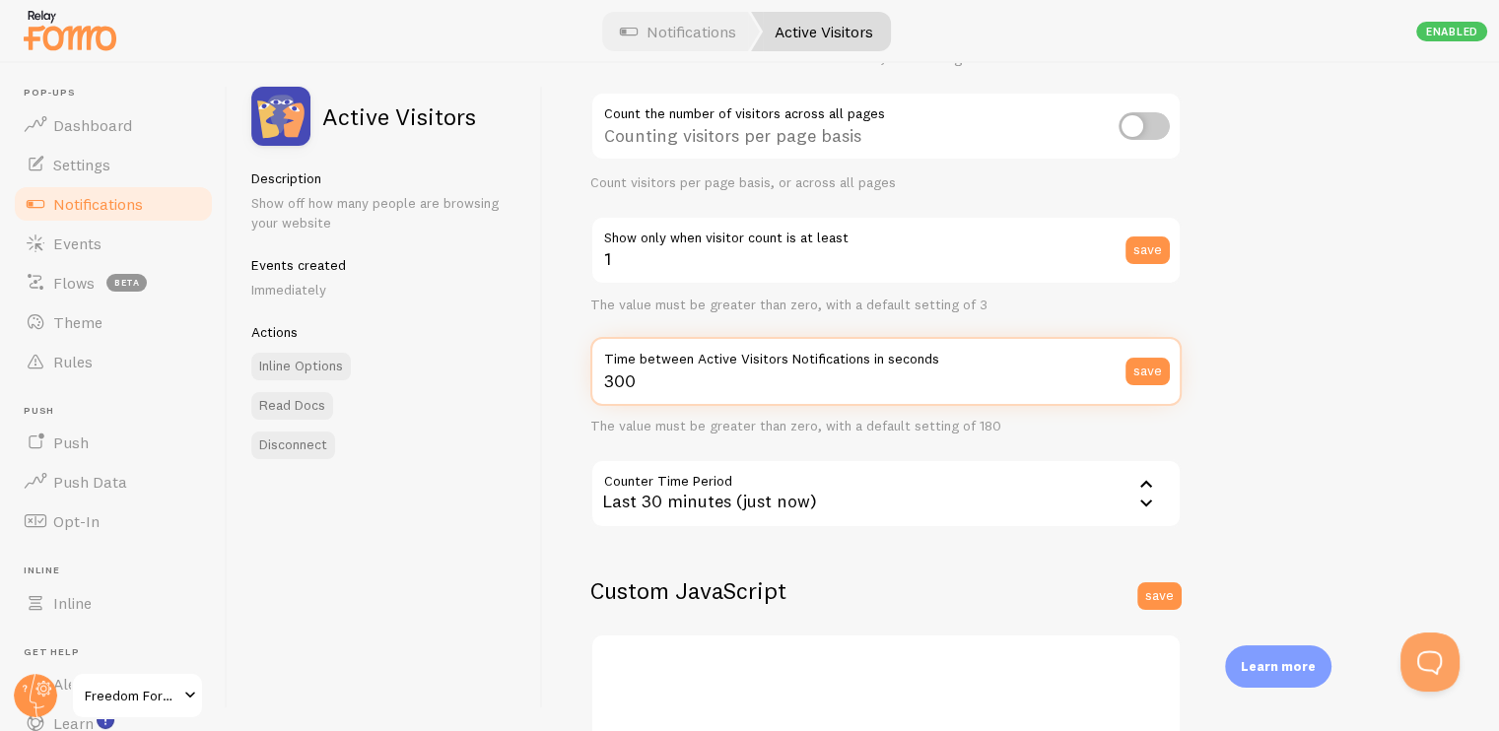
click at [645, 382] on input "300" at bounding box center [885, 371] width 591 height 69
type input "3"
type input "180"
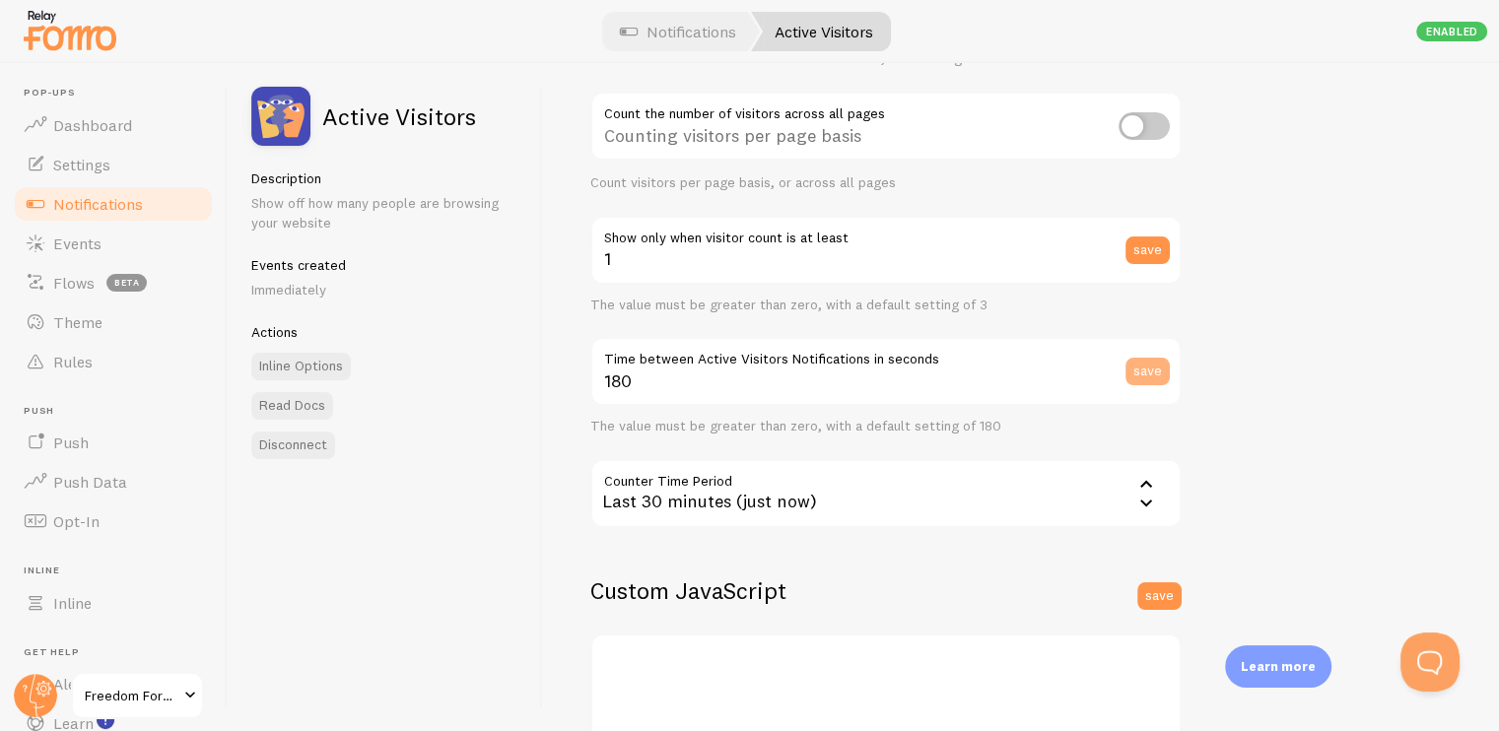
click at [1140, 372] on button "save" at bounding box center [1147, 372] width 44 height 28
click at [1143, 504] on icon at bounding box center [1146, 503] width 24 height 24
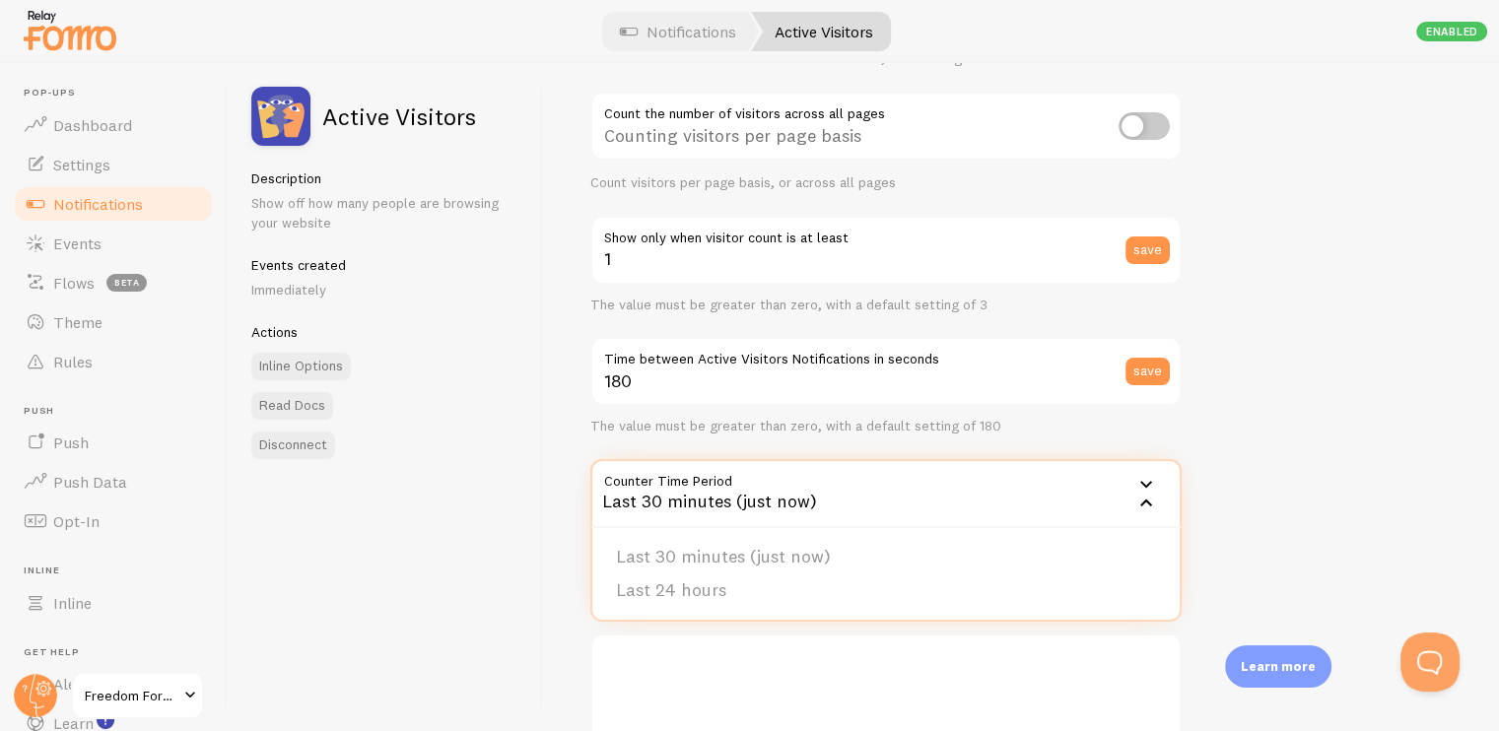
click at [762, 558] on li "Last 30 minutes (just now)" at bounding box center [885, 557] width 587 height 34
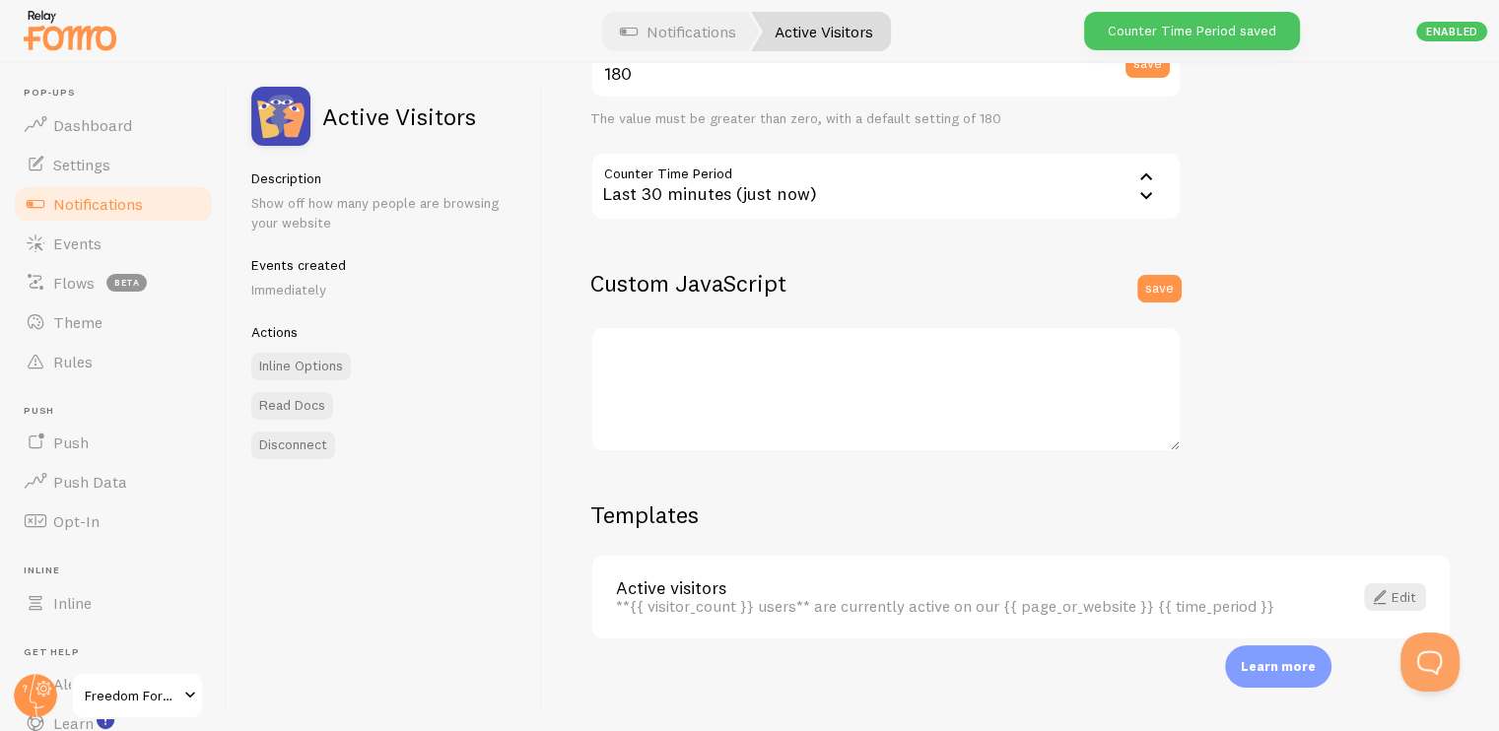
scroll to position [506, 0]
click at [1376, 590] on span at bounding box center [1380, 596] width 24 height 24
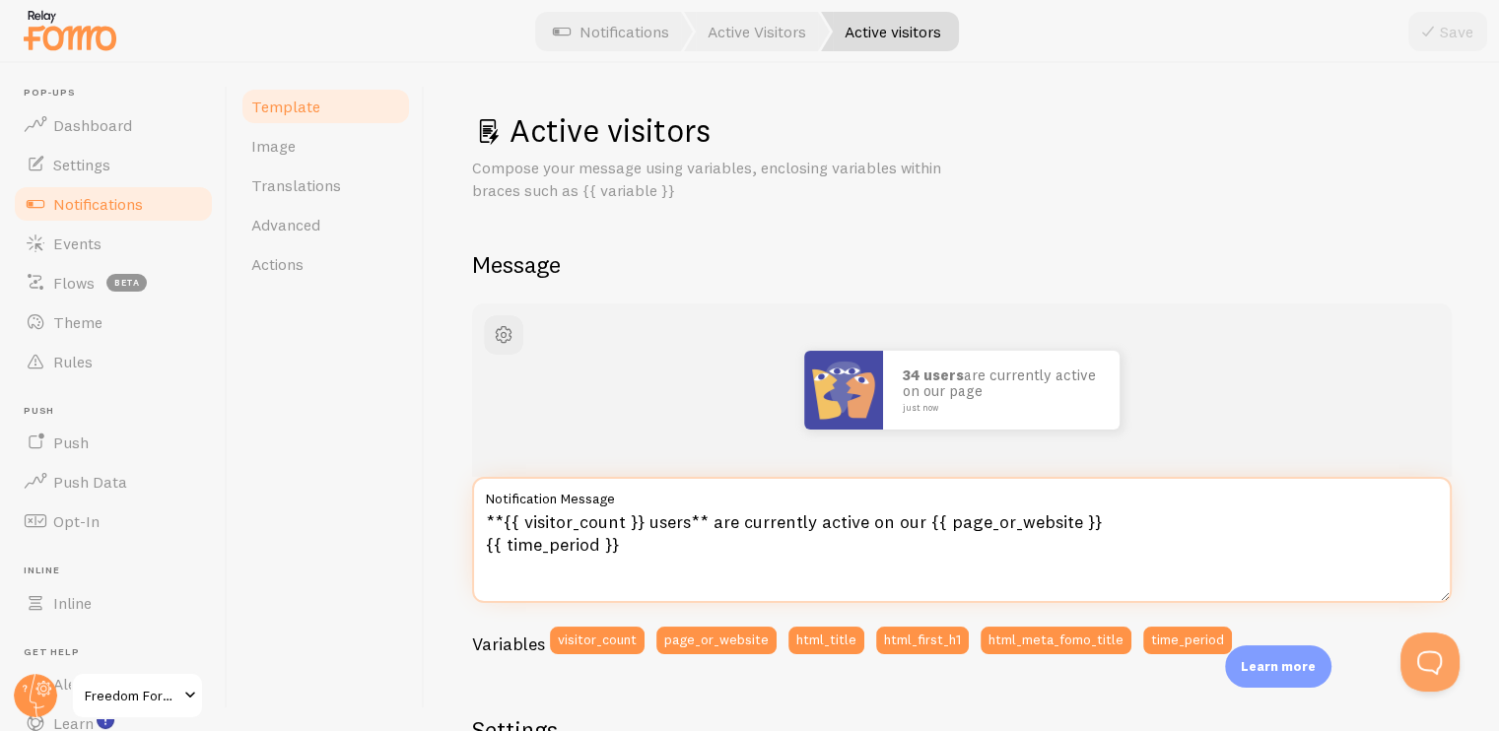
click at [686, 523] on textarea "**{{ visitor_count }} users** are currently active on our {{ page_or_website }}…" at bounding box center [961, 540] width 979 height 126
type textarea "**{{ visitor_count }} people** are currently active on our {{ page_or_website }…"
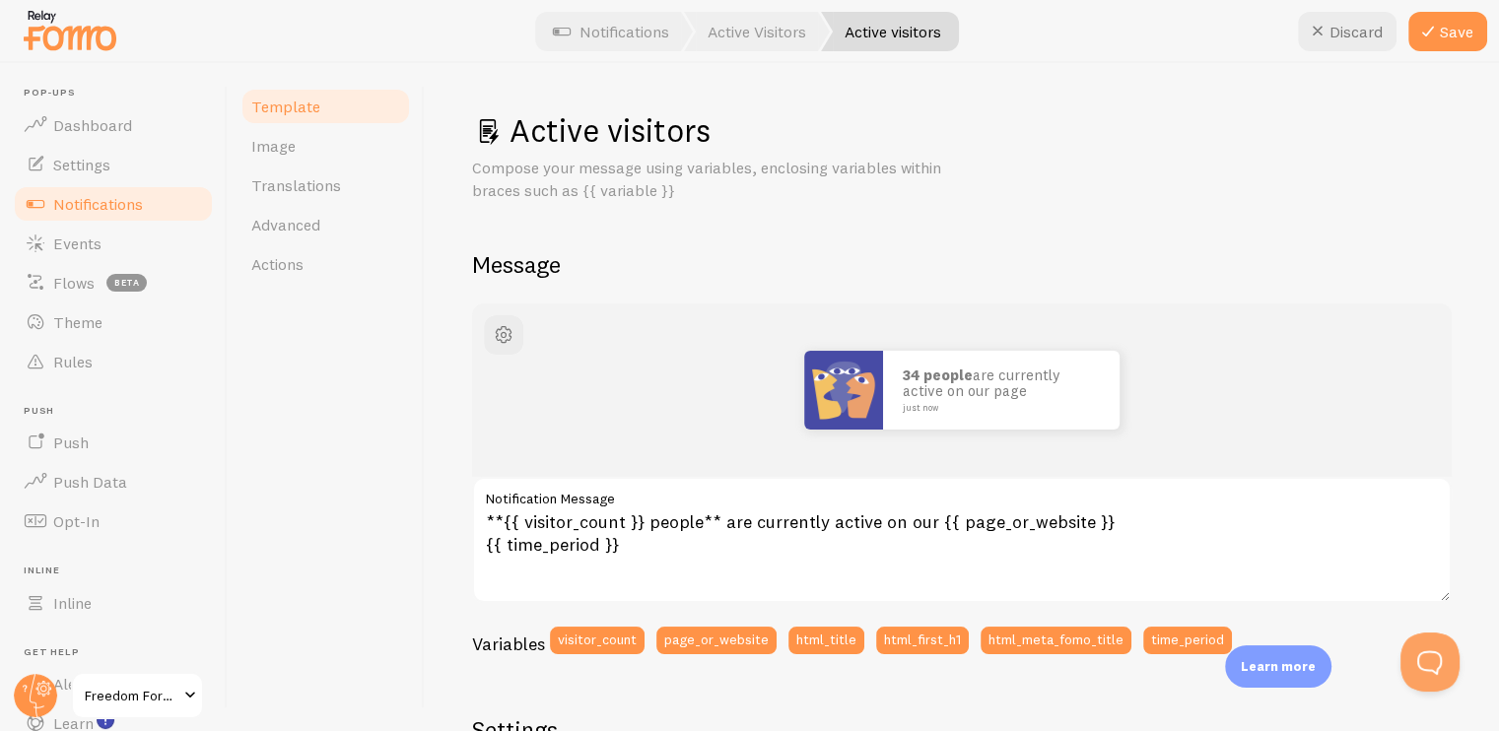
click at [691, 263] on h2 "Message" at bounding box center [961, 264] width 979 height 31
click at [505, 340] on span "button" at bounding box center [504, 335] width 24 height 24
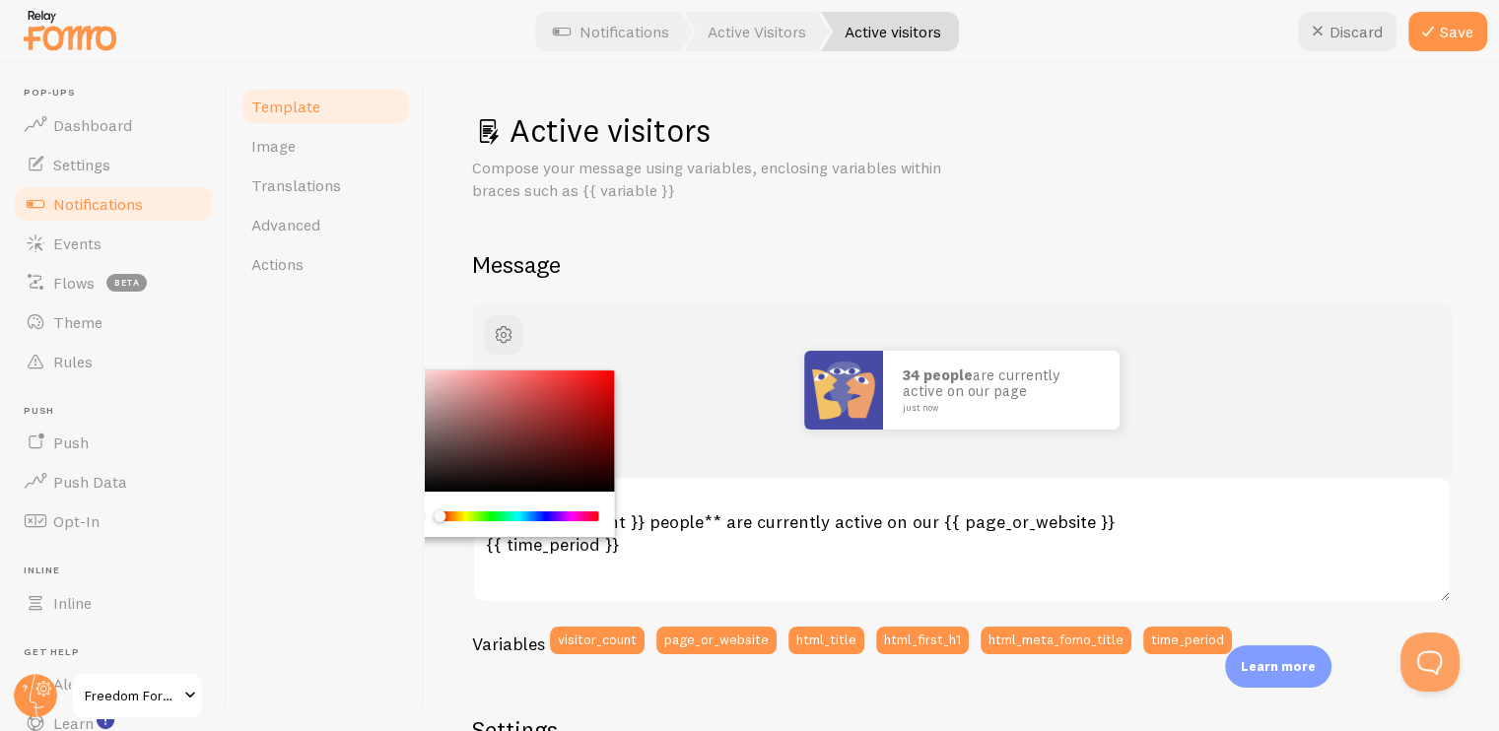
click at [662, 280] on div "Active visitors Compose your message using variables, enclosing variables withi…" at bounding box center [961, 725] width 979 height 1231
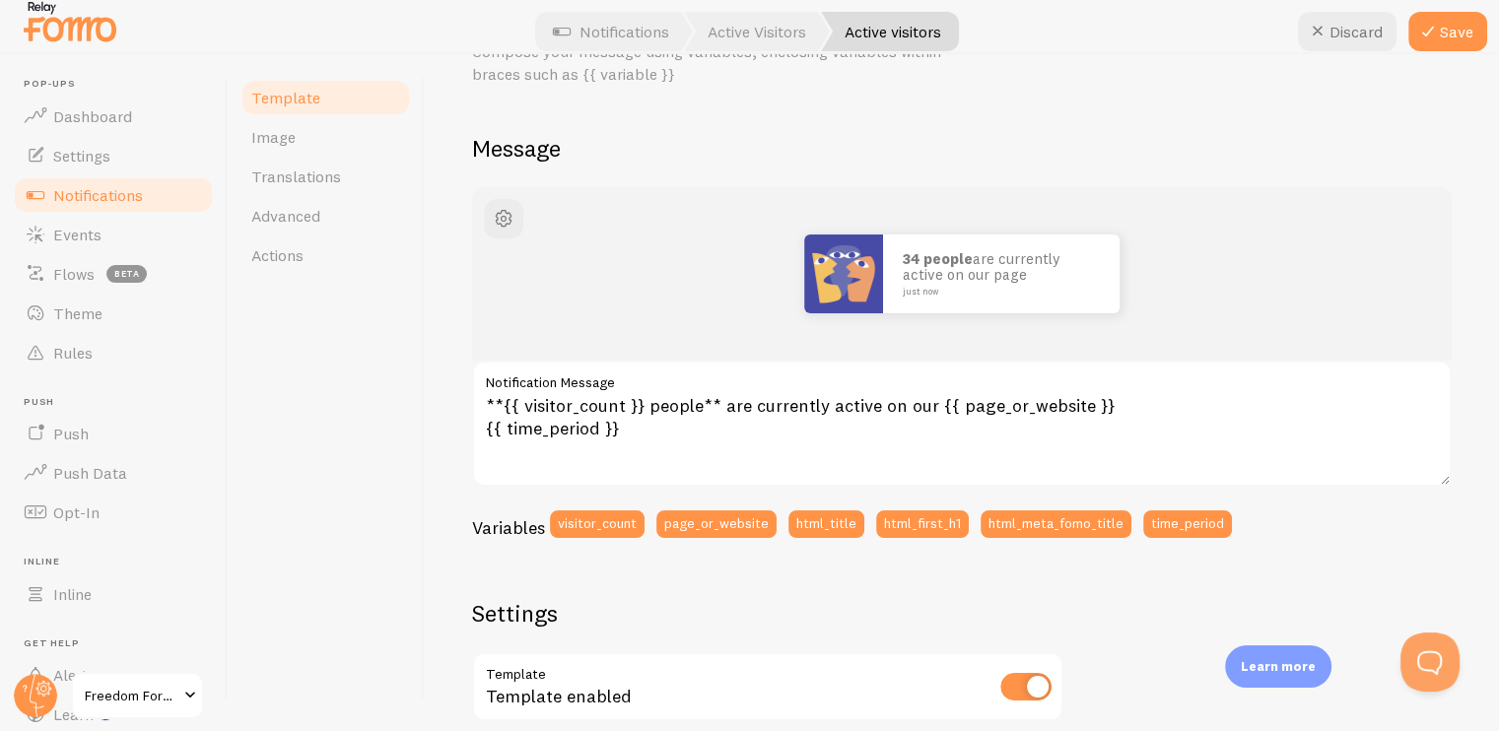
scroll to position [100, 0]
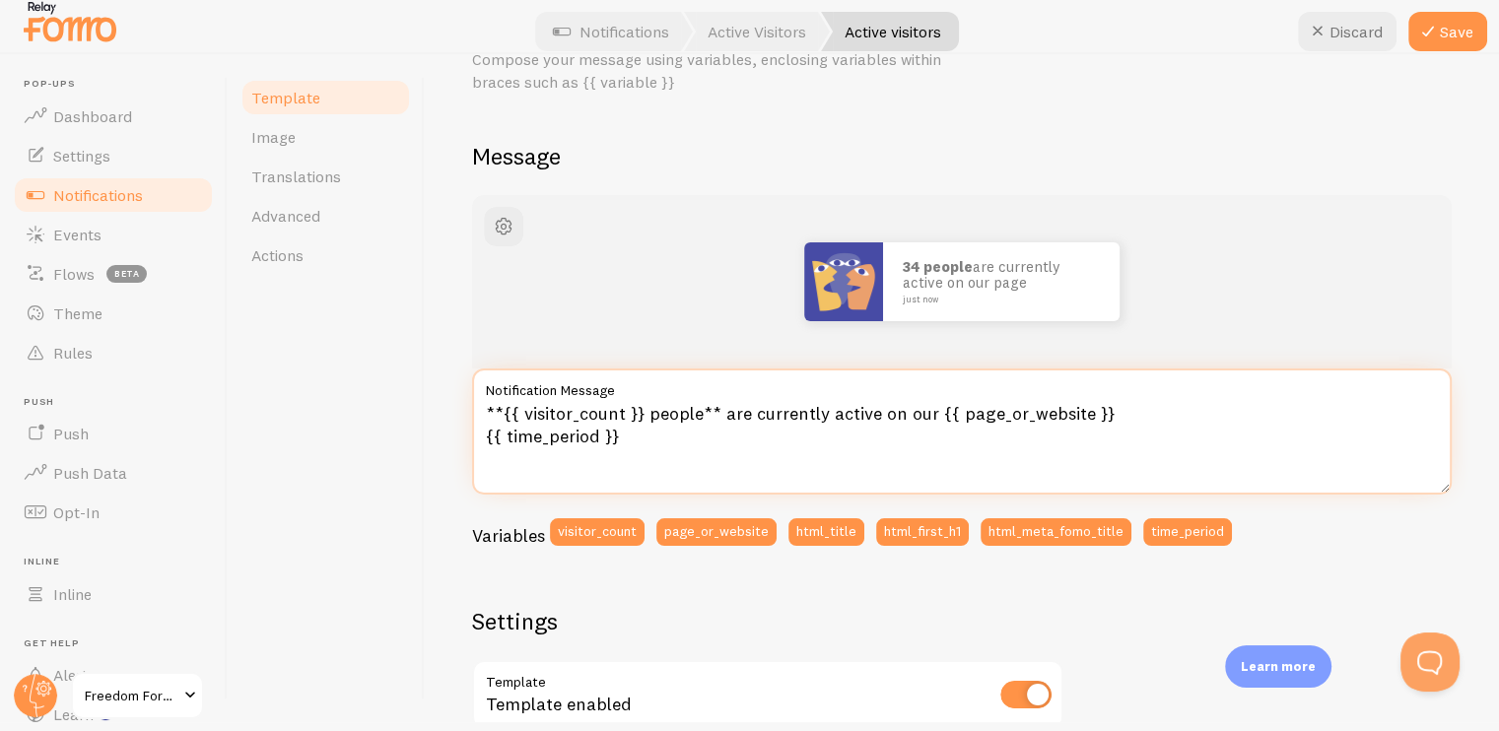
click at [1025, 425] on textarea "**{{ visitor_count }} people** are currently active on our {{ page_or_website }…" at bounding box center [961, 432] width 979 height 126
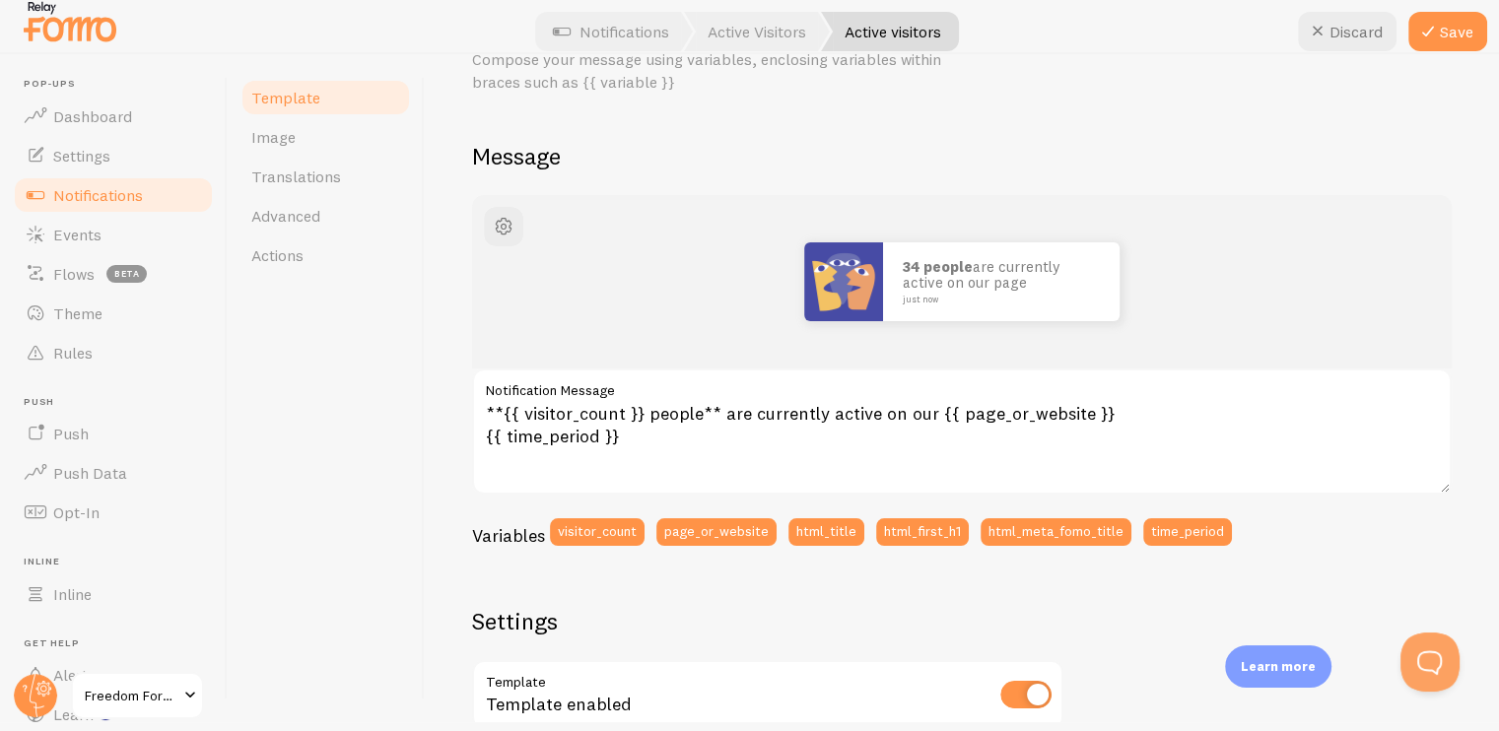
click at [862, 175] on div "Active visitors Compose your message using variables, enclosing variables withi…" at bounding box center [961, 617] width 979 height 1231
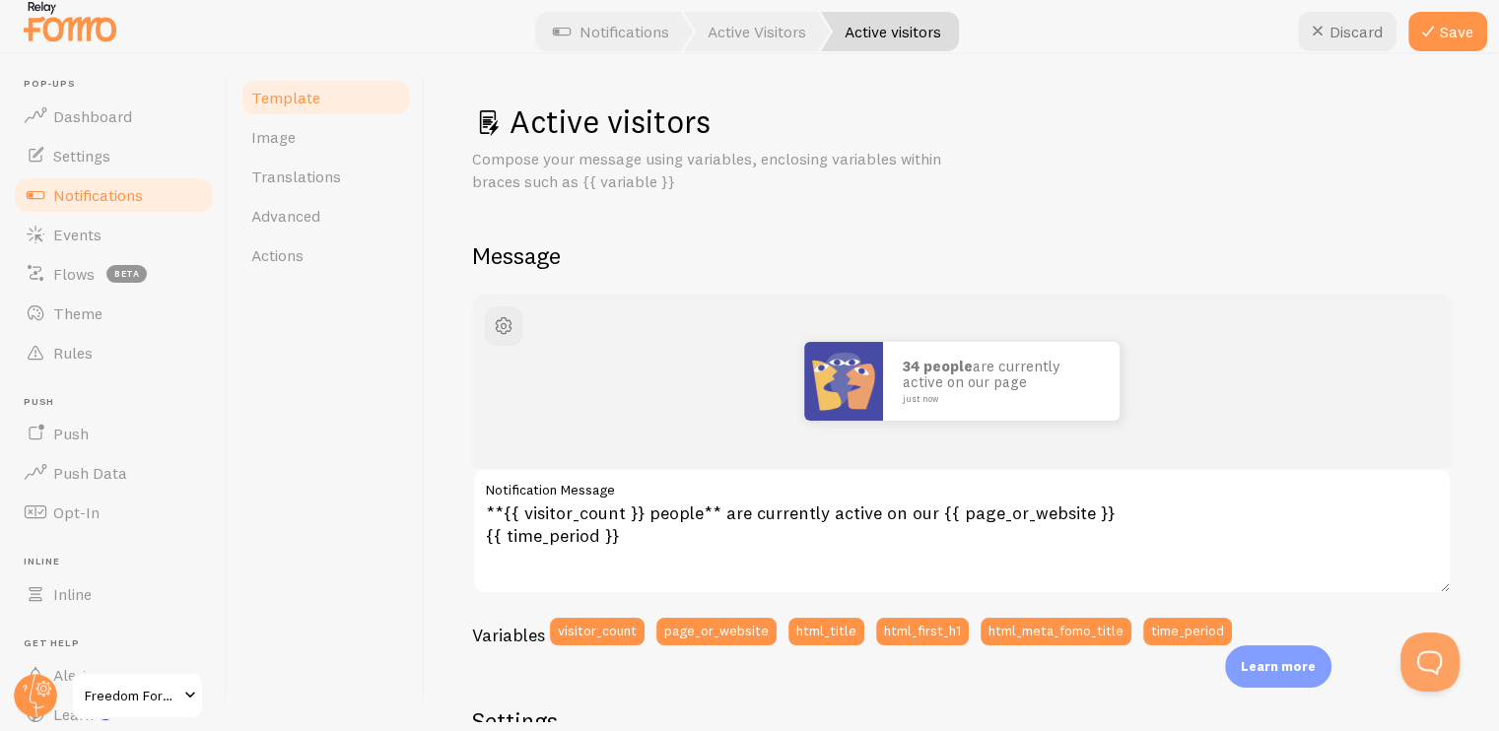
scroll to position [0, 0]
drag, startPoint x: 1451, startPoint y: 31, endPoint x: 1415, endPoint y: 208, distance: 180.9
click at [1451, 31] on button "Save" at bounding box center [1447, 31] width 79 height 39
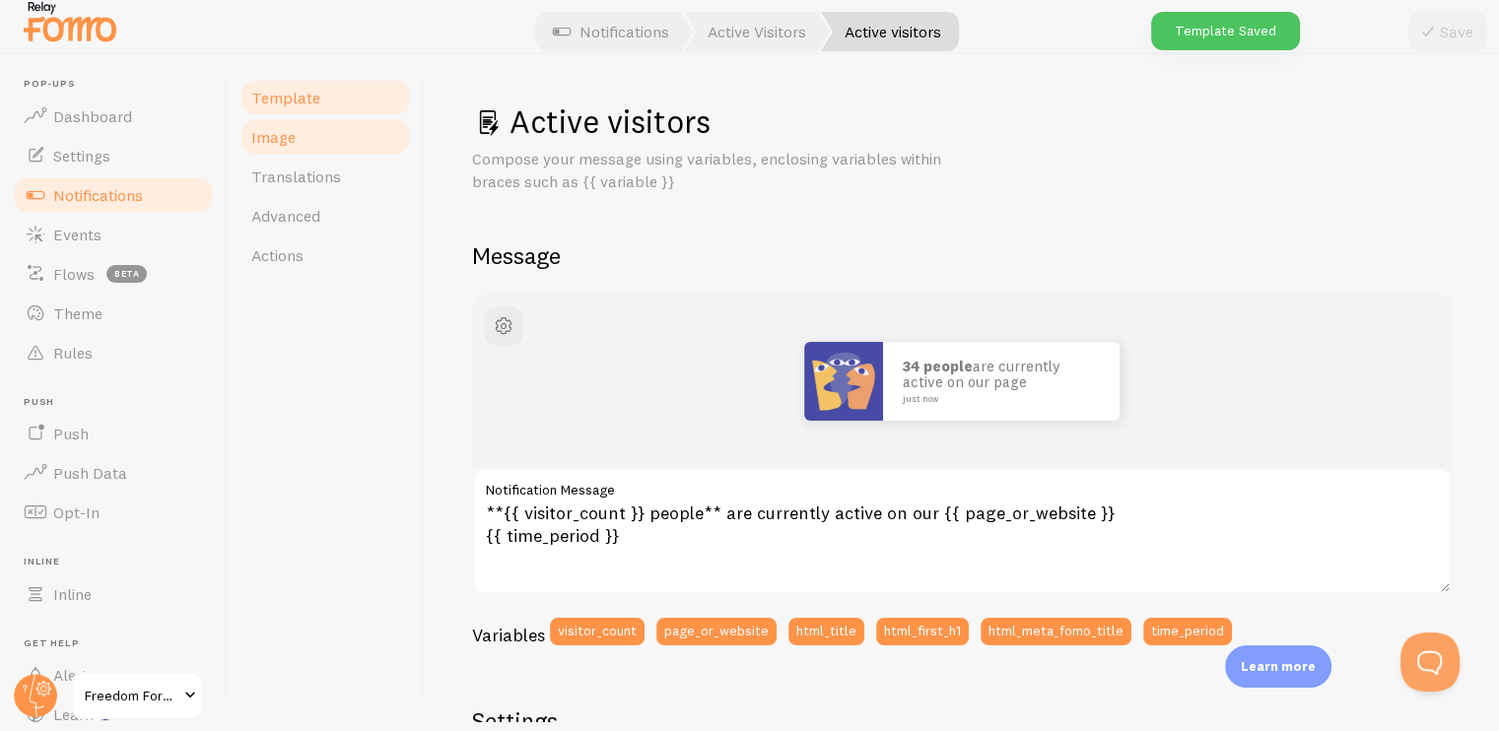
click at [296, 138] on link "Image" at bounding box center [325, 136] width 172 height 39
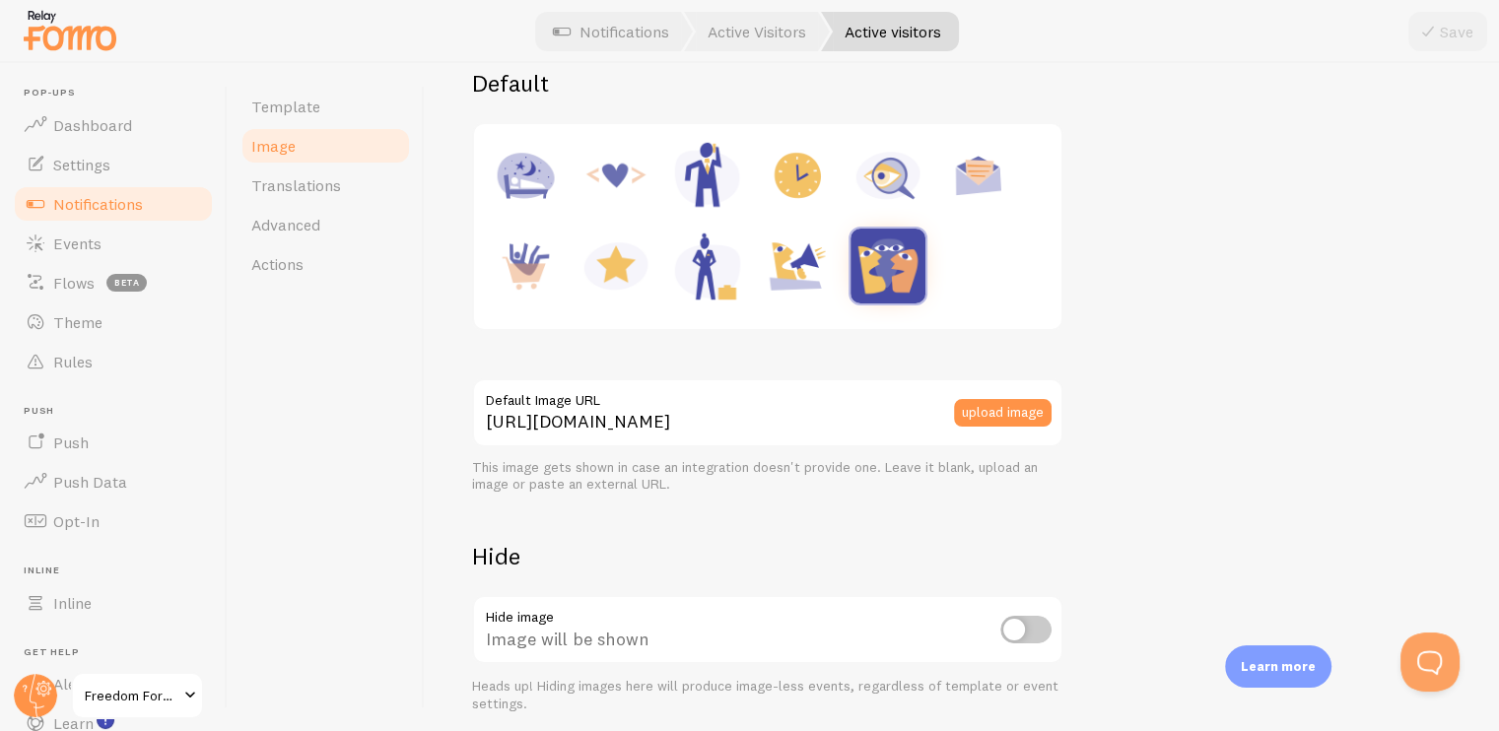
scroll to position [296, 0]
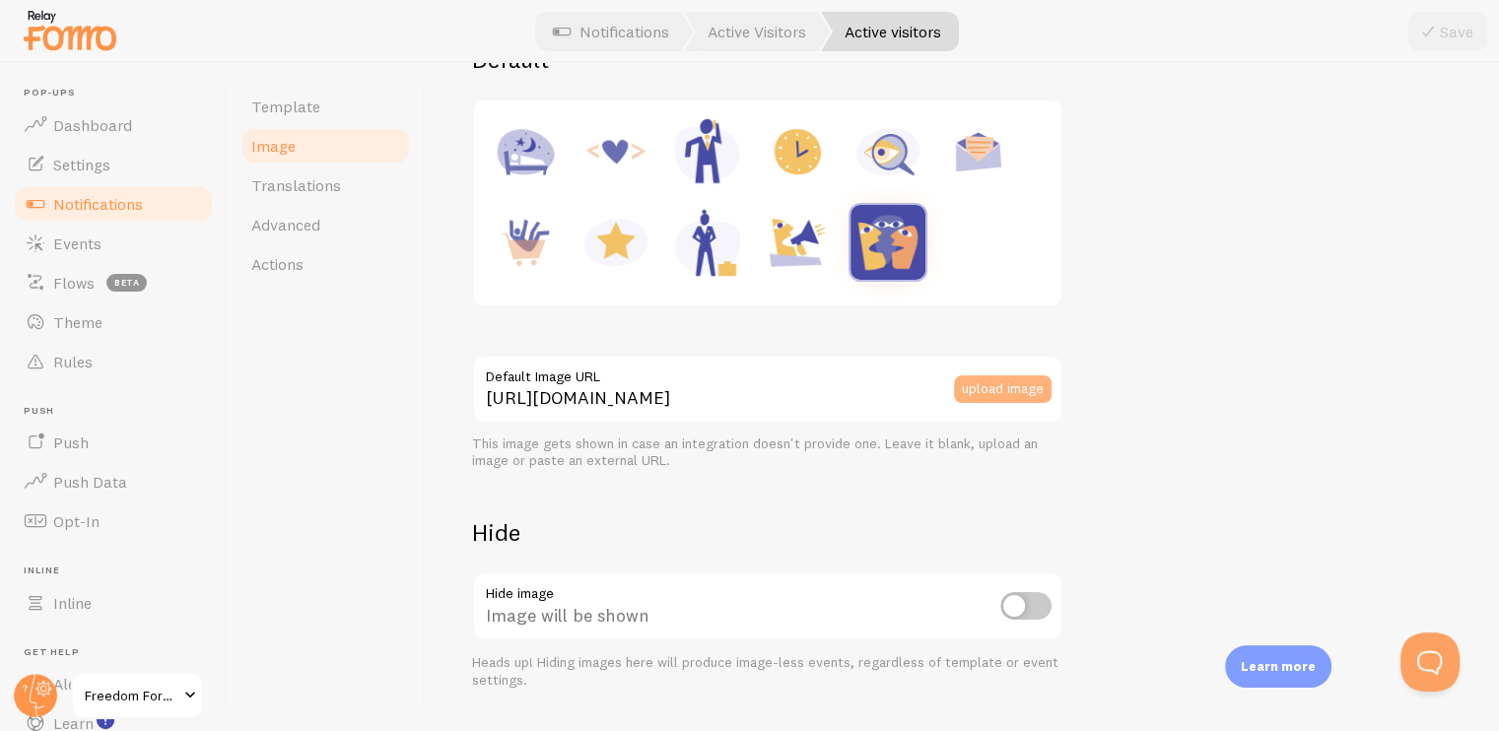
click at [992, 386] on button "upload image" at bounding box center [1003, 389] width 98 height 28
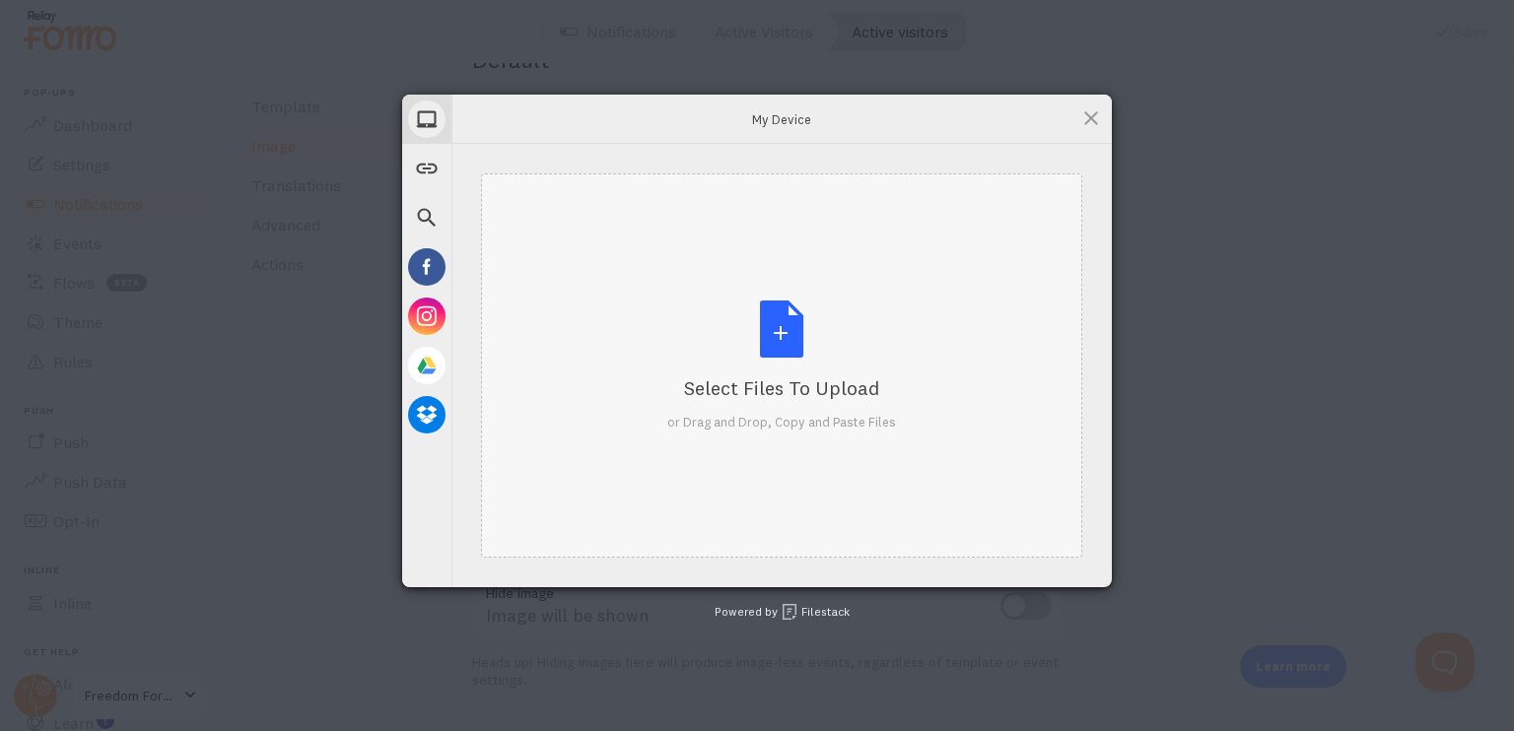
click at [777, 389] on div "Select Files to Upload" at bounding box center [781, 388] width 229 height 28
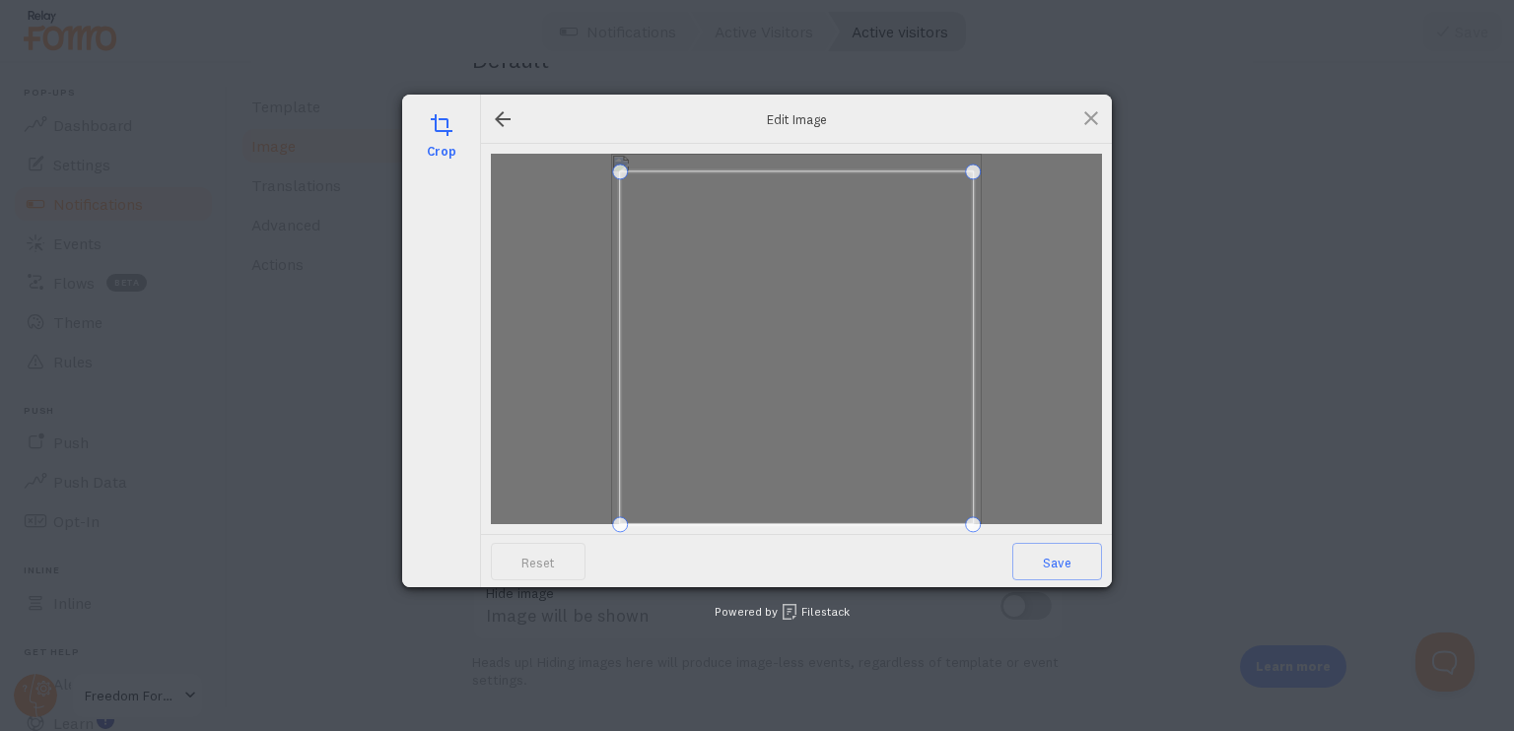
click at [823, 170] on span at bounding box center [796, 171] width 353 height 5
click at [971, 498] on div at bounding box center [796, 347] width 353 height 353
click at [984, 456] on div at bounding box center [796, 339] width 611 height 371
click at [835, 512] on span at bounding box center [797, 340] width 353 height 353
click at [1048, 562] on span "Save" at bounding box center [1057, 561] width 90 height 37
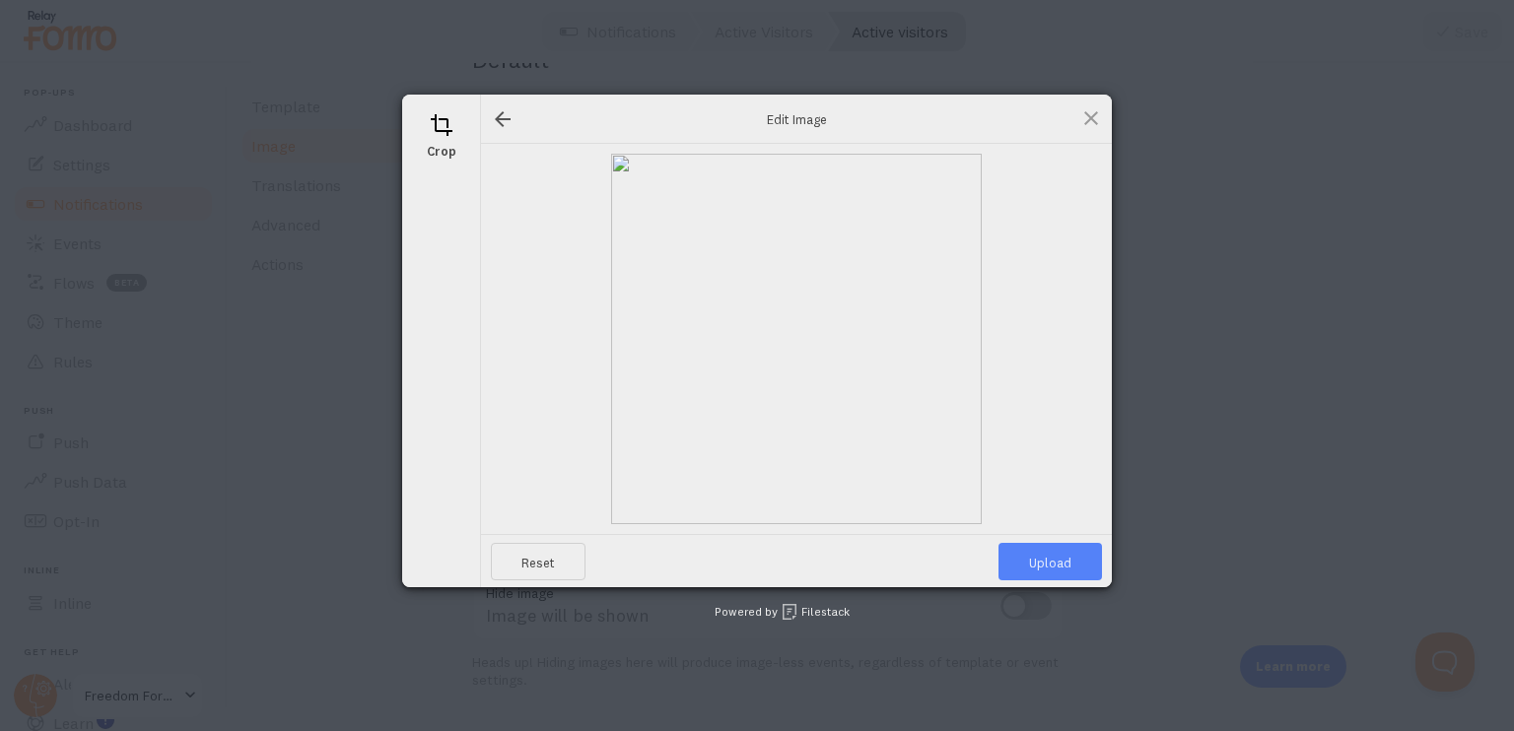
click at [1048, 562] on span "Upload" at bounding box center [1049, 561] width 103 height 37
type input "https://process.filestackapi.com/ApqhzE1ldTzuKSj33adqez/resize=width:170,height…"
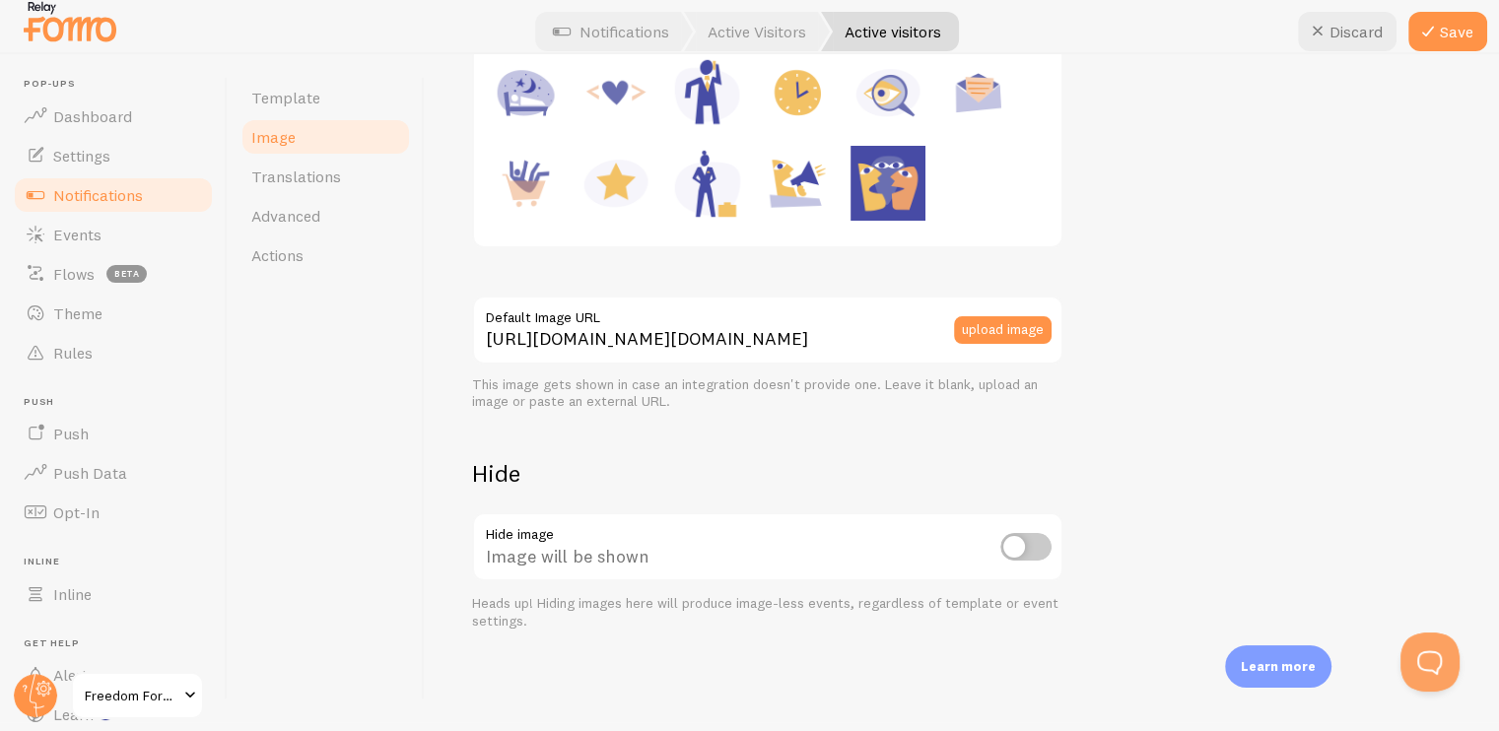
scroll to position [0, 0]
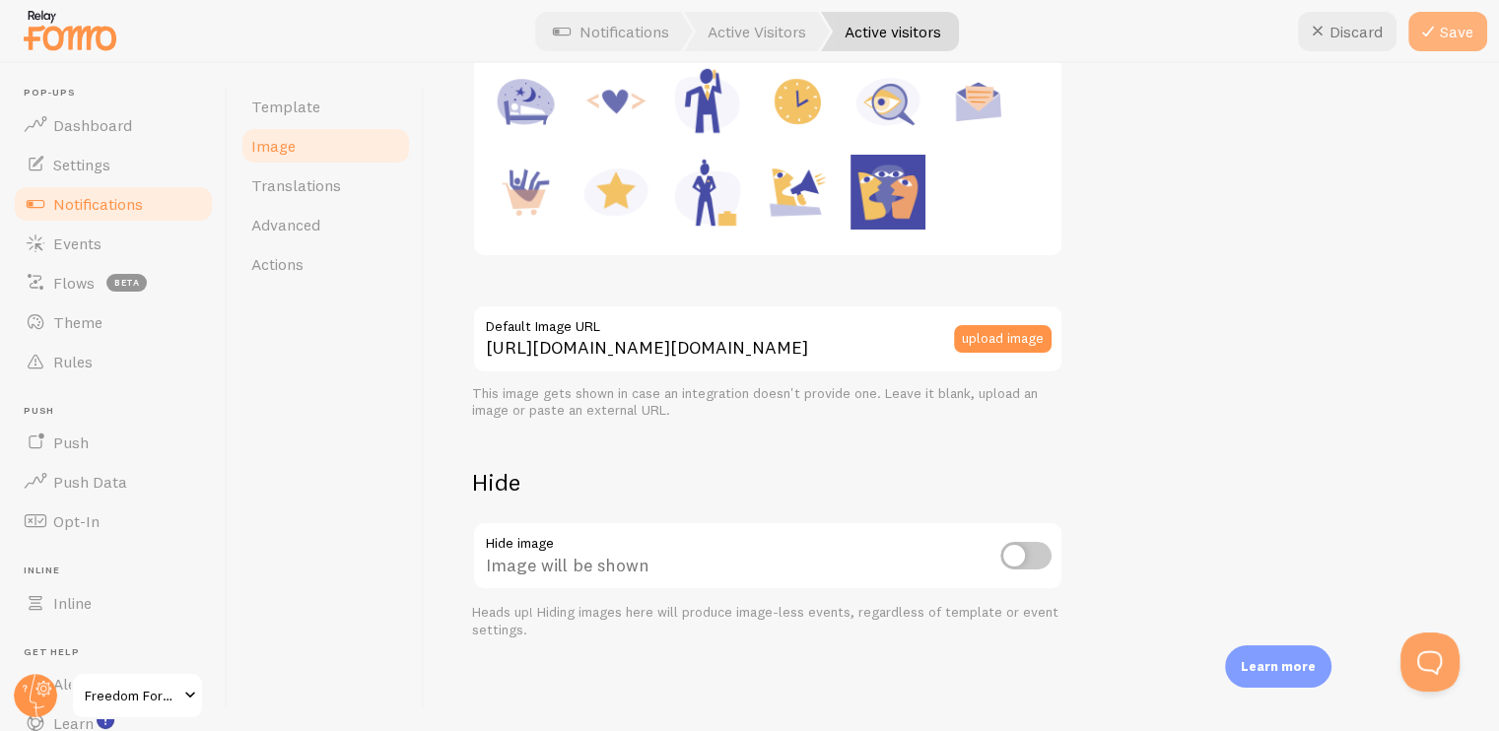
click at [1443, 31] on button "Save" at bounding box center [1447, 31] width 79 height 39
click at [286, 194] on span "Translations" at bounding box center [296, 185] width 90 height 20
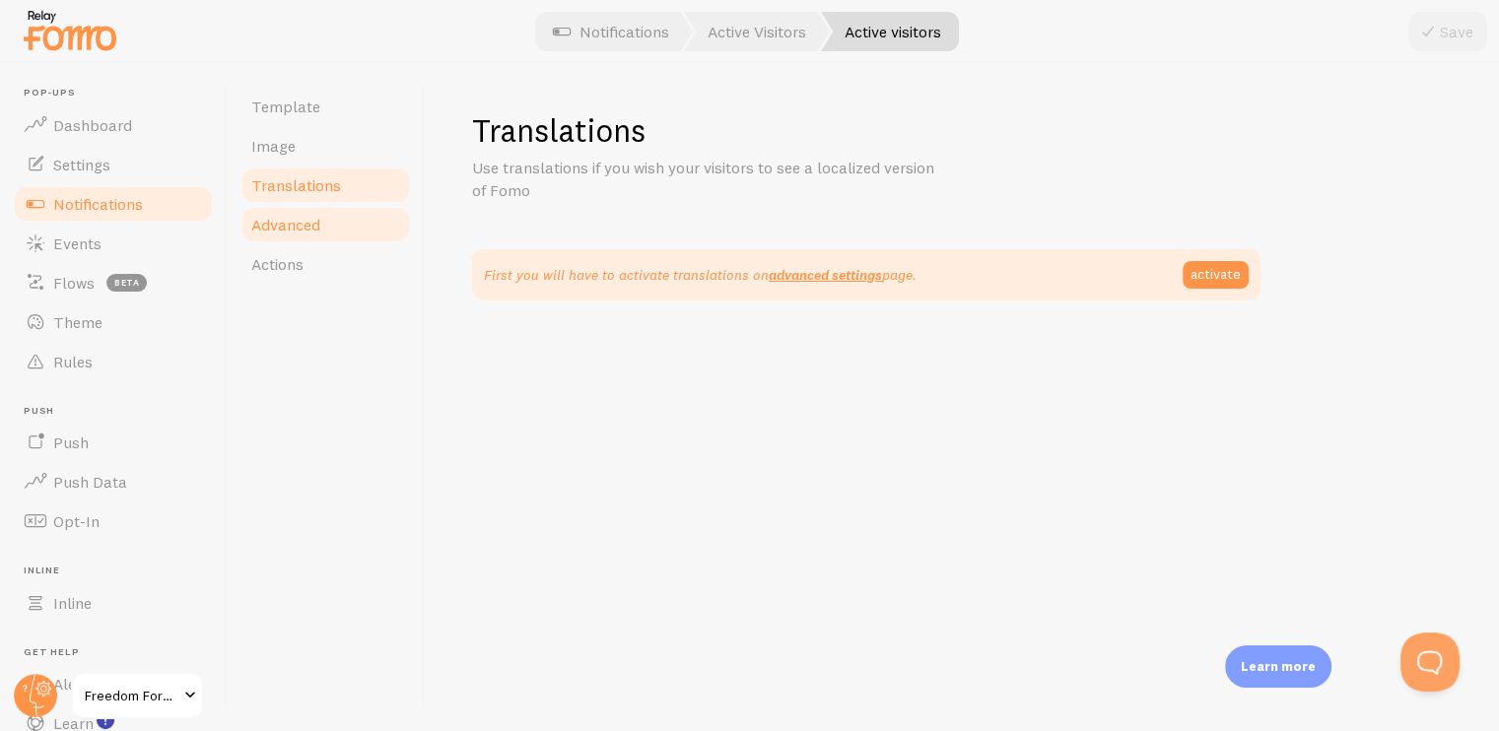
click at [321, 225] on link "Advanced" at bounding box center [325, 224] width 172 height 39
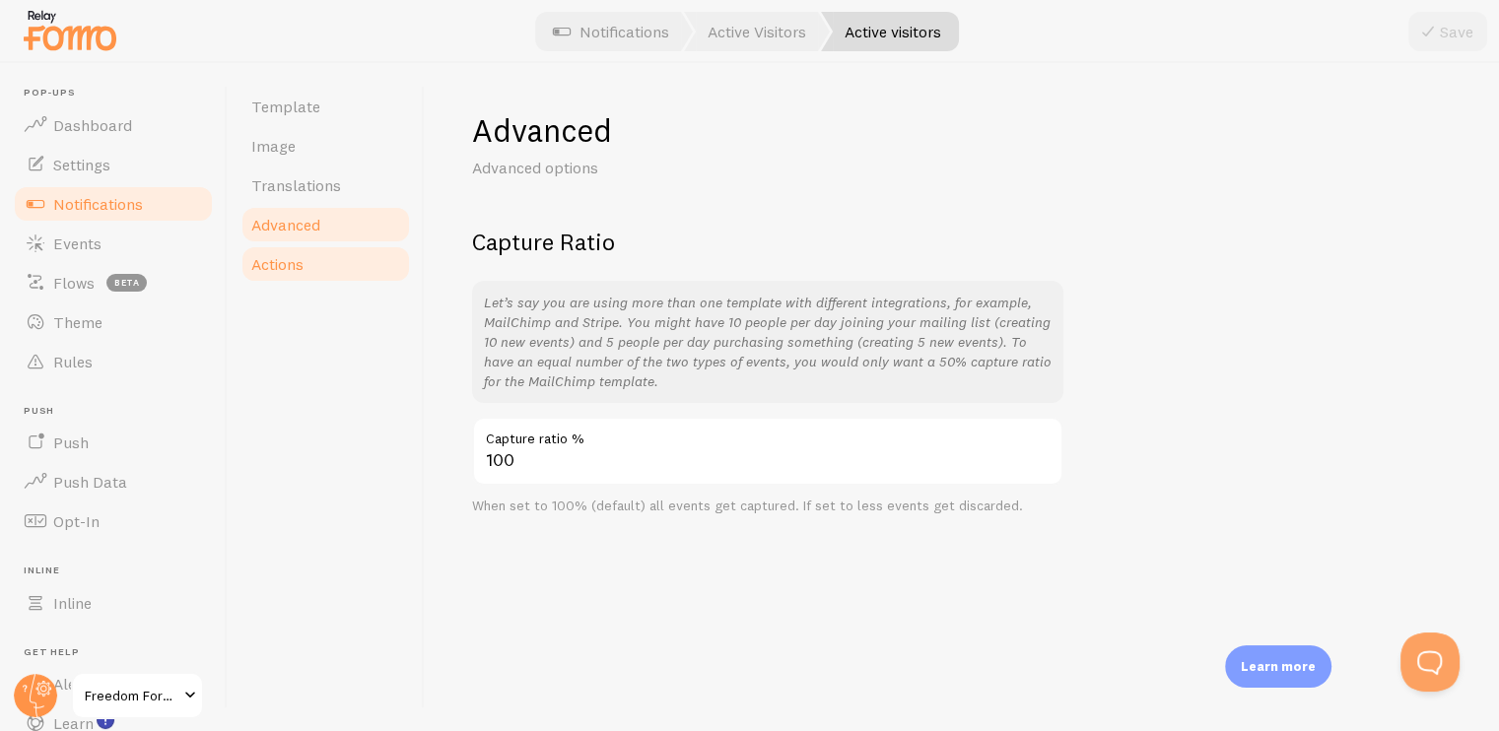
click at [296, 266] on span "Actions" at bounding box center [277, 264] width 52 height 20
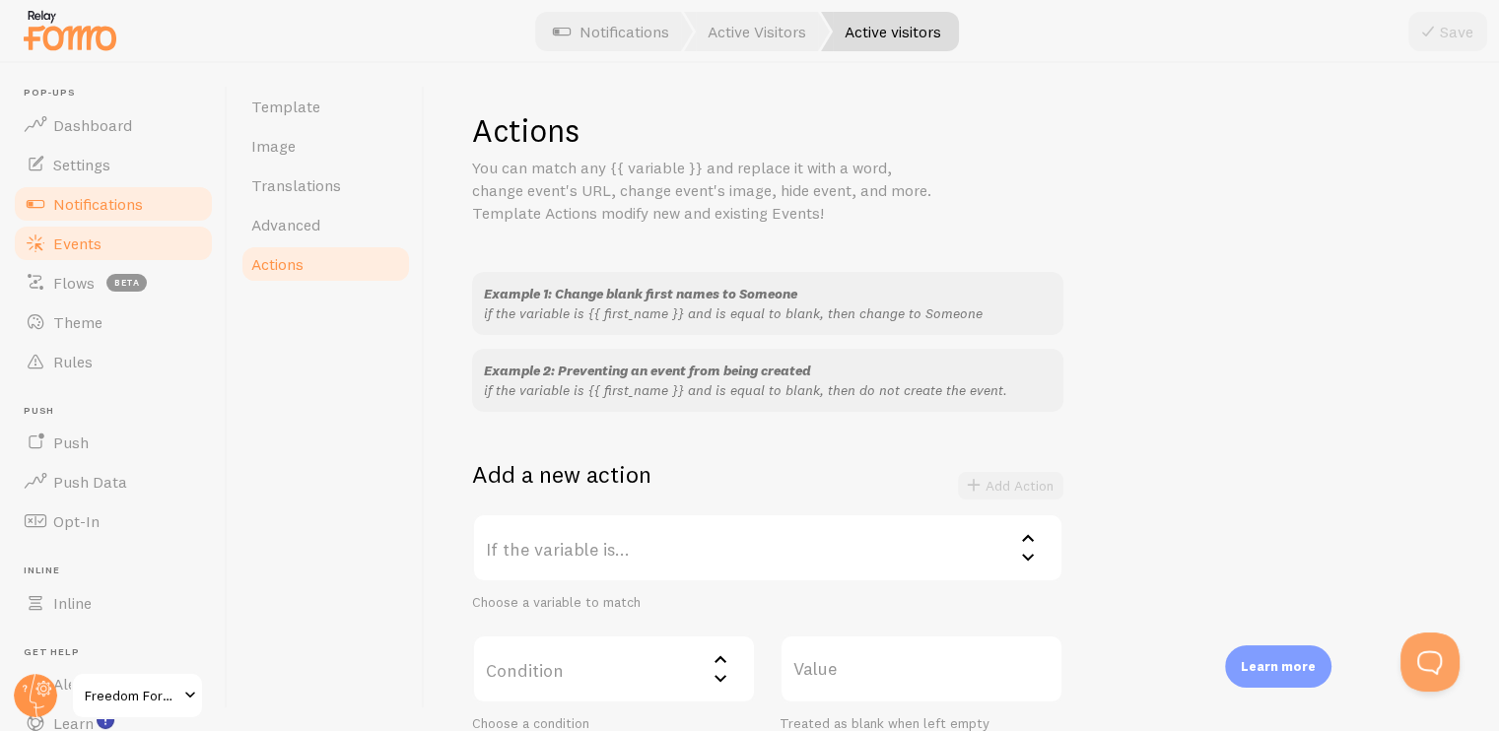
click at [89, 235] on span "Events" at bounding box center [77, 244] width 48 height 20
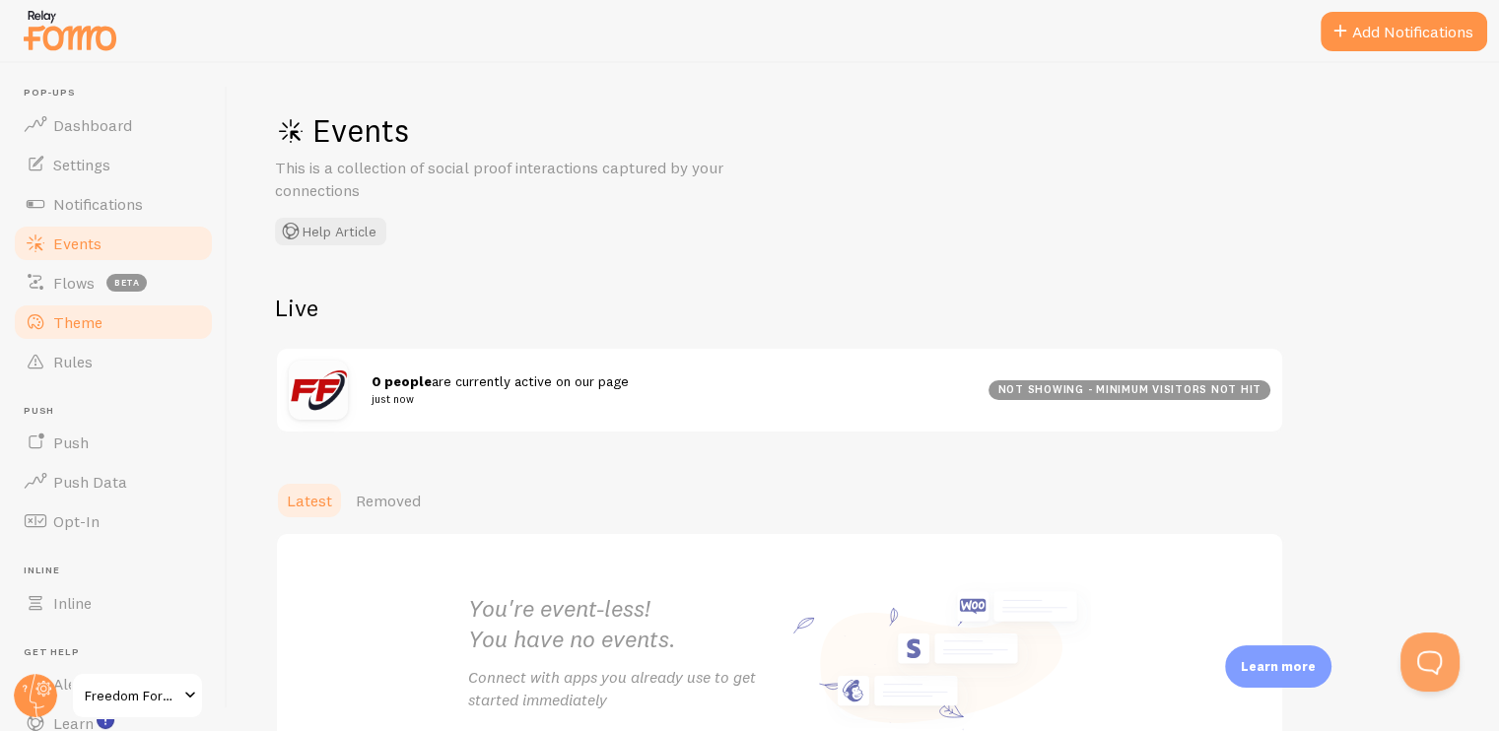
click at [77, 328] on span "Theme" at bounding box center [77, 322] width 49 height 20
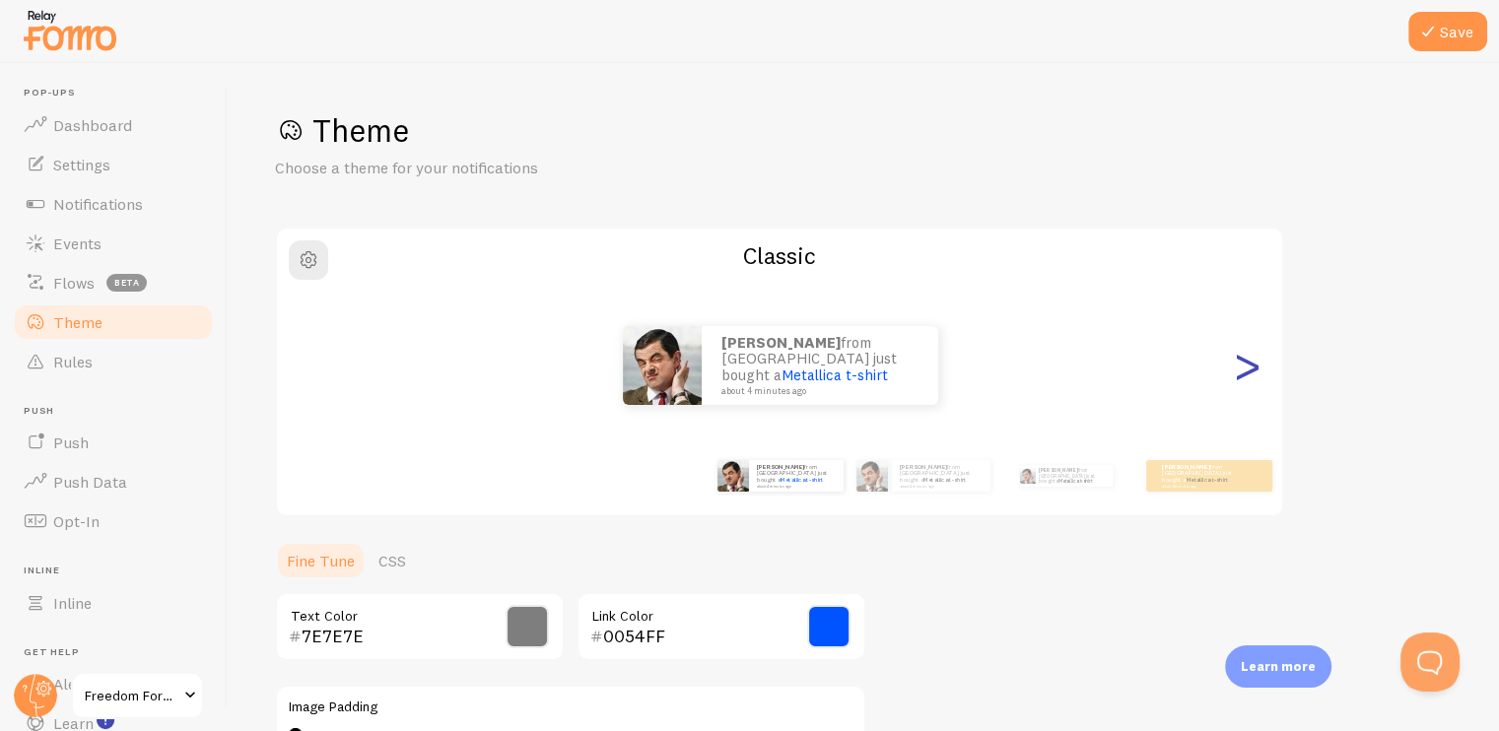
click at [1246, 383] on div ">" at bounding box center [1247, 366] width 24 height 142
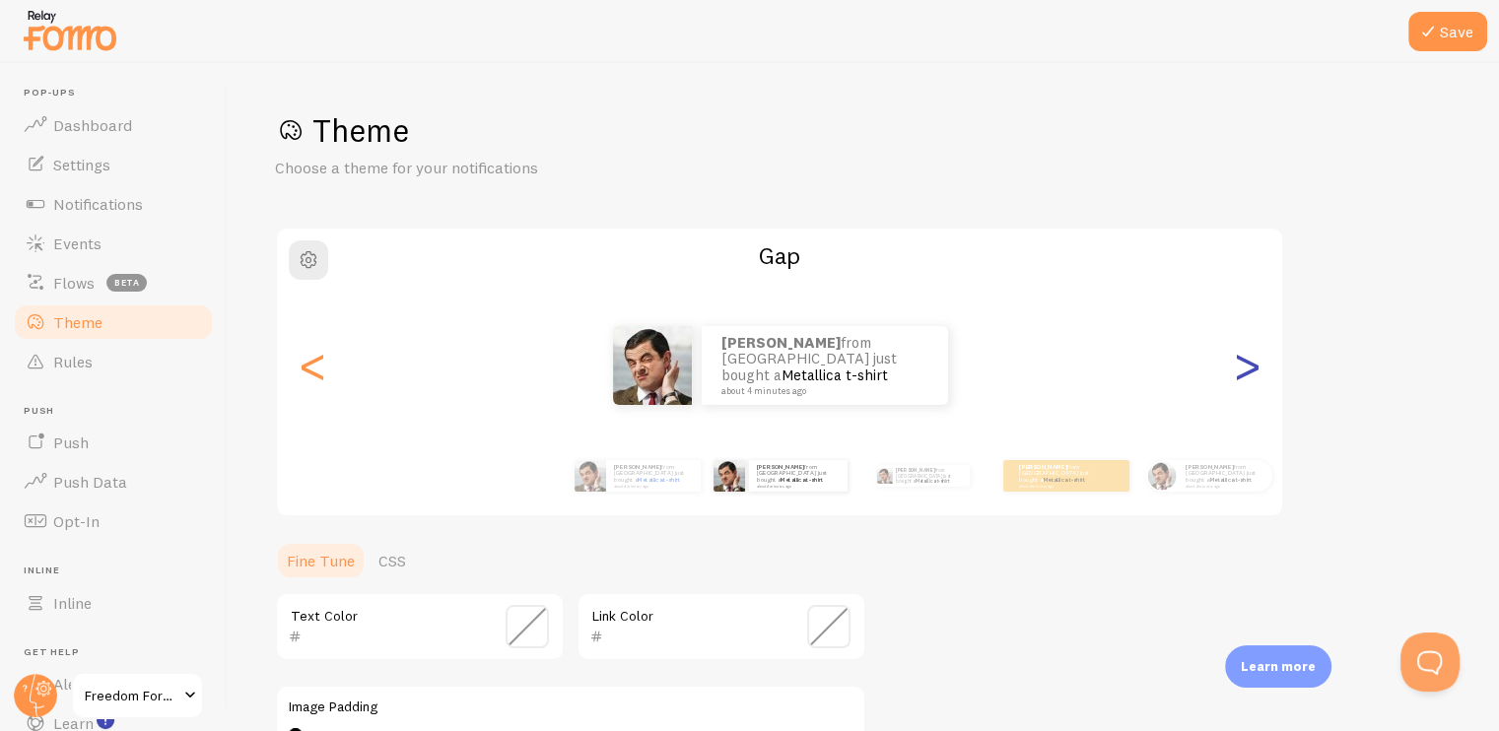
click at [1246, 383] on div ">" at bounding box center [1247, 366] width 24 height 142
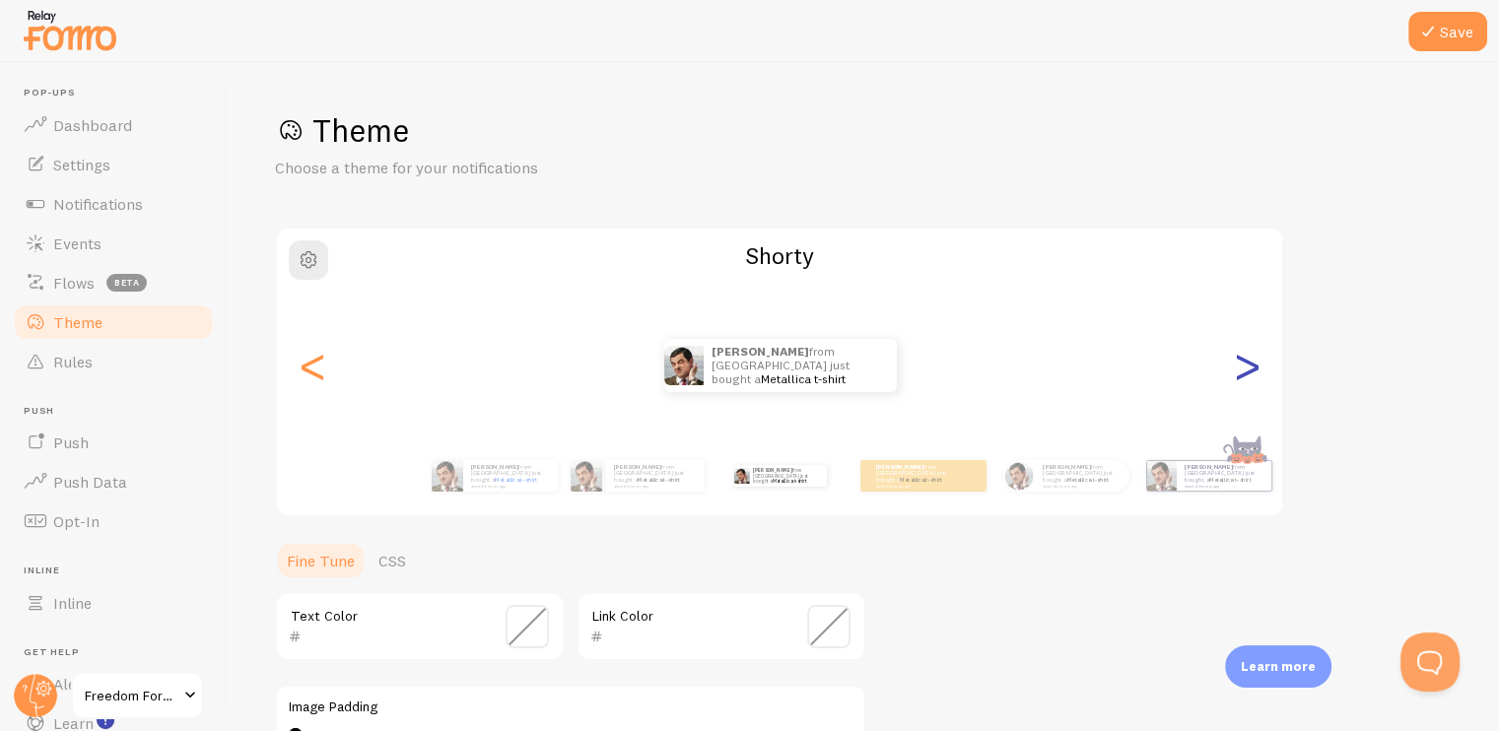
click at [1246, 383] on div ">" at bounding box center [1247, 366] width 24 height 142
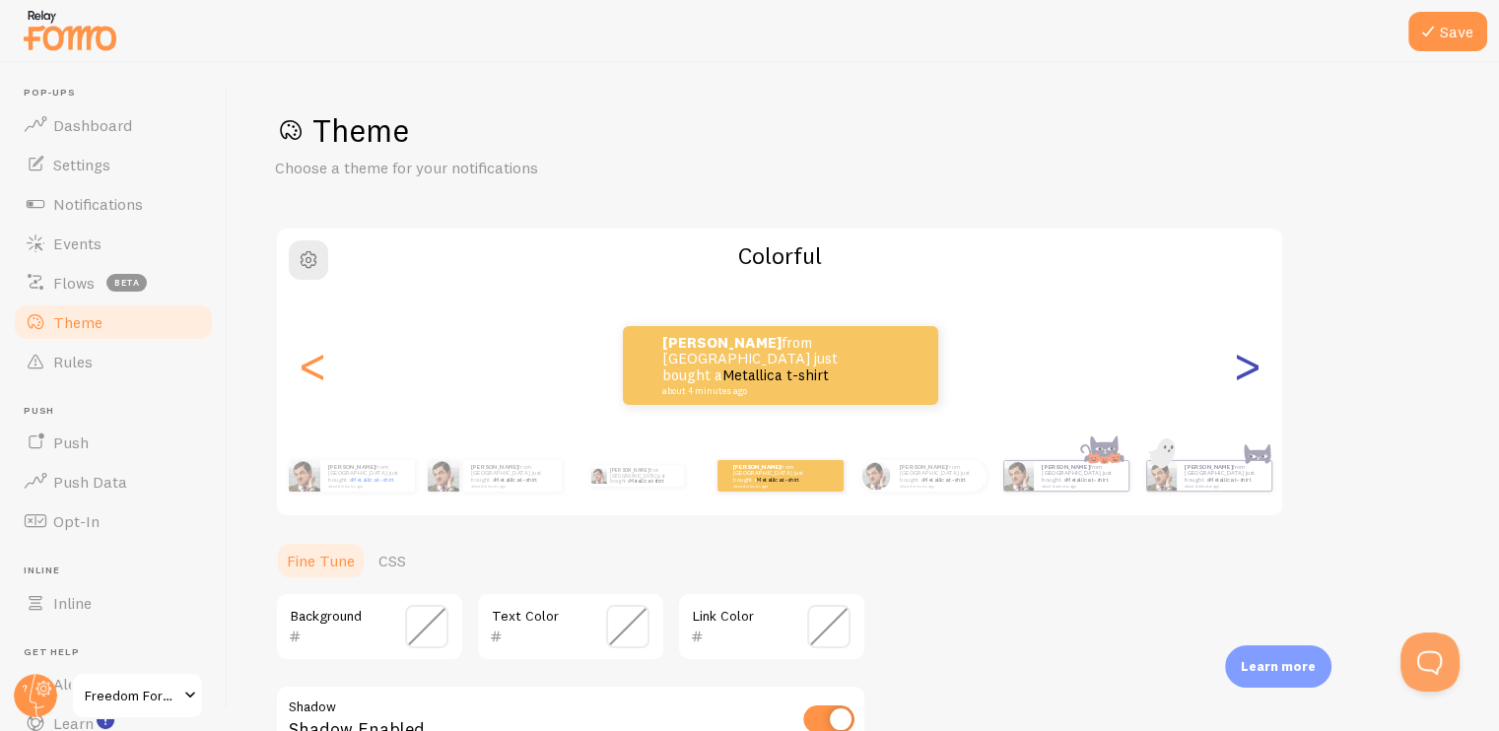
click at [1246, 383] on div ">" at bounding box center [1247, 366] width 24 height 142
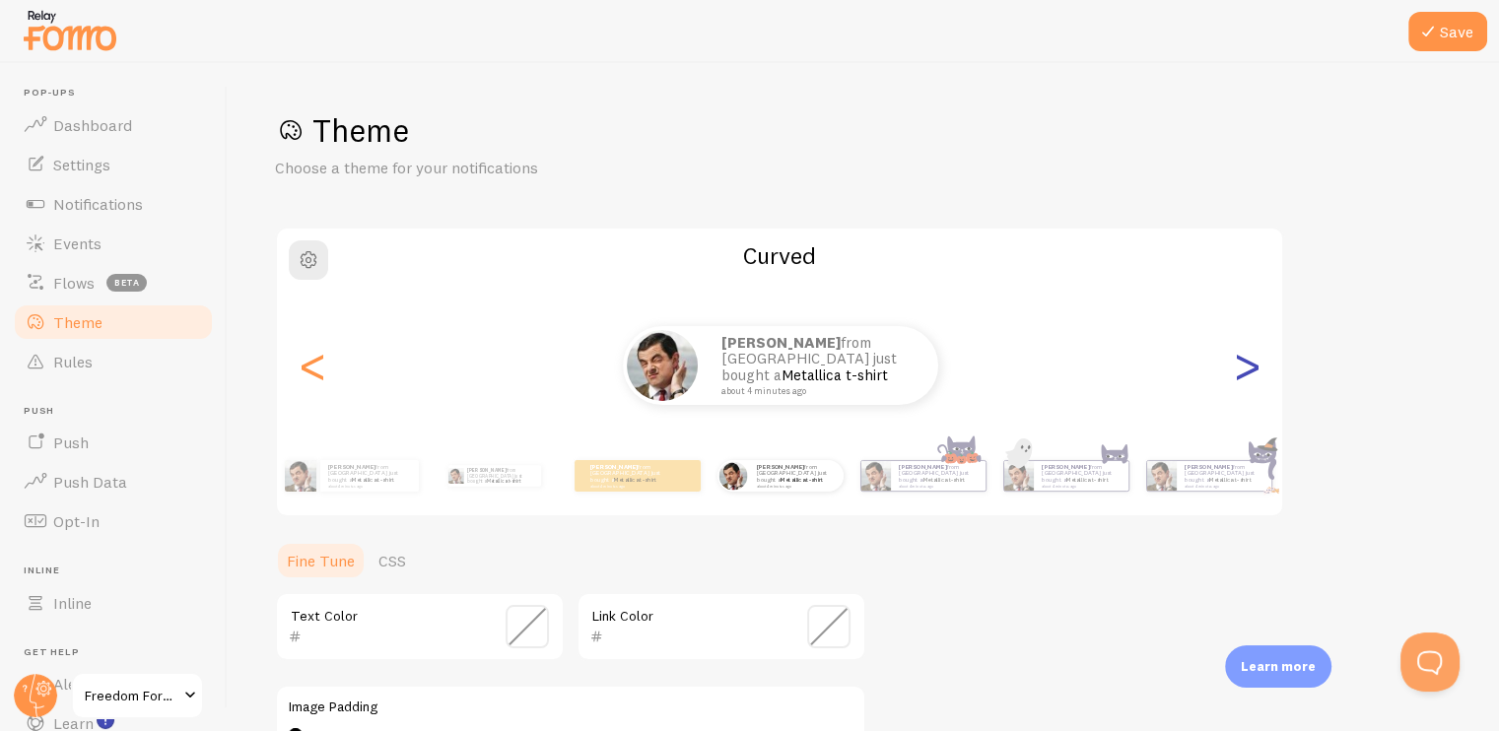
click at [1246, 383] on div ">" at bounding box center [1247, 366] width 24 height 142
type input "0"
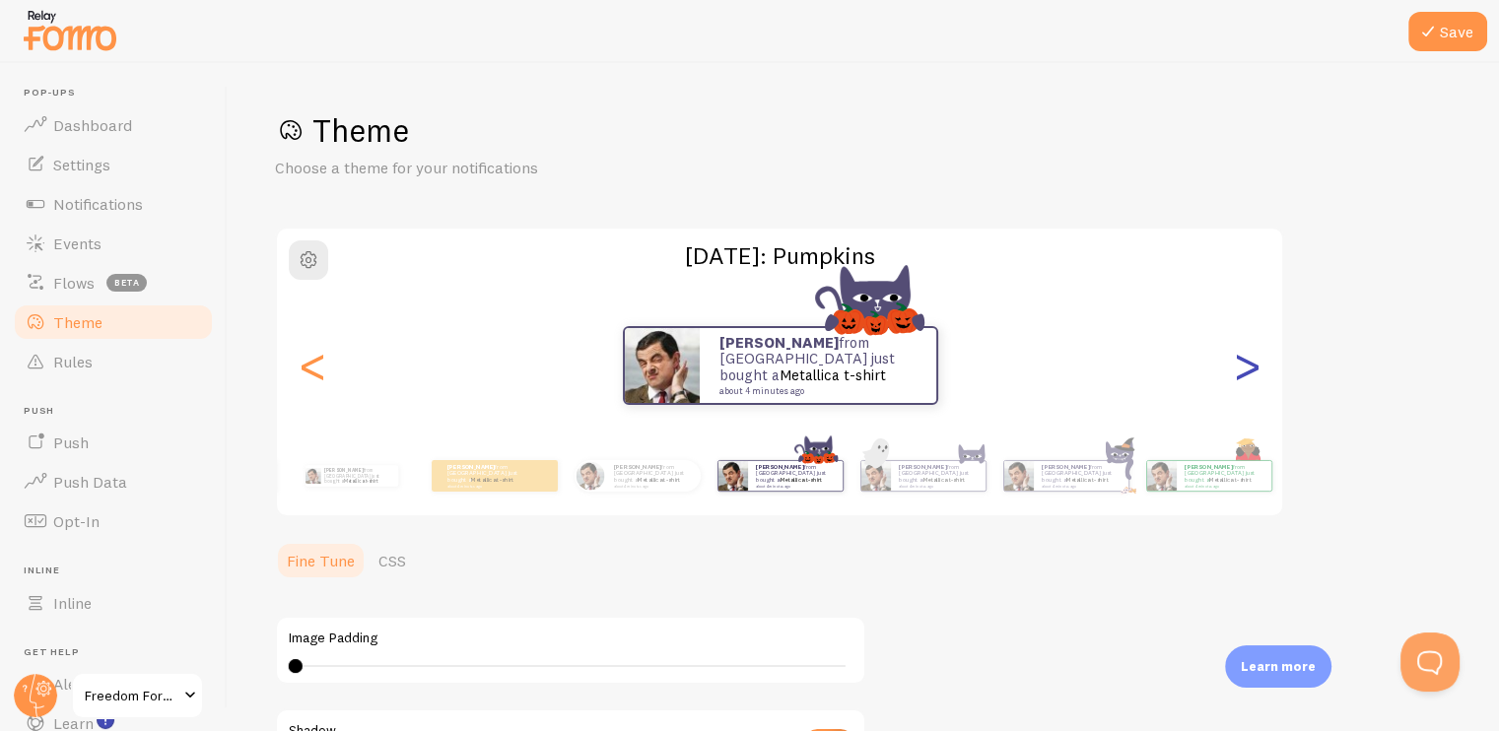
click at [1246, 383] on div ">" at bounding box center [1247, 366] width 24 height 142
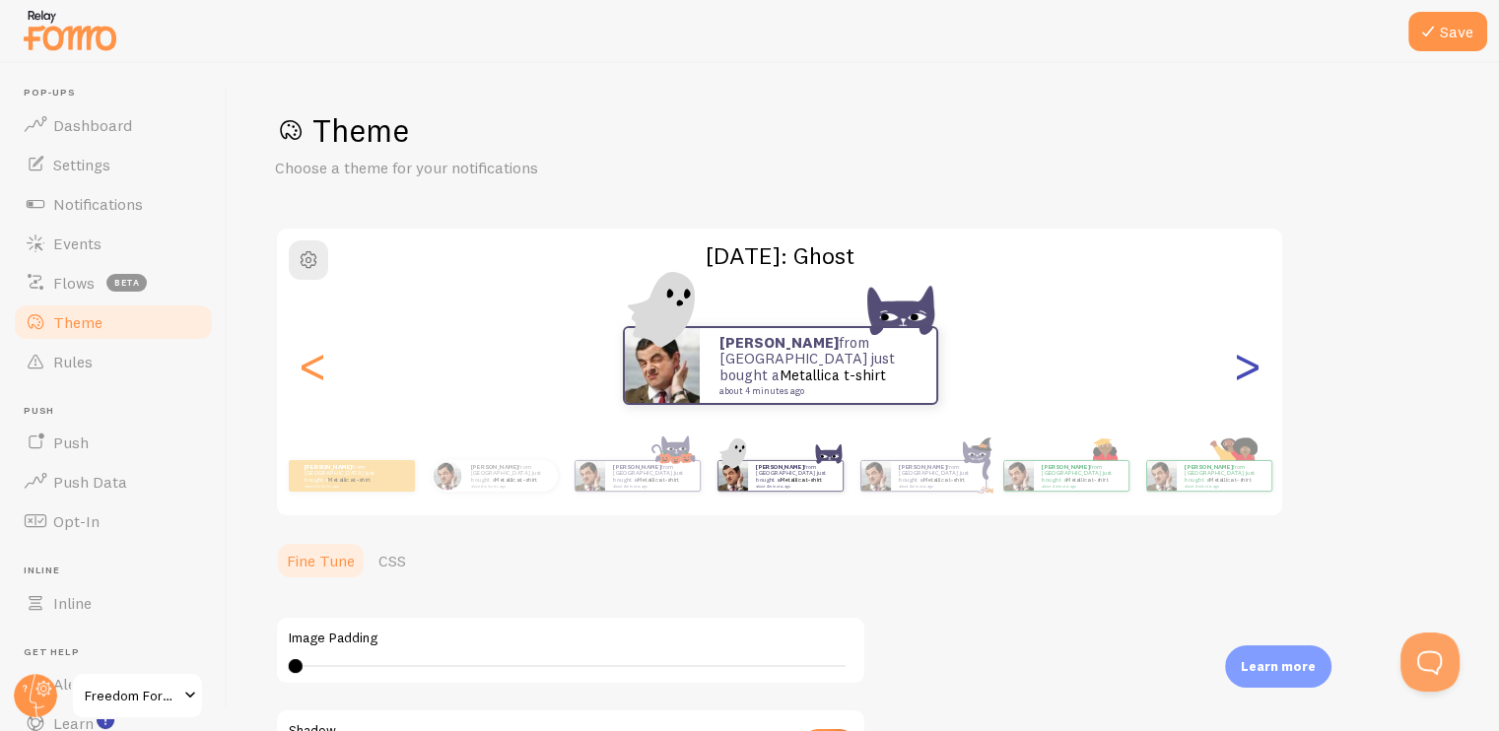
click at [1246, 383] on div ">" at bounding box center [1247, 366] width 24 height 142
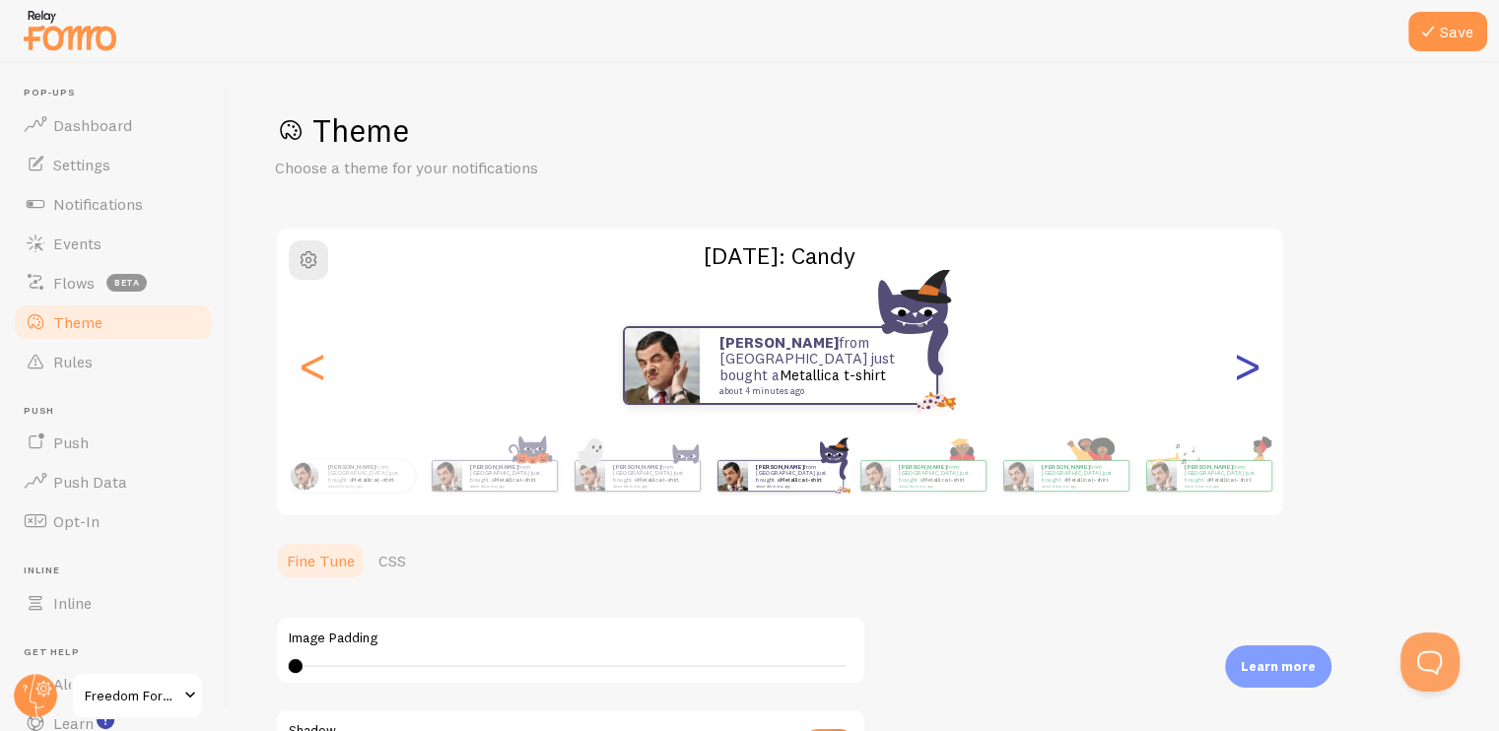
click at [1243, 377] on div ">" at bounding box center [1247, 366] width 24 height 142
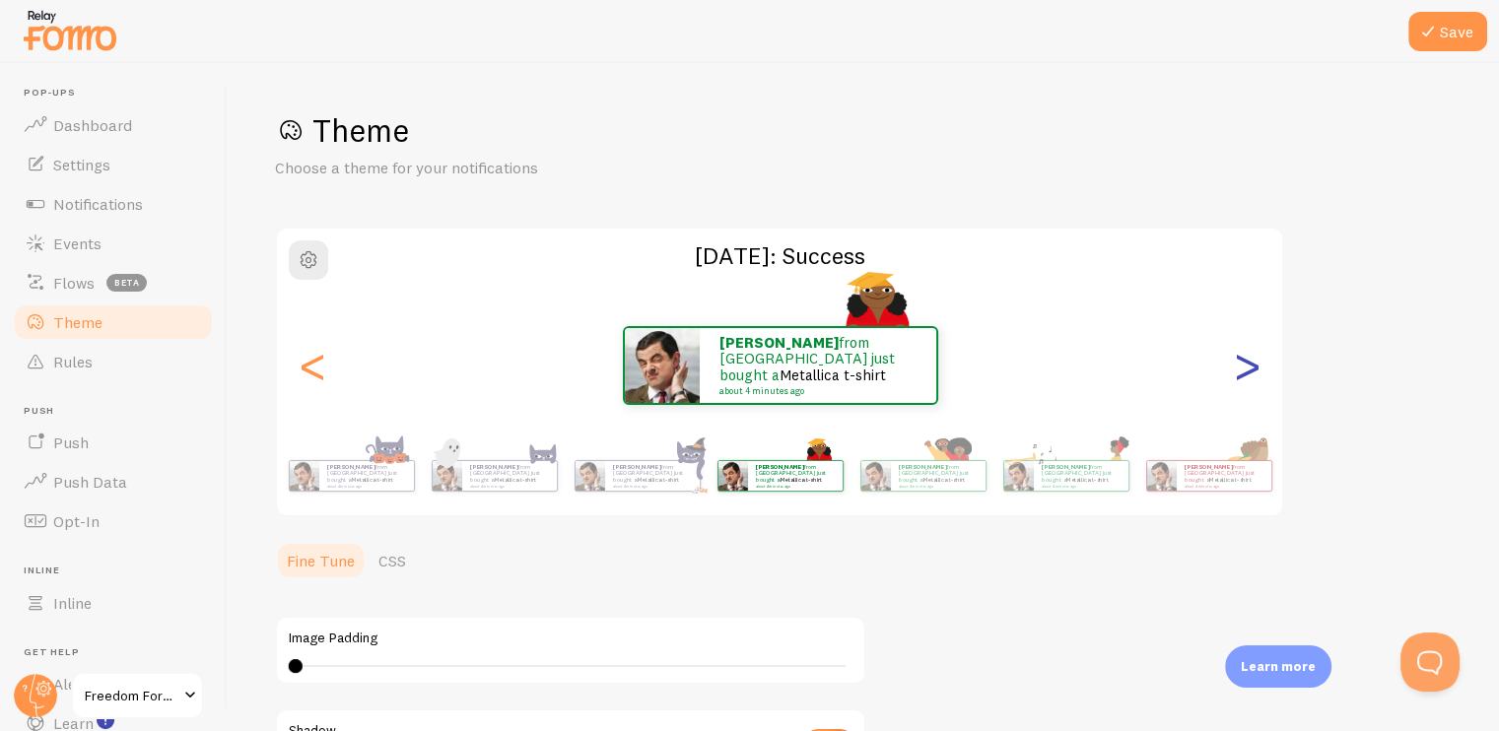
click at [1243, 377] on div ">" at bounding box center [1247, 366] width 24 height 142
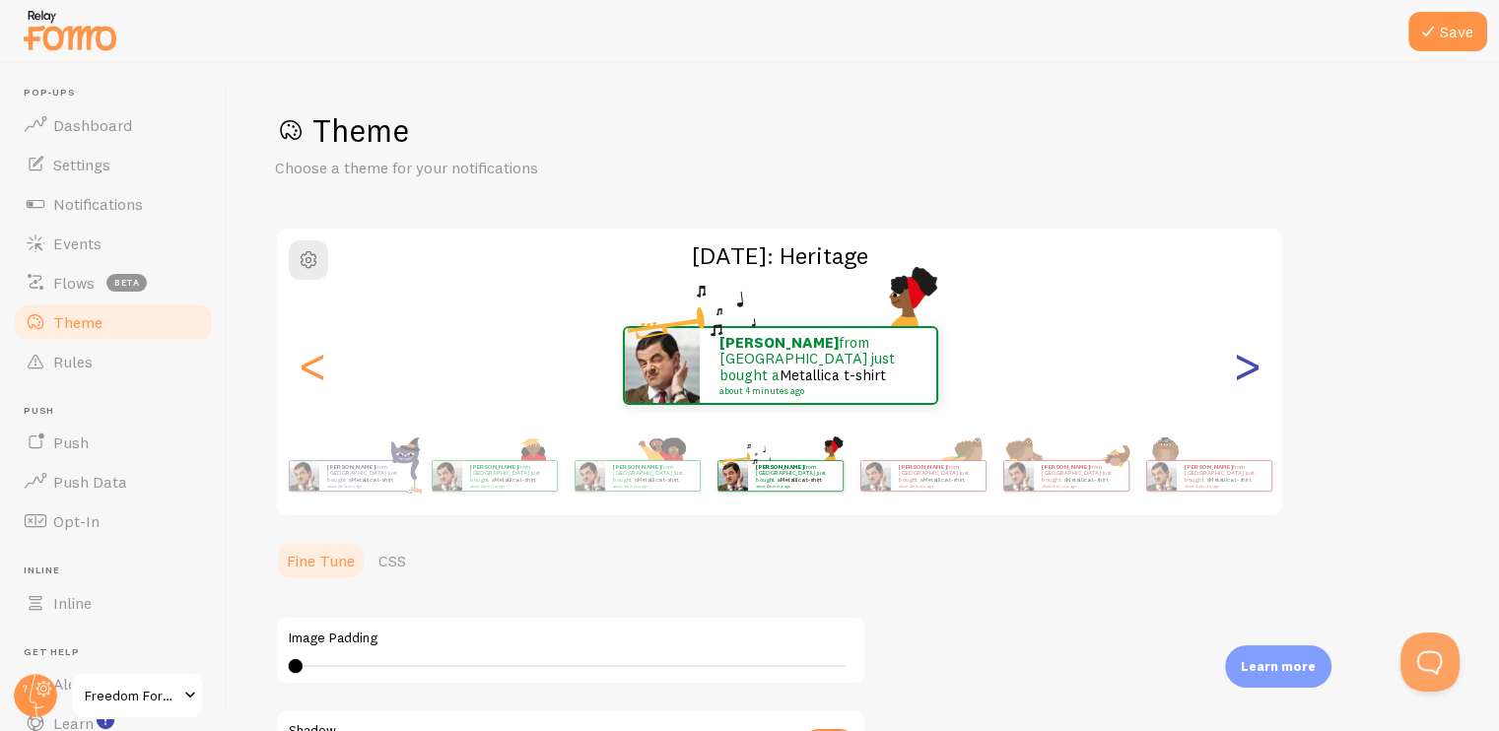
click at [1243, 377] on div ">" at bounding box center [1247, 366] width 24 height 142
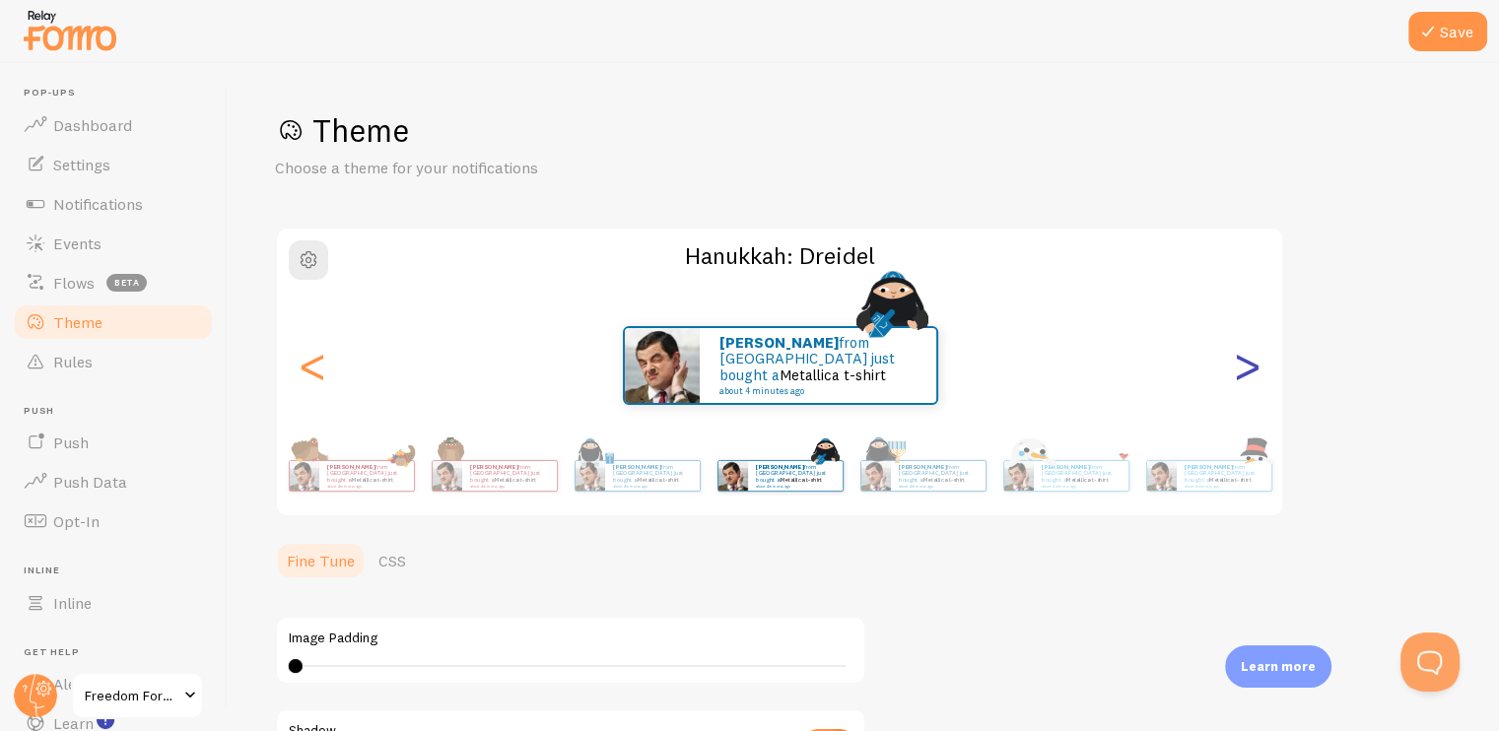
click at [1243, 377] on div ">" at bounding box center [1247, 366] width 24 height 142
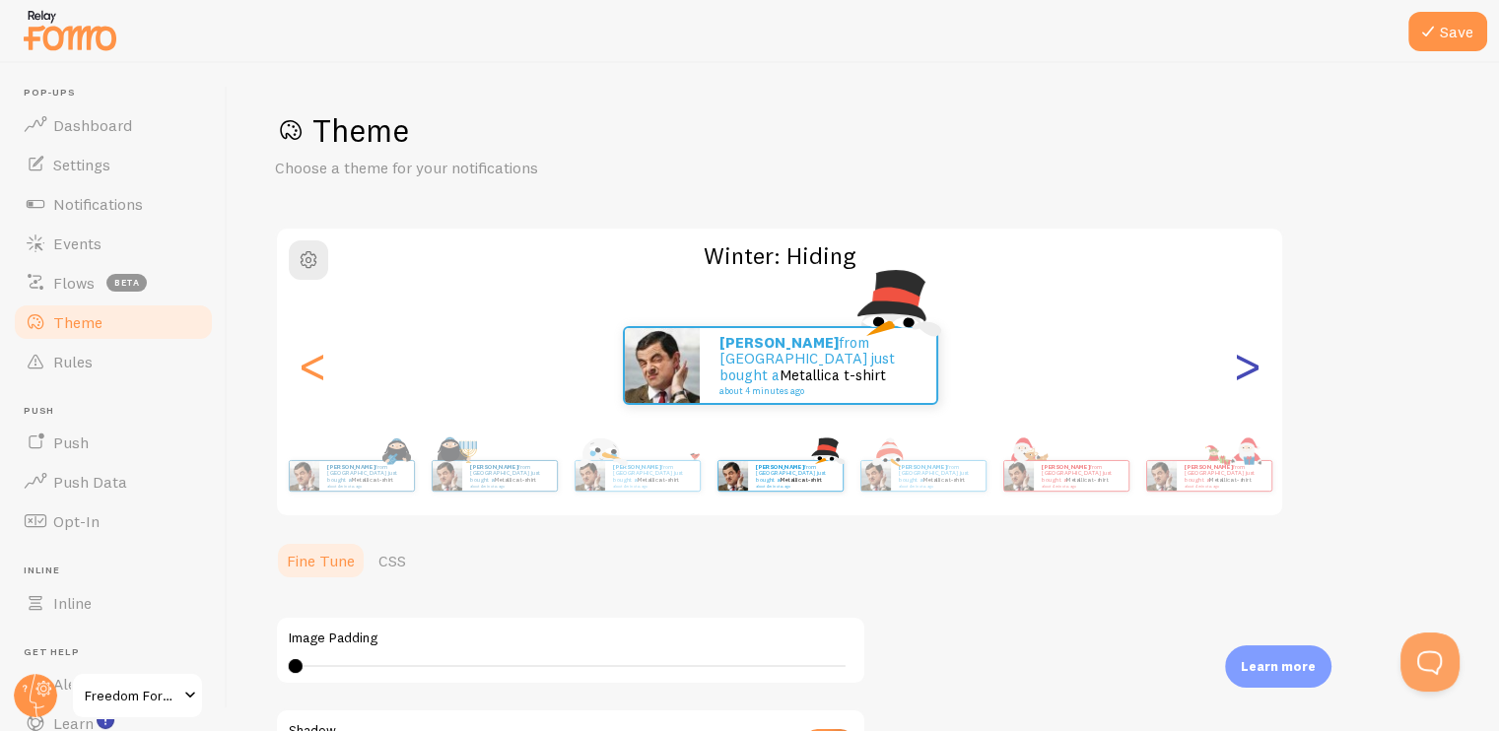
click at [1243, 377] on div ">" at bounding box center [1247, 366] width 24 height 142
click at [1243, 376] on div ">" at bounding box center [1247, 366] width 24 height 142
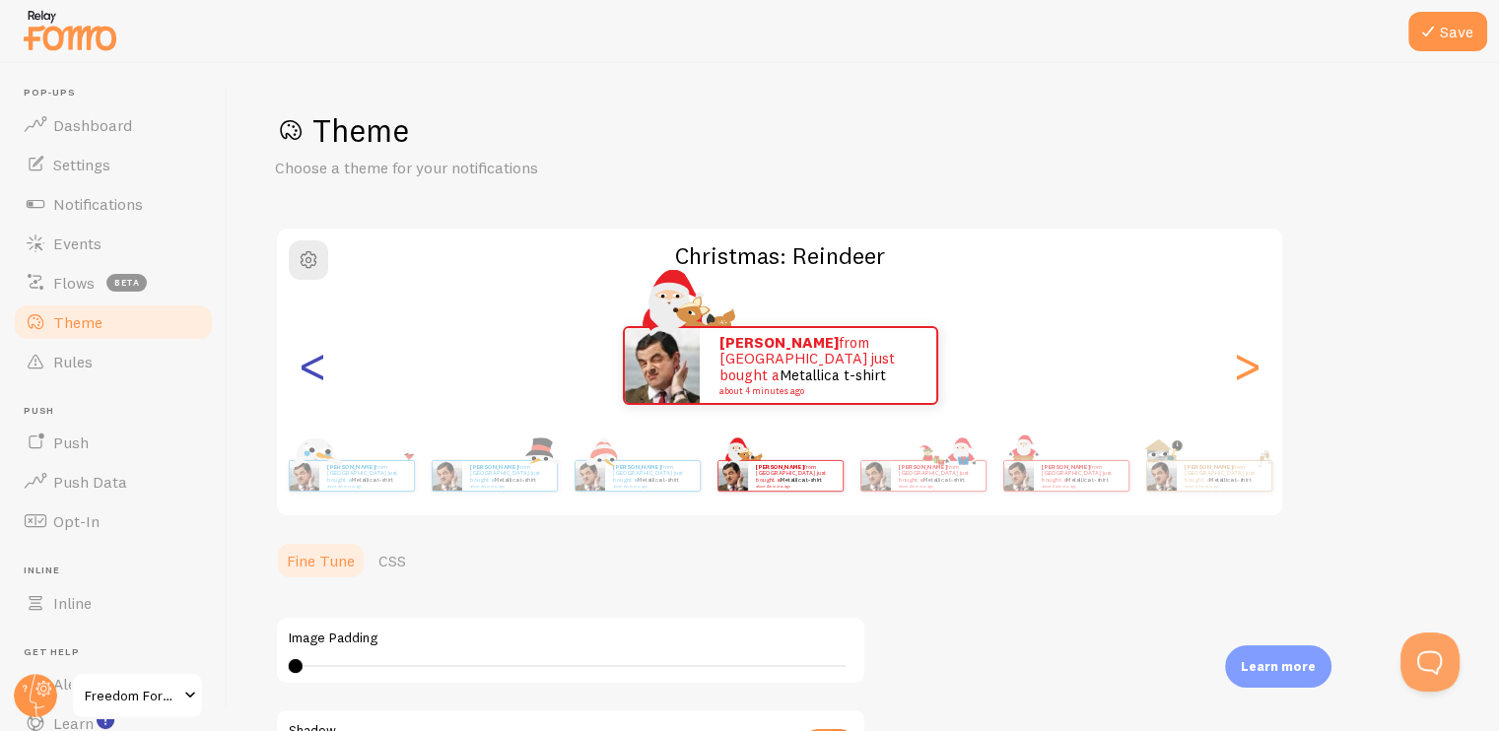
click at [311, 372] on div "<" at bounding box center [313, 366] width 24 height 142
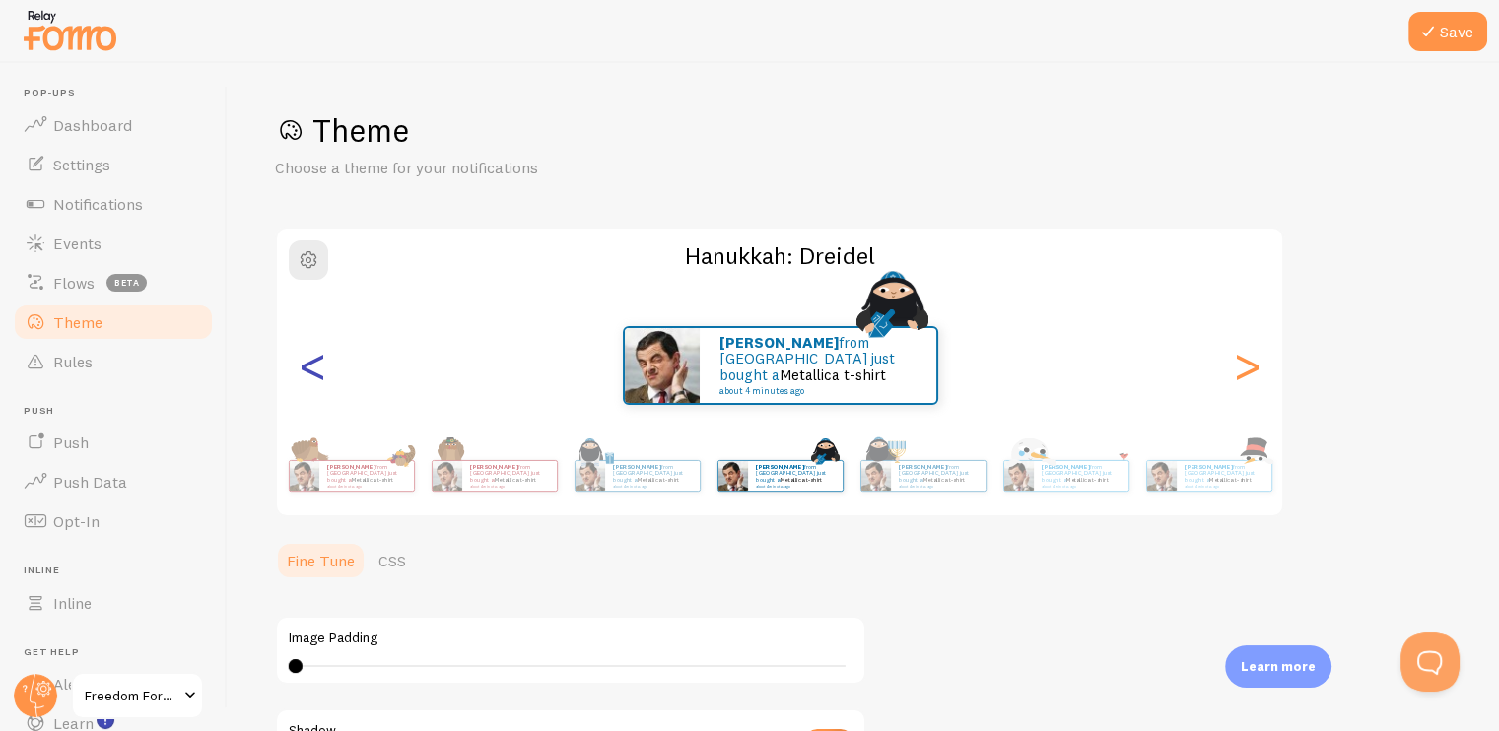
click at [311, 372] on div "<" at bounding box center [313, 366] width 24 height 142
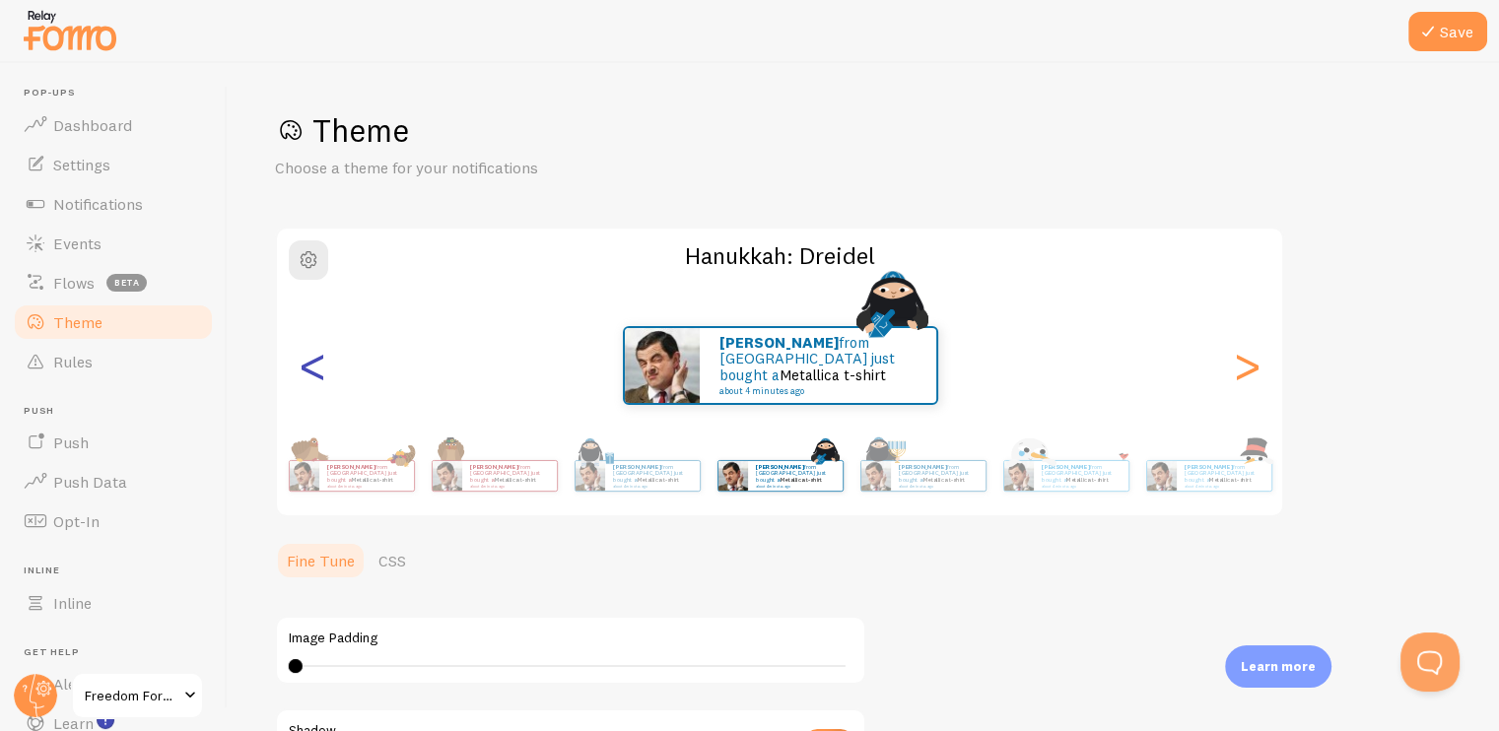
click at [311, 372] on div "<" at bounding box center [313, 366] width 24 height 142
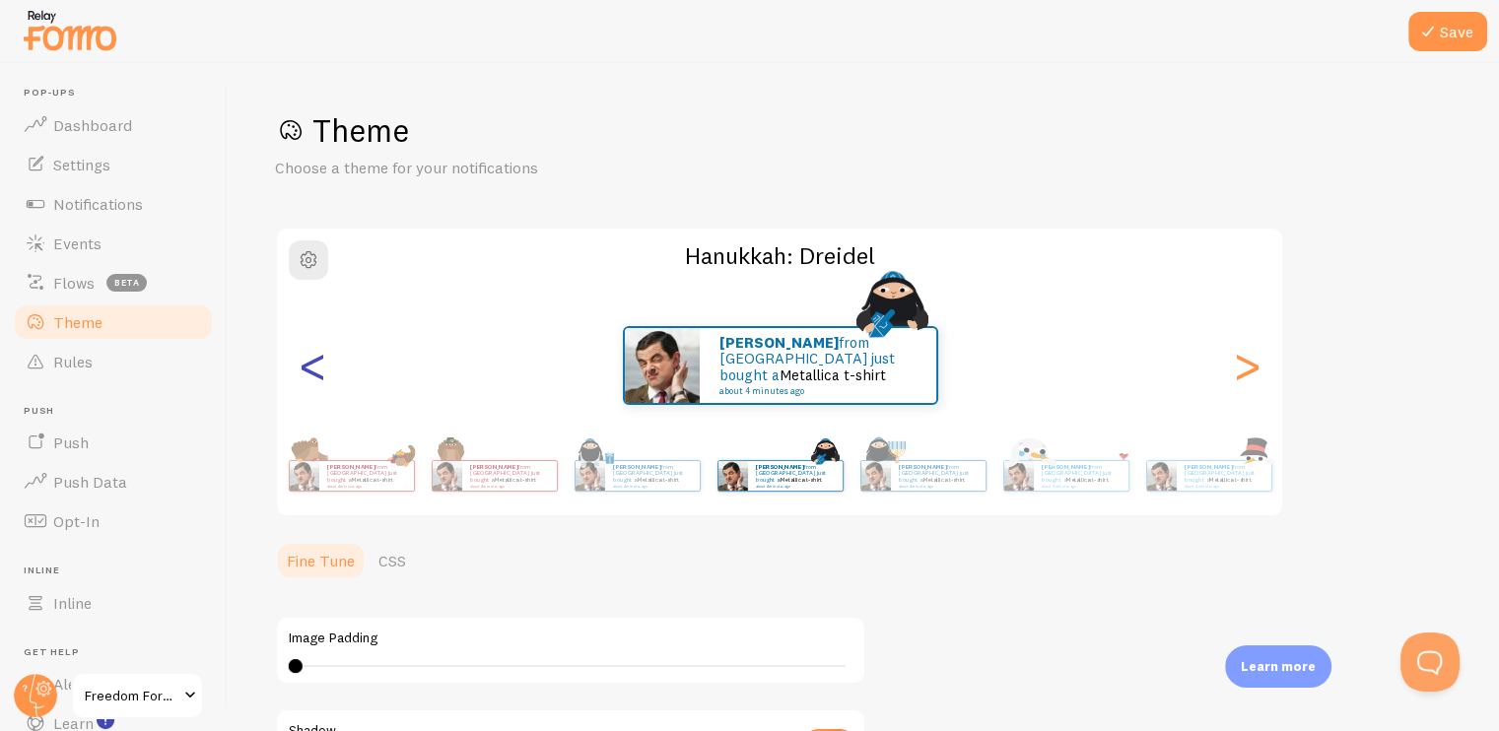
click at [311, 372] on div "<" at bounding box center [313, 366] width 24 height 142
click at [311, 366] on div "<" at bounding box center [313, 366] width 24 height 142
click at [307, 363] on div "<" at bounding box center [313, 366] width 24 height 142
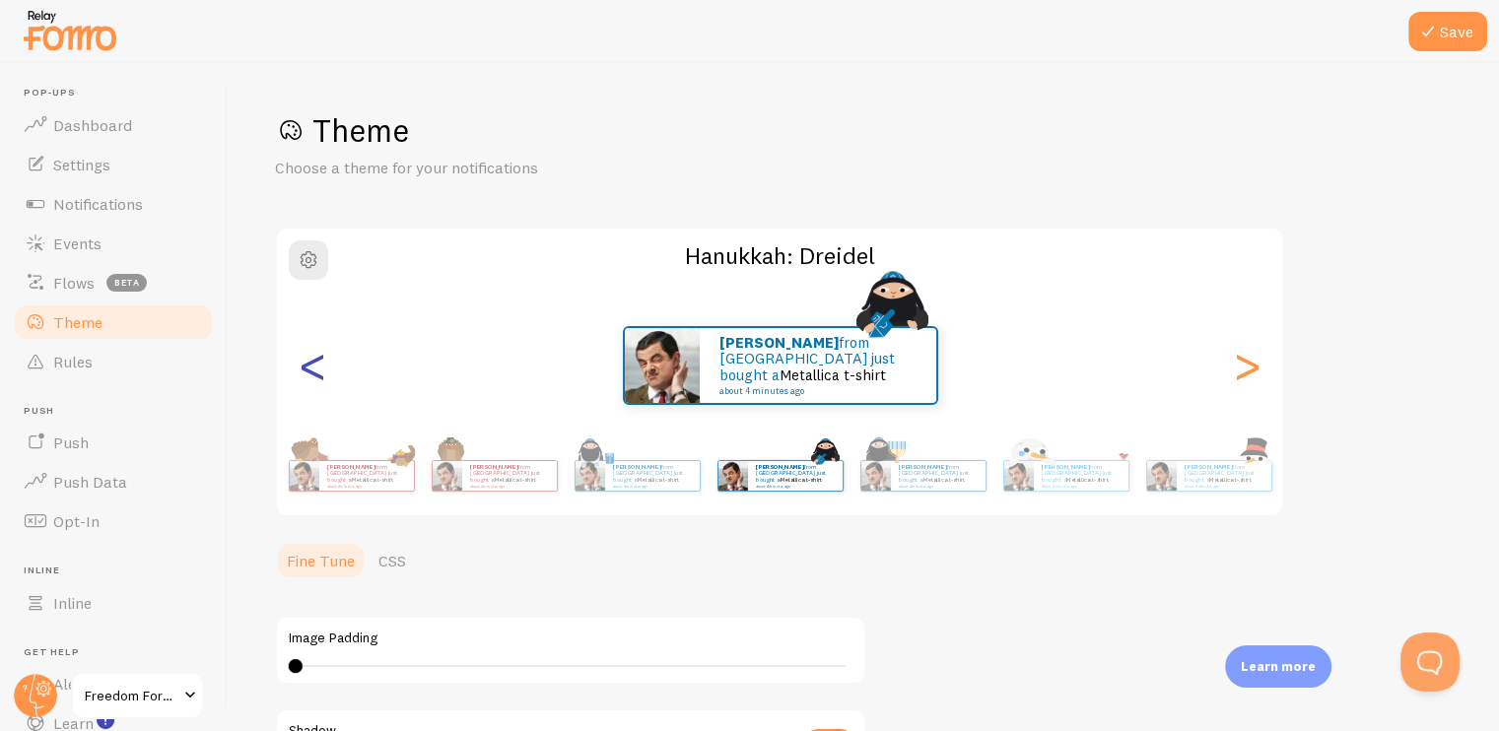
click at [307, 363] on div "<" at bounding box center [313, 366] width 24 height 142
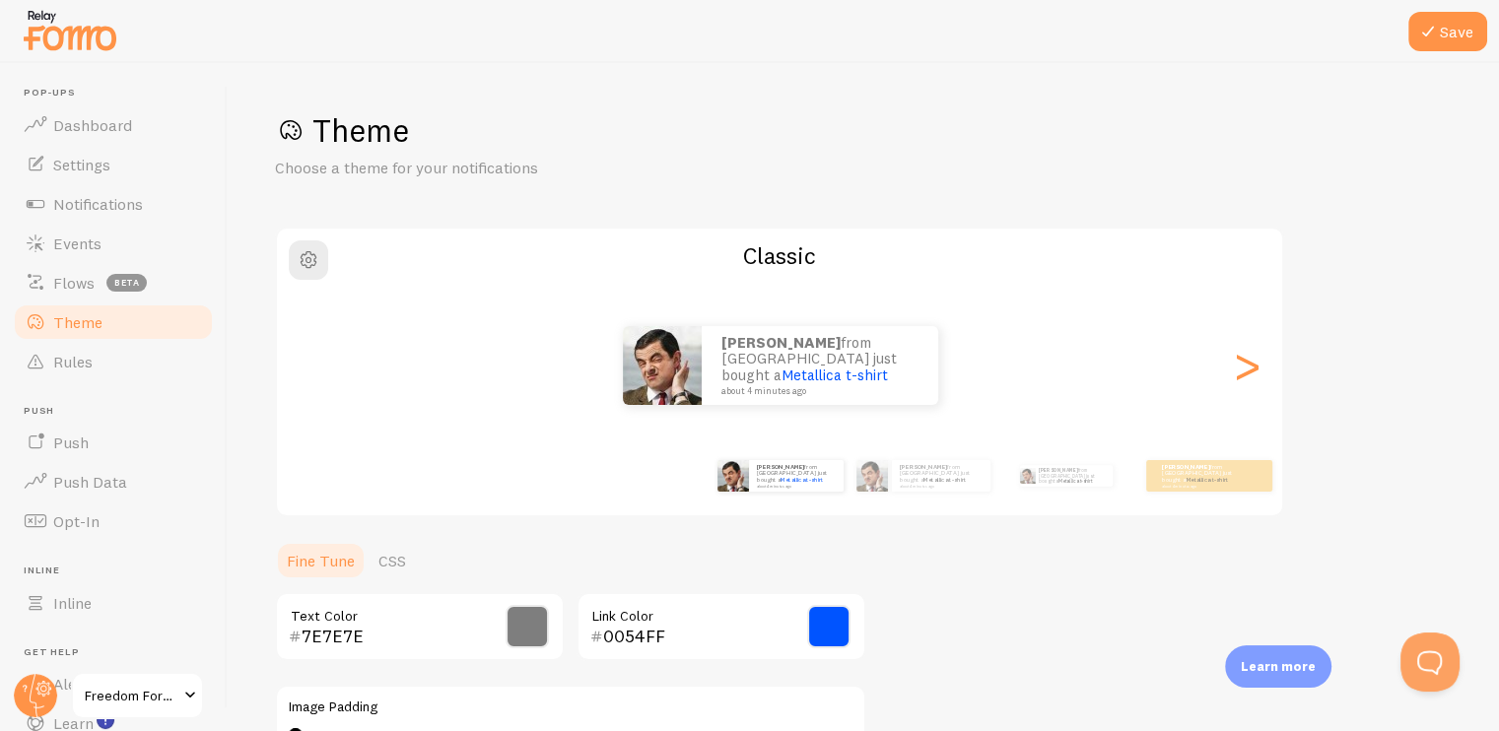
click at [307, 363] on div "<" at bounding box center [313, 366] width 24 height 142
click at [306, 363] on div "<" at bounding box center [313, 366] width 24 height 142
click at [1245, 376] on div ">" at bounding box center [1247, 366] width 24 height 142
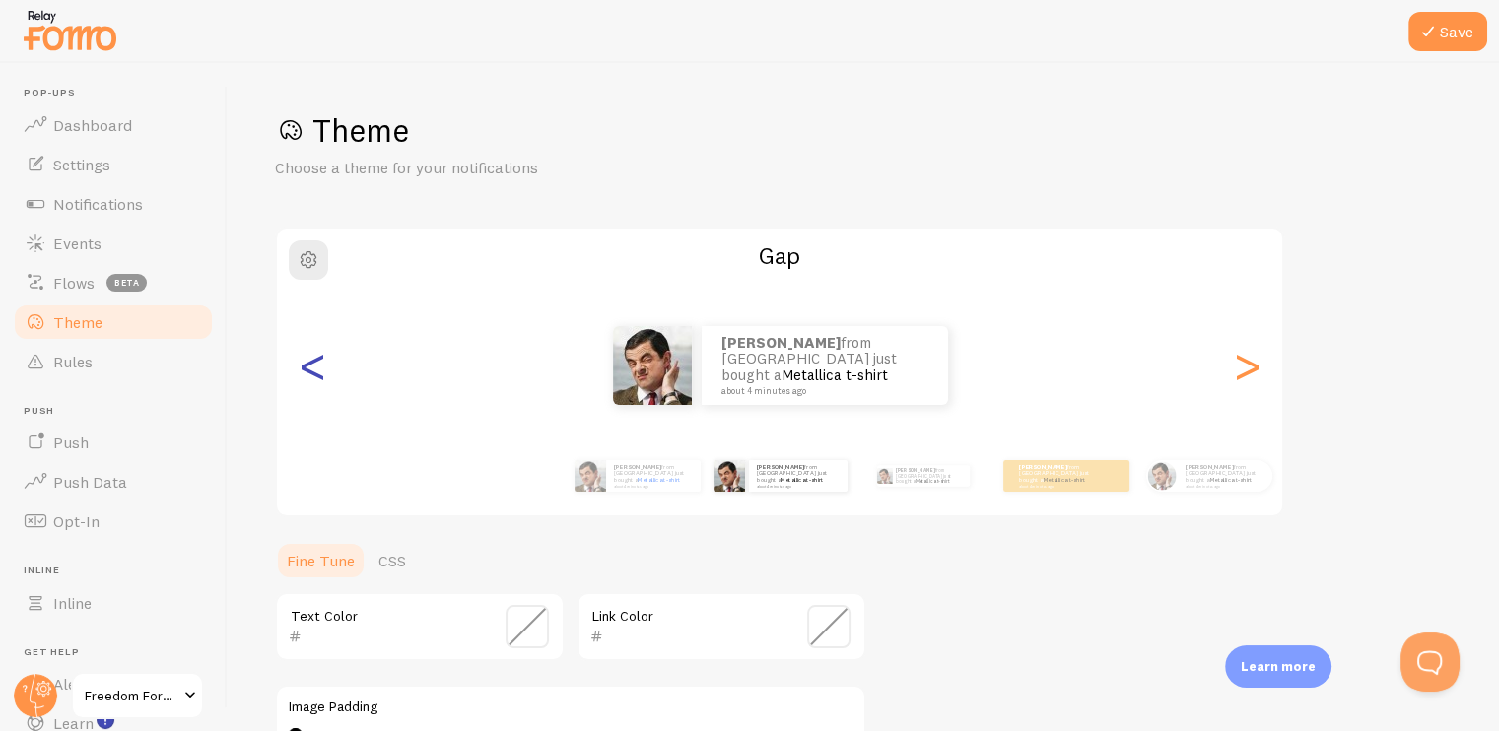
click at [317, 372] on div "<" at bounding box center [313, 366] width 24 height 142
click at [808, 404] on div "Edward from United States just bought a Metallica t-shirt about 4 minutes ago" at bounding box center [825, 365] width 246 height 79
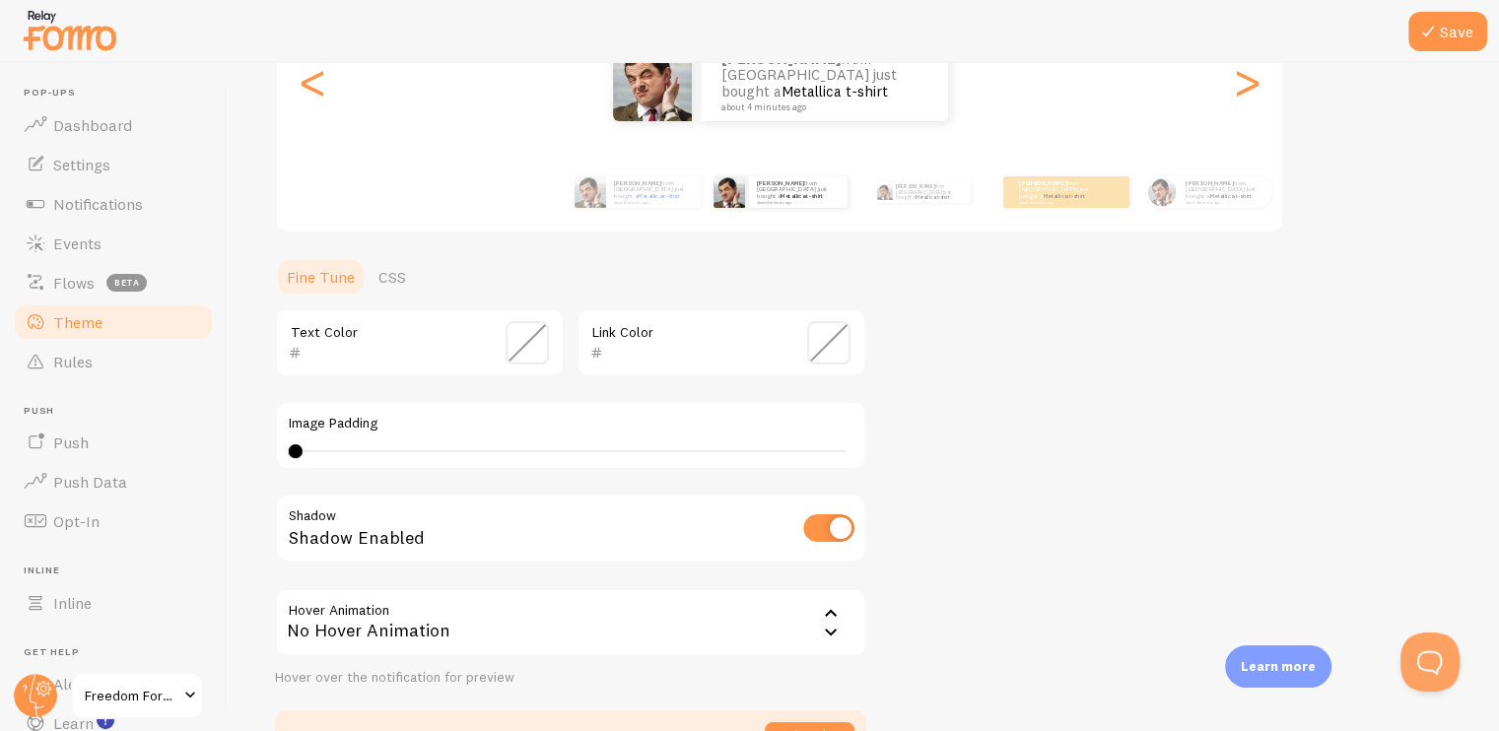
scroll to position [296, 0]
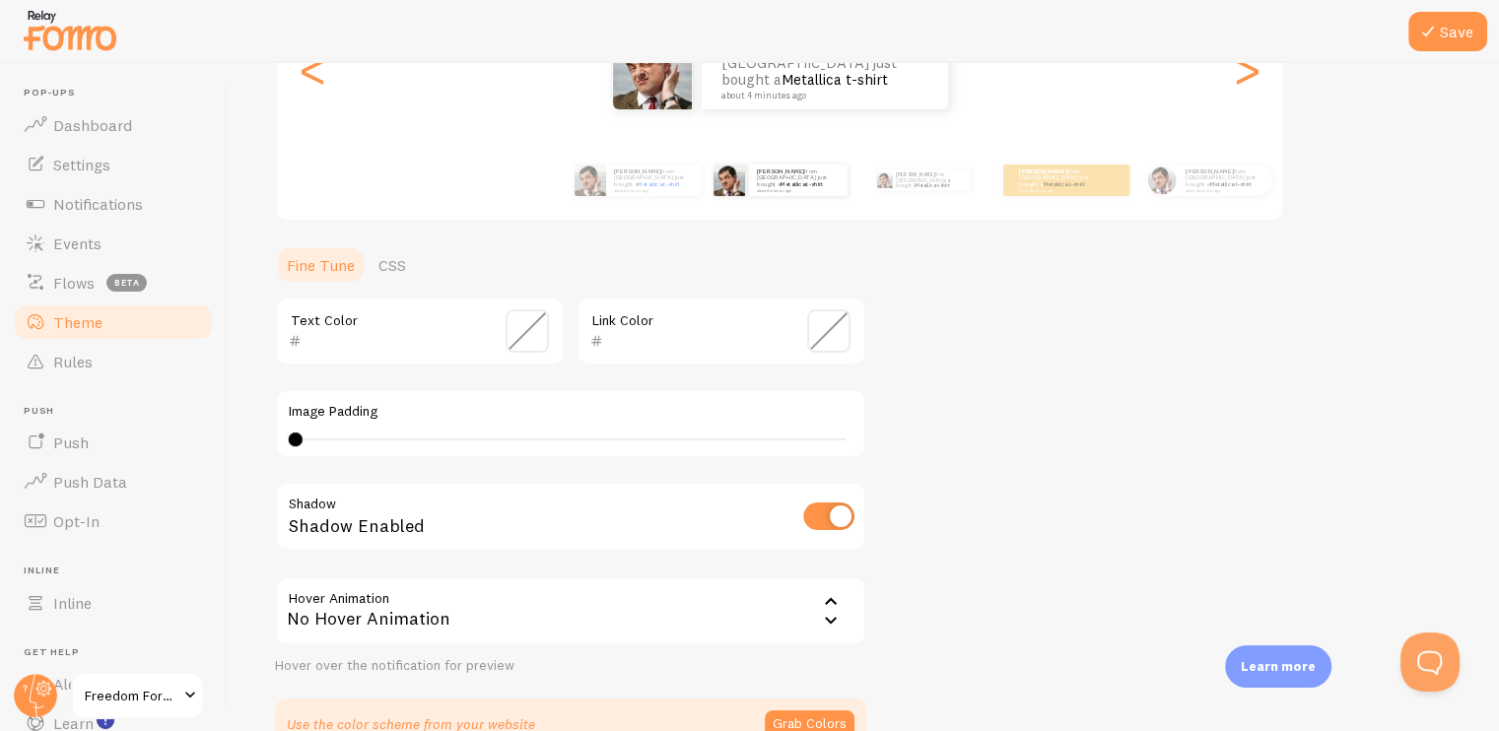
click at [832, 326] on span at bounding box center [828, 330] width 43 height 43
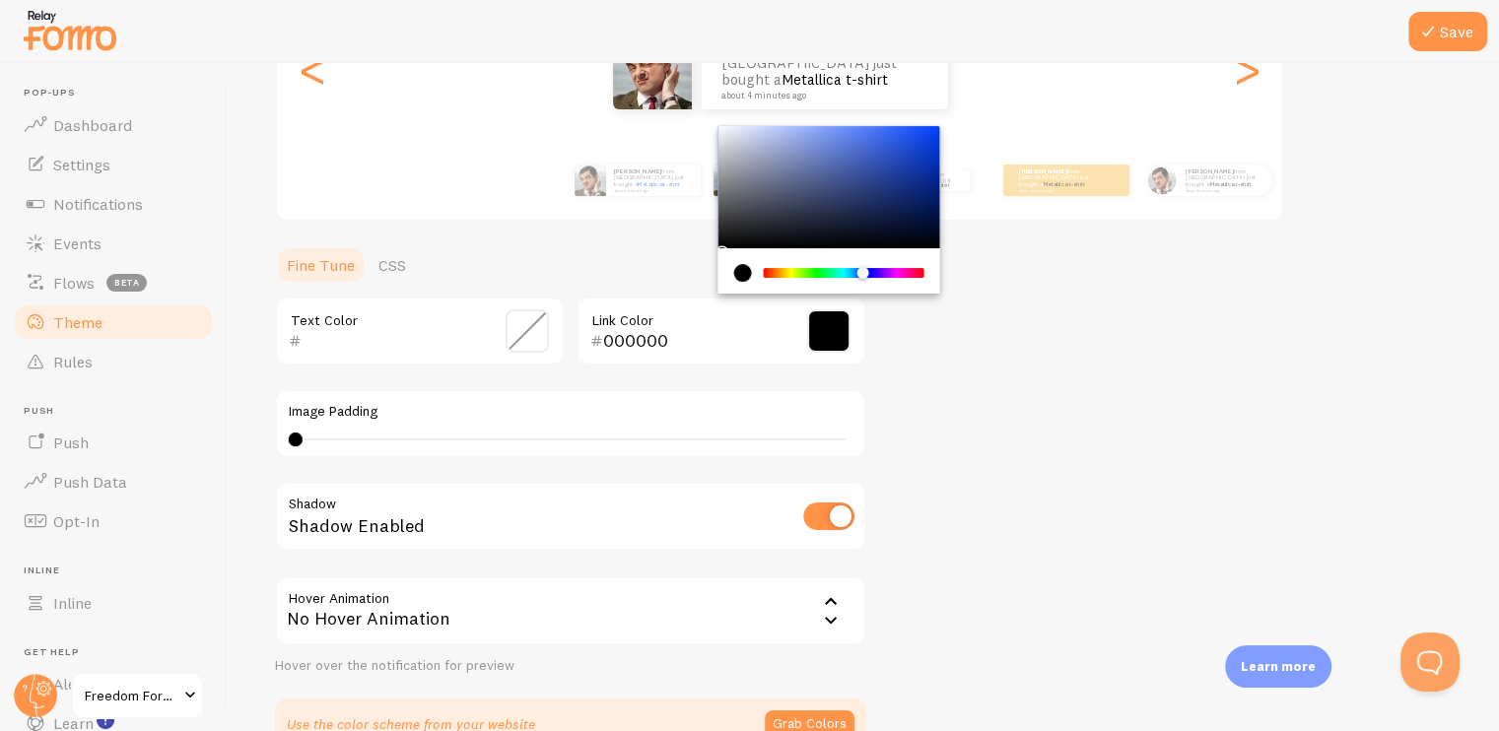
click at [863, 273] on div "Chrome color picker" at bounding box center [844, 273] width 157 height 10
click at [946, 134] on div "Gap Edward from United States just bought a Metallica t-shirt about 4 minutes a…" at bounding box center [779, 76] width 1009 height 291
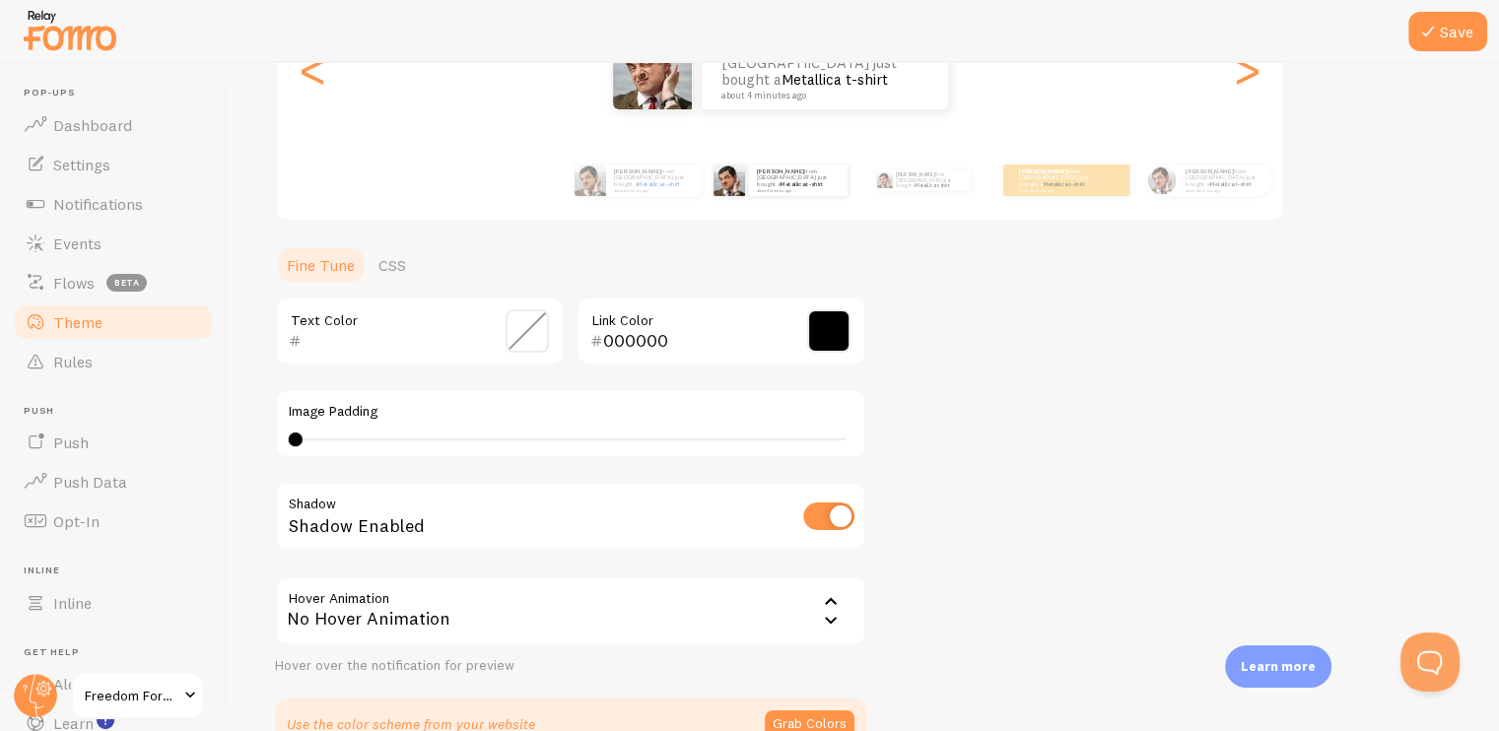
click at [823, 330] on span at bounding box center [828, 330] width 43 height 43
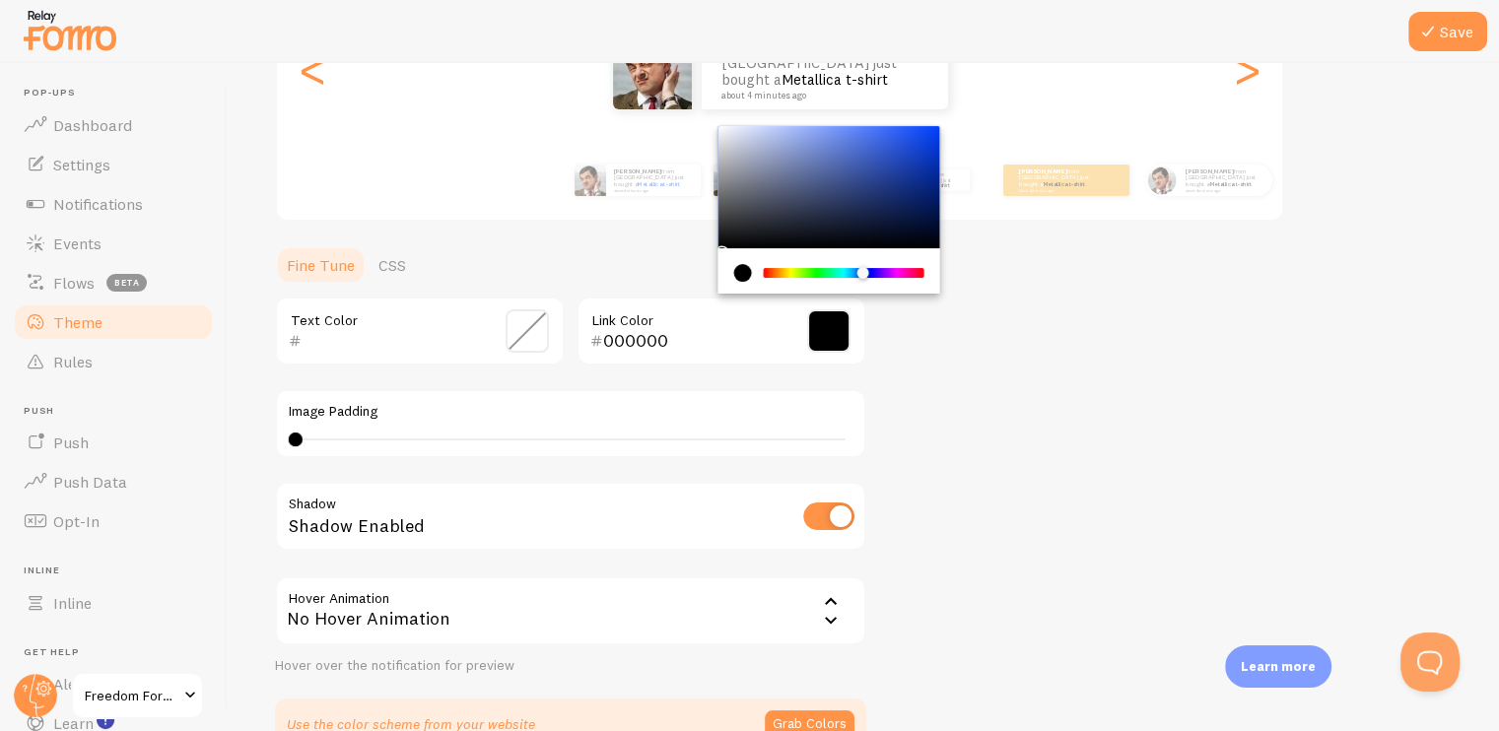
click at [924, 141] on div "Chrome color picker" at bounding box center [829, 187] width 222 height 122
type input "0040FF"
drag, startPoint x: 924, startPoint y: 141, endPoint x: 942, endPoint y: 123, distance: 25.1
click at [942, 123] on div "Theme Choose a theme for your notifications Gap Edward from United States just …" at bounding box center [863, 282] width 1177 height 935
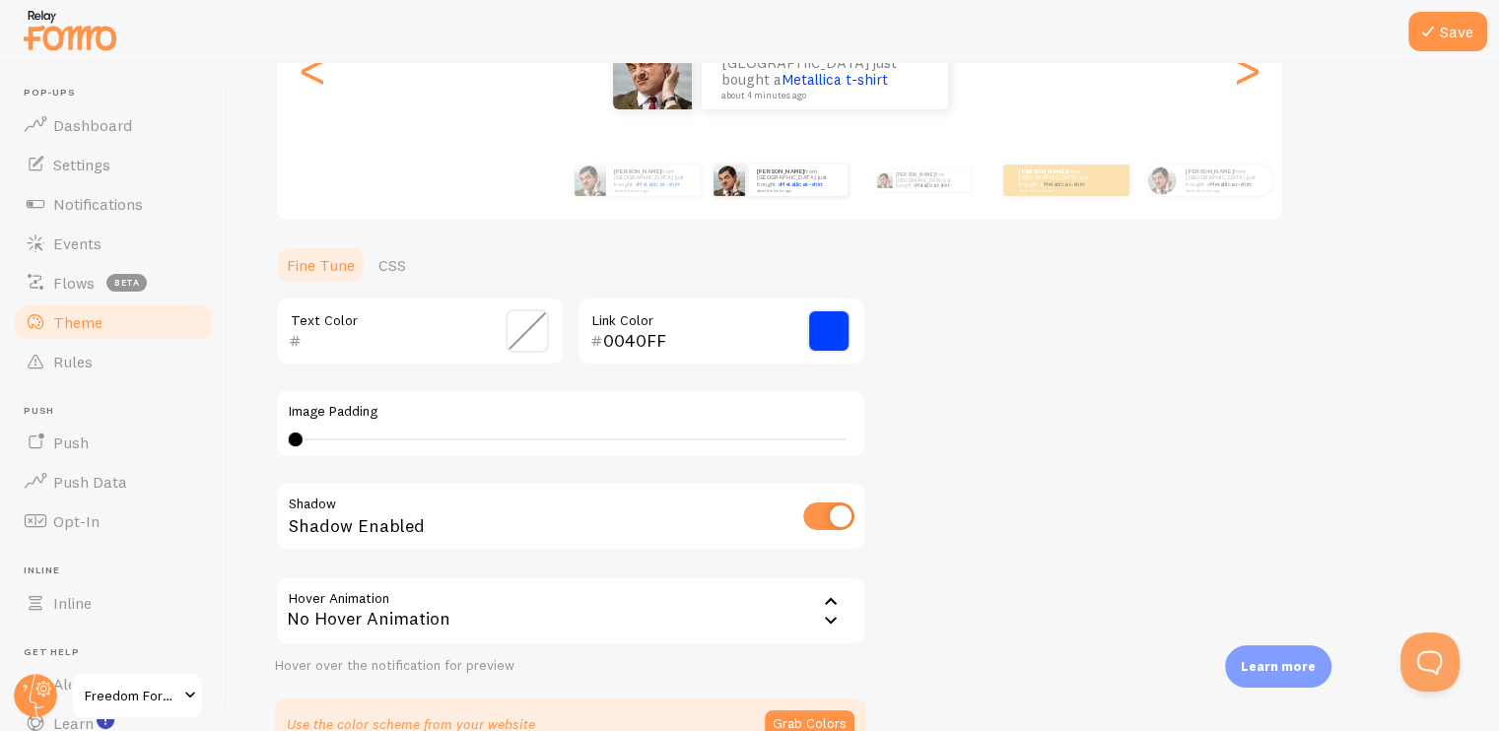
click at [933, 314] on div "Theme Choose a theme for your notifications Gap Edward from United States just …" at bounding box center [863, 282] width 1177 height 935
drag, startPoint x: 531, startPoint y: 334, endPoint x: 951, endPoint y: 324, distance: 419.9
click at [530, 334] on span at bounding box center [527, 330] width 43 height 43
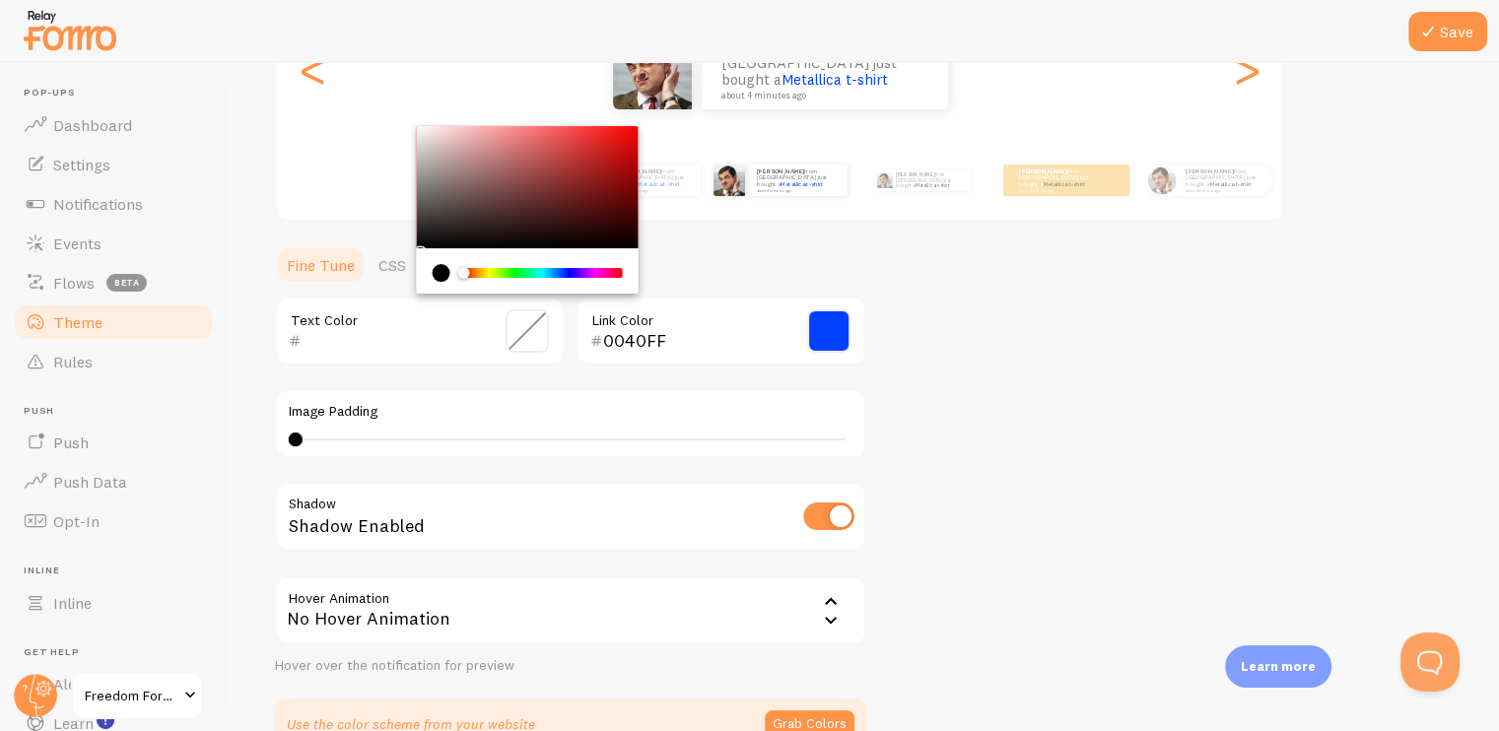
scroll to position [197, 0]
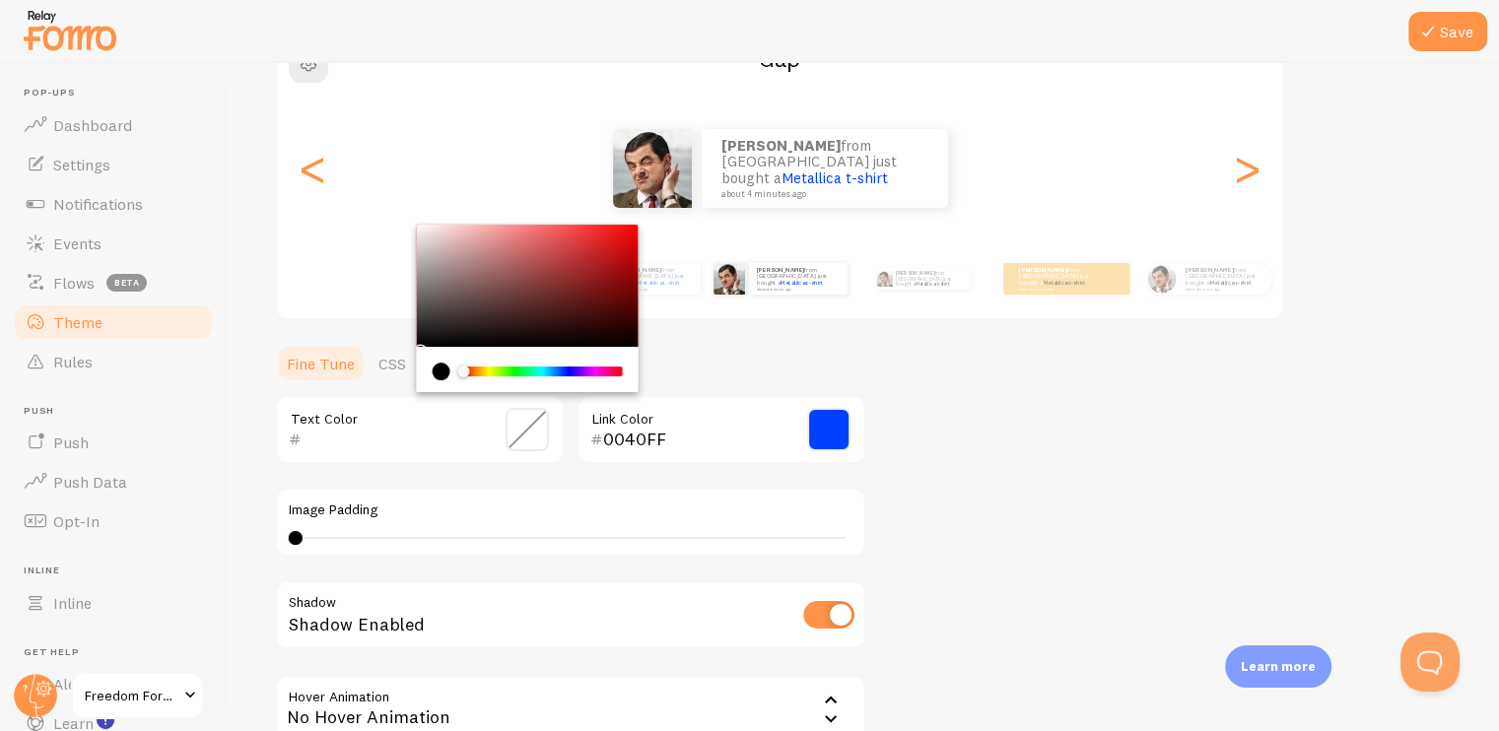
click at [425, 330] on div "Chrome color picker" at bounding box center [528, 286] width 222 height 122
type input "323232"
drag, startPoint x: 425, startPoint y: 330, endPoint x: 390, endPoint y: 322, distance: 35.4
click at [390, 322] on div "Theme Choose a theme for your notifications Gap Edward from United States just …" at bounding box center [863, 380] width 1177 height 935
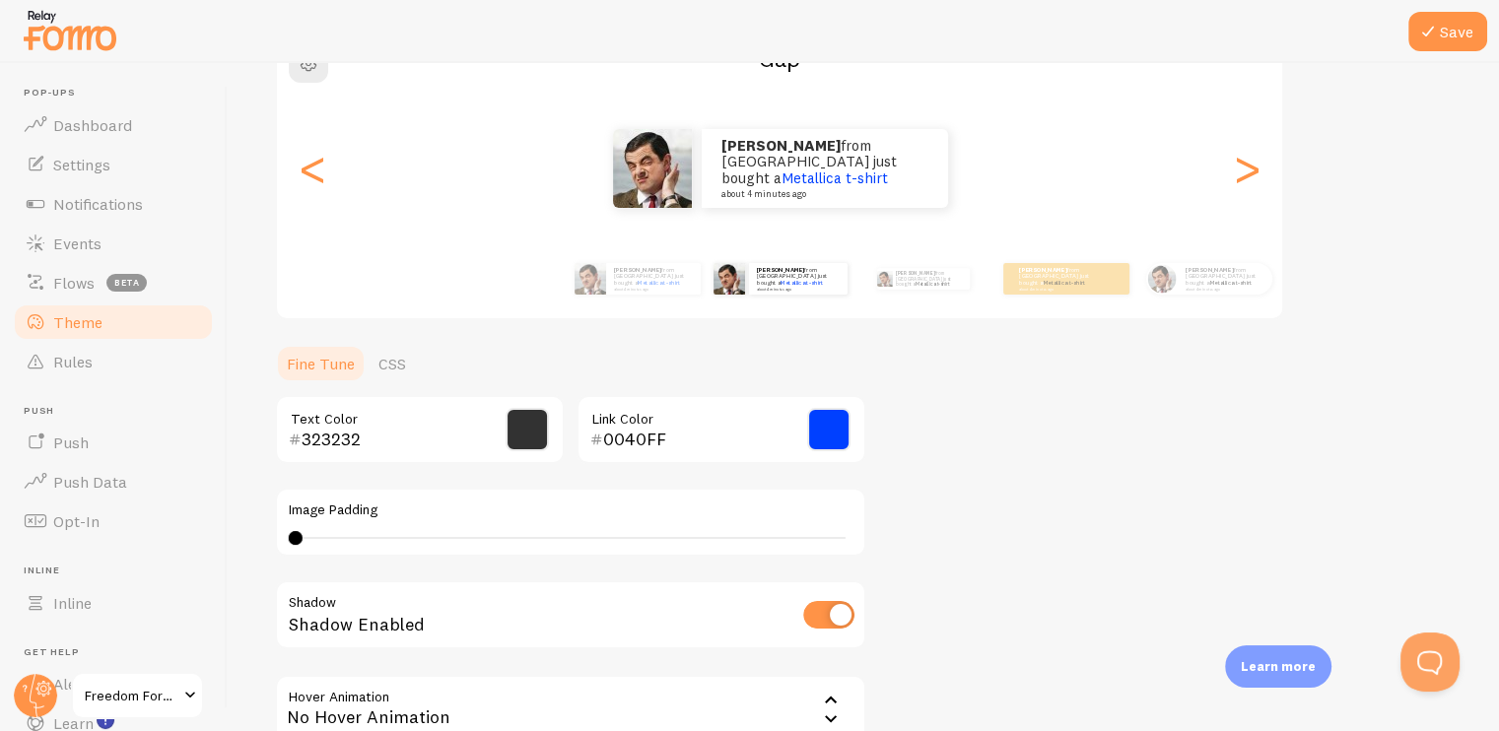
click at [981, 442] on div "Theme Choose a theme for your notifications Gap Edward from United States just …" at bounding box center [863, 380] width 1177 height 935
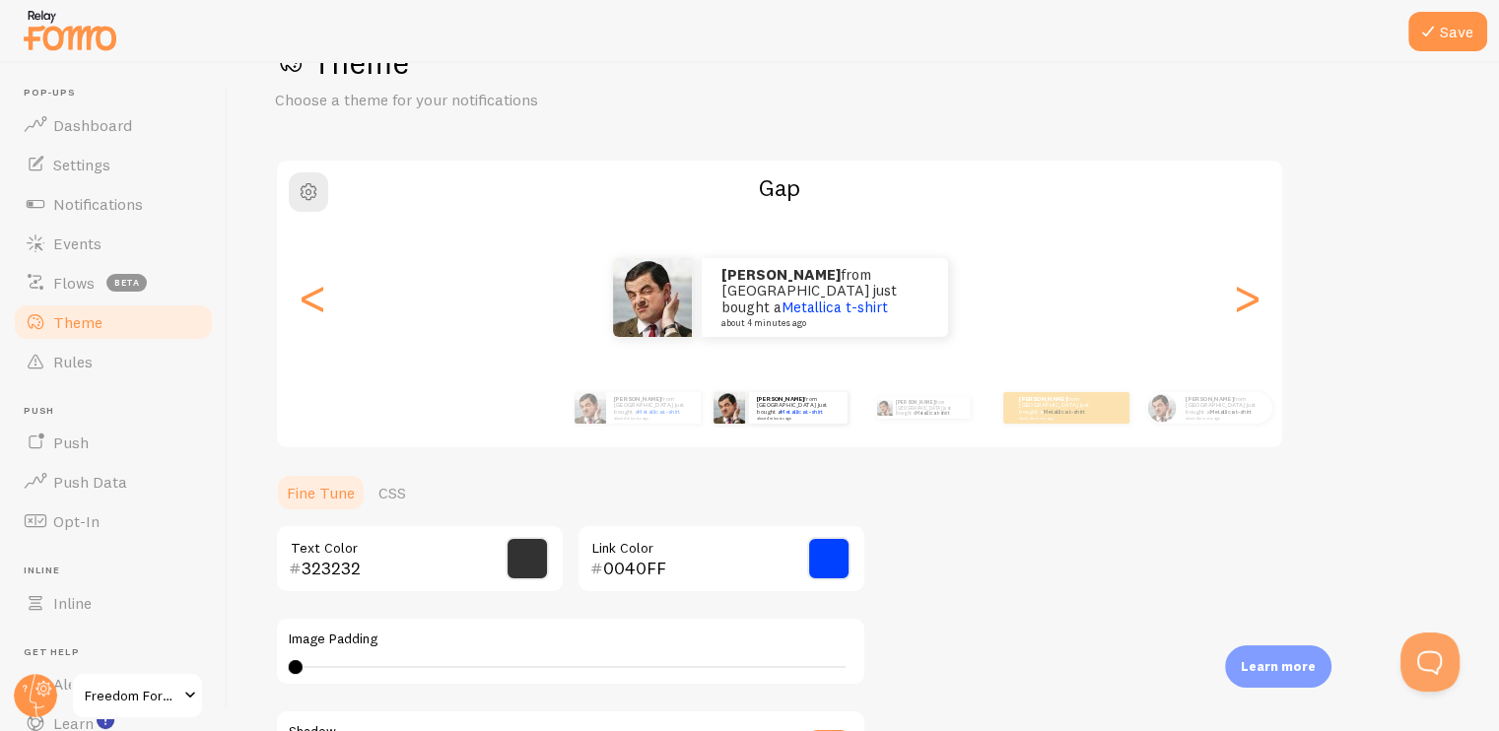
scroll to position [0, 0]
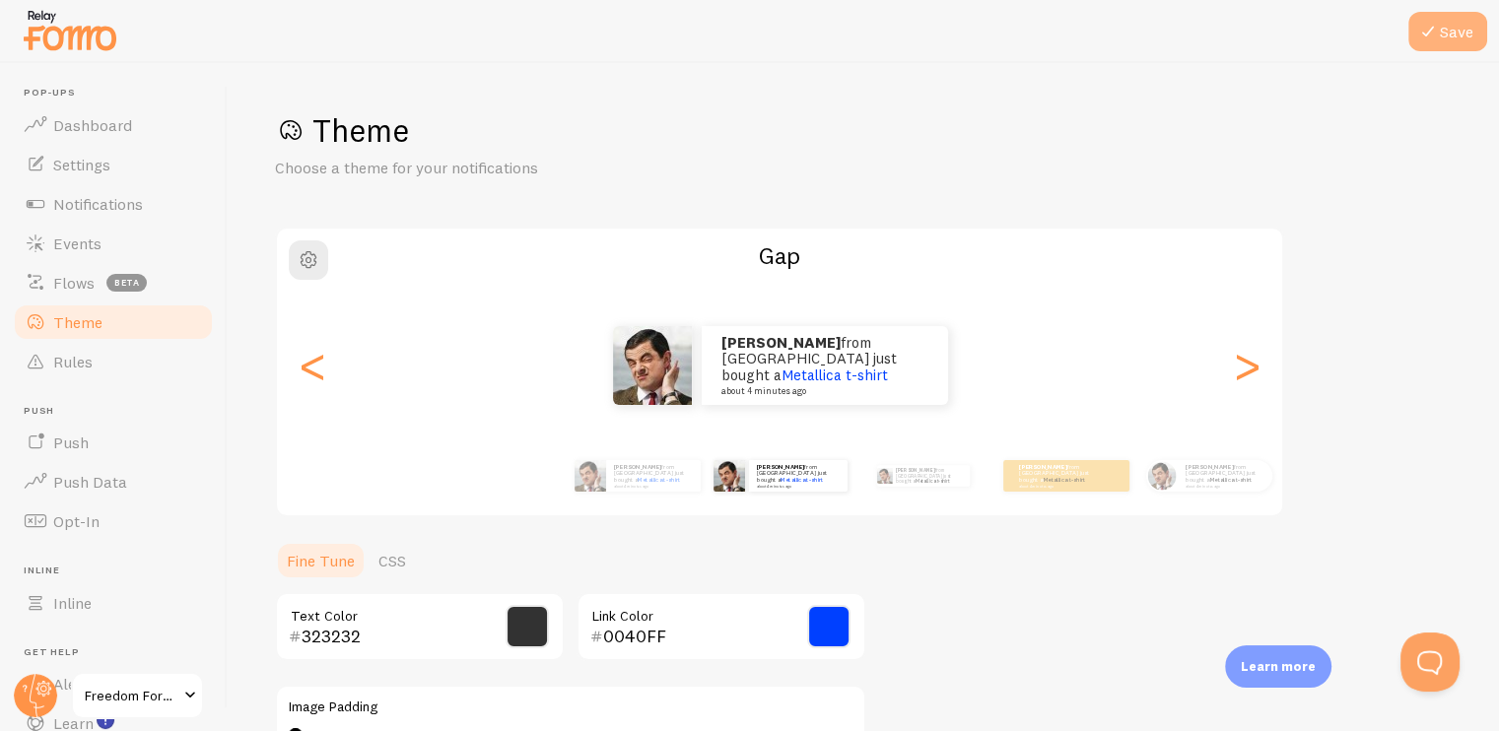
click at [1436, 36] on icon at bounding box center [1428, 32] width 24 height 24
click at [94, 161] on span "Settings" at bounding box center [81, 165] width 57 height 20
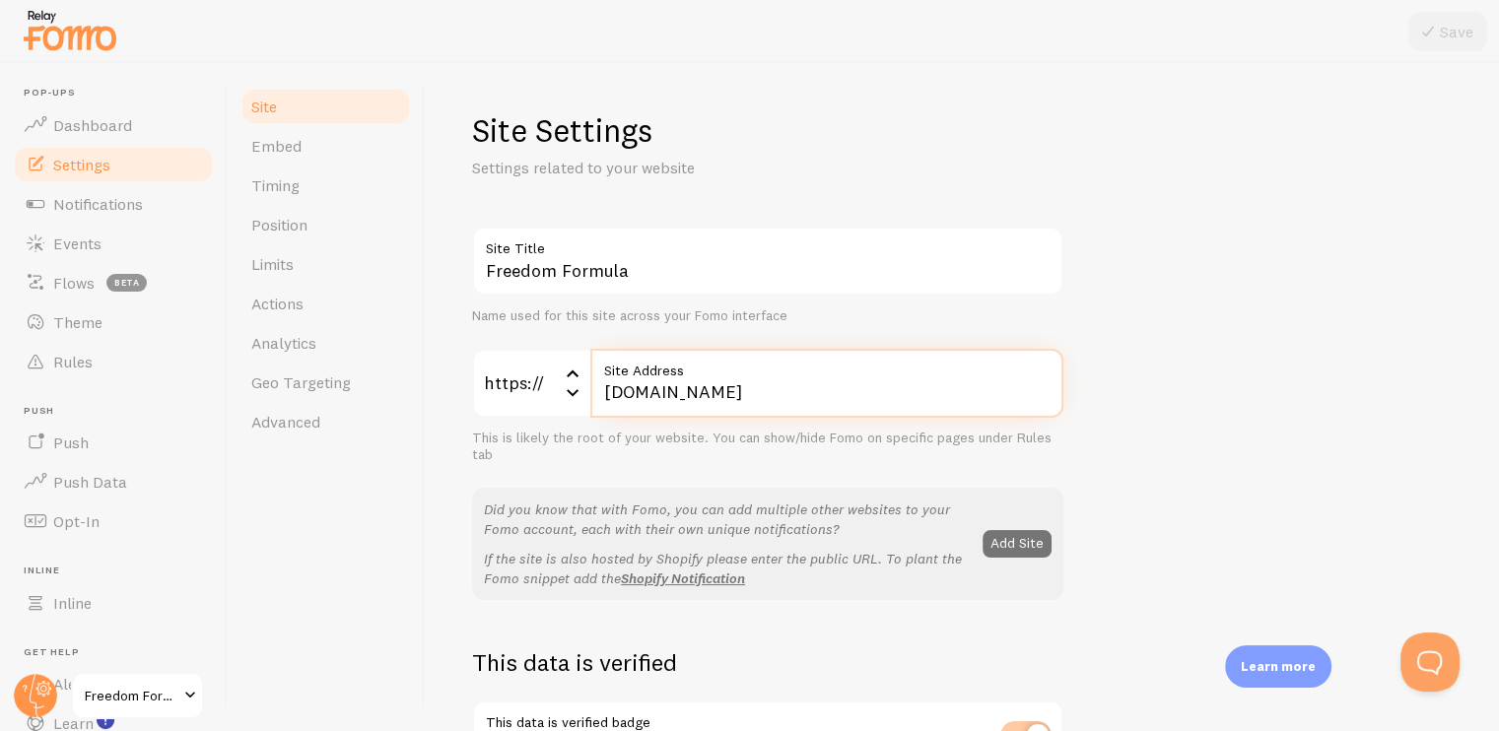
click at [868, 388] on input "www.freedom-formula.online" at bounding box center [826, 383] width 473 height 69
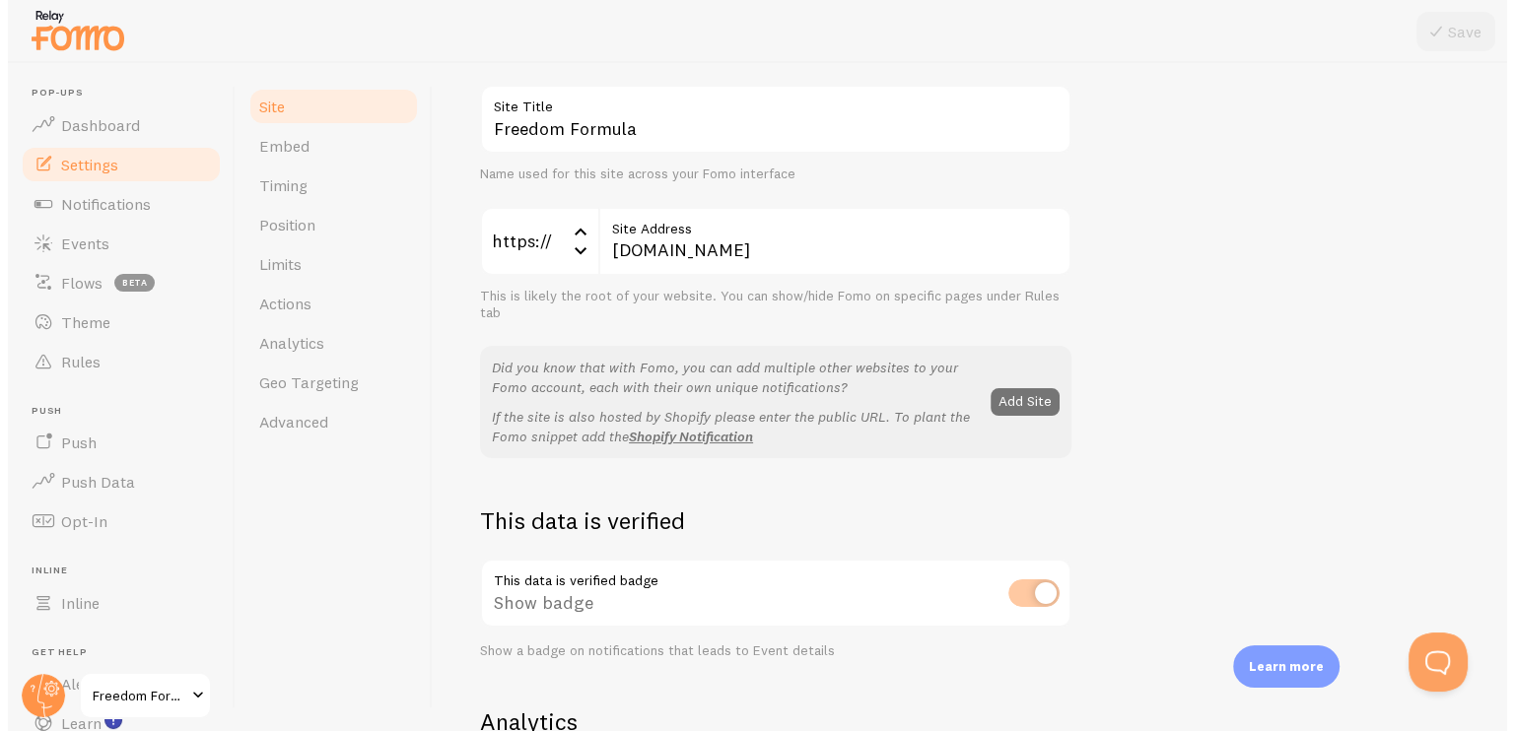
scroll to position [142, 0]
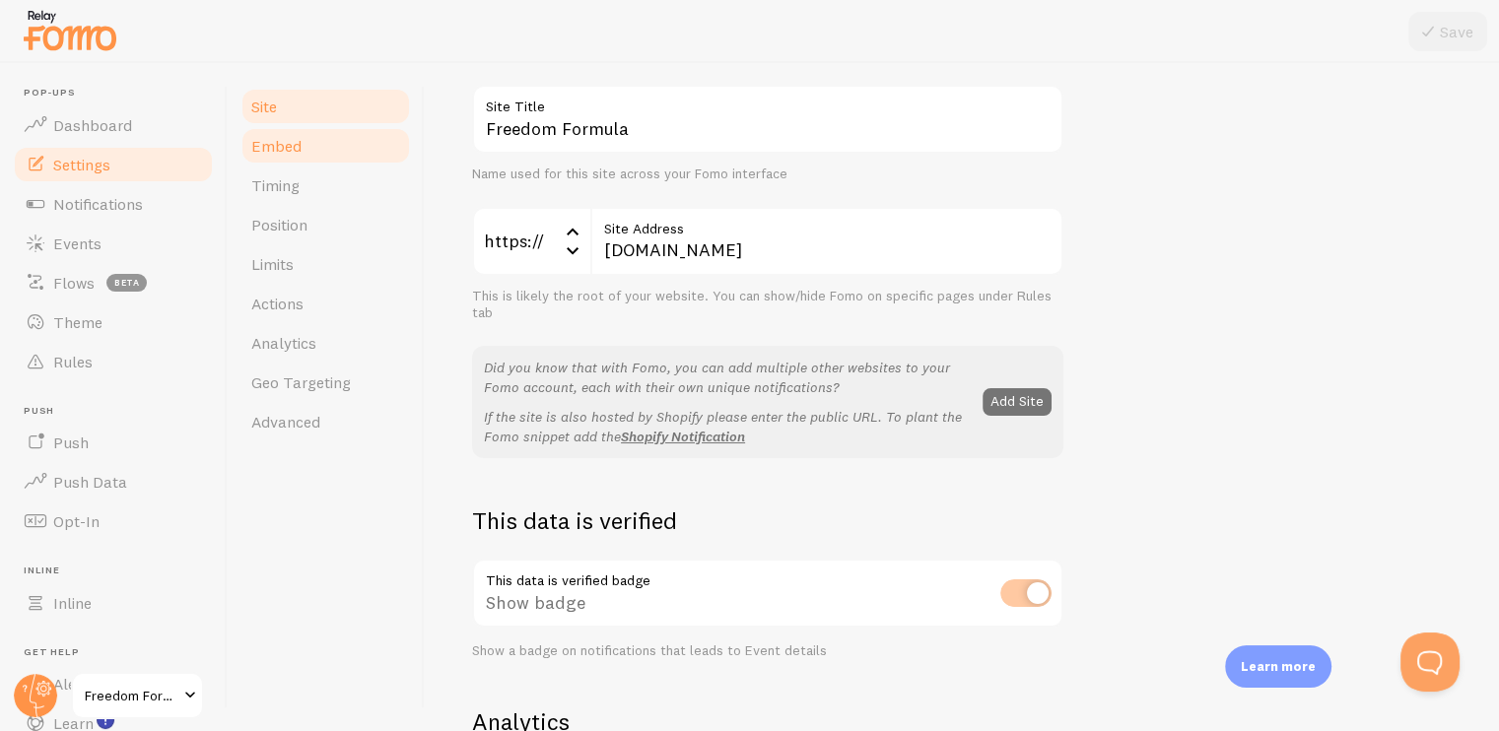
click at [269, 146] on span "Embed" at bounding box center [276, 146] width 50 height 20
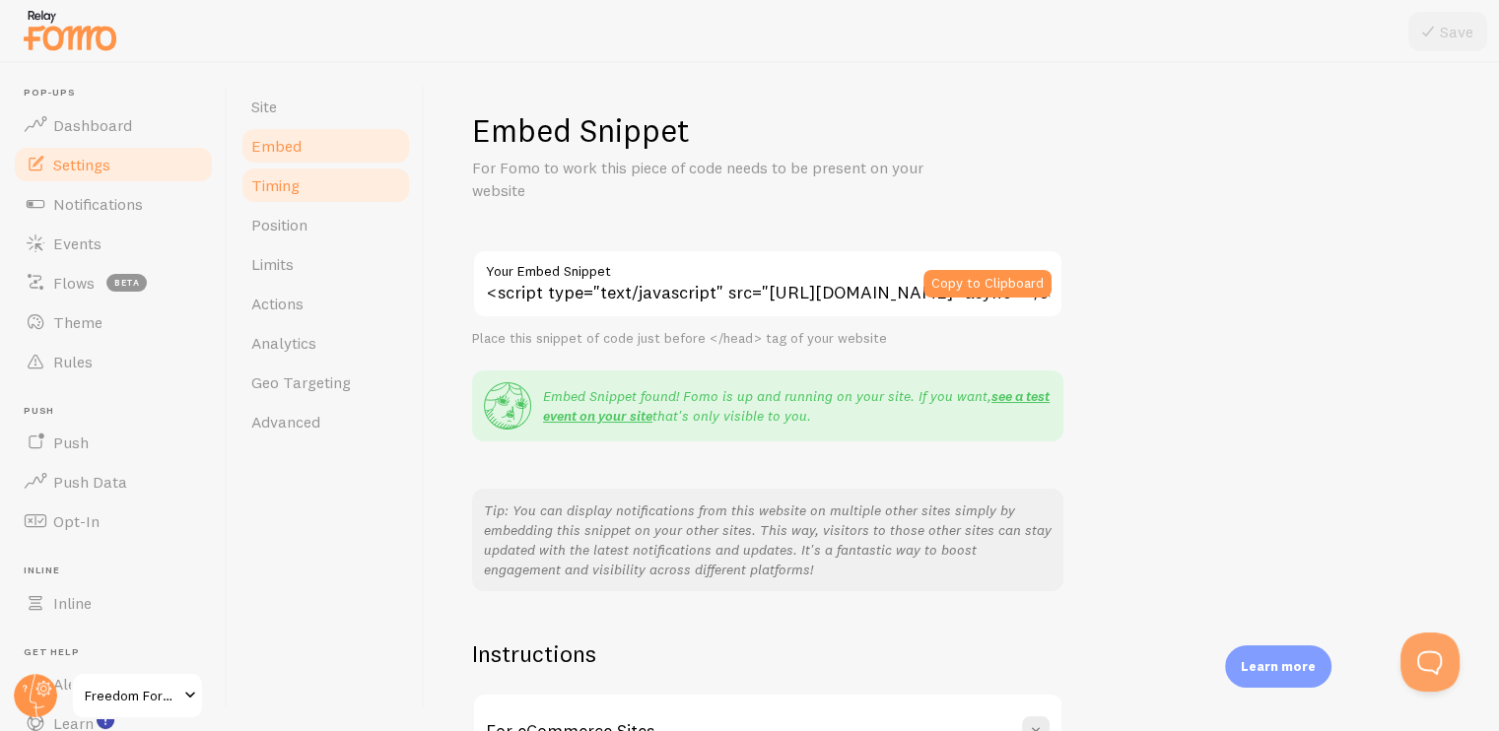
click at [268, 192] on span "Timing" at bounding box center [275, 185] width 48 height 20
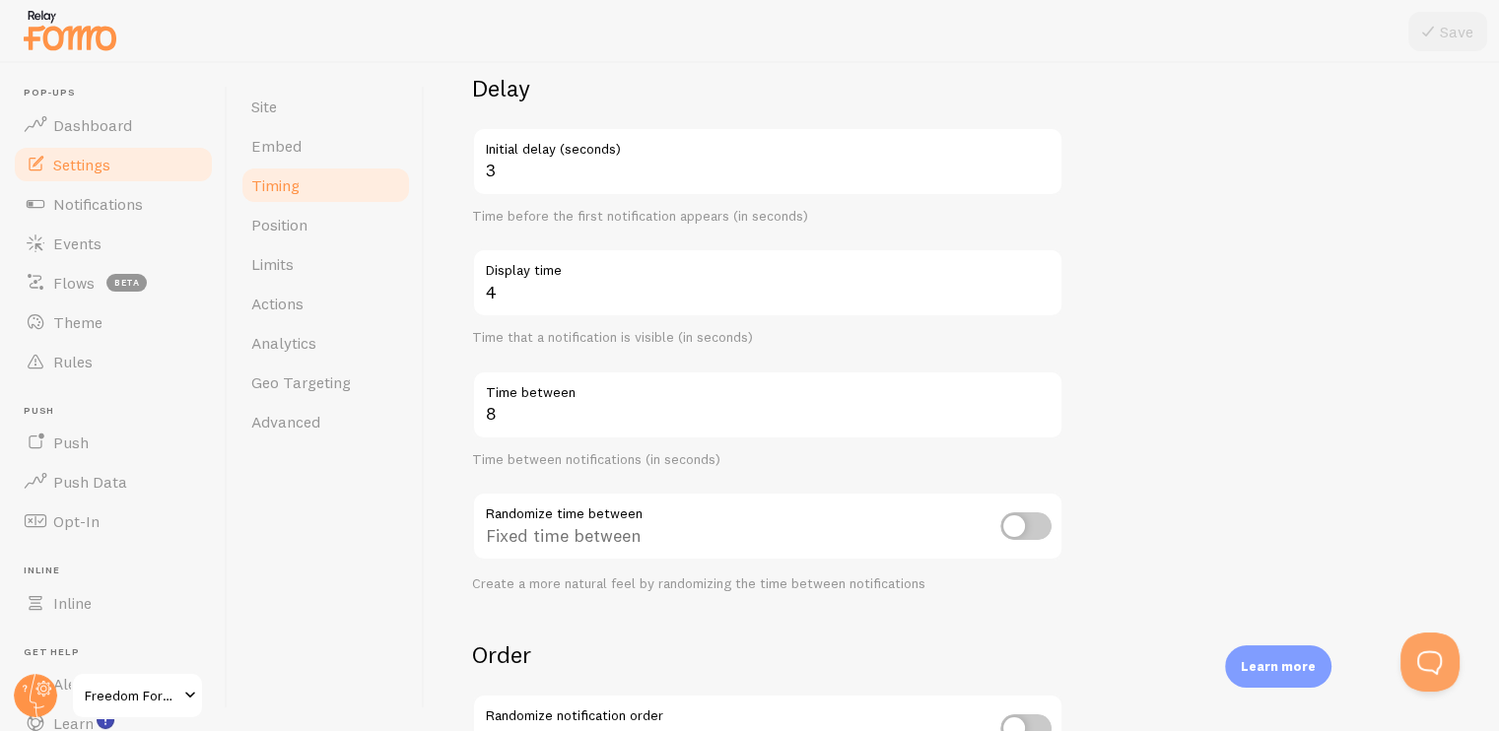
scroll to position [197, 0]
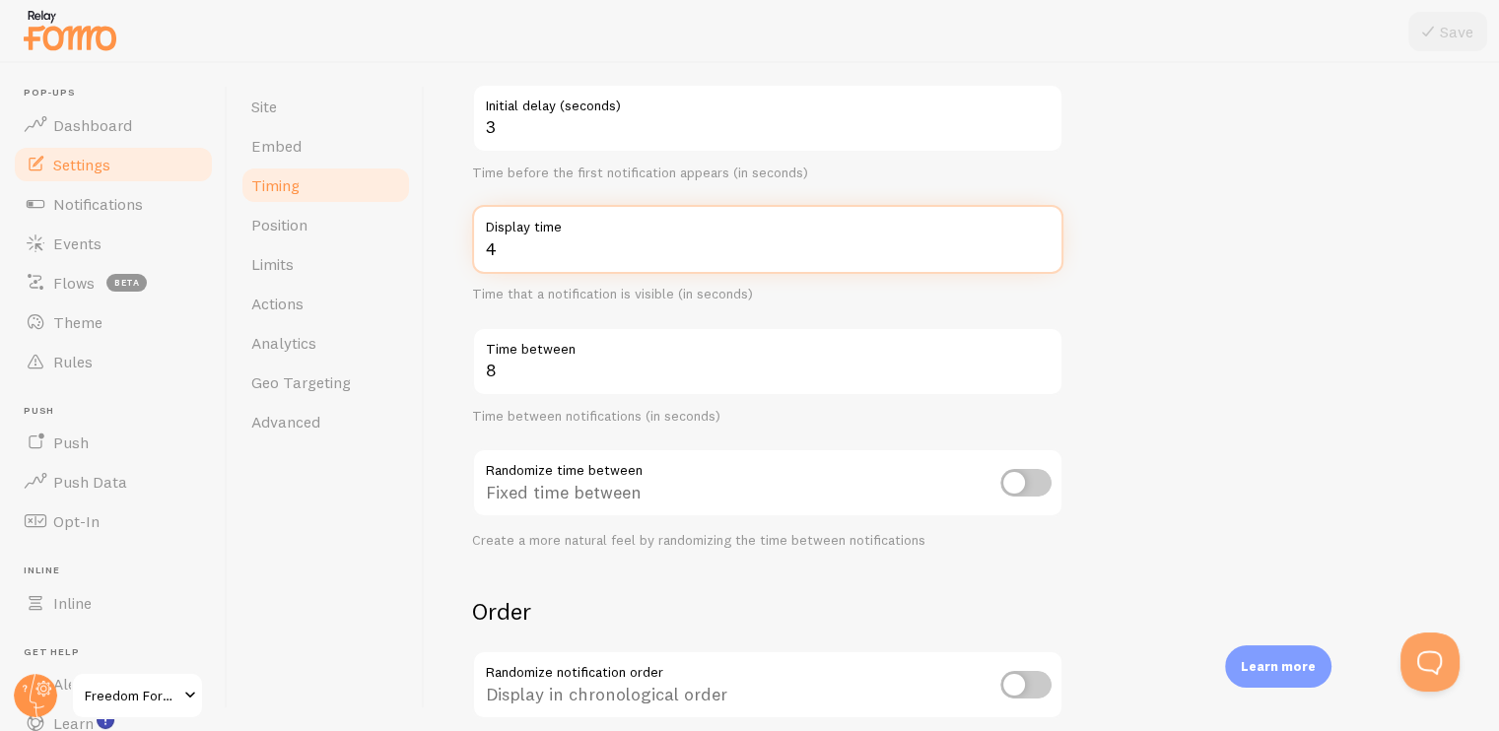
click at [505, 258] on input "4" at bounding box center [767, 239] width 591 height 69
type input "9"
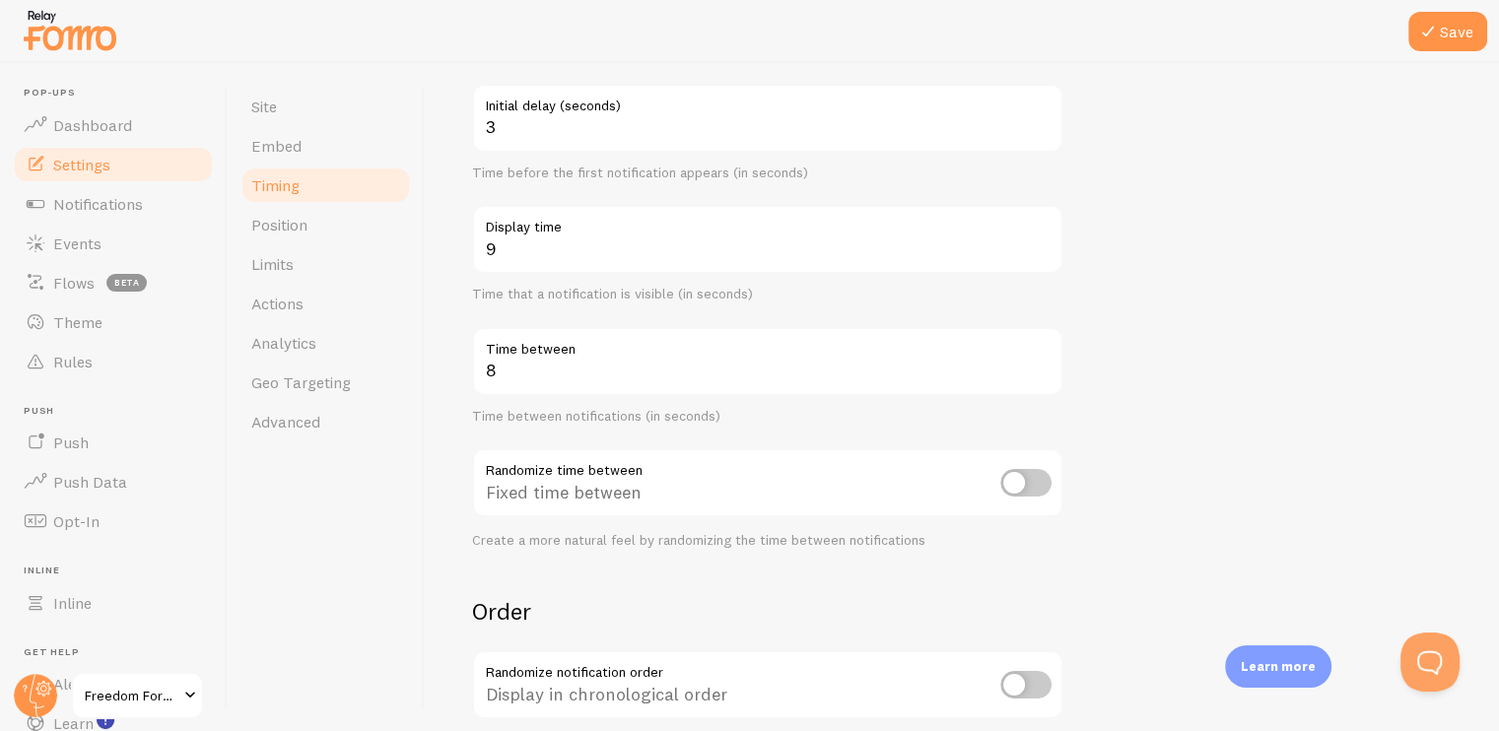
click at [718, 431] on div "Delay 3 Initial delay (seconds) Time before the first notification appears (in …" at bounding box center [767, 289] width 591 height 519
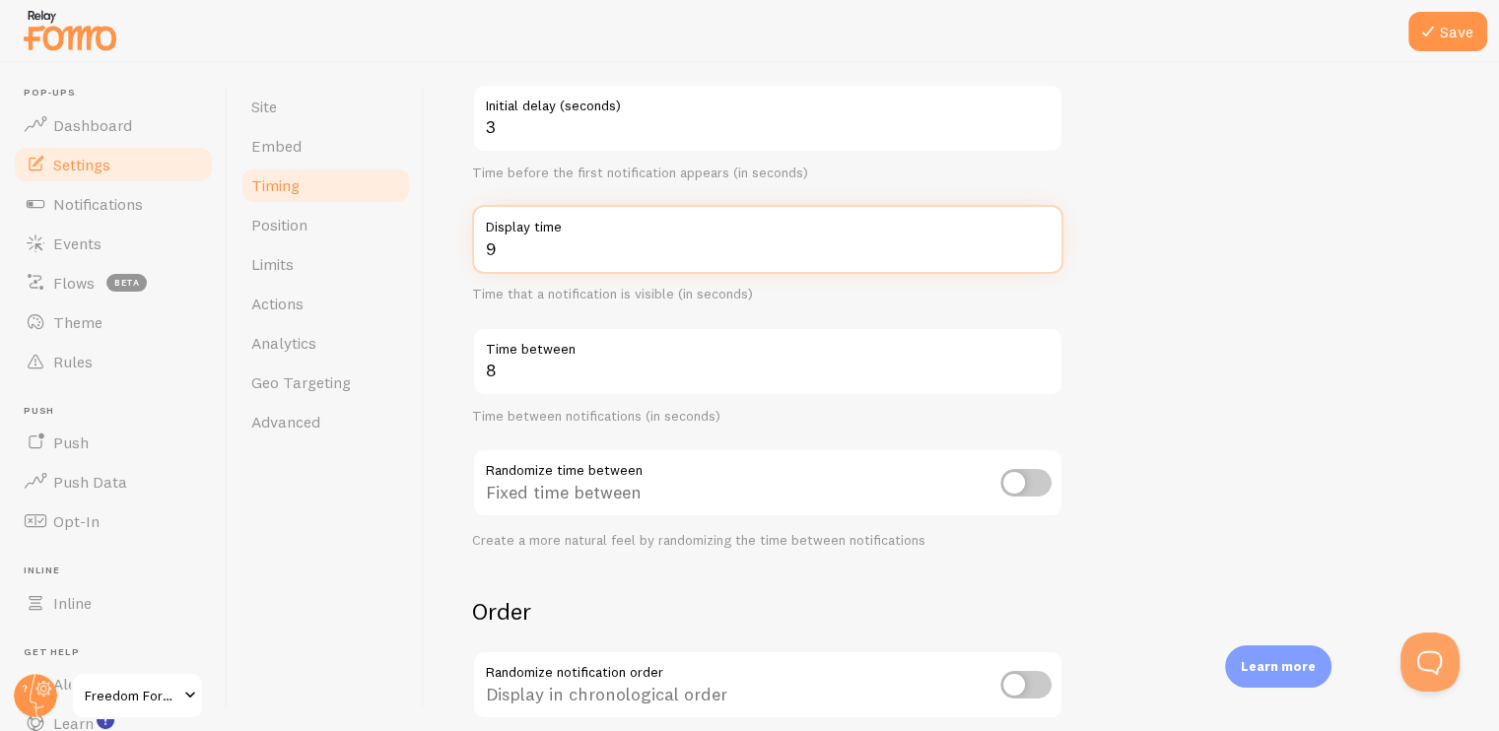
click at [556, 249] on input "9" at bounding box center [767, 239] width 591 height 69
type input "13"
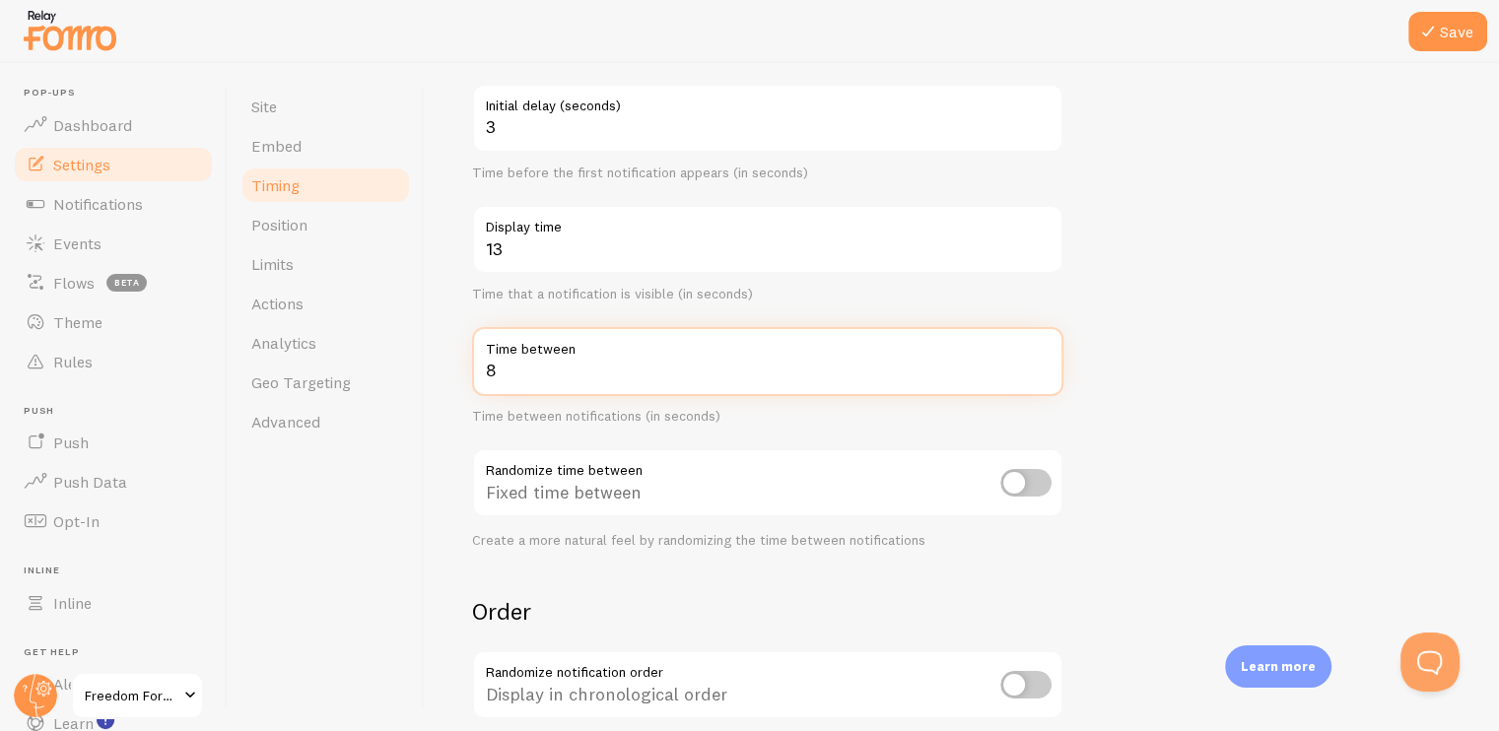
click at [535, 373] on input "8" at bounding box center [767, 361] width 591 height 69
type input "9"
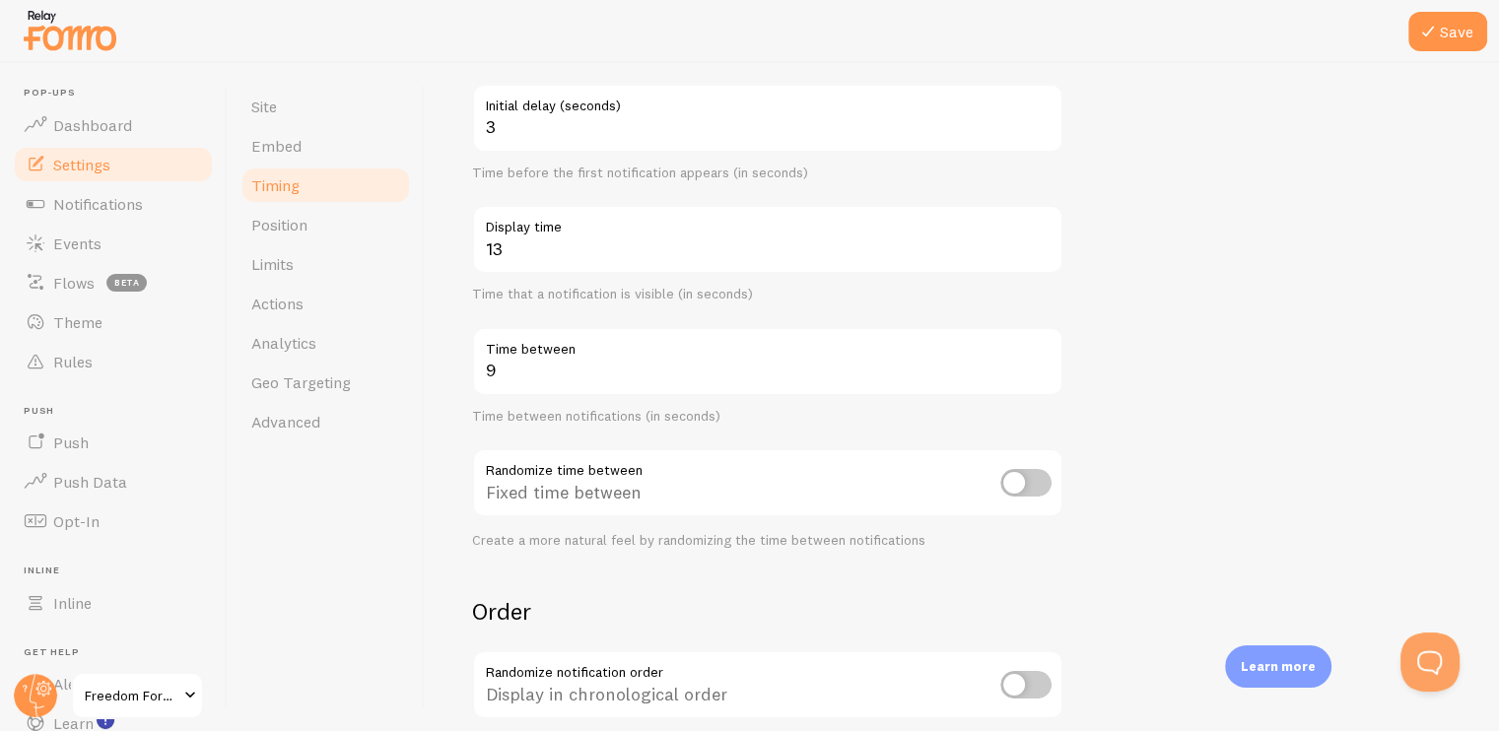
click at [1184, 385] on form "Delay 3 Initial delay (seconds) Time before the first notification appears (in …" at bounding box center [961, 452] width 979 height 845
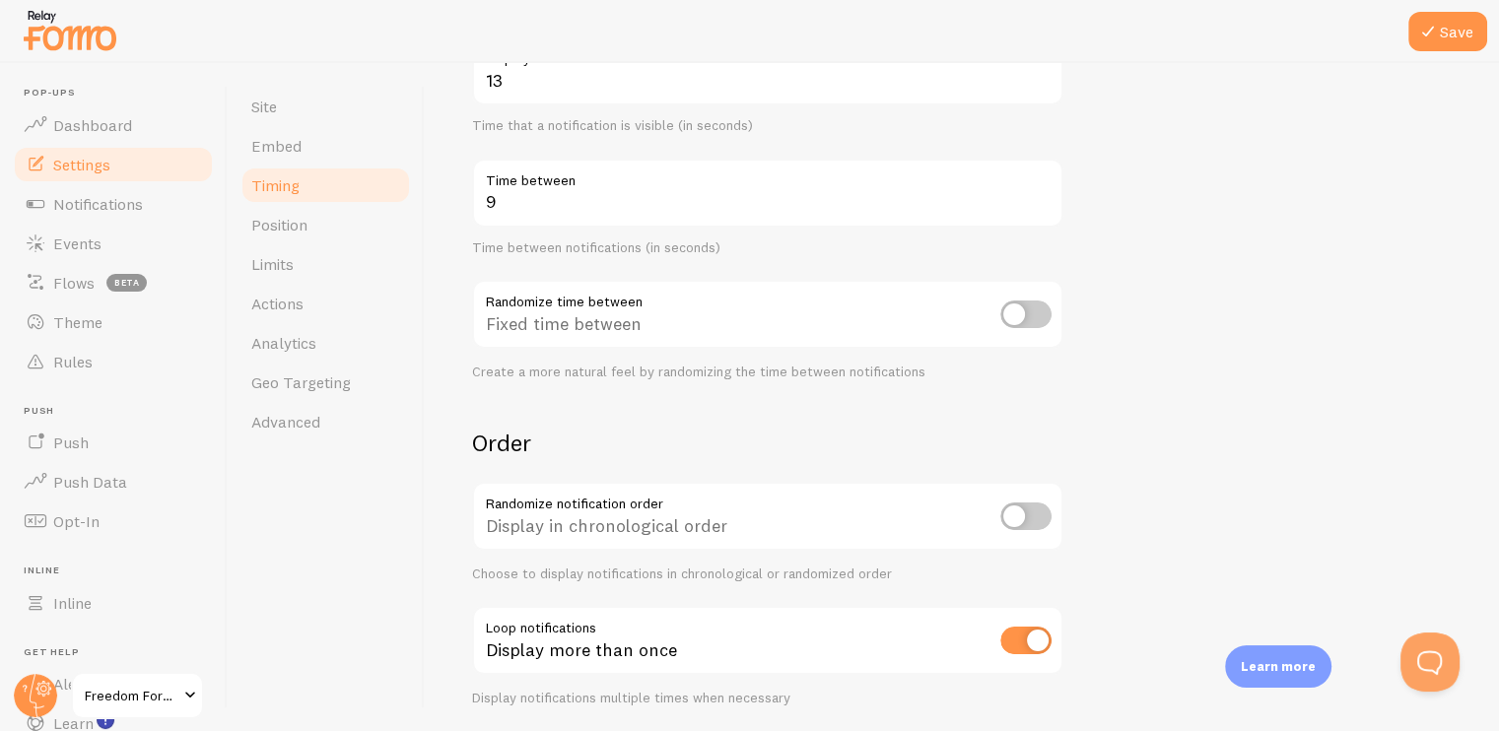
scroll to position [394, 0]
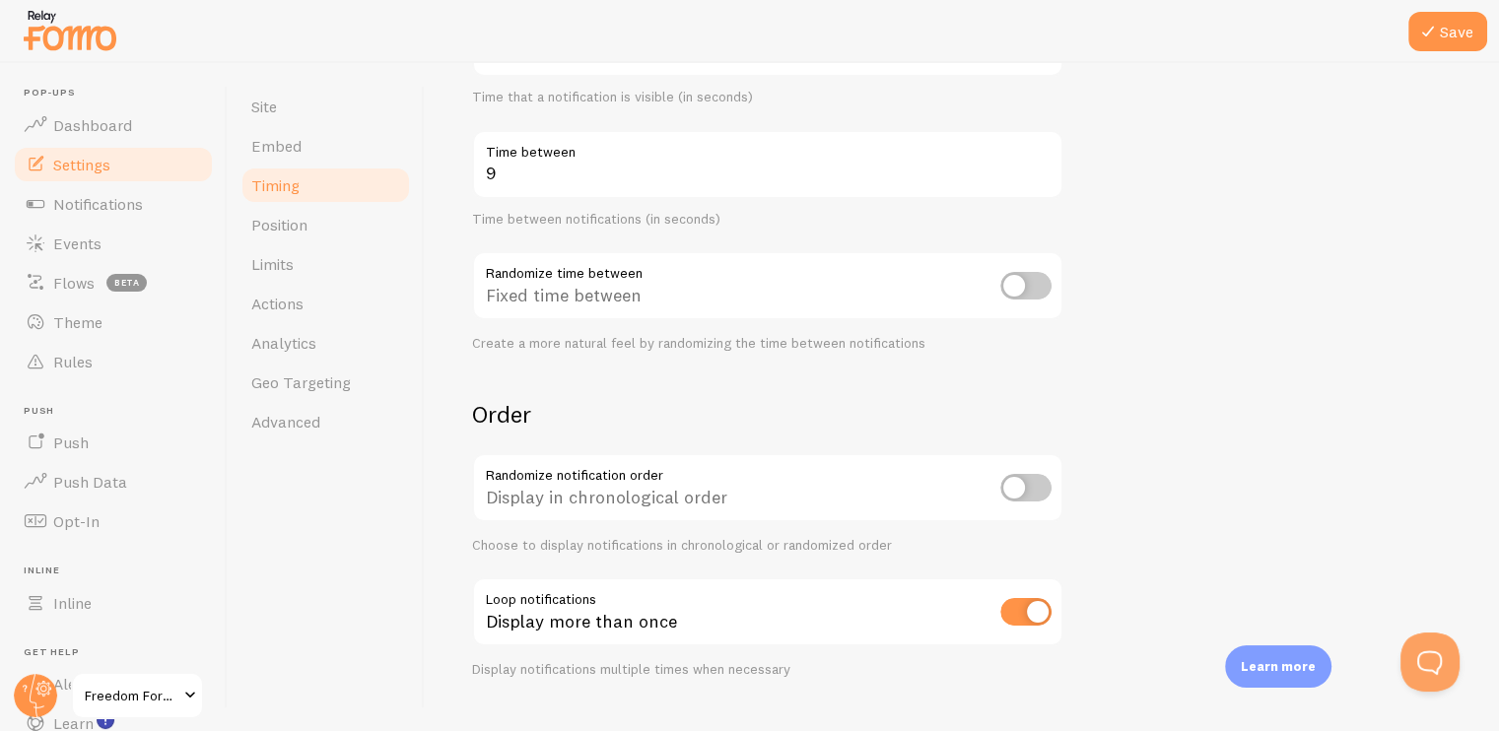
click at [1025, 297] on input "checkbox" at bounding box center [1025, 286] width 51 height 28
checkbox input "true"
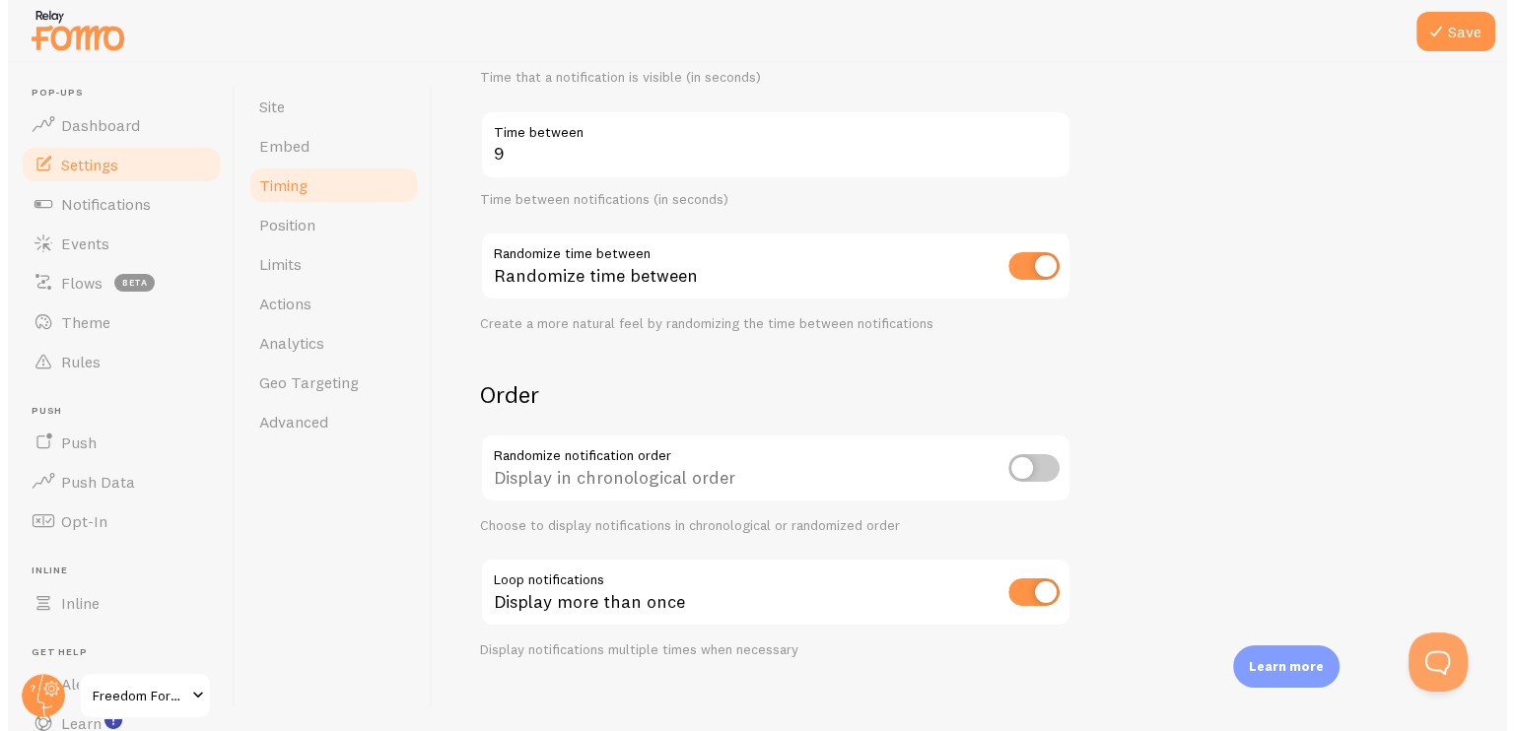
scroll to position [433, 0]
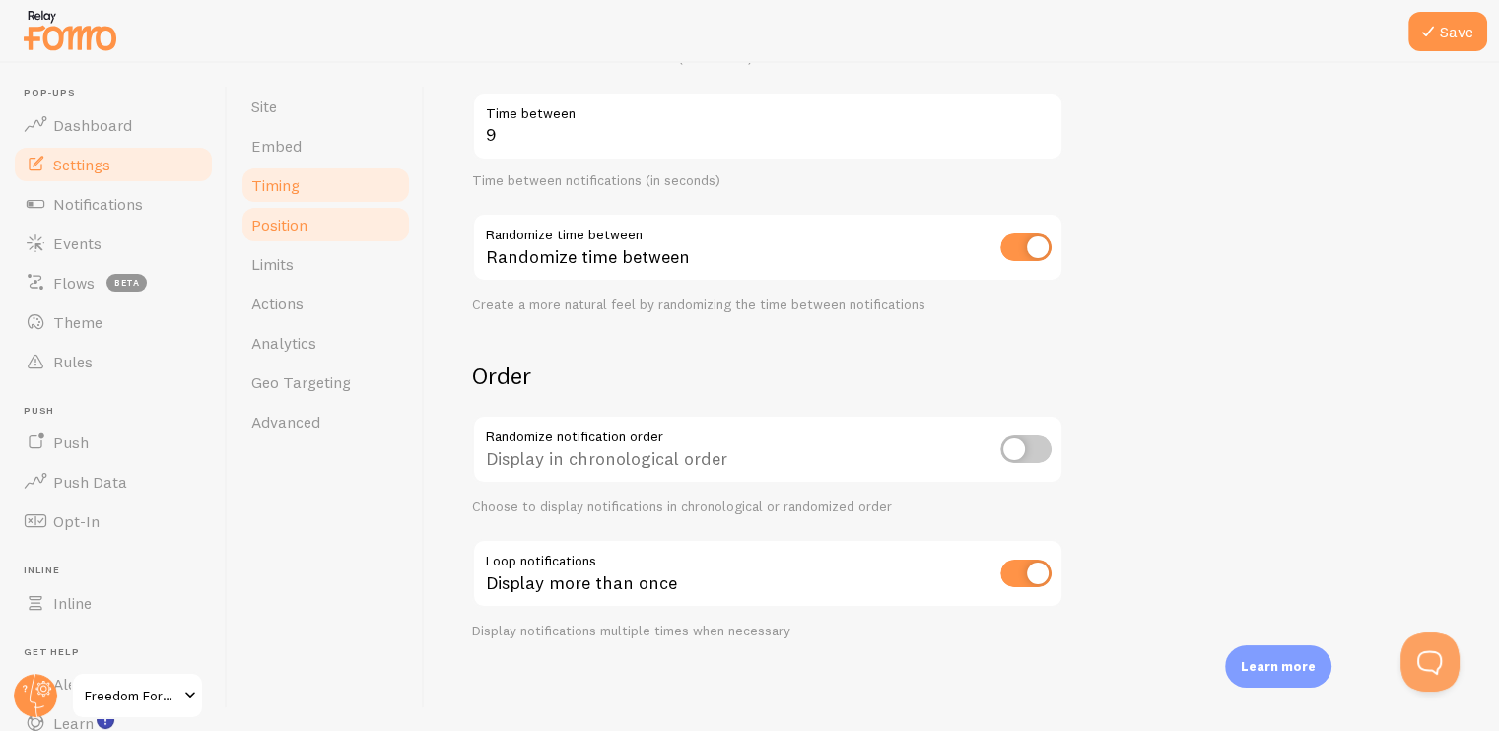
click at [284, 232] on span "Position" at bounding box center [279, 225] width 56 height 20
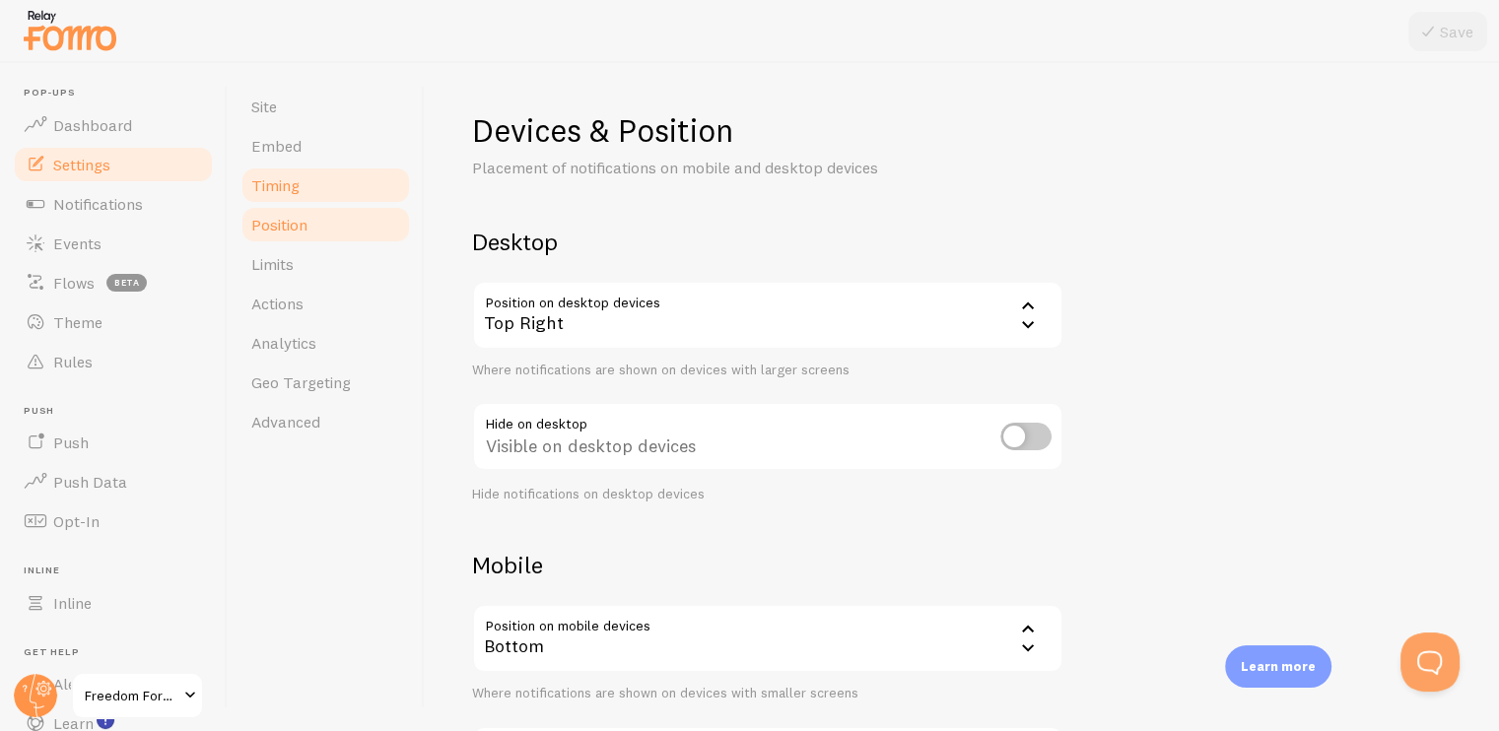
click at [306, 192] on link "Timing" at bounding box center [325, 185] width 172 height 39
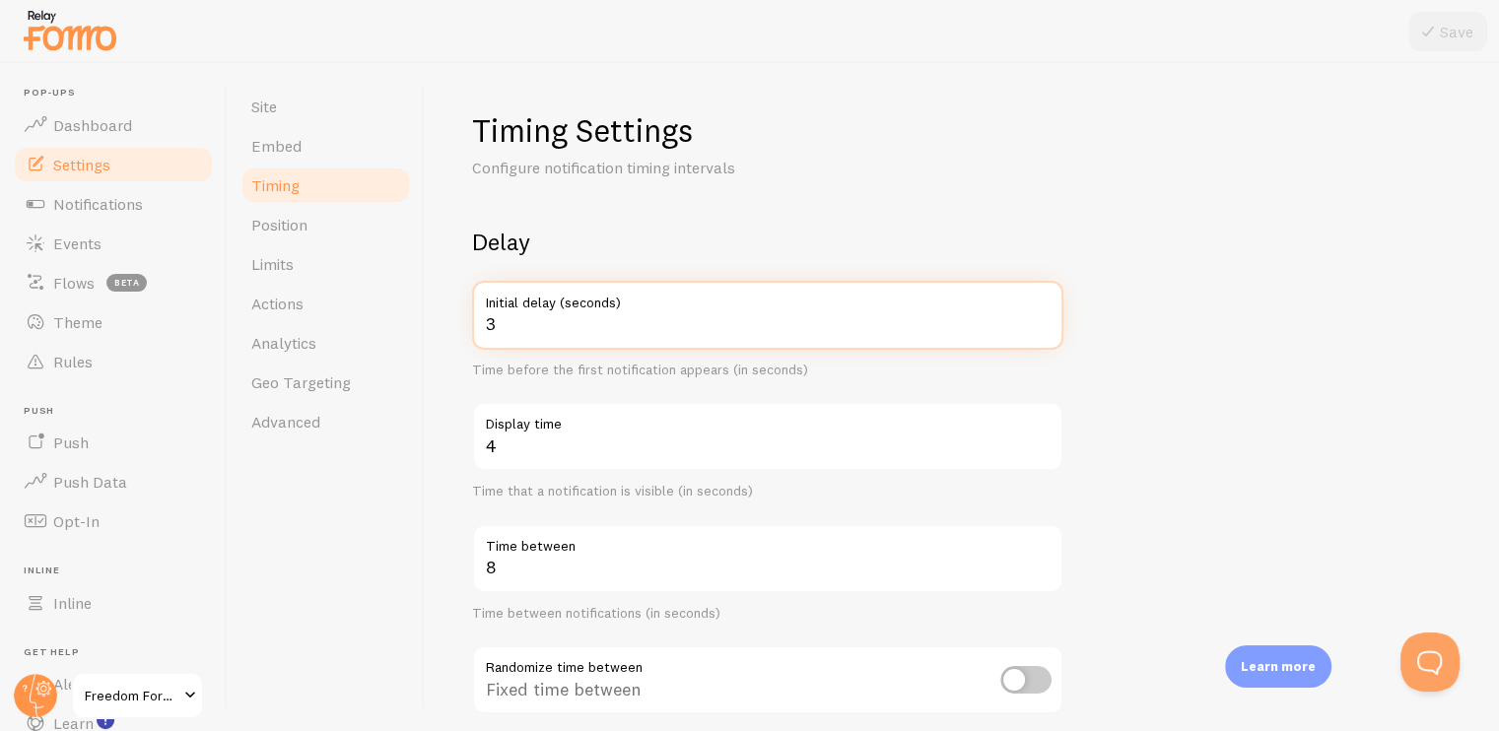
click at [603, 334] on input "3" at bounding box center [767, 315] width 591 height 69
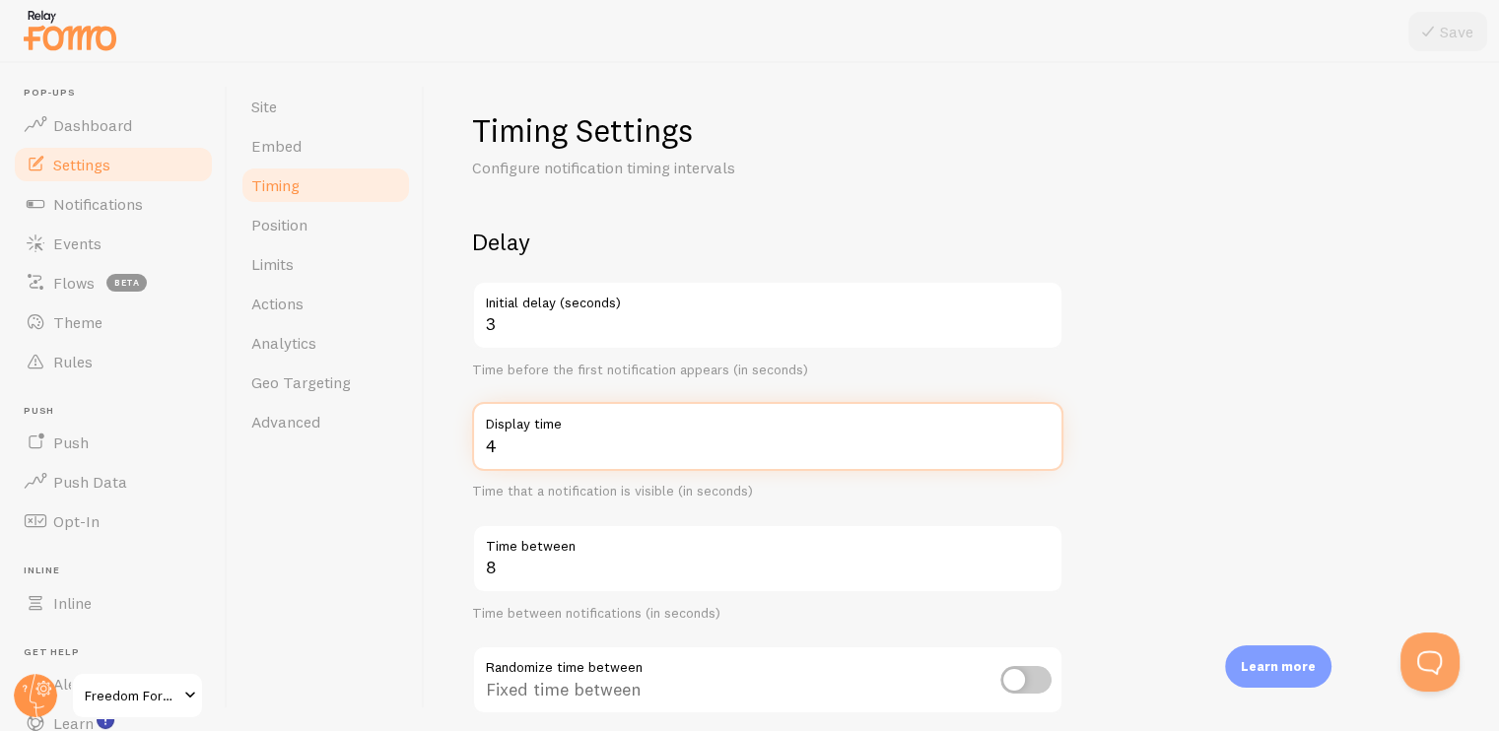
click at [581, 448] on input "4" at bounding box center [767, 436] width 591 height 69
type input "13"
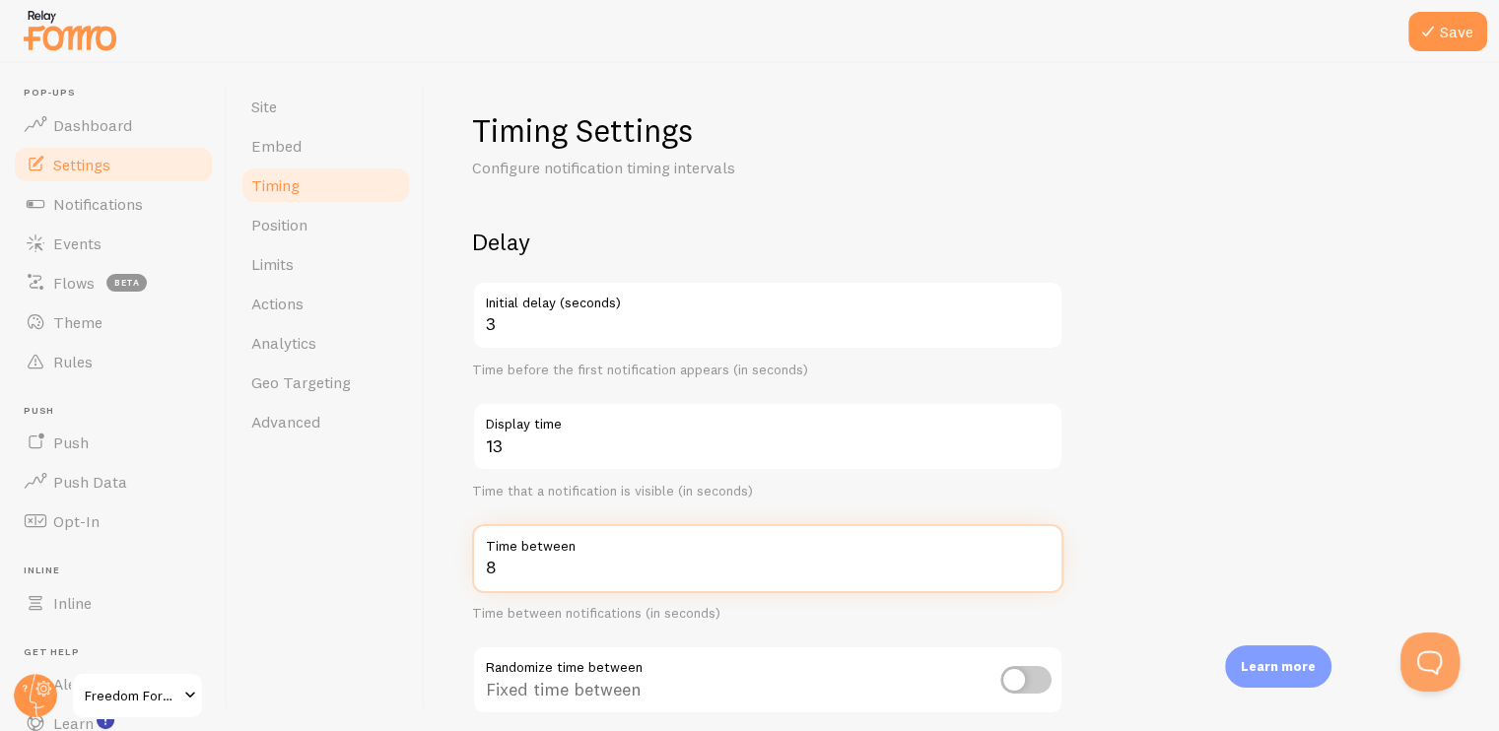
click at [526, 561] on input "8" at bounding box center [767, 558] width 591 height 69
type input "8"
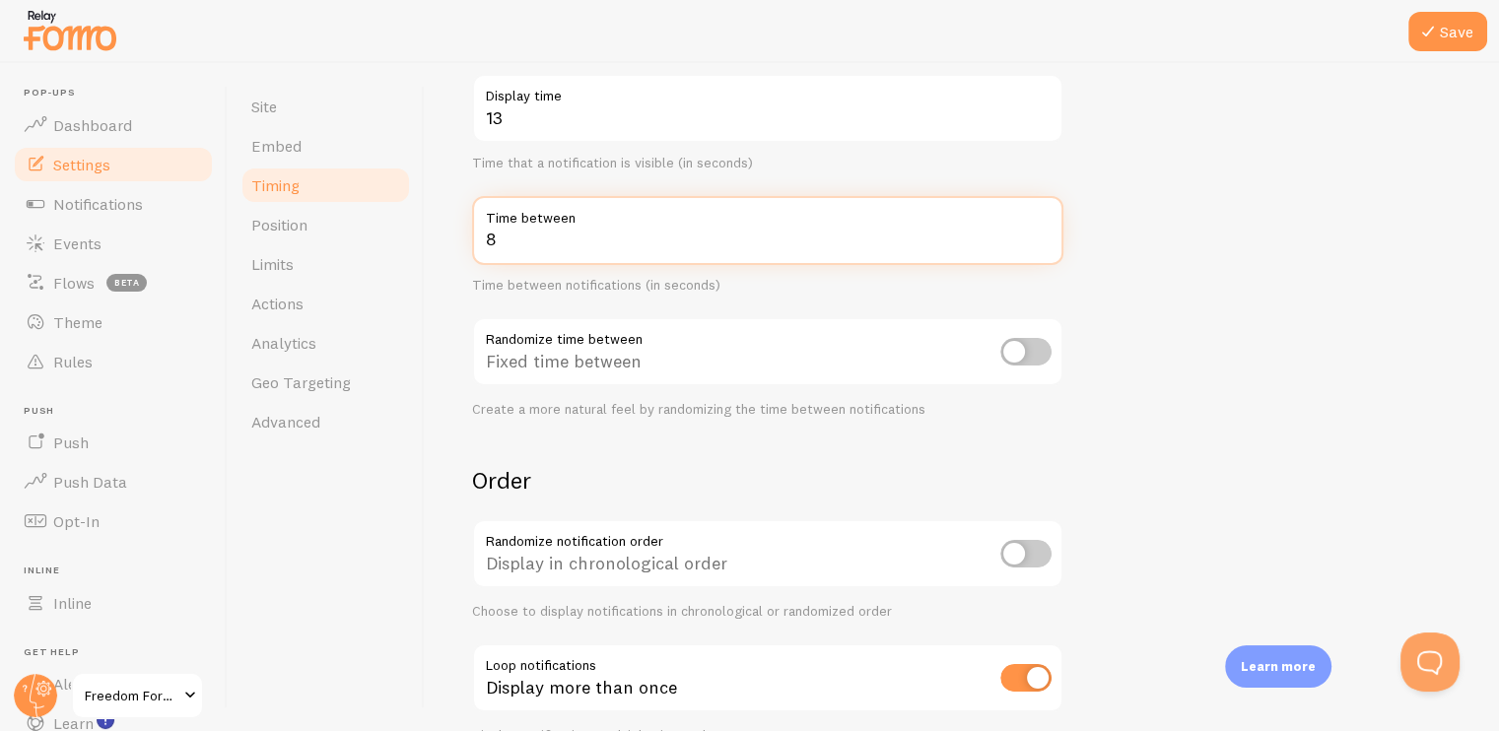
scroll to position [394, 0]
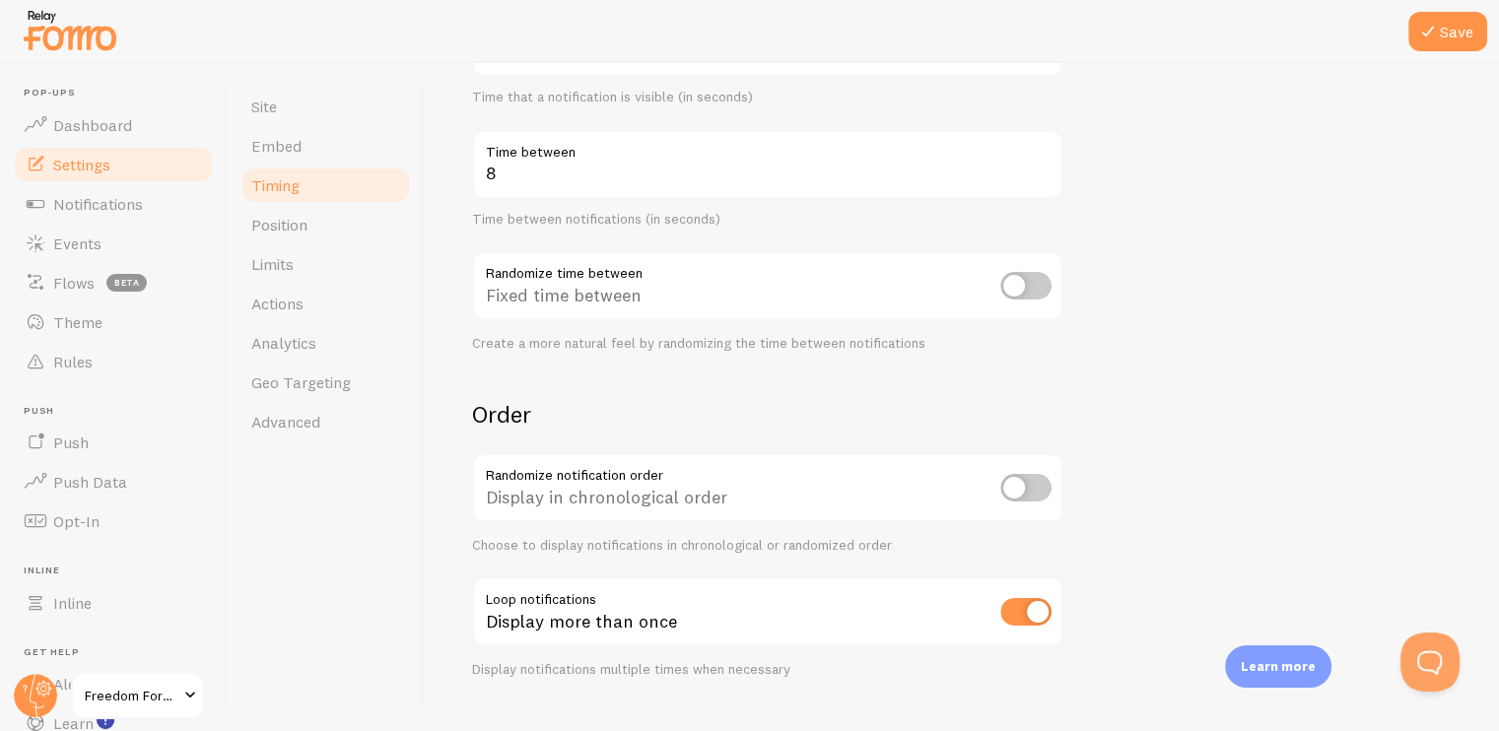
click at [1007, 283] on input "checkbox" at bounding box center [1025, 286] width 51 height 28
checkbox input "true"
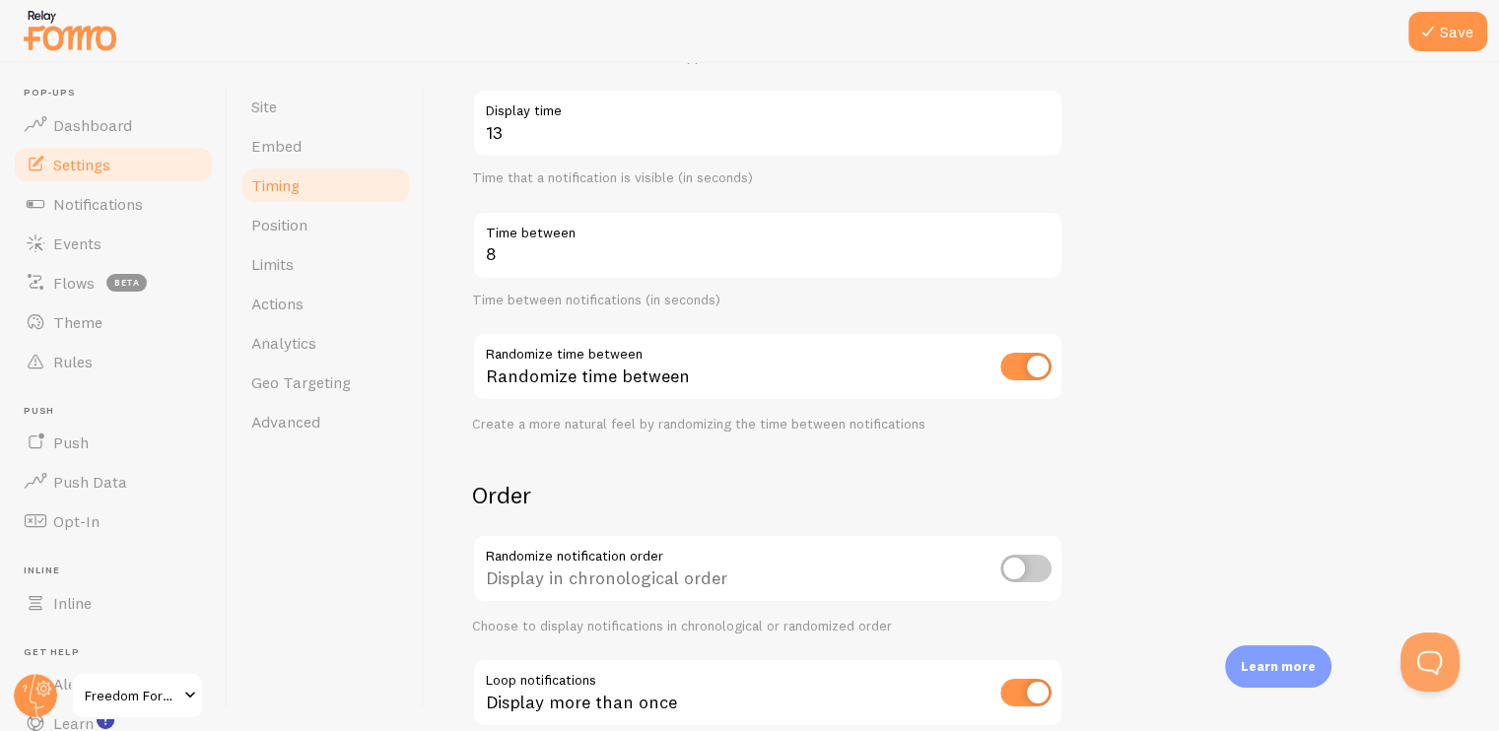
scroll to position [197, 0]
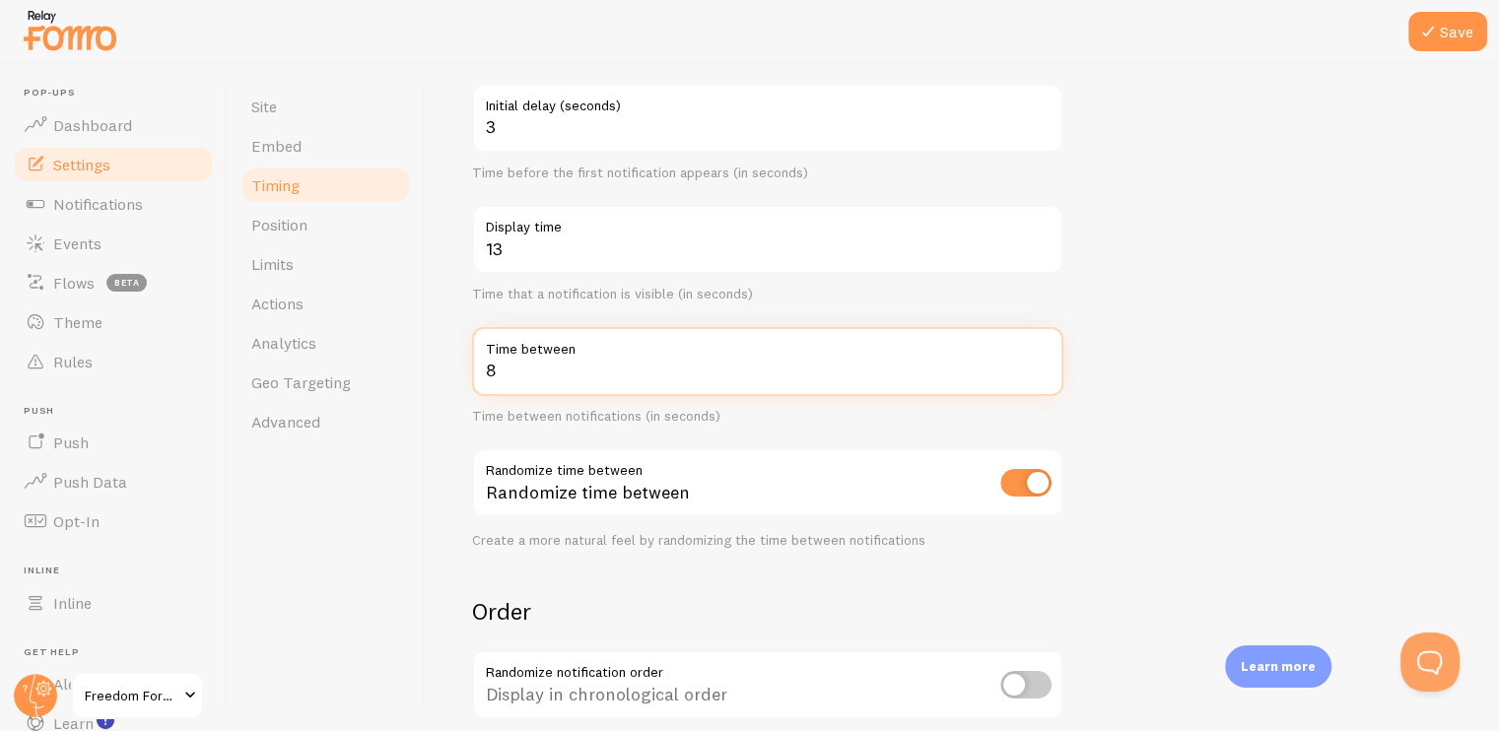
click at [679, 377] on input "8" at bounding box center [767, 361] width 591 height 69
type input "9"
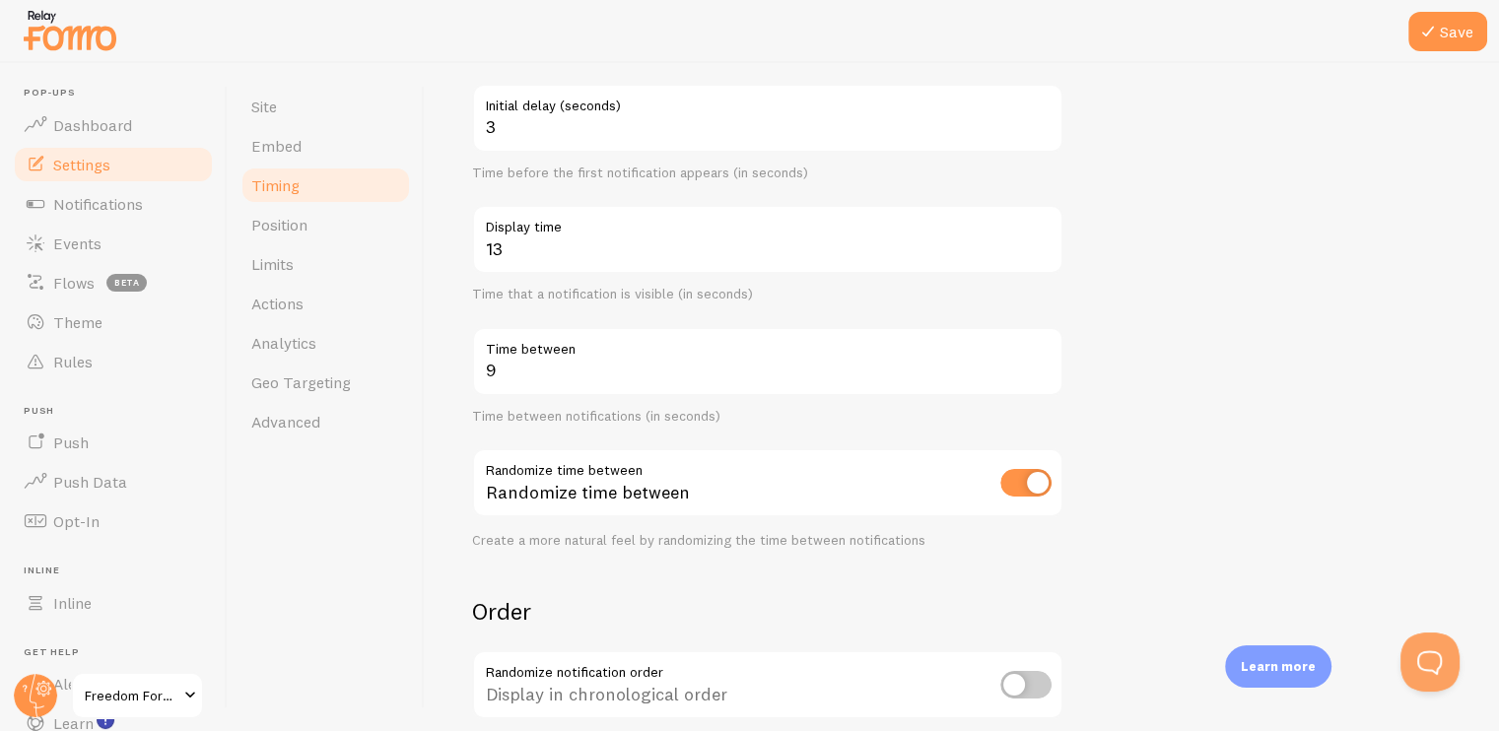
click at [1206, 290] on form "Delay 3 Initial delay (seconds) Time before the first notification appears (in …" at bounding box center [961, 452] width 979 height 845
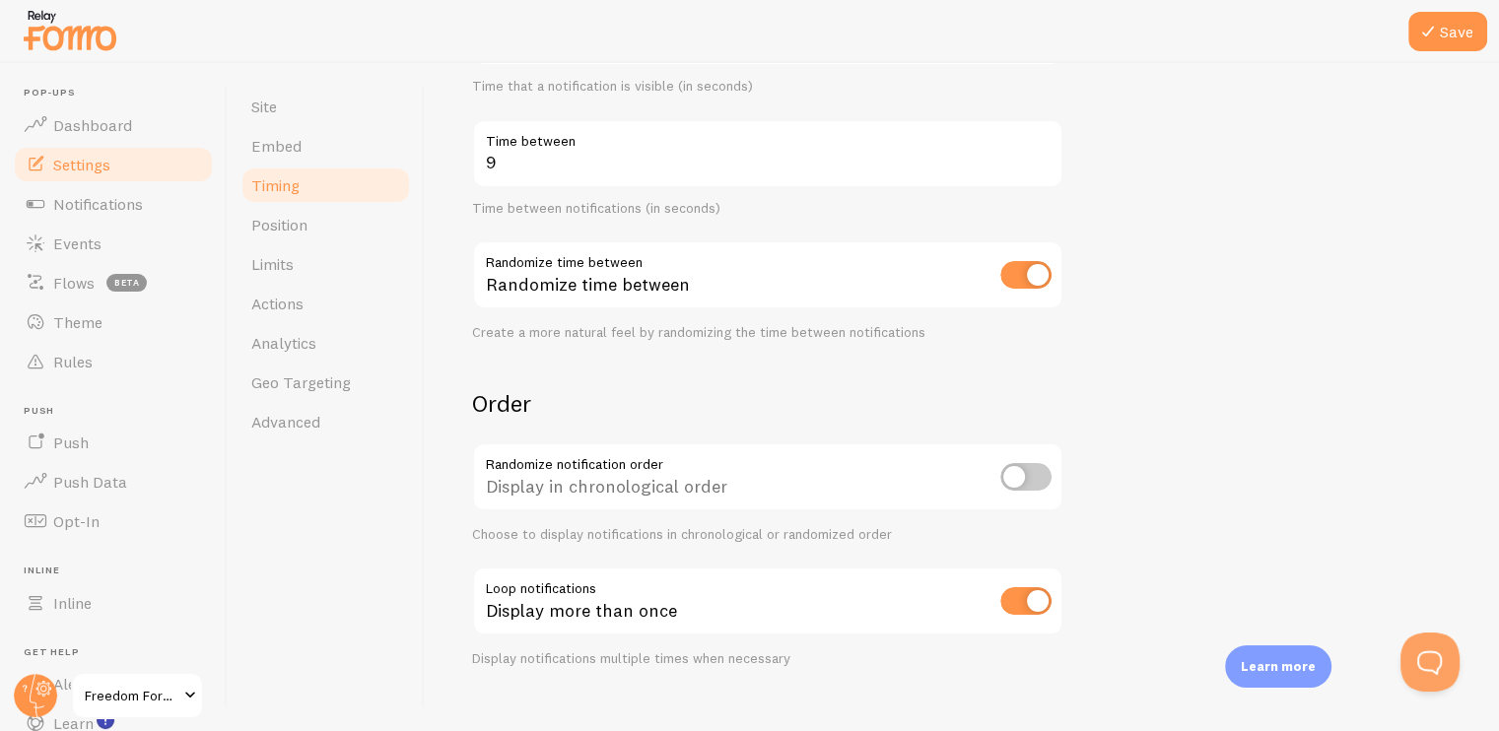
scroll to position [433, 0]
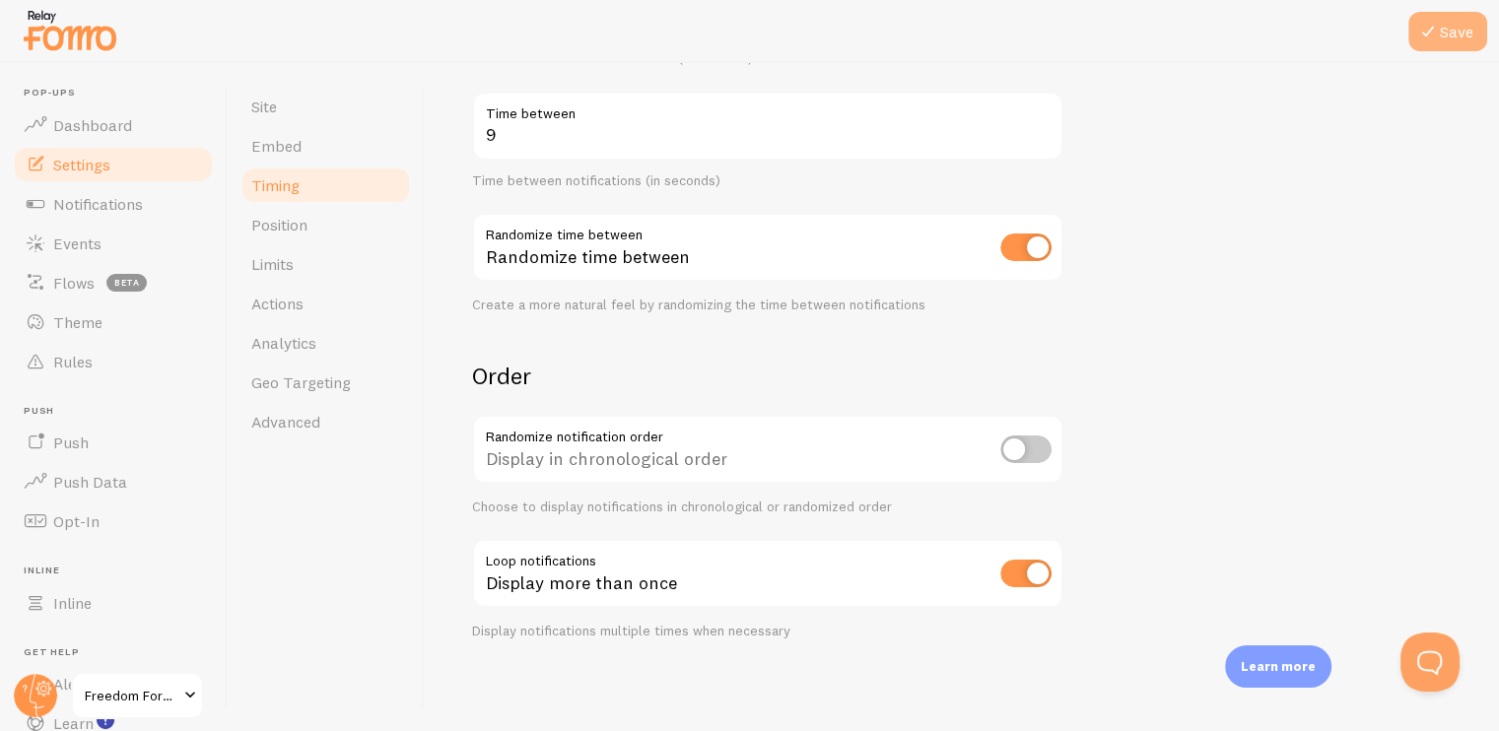
click at [1436, 25] on icon at bounding box center [1428, 32] width 24 height 24
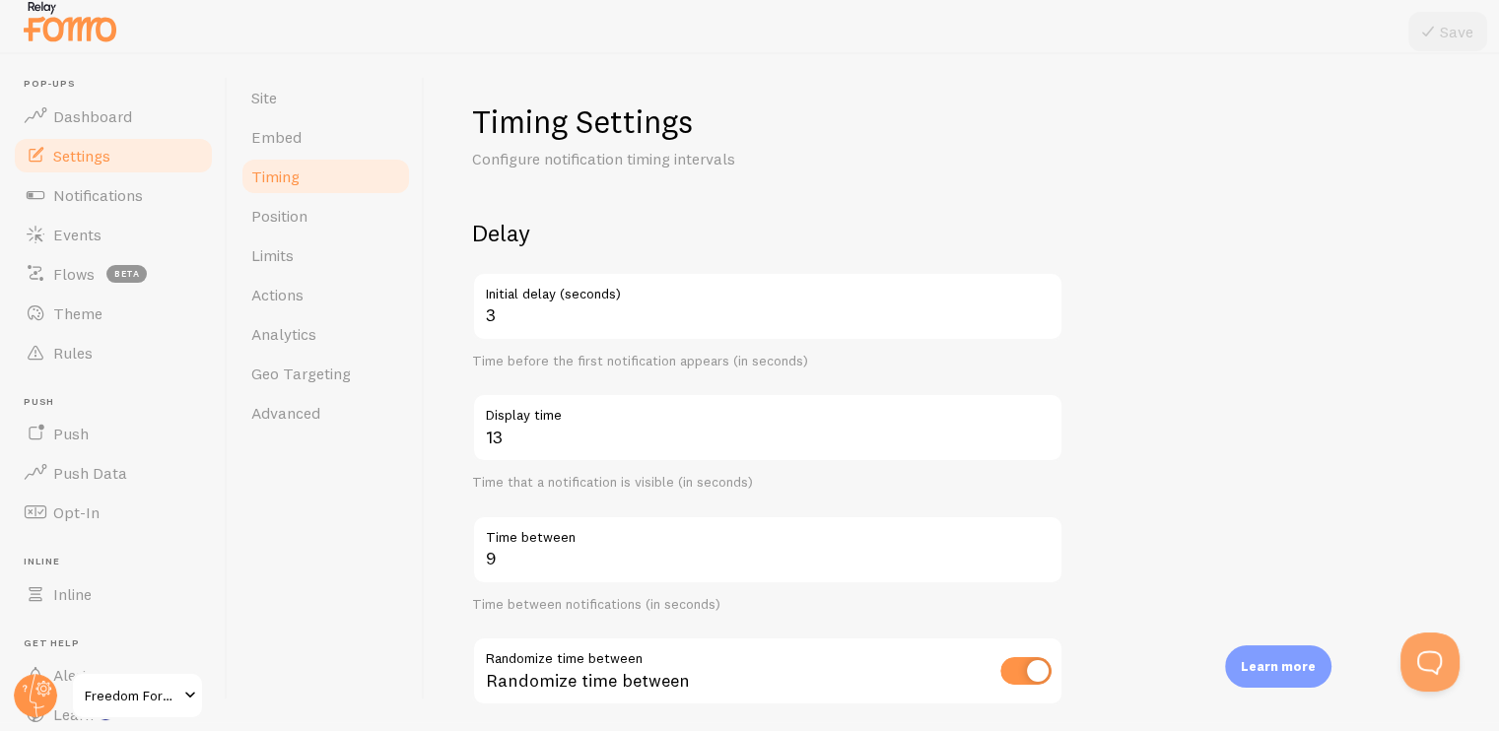
scroll to position [0, 0]
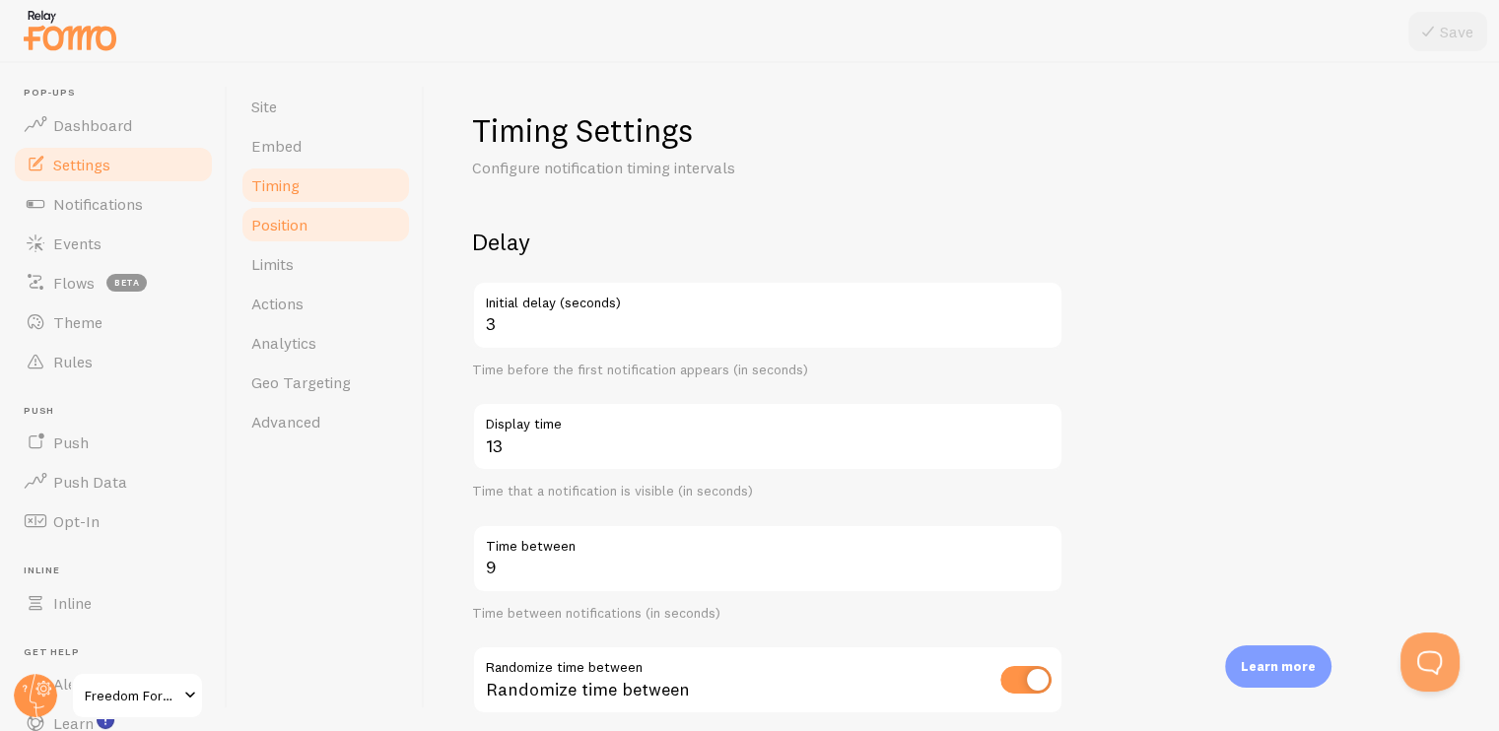
click at [300, 236] on link "Position" at bounding box center [325, 224] width 172 height 39
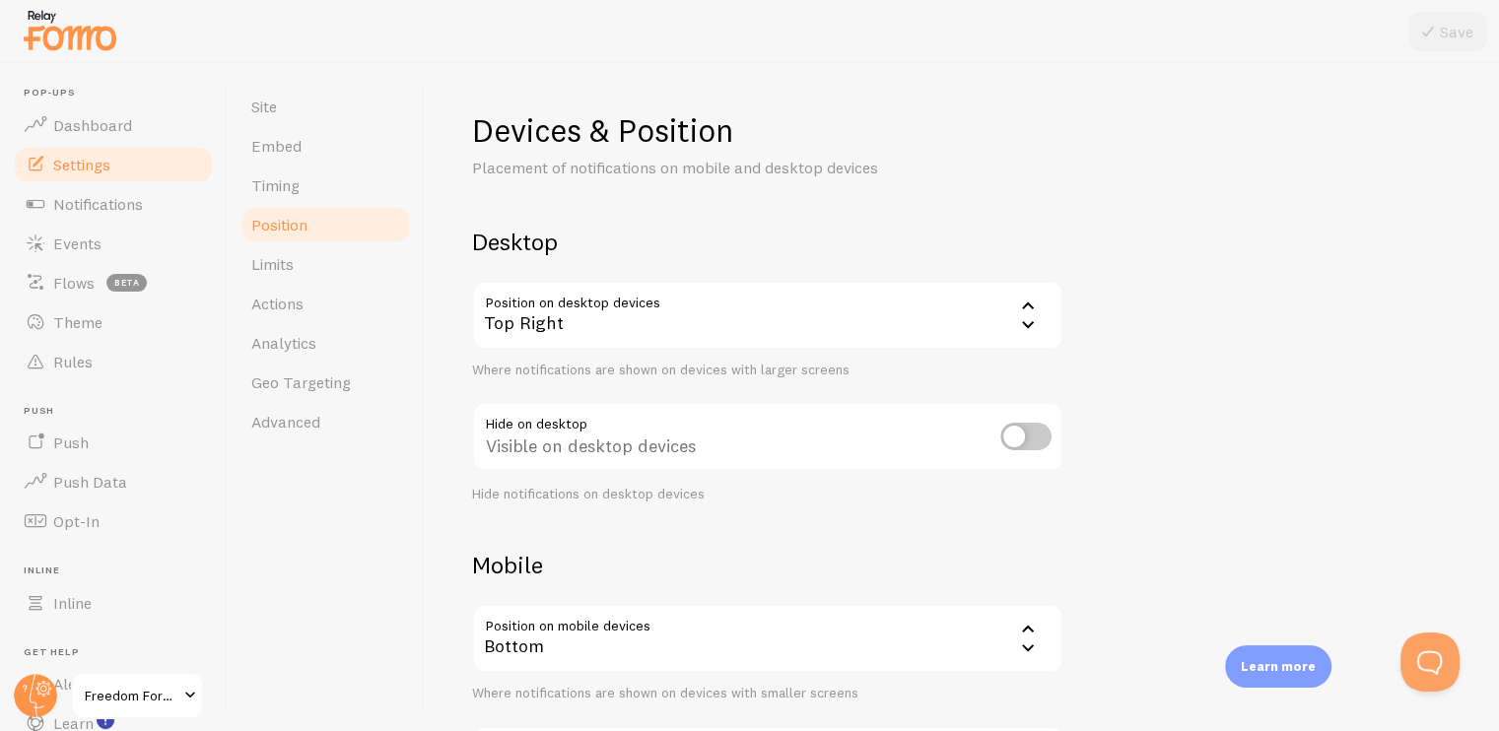
click at [1017, 314] on icon at bounding box center [1028, 306] width 24 height 24
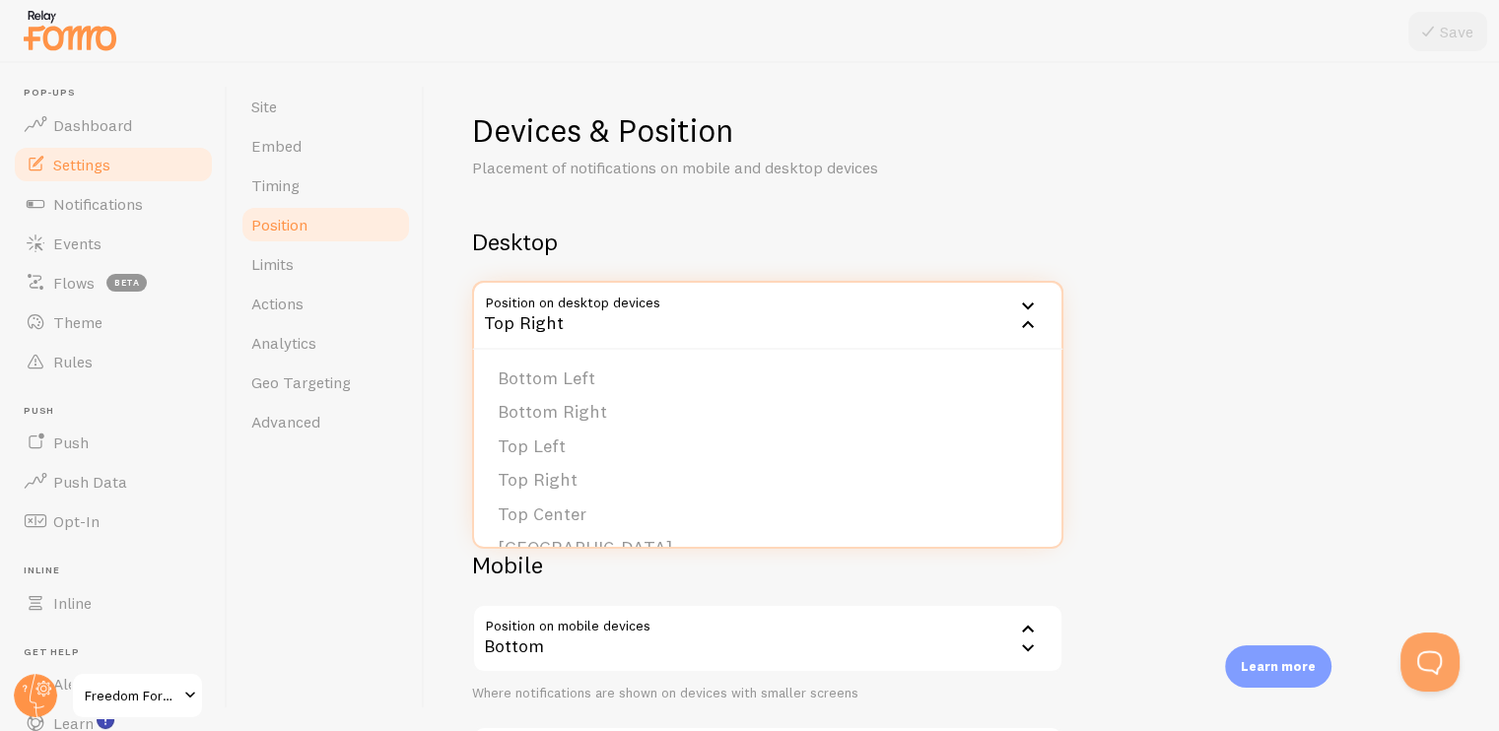
click at [988, 228] on h2 "Desktop" at bounding box center [767, 242] width 591 height 31
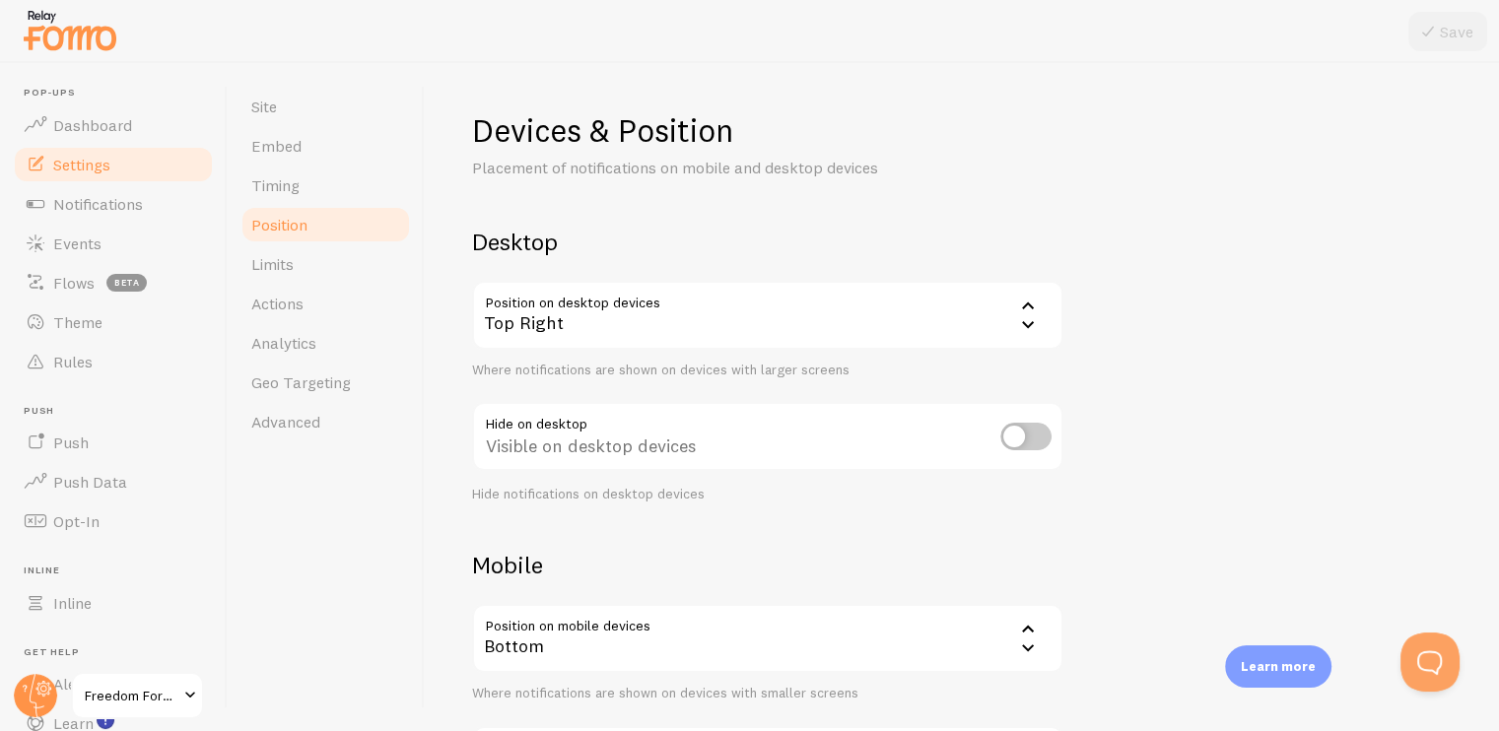
click at [1016, 429] on input "checkbox" at bounding box center [1025, 437] width 51 height 28
checkbox input "false"
click at [1139, 443] on div "Devices & Position Placement of notifications on mobile and desktop devices Des…" at bounding box center [961, 468] width 979 height 716
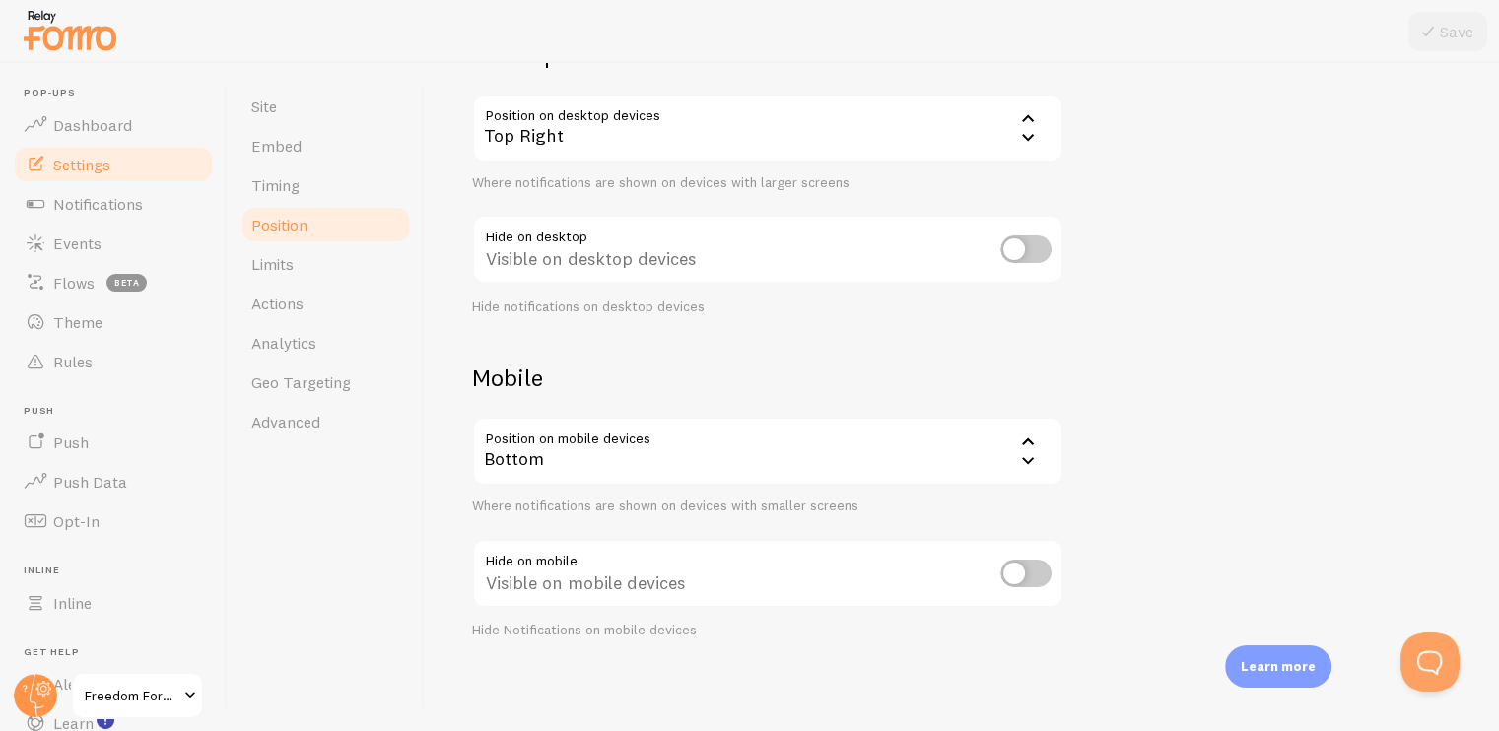
scroll to position [9, 0]
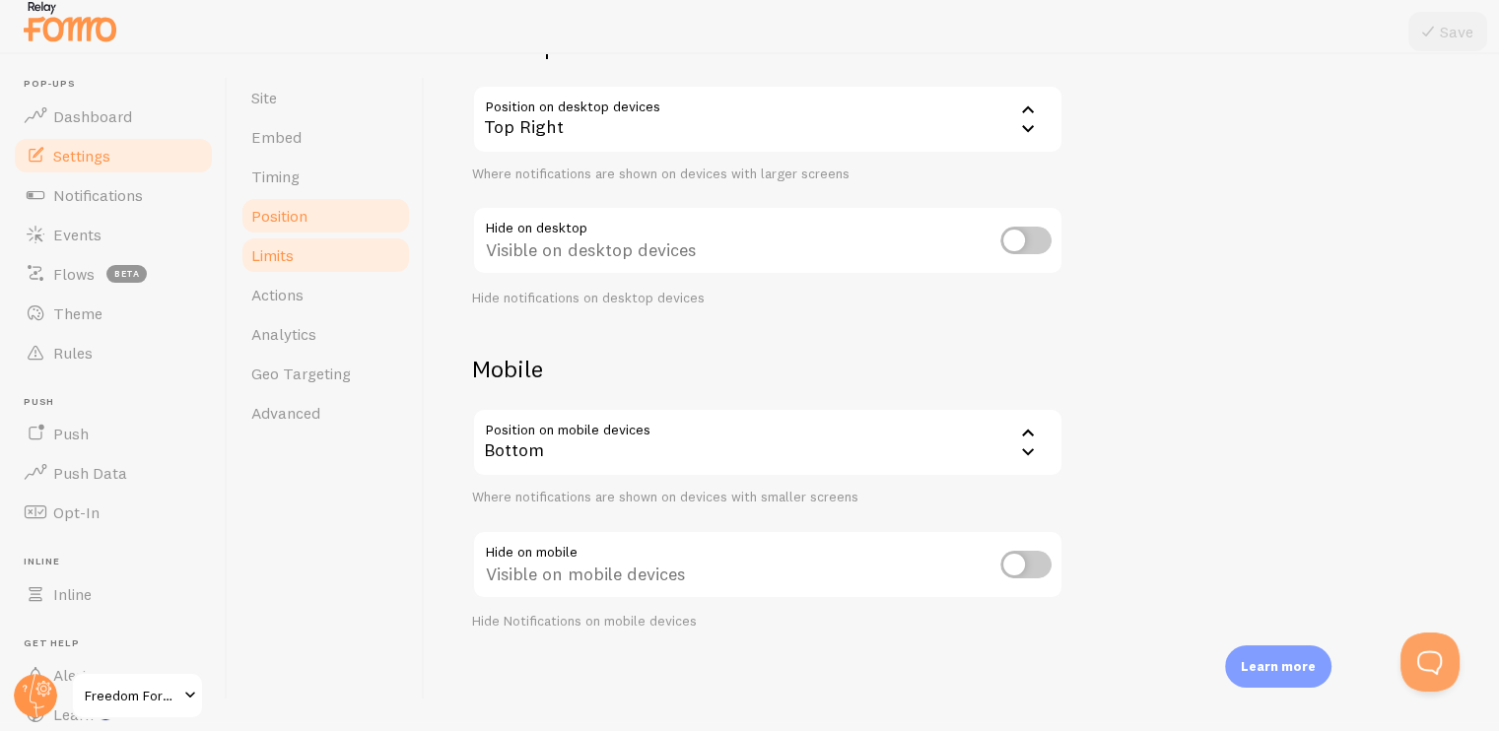
click at [268, 242] on link "Limits" at bounding box center [325, 255] width 172 height 39
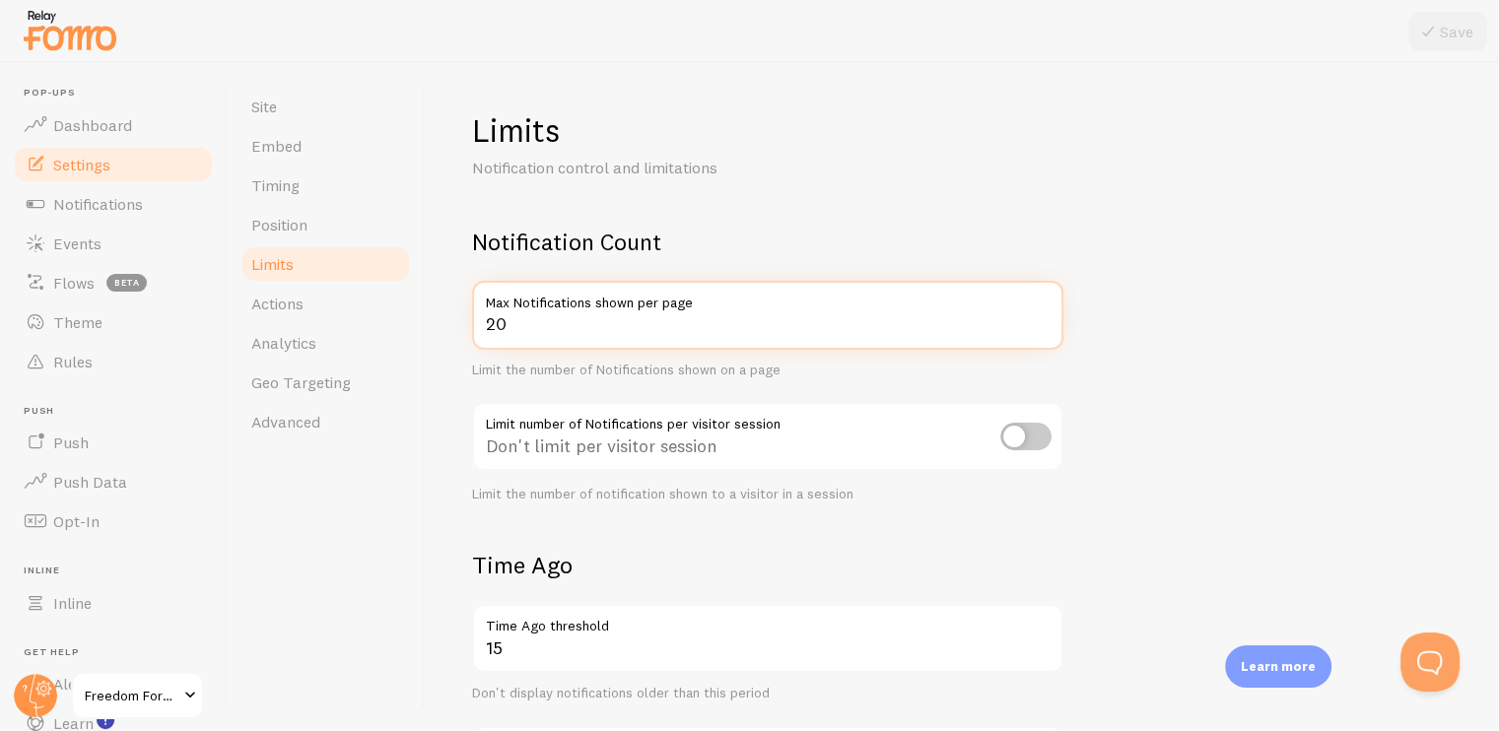
click at [666, 332] on input "20" at bounding box center [767, 315] width 591 height 69
type input "2"
type input "9"
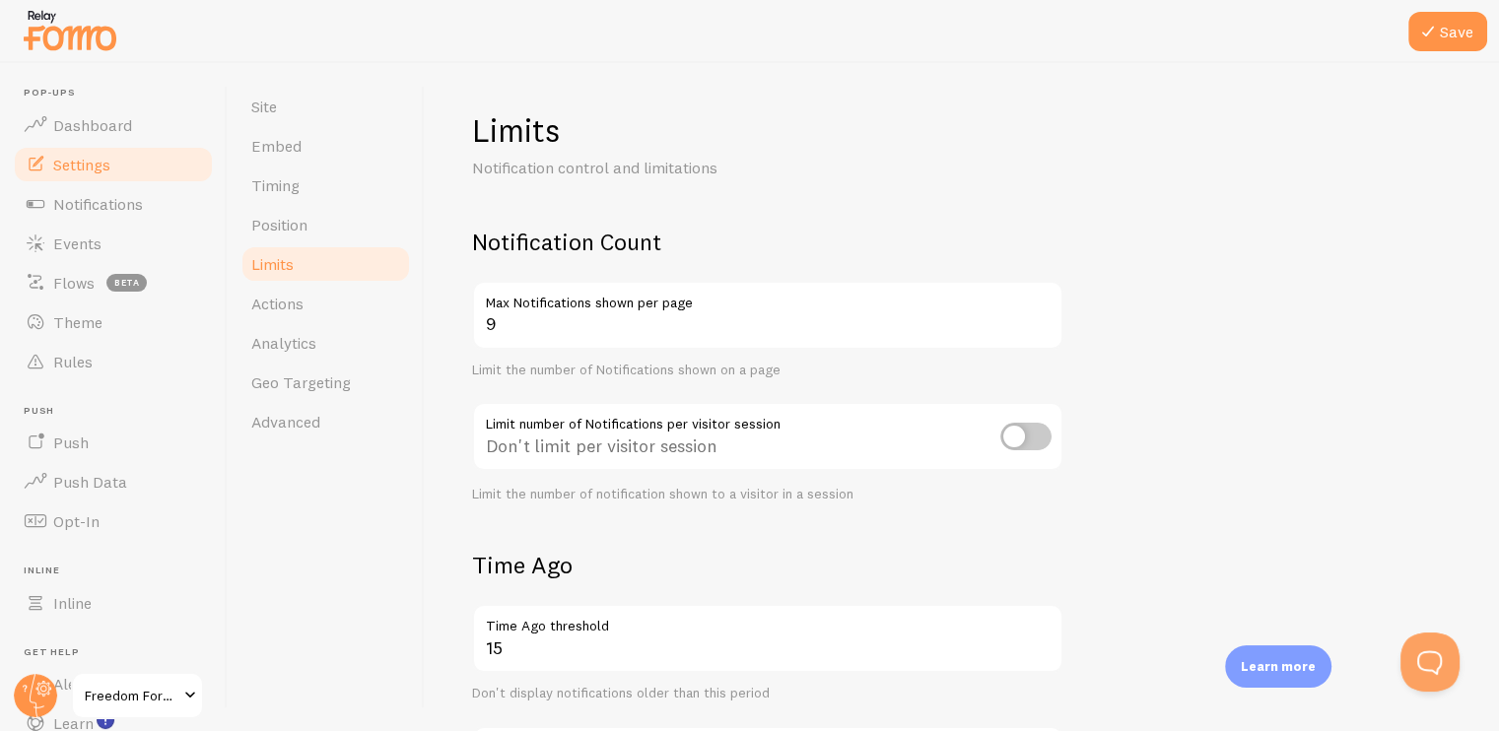
click at [1098, 321] on form "Notification Count 9 Max Notifications shown per page Limit the number of Notif…" at bounding box center [961, 686] width 979 height 918
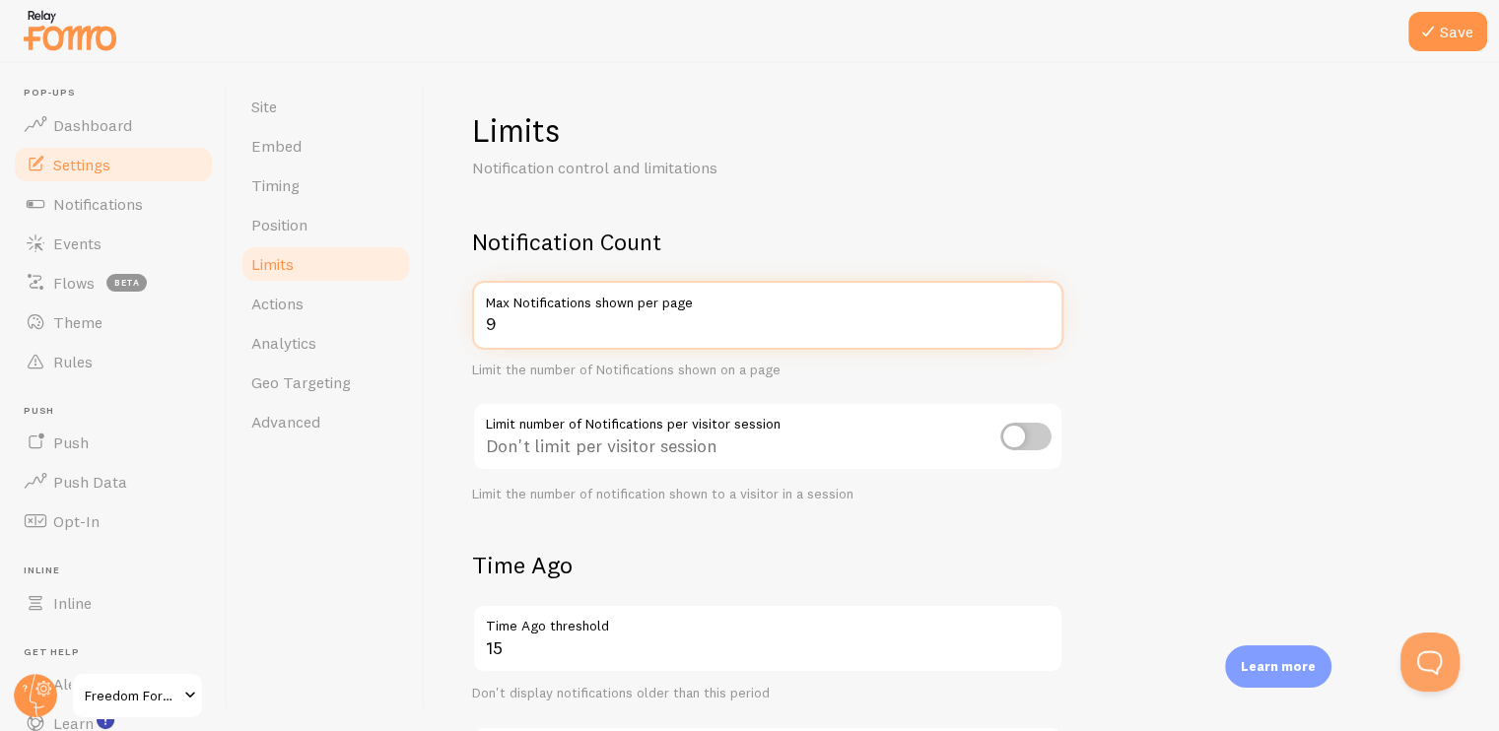
click at [678, 341] on input "9" at bounding box center [767, 315] width 591 height 69
type input "3"
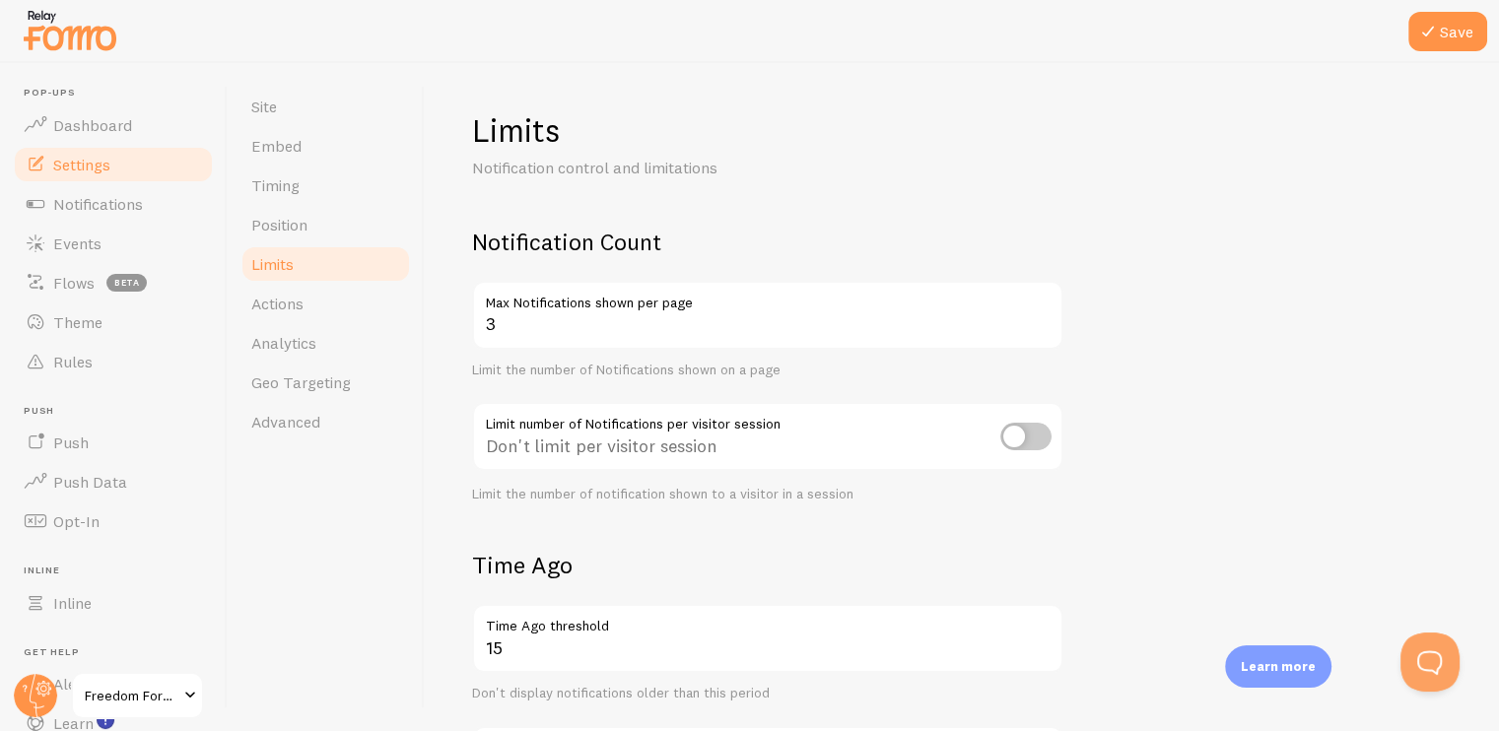
click at [1223, 371] on form "Notification Count 3 Max Notifications shown per page Limit the number of Notif…" at bounding box center [961, 686] width 979 height 918
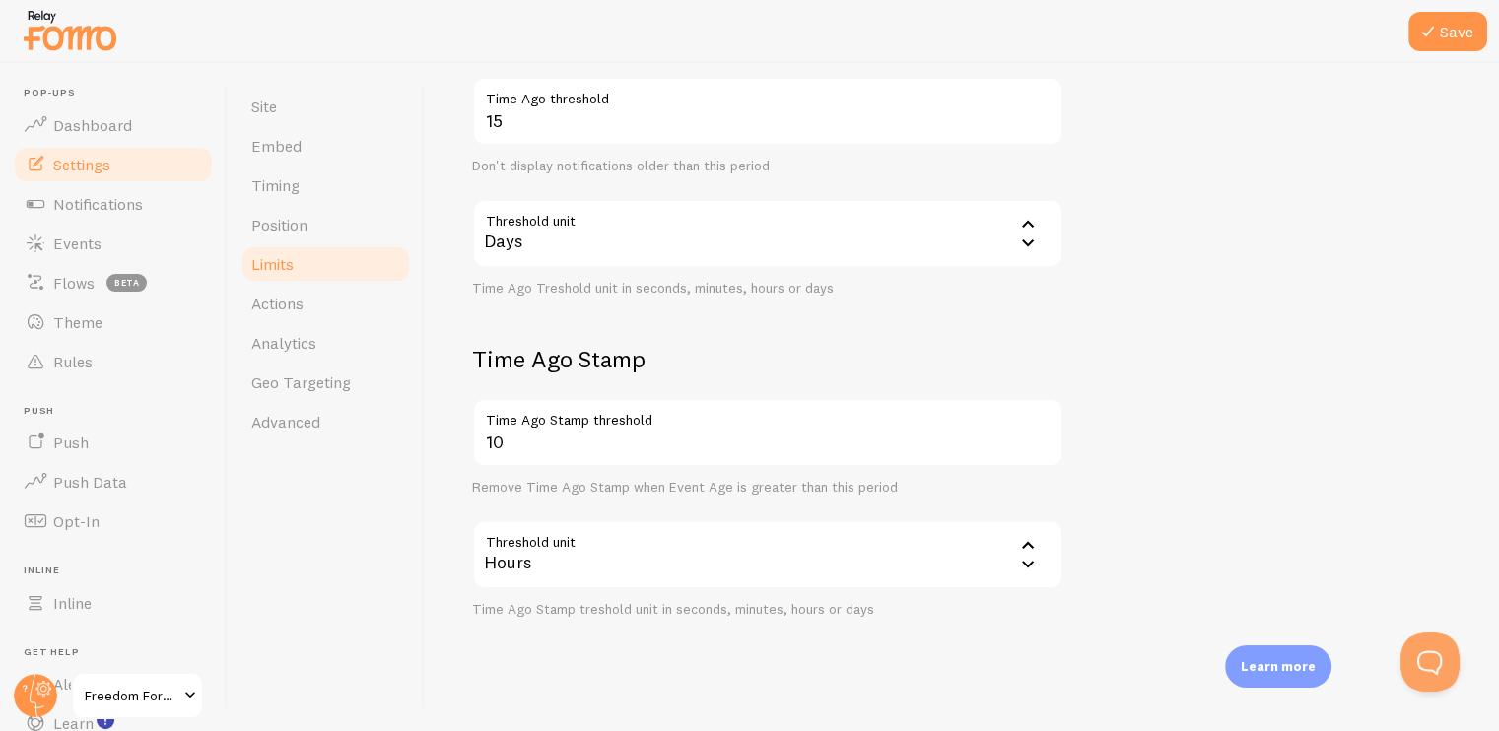
scroll to position [544, 0]
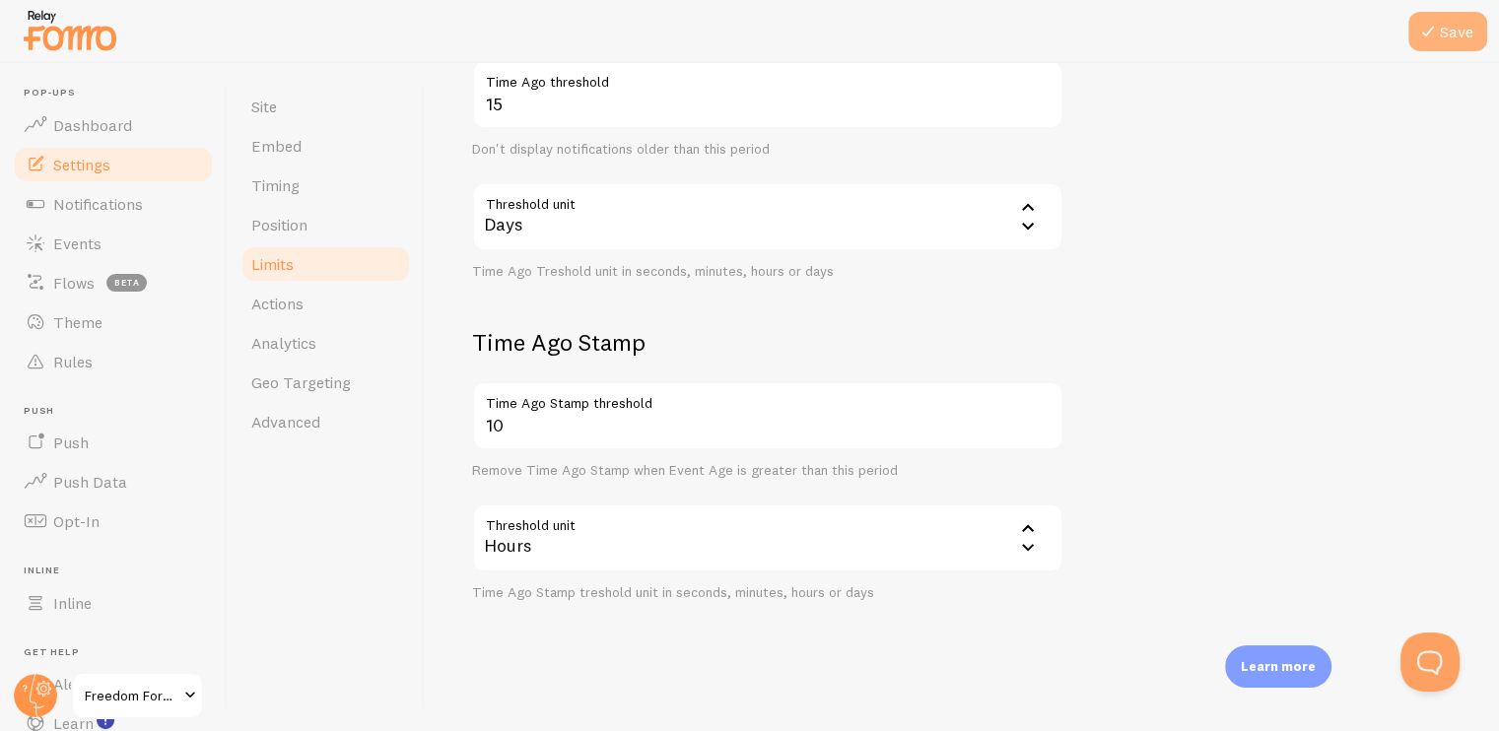
click at [1427, 37] on icon at bounding box center [1428, 32] width 24 height 24
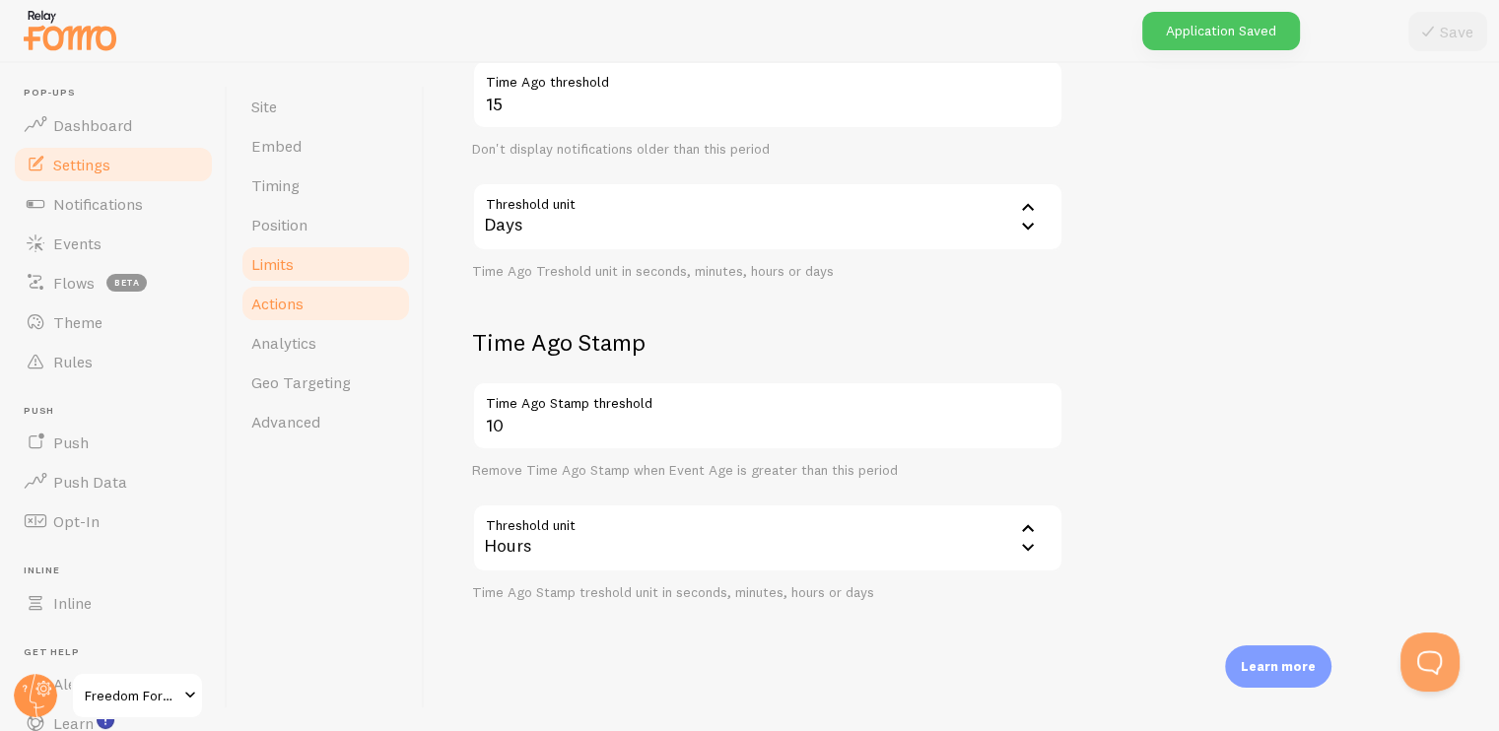
click at [268, 310] on span "Actions" at bounding box center [277, 304] width 52 height 20
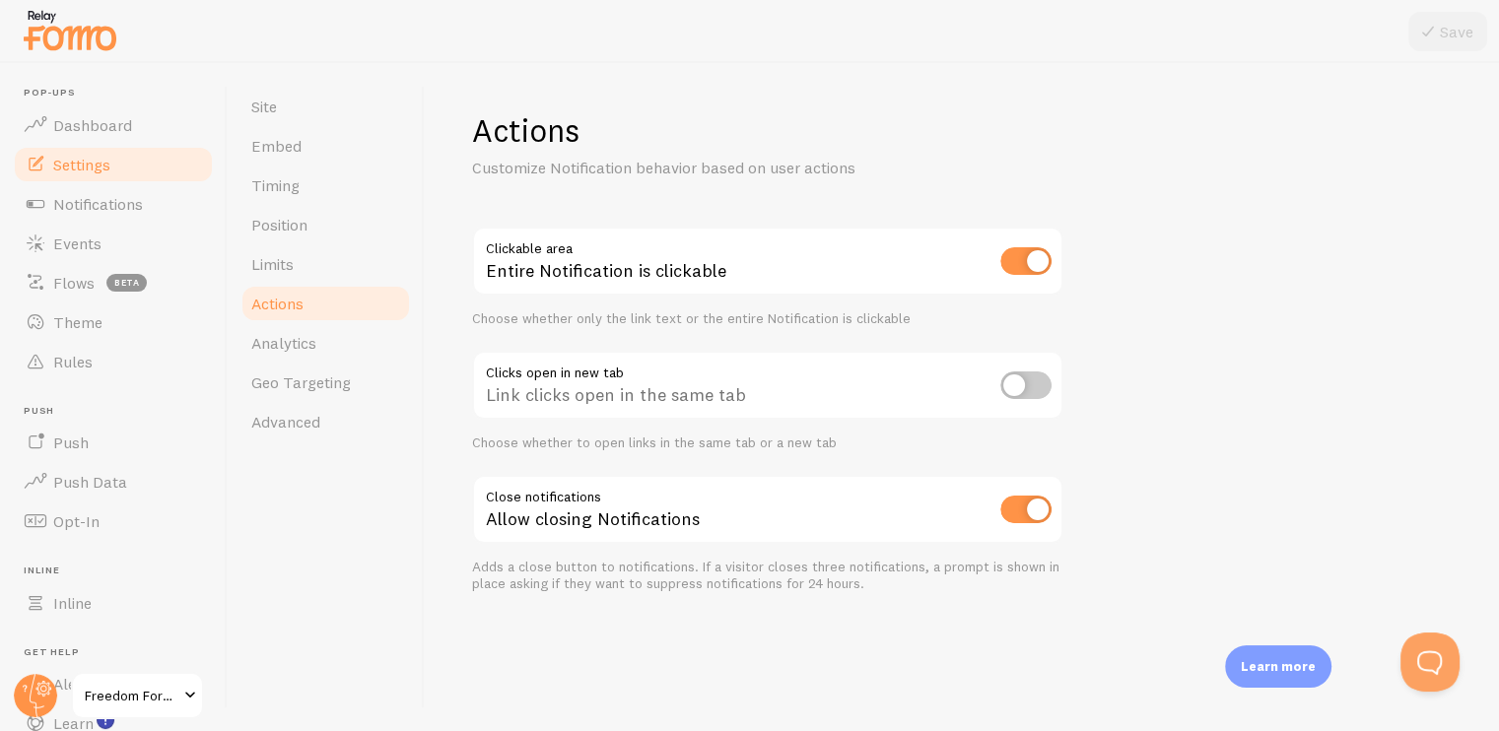
click at [1010, 263] on input "checkbox" at bounding box center [1025, 261] width 51 height 28
click at [1030, 281] on div "Link text is clickable" at bounding box center [767, 263] width 591 height 72
click at [1028, 264] on input "checkbox" at bounding box center [1025, 261] width 51 height 28
checkbox input "true"
click at [1025, 377] on input "checkbox" at bounding box center [1025, 385] width 51 height 28
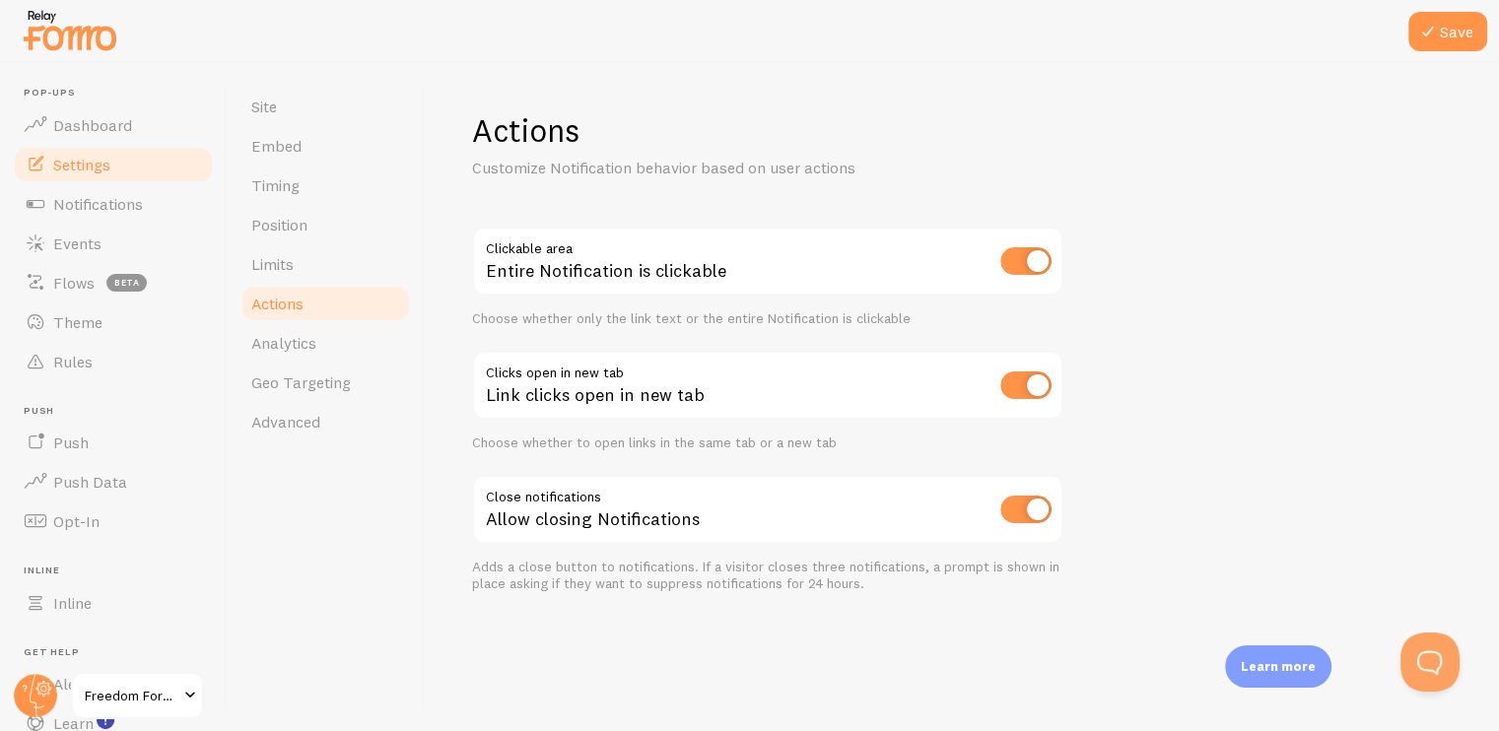
click at [1025, 377] on input "checkbox" at bounding box center [1025, 385] width 51 height 28
click at [1041, 385] on input "checkbox" at bounding box center [1025, 385] width 51 height 28
checkbox input "true"
click at [1430, 37] on icon at bounding box center [1428, 32] width 24 height 24
click at [1002, 507] on input "checkbox" at bounding box center [1025, 510] width 51 height 28
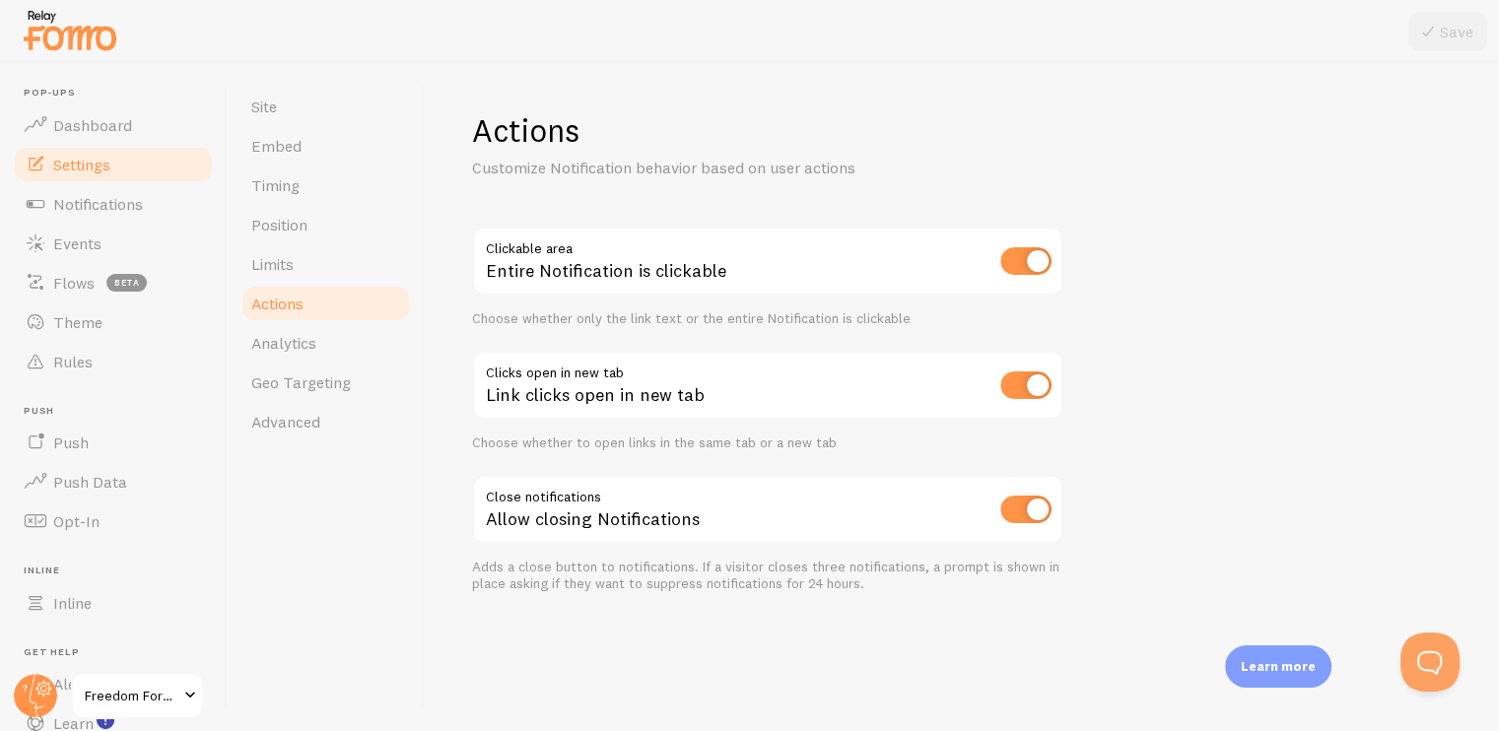
checkbox input "false"
click at [1430, 30] on icon at bounding box center [1428, 32] width 24 height 24
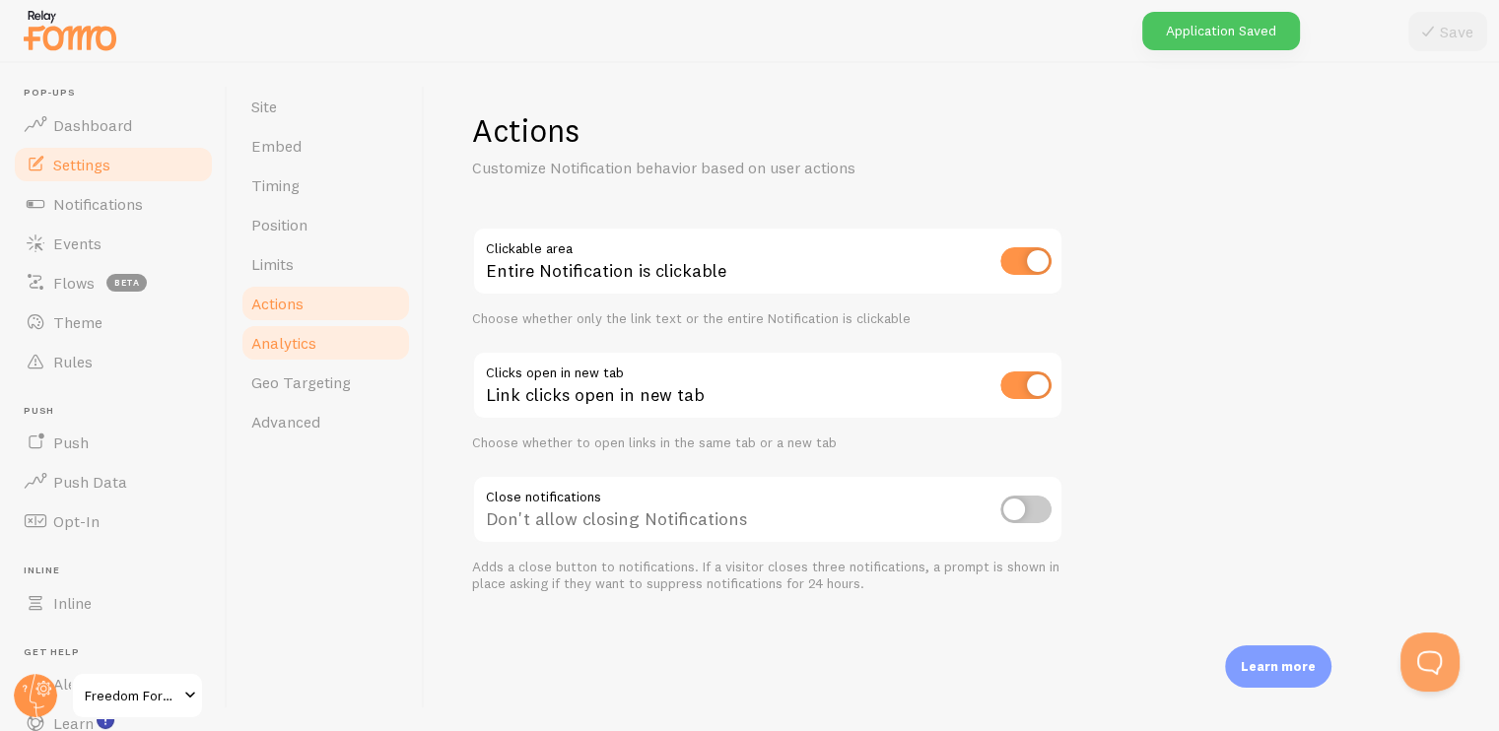
click at [290, 350] on span "Analytics" at bounding box center [283, 343] width 65 height 20
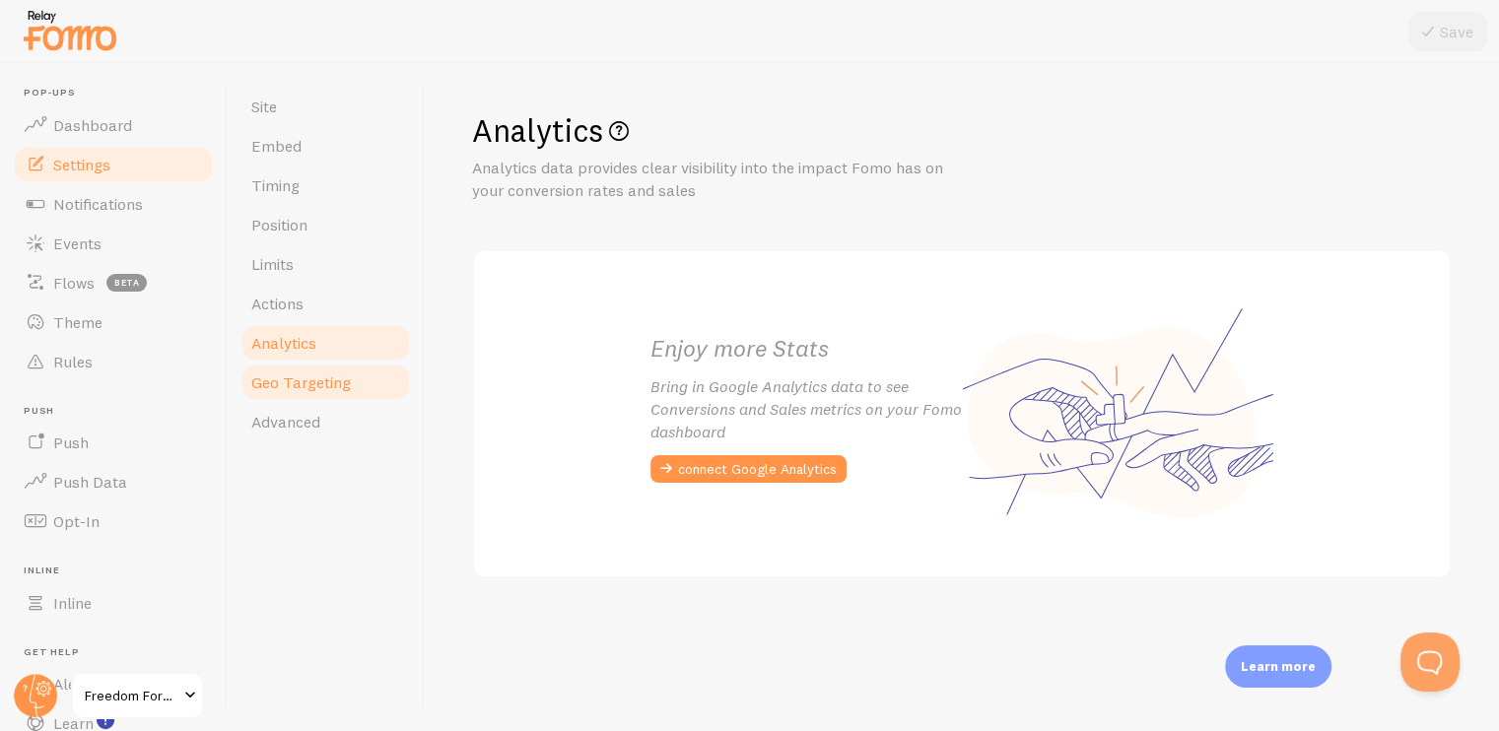
click at [310, 393] on link "Geo Targeting" at bounding box center [325, 382] width 172 height 39
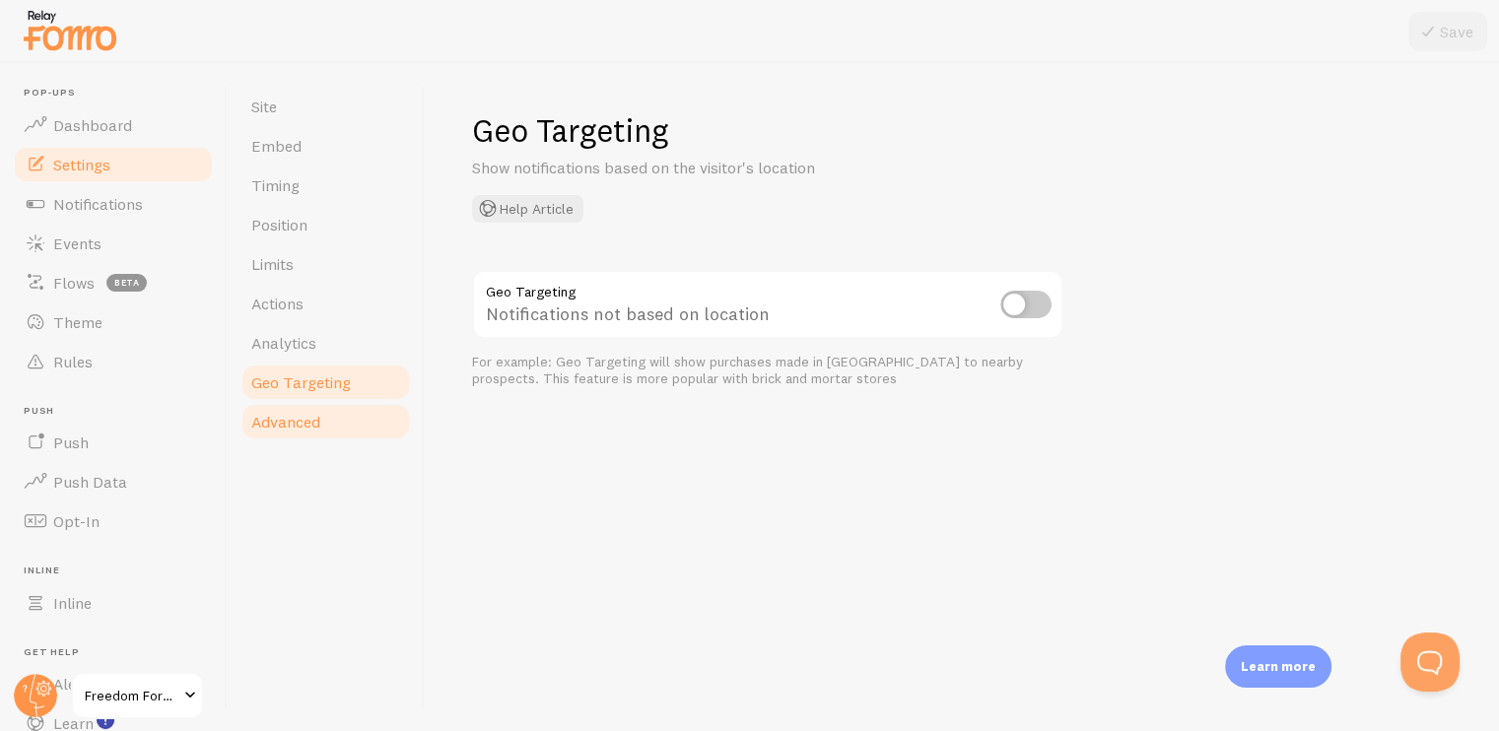
click at [297, 426] on span "Advanced" at bounding box center [285, 422] width 69 height 20
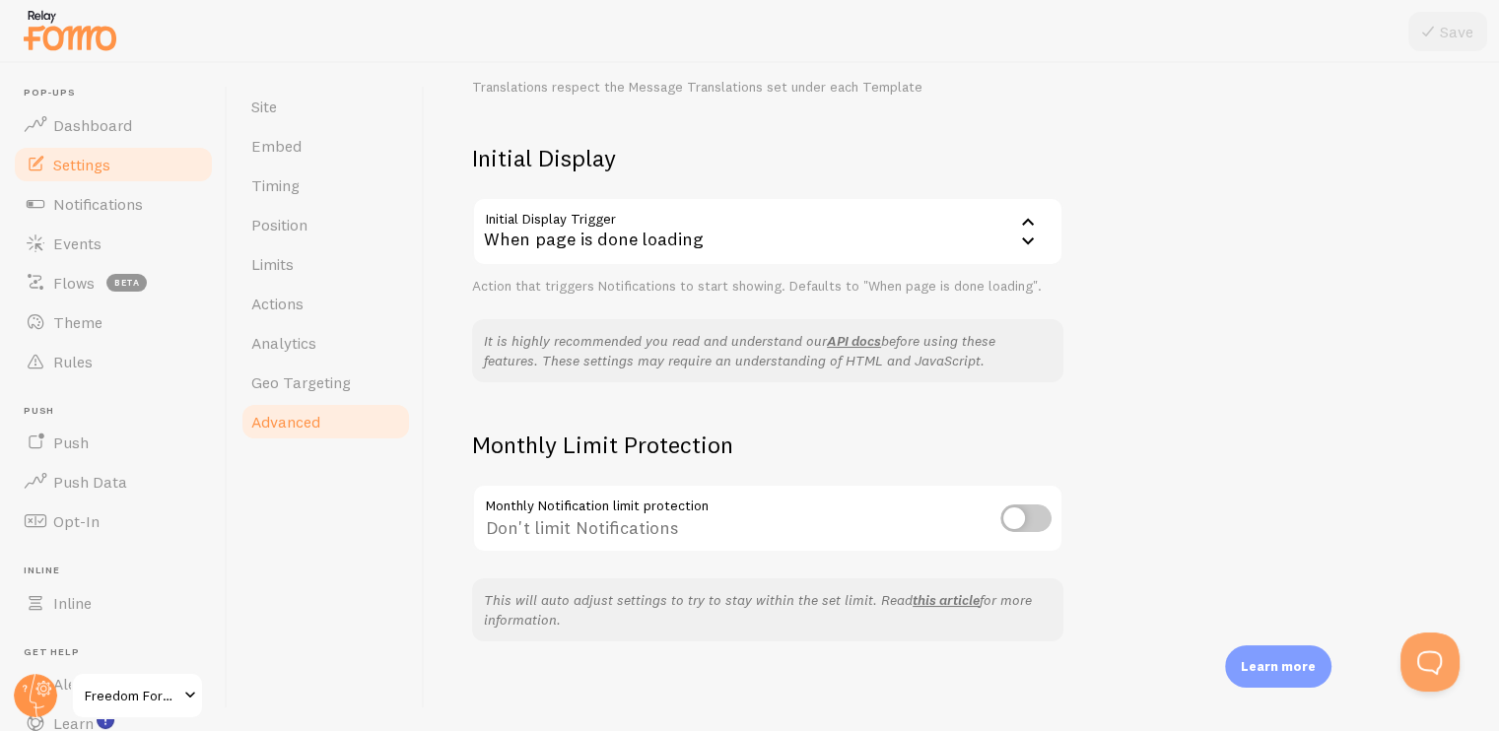
scroll to position [410, 0]
click at [1015, 521] on input "checkbox" at bounding box center [1025, 516] width 51 height 28
checkbox input "true"
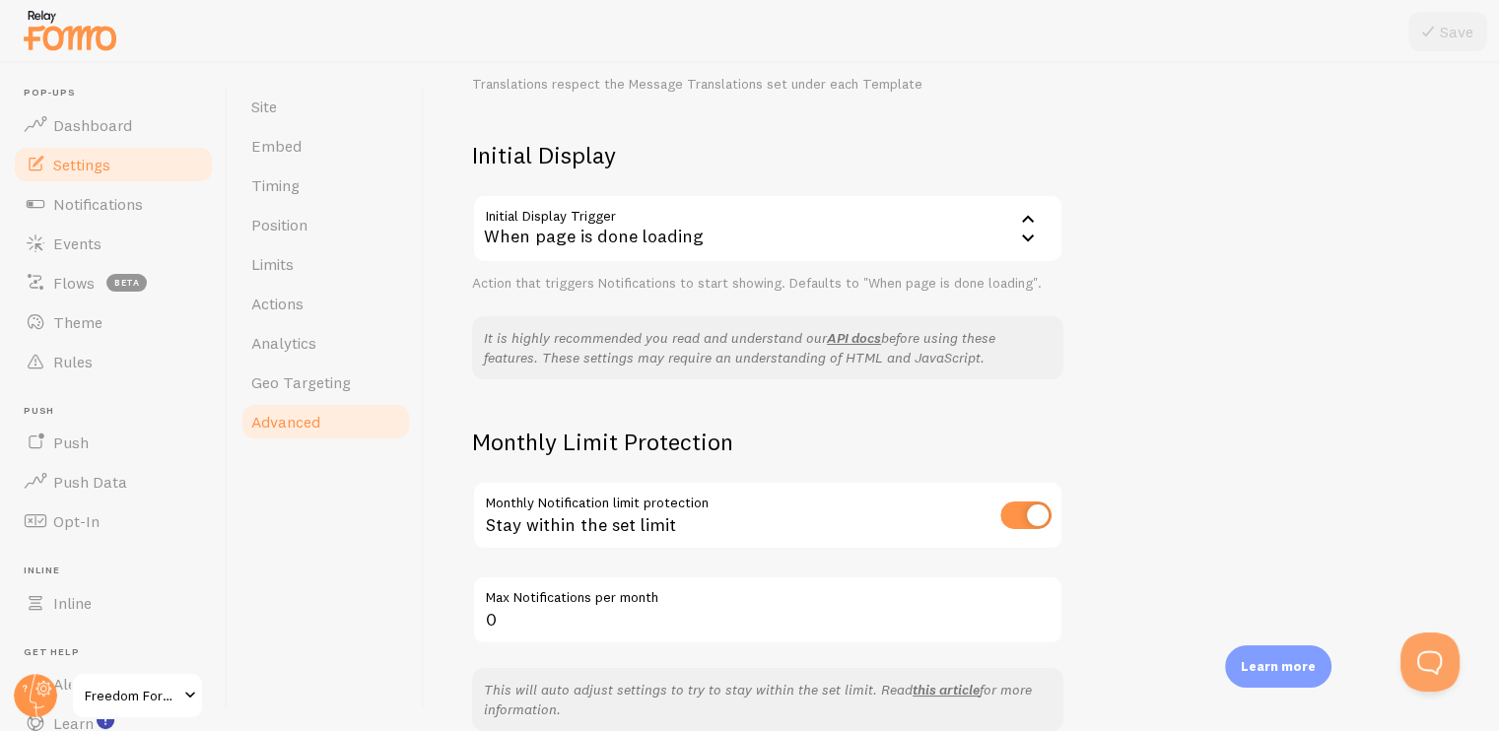
scroll to position [503, 0]
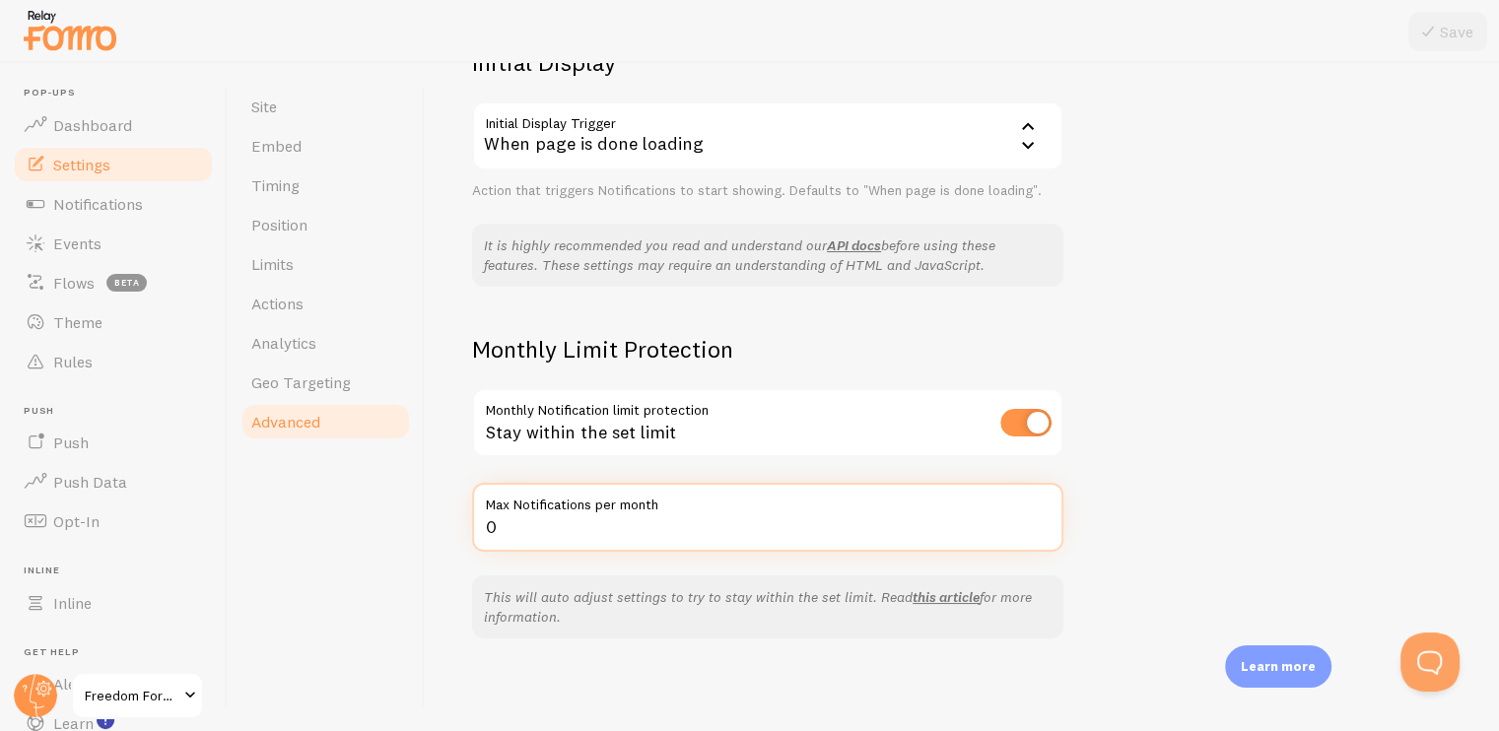
click at [609, 537] on input "0" at bounding box center [767, 517] width 591 height 69
type input "35000"
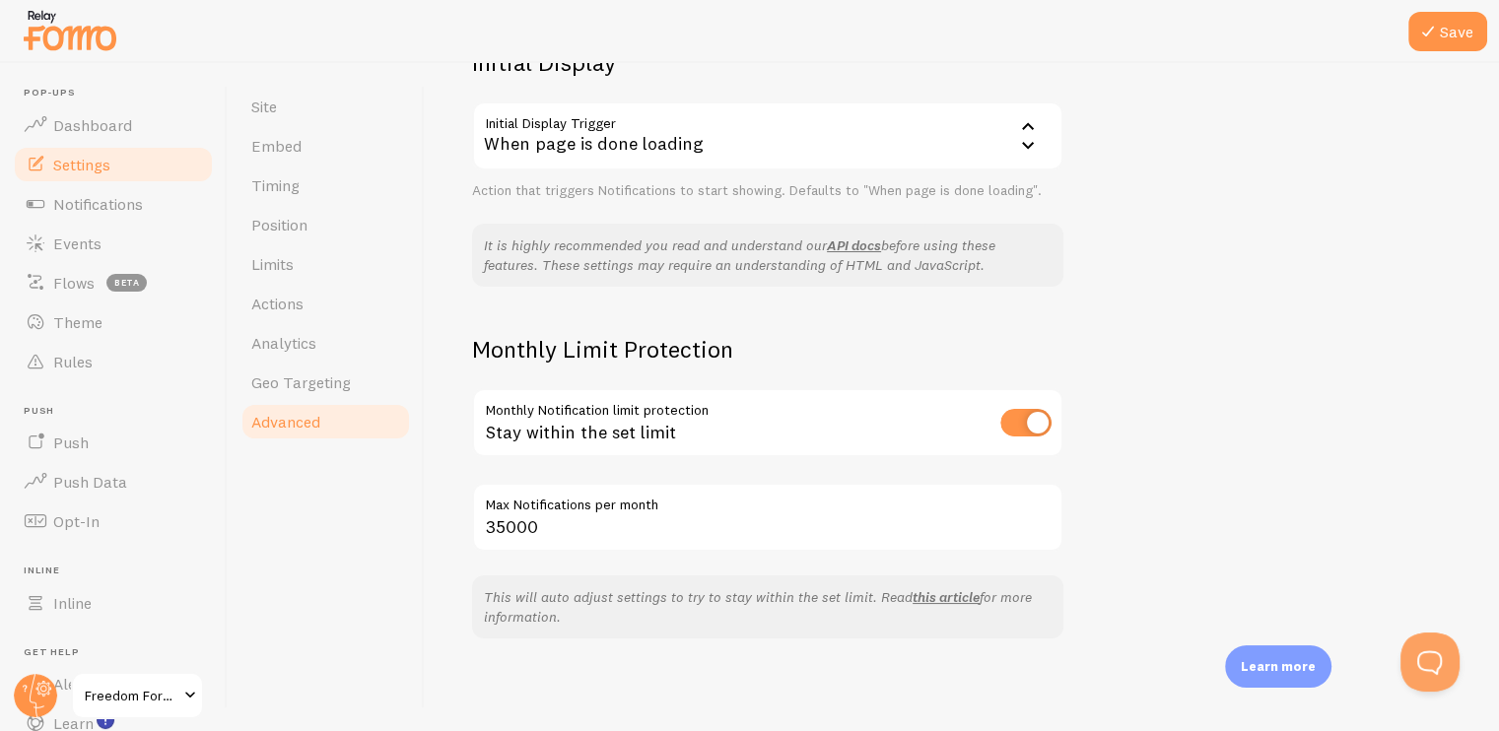
click at [1135, 588] on div "Advanced Advanced options Language & Translations Help Article Language en Engl…" at bounding box center [962, 397] width 1074 height 668
click at [1435, 24] on icon at bounding box center [1428, 32] width 24 height 24
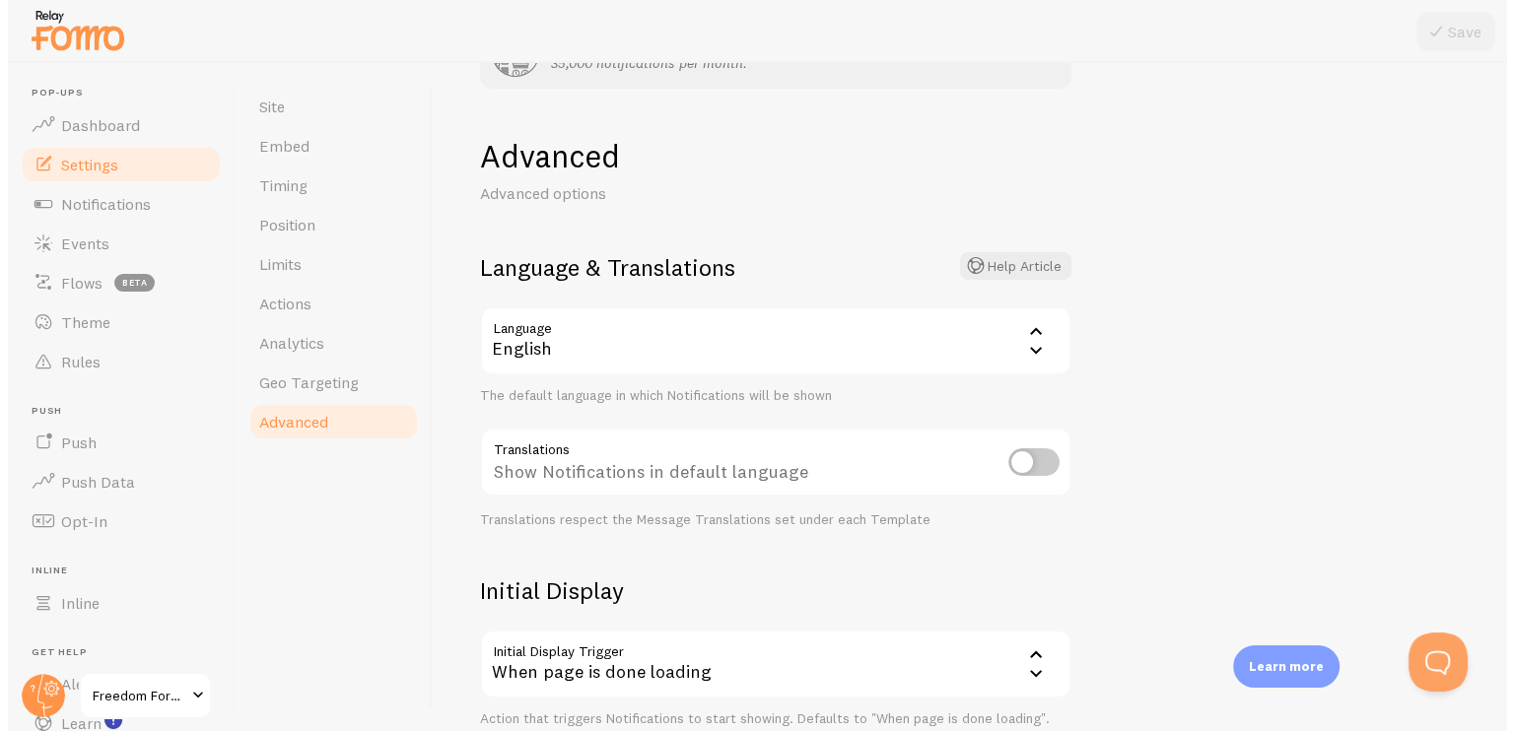
scroll to position [0, 0]
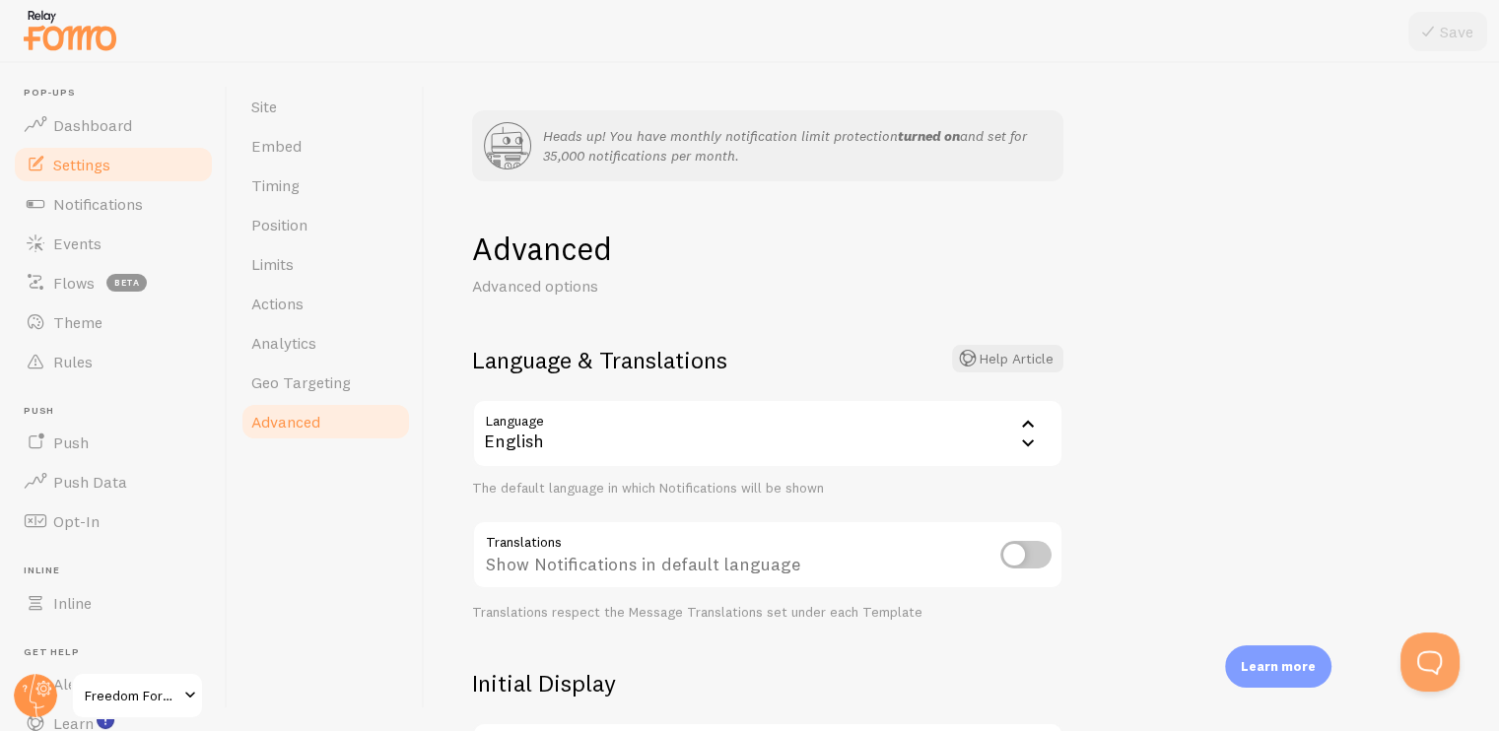
click at [91, 40] on img at bounding box center [70, 30] width 99 height 50
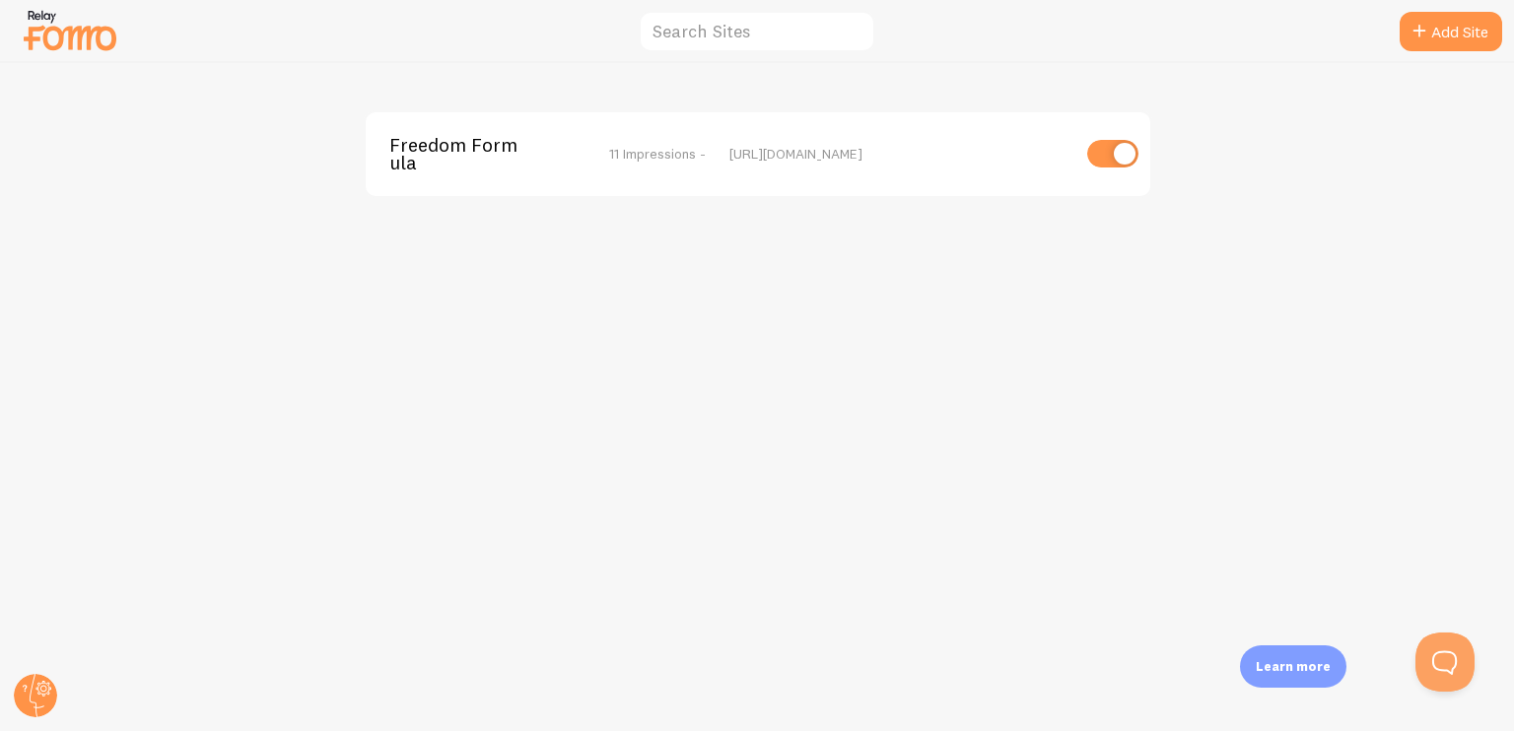
click at [52, 38] on img at bounding box center [70, 30] width 99 height 50
